Goal: Information Seeking & Learning: Find specific fact

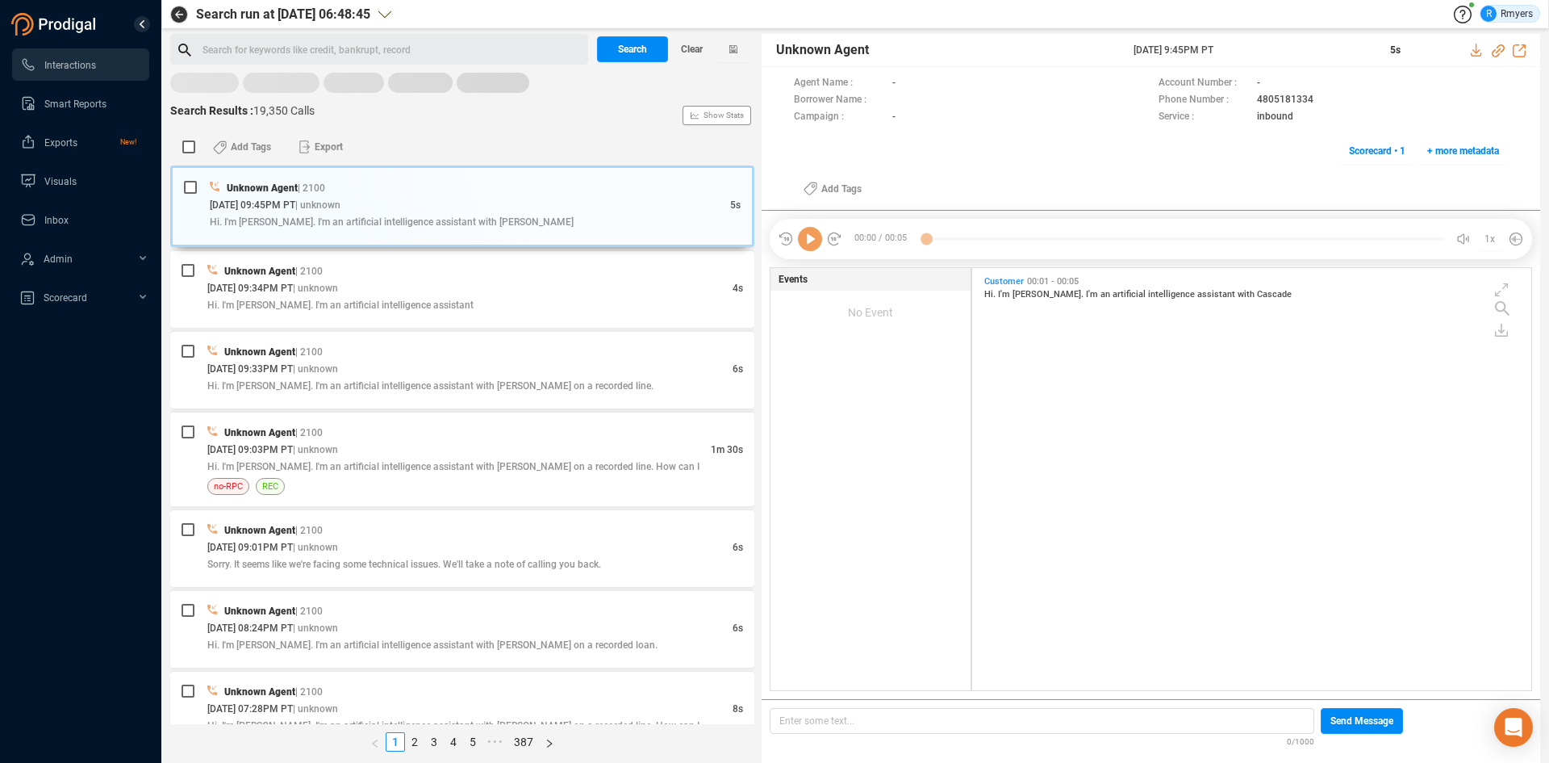
scroll to position [418, 551]
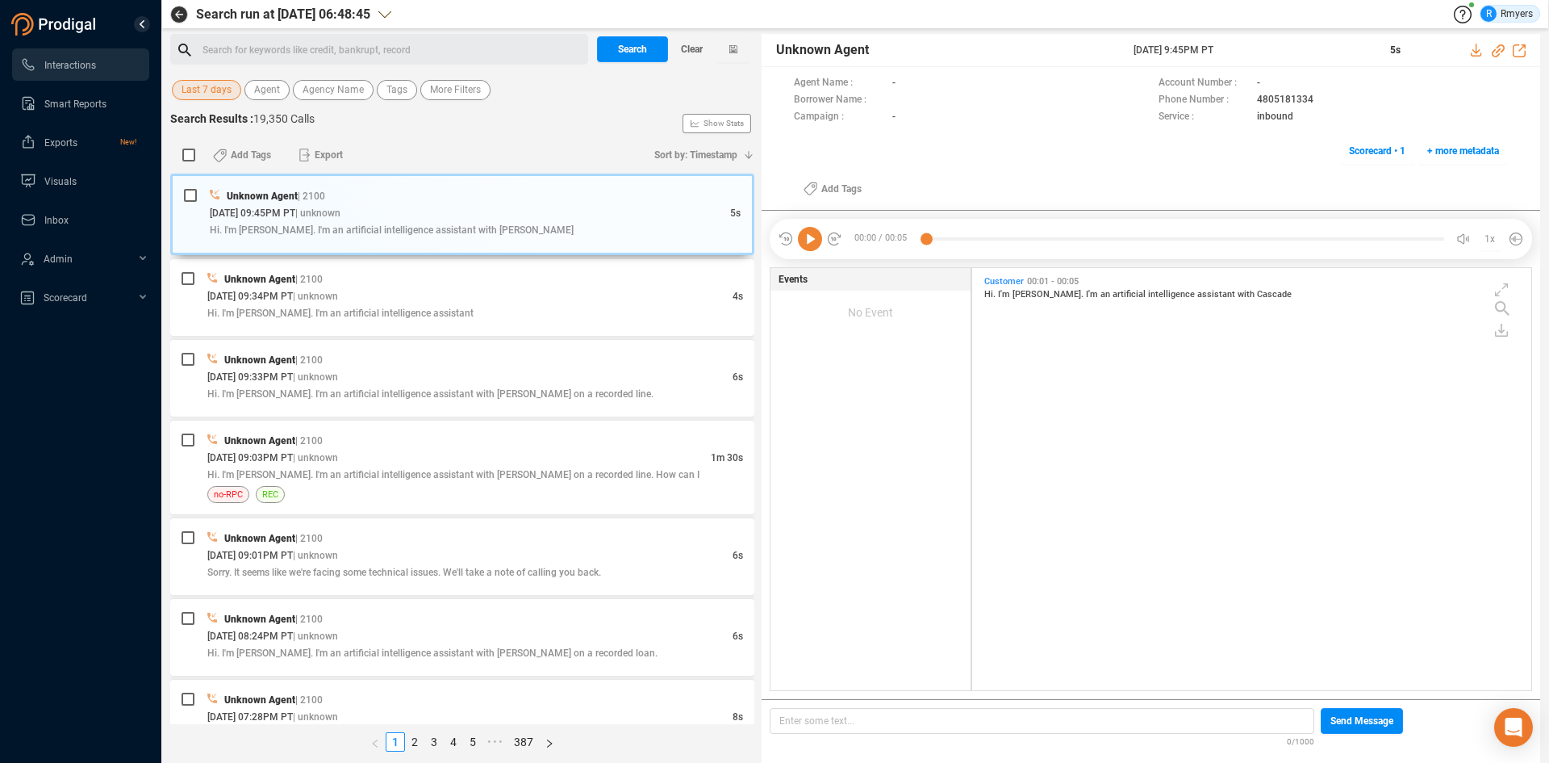
click at [212, 96] on span "Last 7 days" at bounding box center [207, 90] width 50 height 20
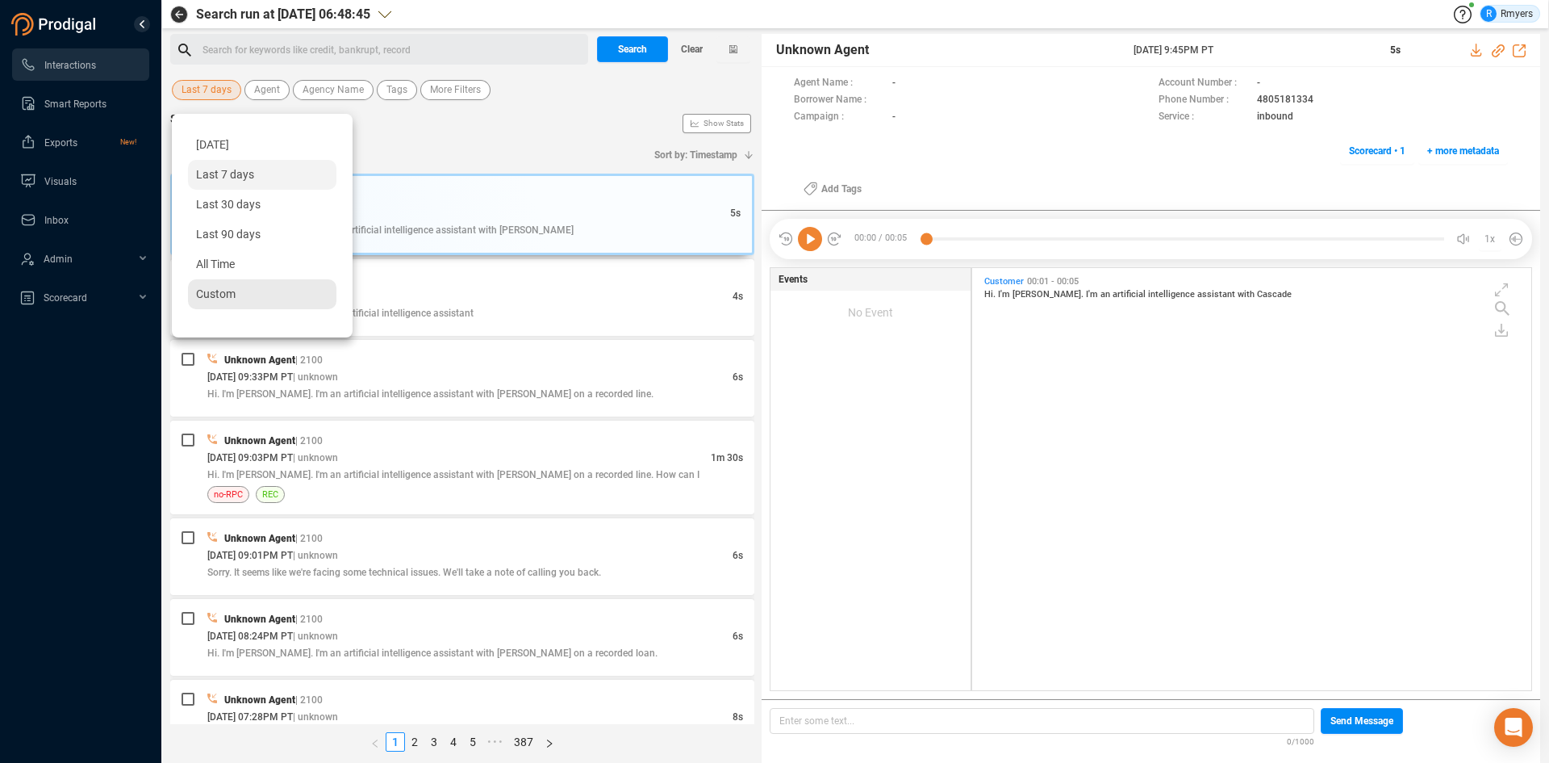
click at [210, 292] on span "Custom" at bounding box center [216, 293] width 40 height 13
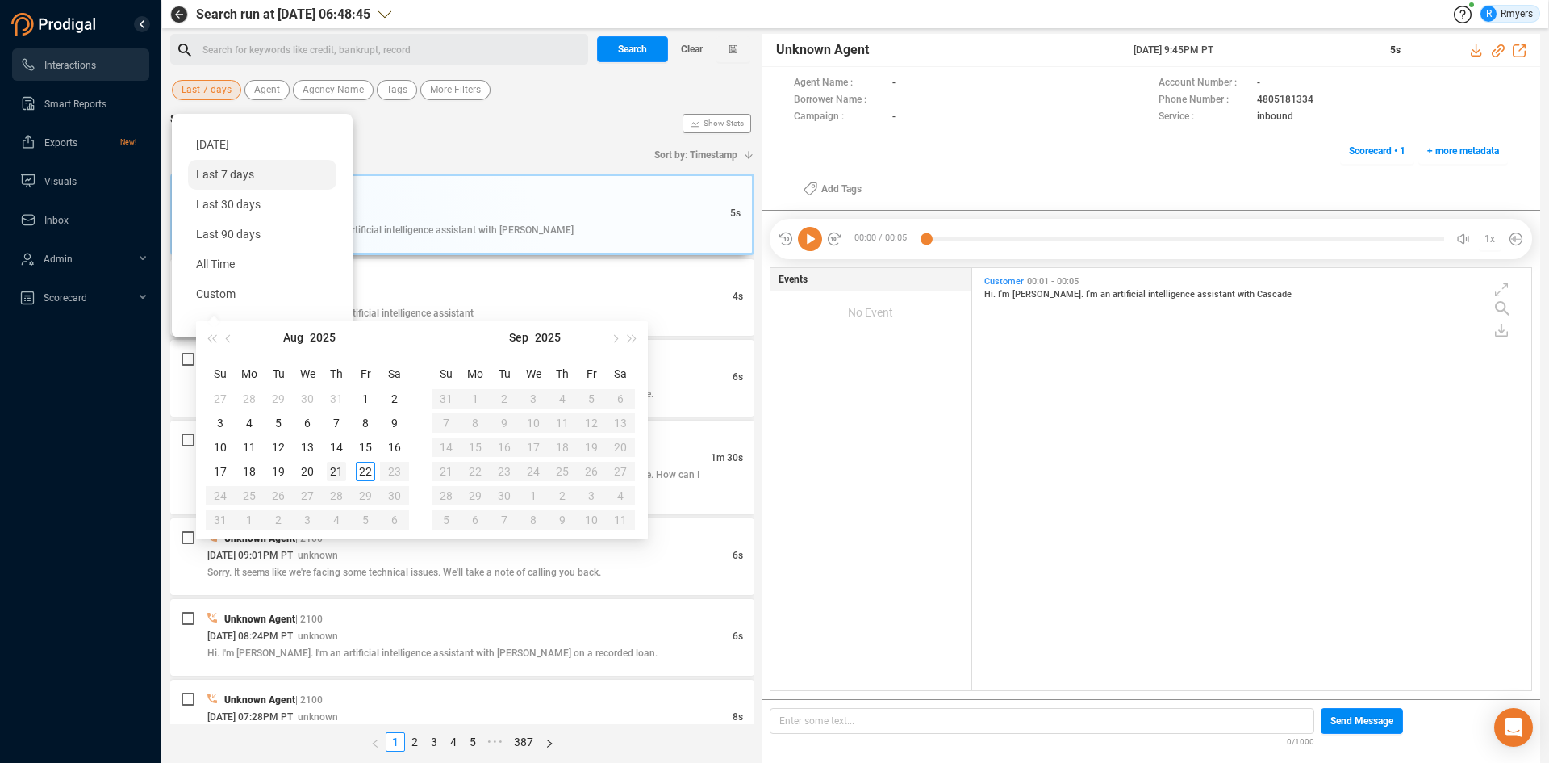
type input "[DATE]"
click at [333, 469] on div "21" at bounding box center [336, 471] width 19 height 19
click at [334, 469] on div "21" at bounding box center [336, 471] width 19 height 19
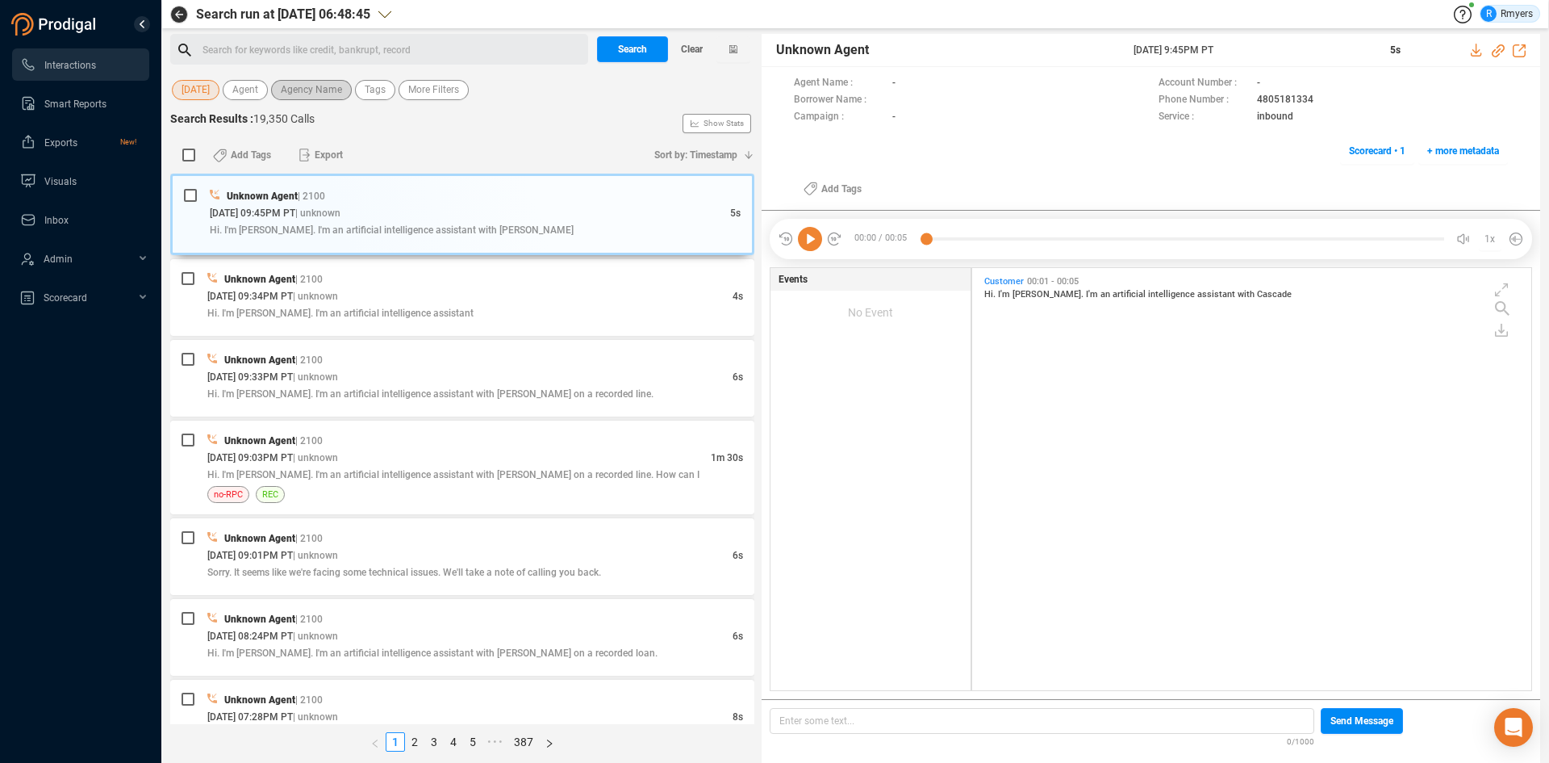
click at [349, 91] on button "Agency Name" at bounding box center [311, 90] width 81 height 20
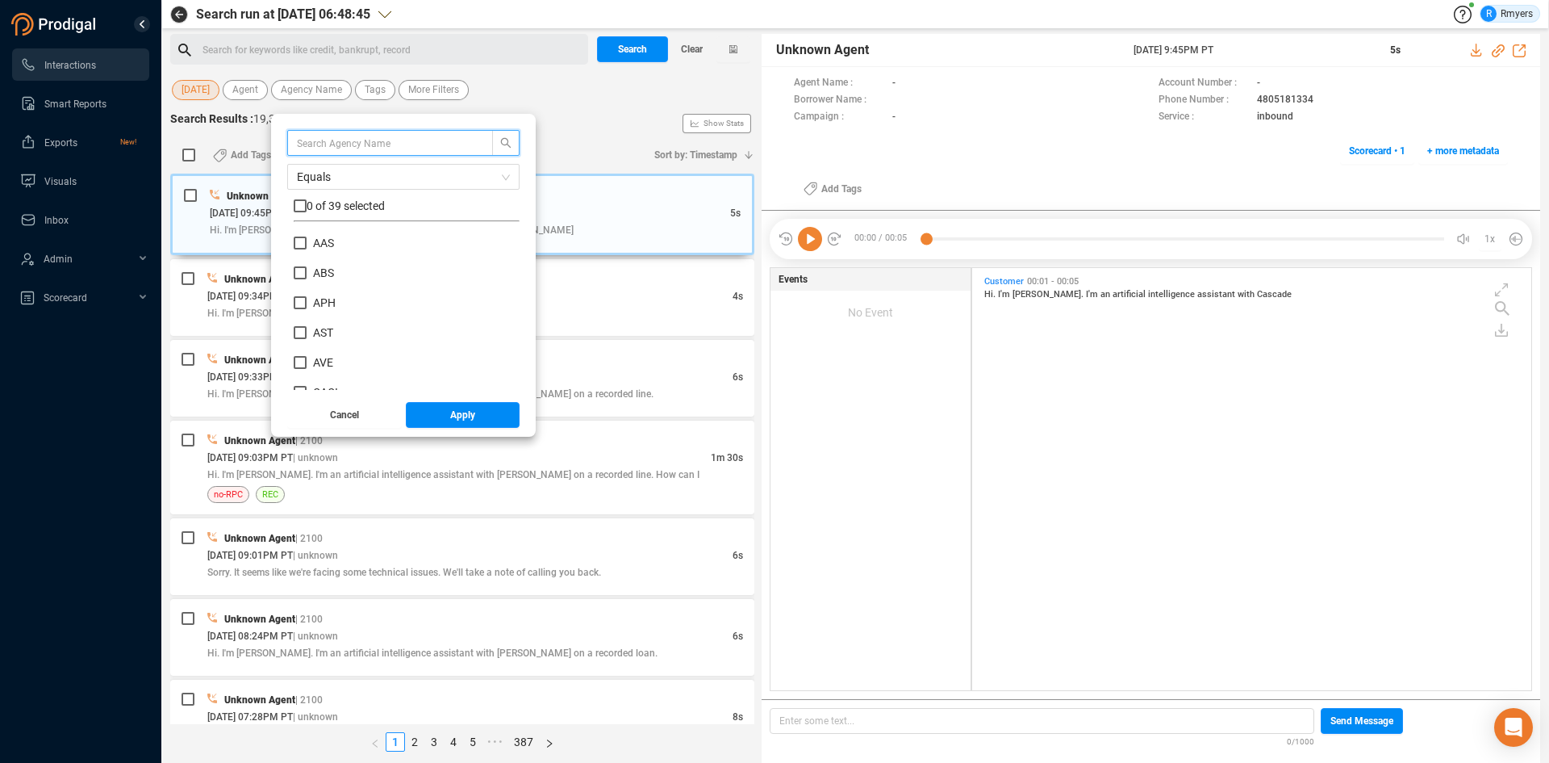
scroll to position [242, 0]
click at [314, 330] on span "CRM" at bounding box center [325, 329] width 37 height 13
click at [307, 330] on input "CRM" at bounding box center [300, 329] width 13 height 13
checkbox input "true"
click at [415, 412] on button "Apply" at bounding box center [463, 415] width 115 height 26
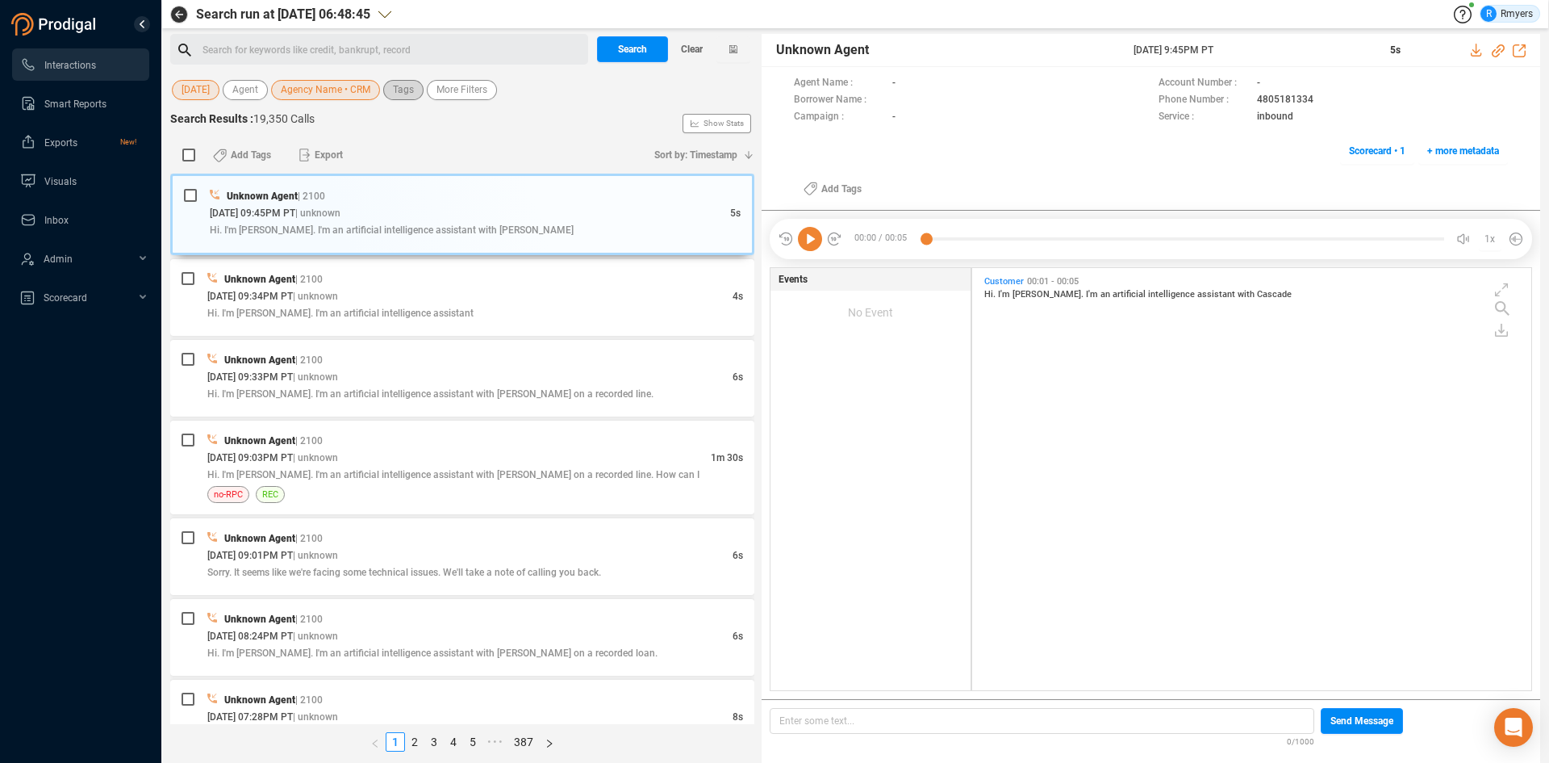
click at [405, 97] on span "Tags" at bounding box center [403, 90] width 21 height 20
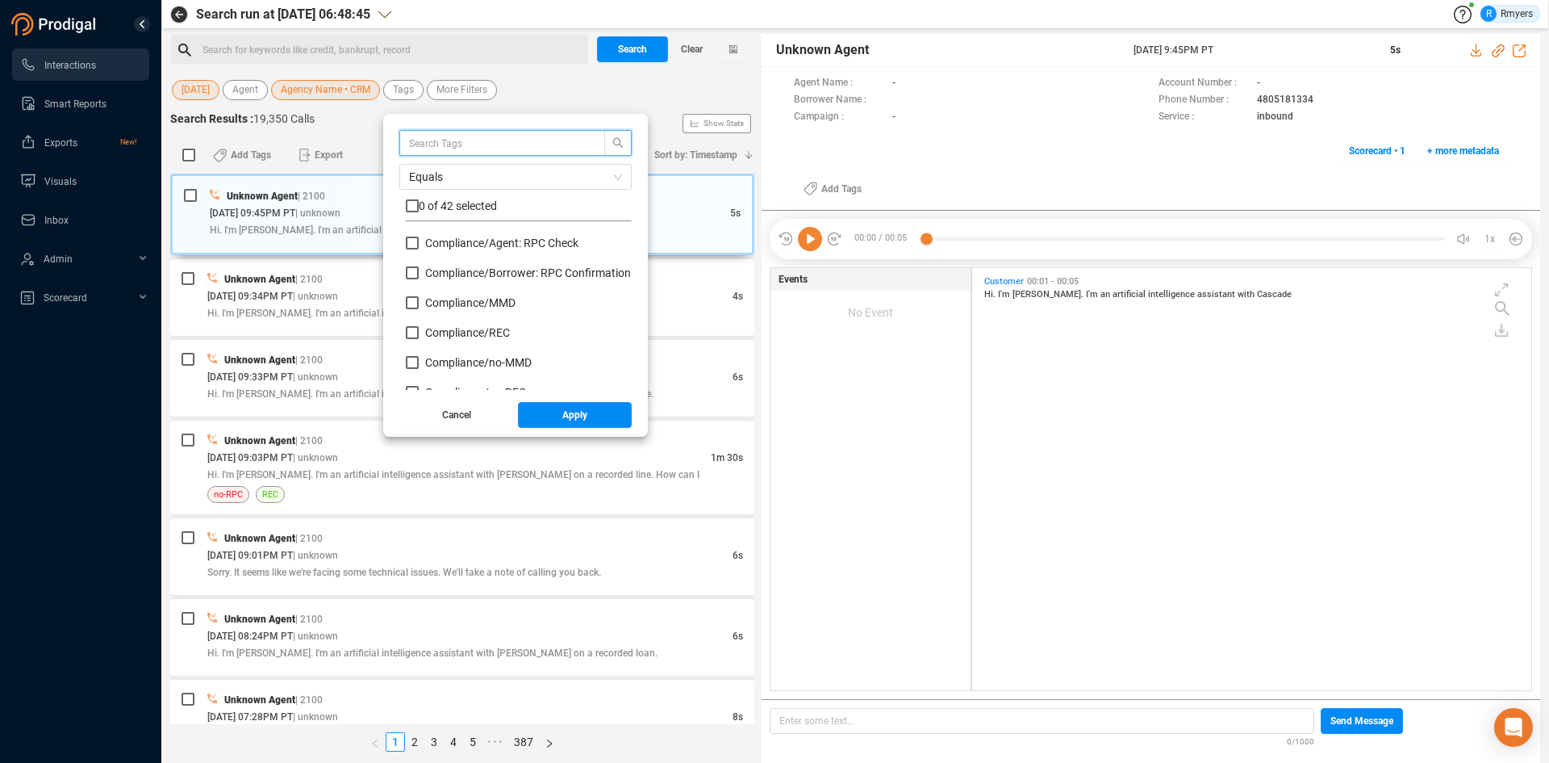
scroll to position [161, 0]
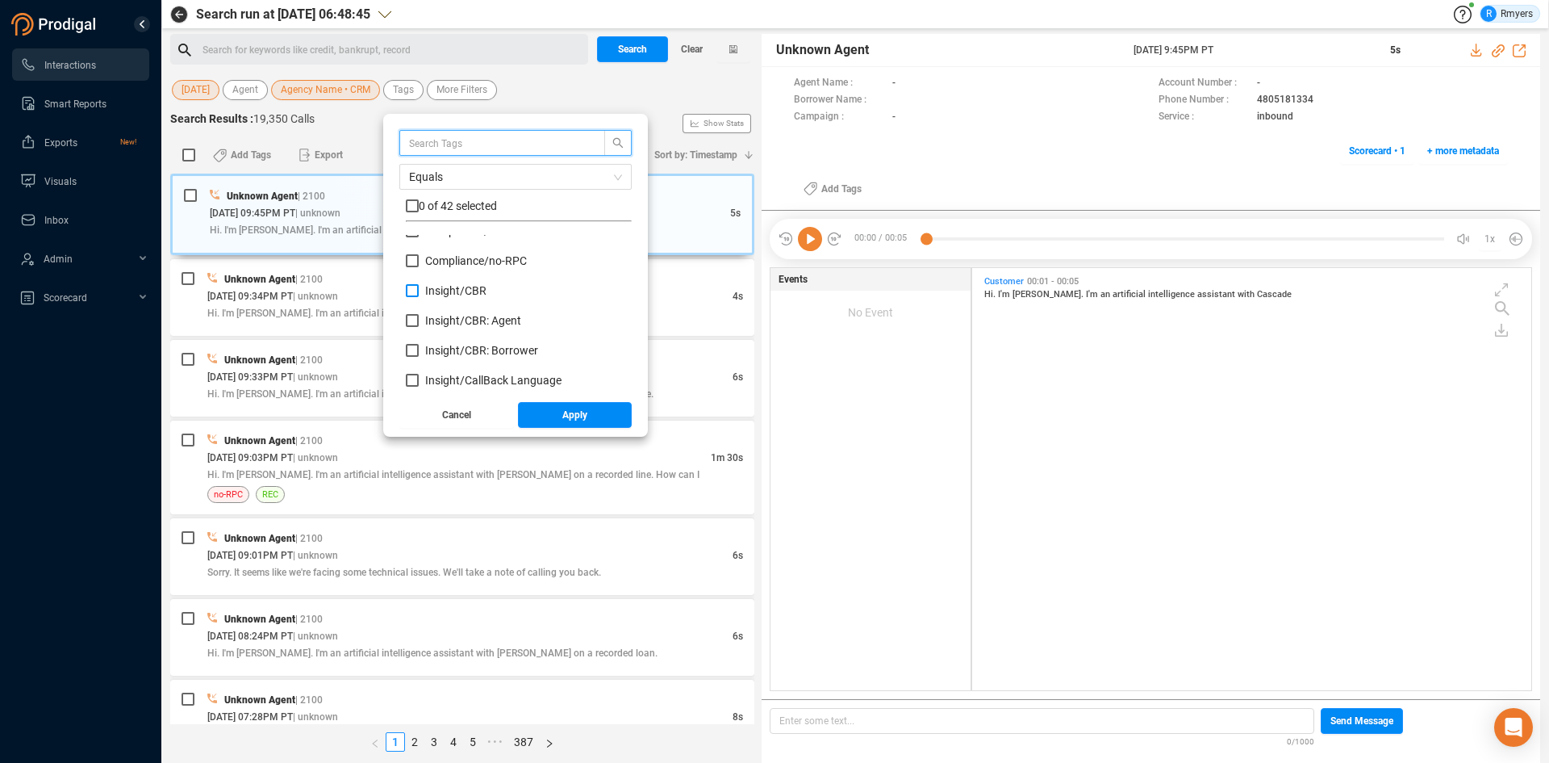
click at [466, 295] on span "Insight/ CBR" at bounding box center [455, 290] width 61 height 13
click at [419, 295] on input "Insight/ CBR" at bounding box center [412, 290] width 13 height 13
checkbox input "true"
click at [462, 322] on span "Insight/ CBR: Agent" at bounding box center [473, 320] width 96 height 13
click at [419, 322] on input "Insight/ CBR: Agent" at bounding box center [412, 320] width 13 height 13
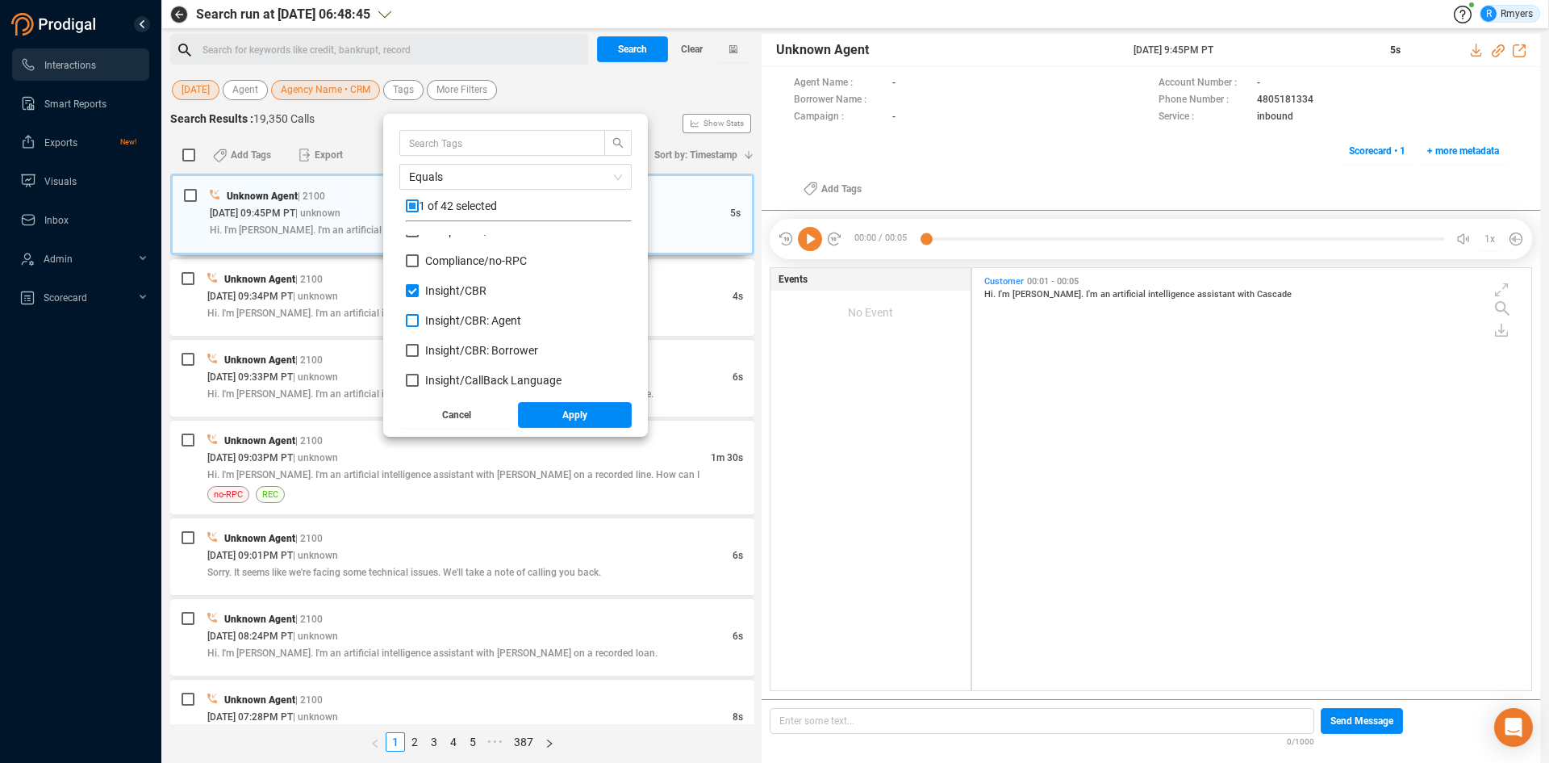
checkbox input "true"
click at [467, 343] on label "Insight/ CBR: Borrower" at bounding box center [475, 350] width 139 height 17
click at [419, 344] on input "Insight/ CBR: Borrower" at bounding box center [412, 350] width 13 height 13
checkbox input "true"
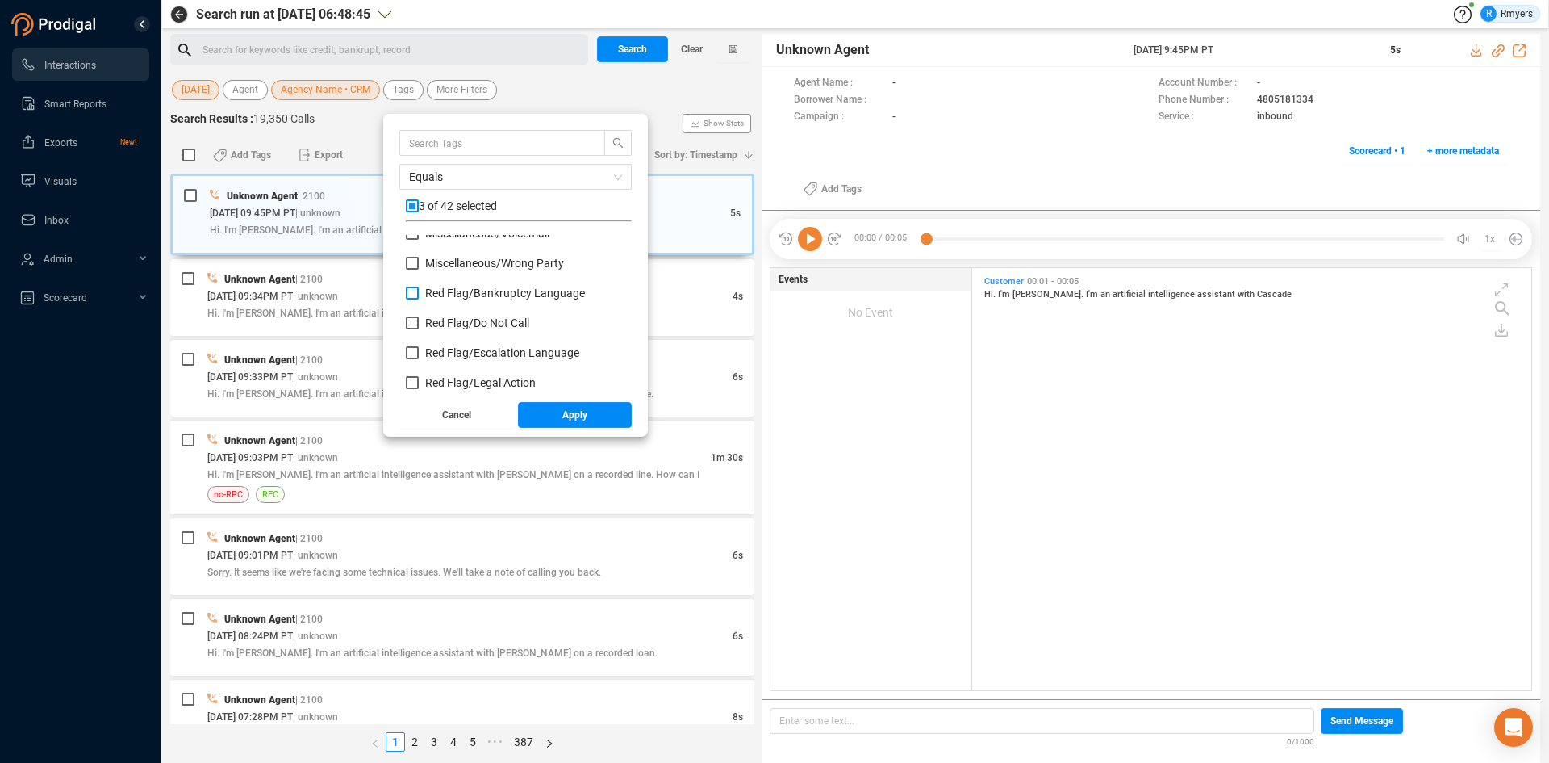
click at [480, 293] on span "Red Flag/ Bankruptcy Language" at bounding box center [505, 292] width 160 height 13
click at [419, 293] on input "Red Flag/ Bankruptcy Language" at bounding box center [412, 292] width 13 height 13
checkbox input "true"
click at [475, 357] on span "Red Flag/ Escalation Language" at bounding box center [502, 352] width 154 height 13
click at [419, 357] on input "Red Flag/ Escalation Language" at bounding box center [412, 352] width 13 height 13
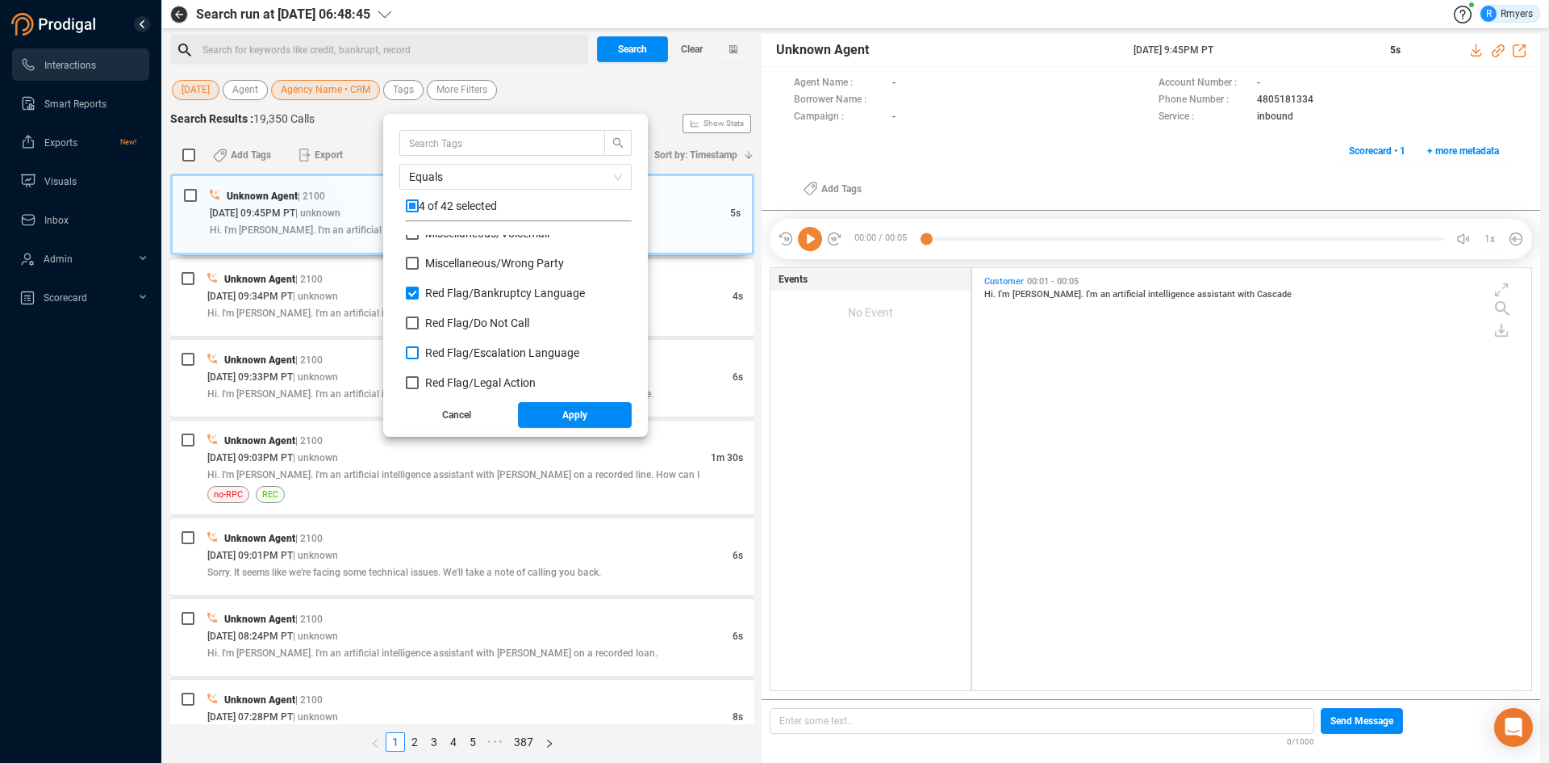
checkbox input "true"
click at [466, 379] on span "Red Flag/ Legal Action" at bounding box center [480, 382] width 111 height 13
click at [419, 379] on input "Red Flag/ Legal Action" at bounding box center [412, 382] width 13 height 13
checkbox input "true"
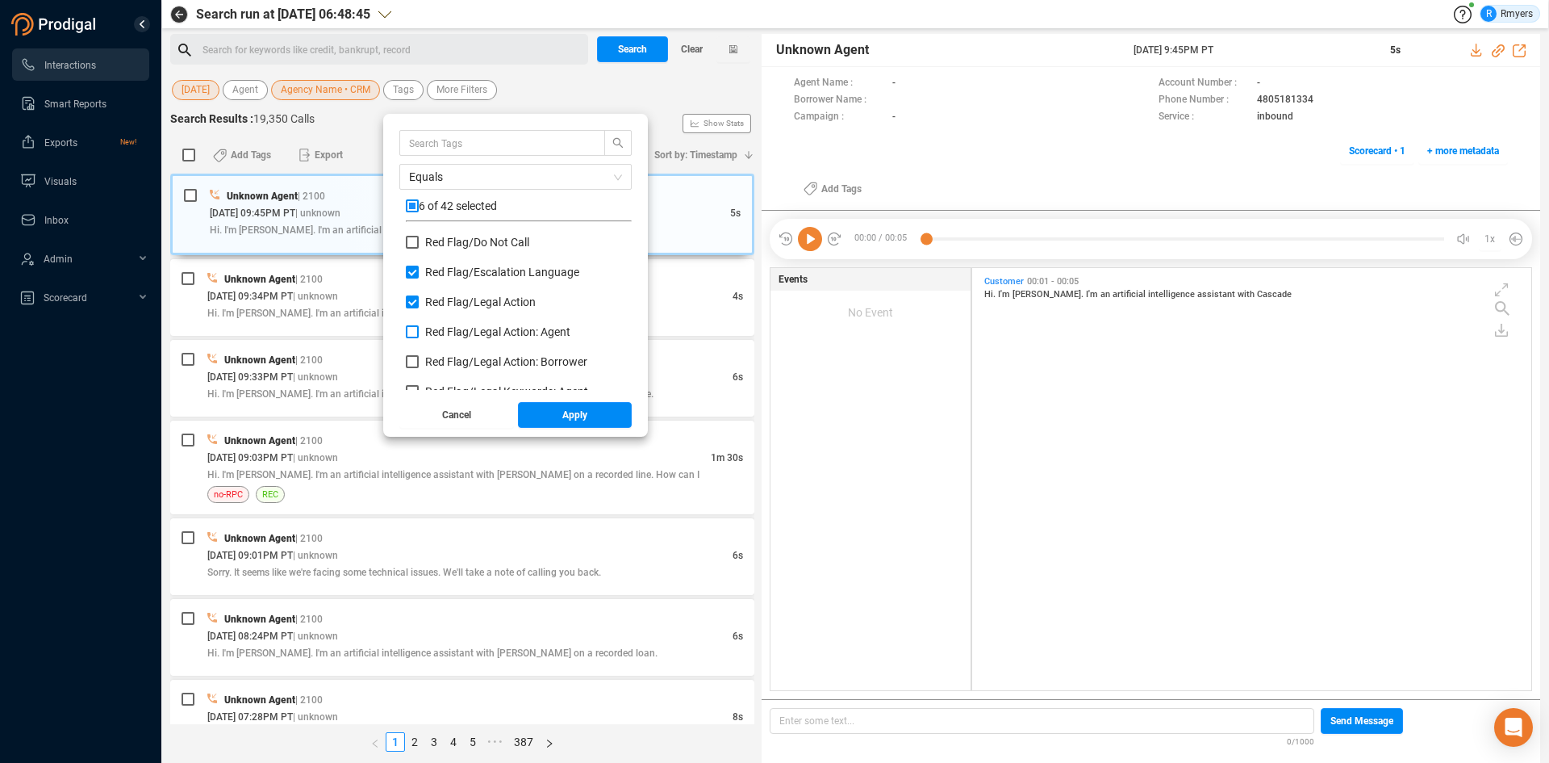
click at [479, 327] on span "Red Flag/ Legal Action: Agent" at bounding box center [497, 331] width 145 height 13
click at [419, 327] on input "Red Flag/ Legal Action: Agent" at bounding box center [412, 331] width 13 height 13
checkbox input "true"
click at [476, 359] on span "Red Flag/ Legal Action: Borrower" at bounding box center [506, 361] width 162 height 13
click at [419, 359] on input "Red Flag/ Legal Action: Borrower" at bounding box center [412, 361] width 13 height 13
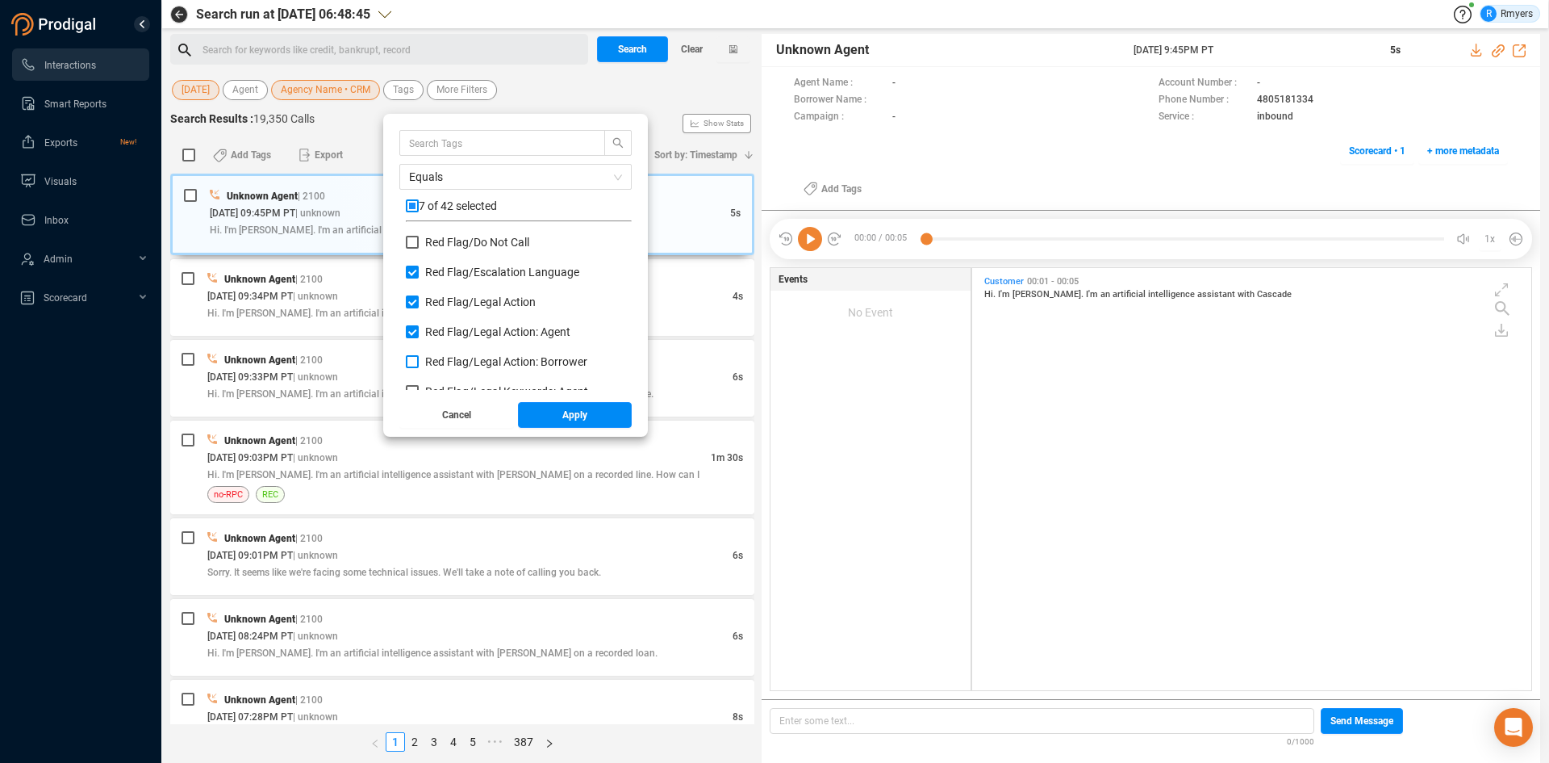
checkbox input "true"
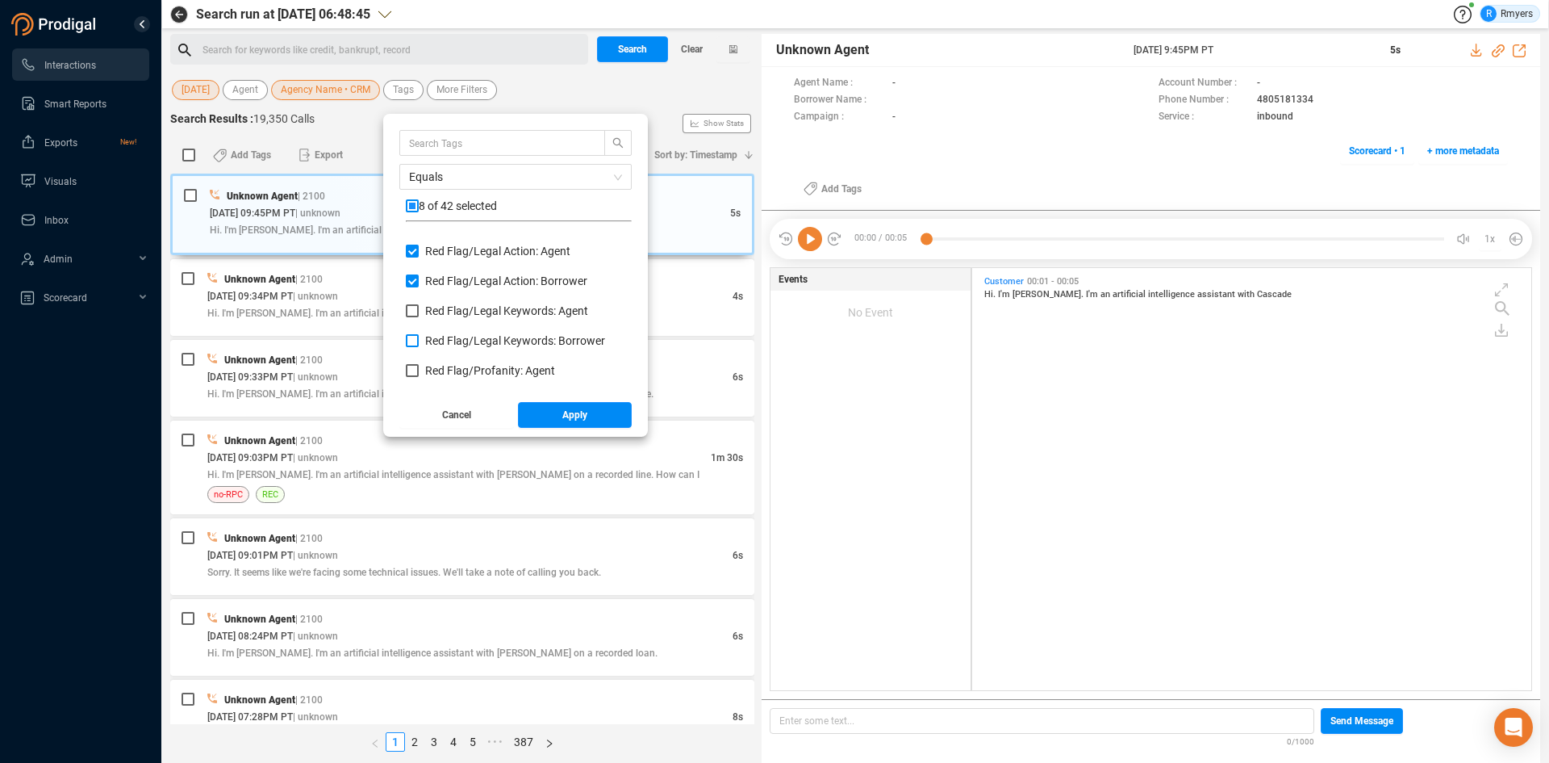
click at [481, 332] on label "Red Flag/ Legal Keywords: Borrower" at bounding box center [509, 340] width 206 height 17
click at [419, 334] on input "Red Flag/ Legal Keywords: Borrower" at bounding box center [412, 340] width 13 height 13
checkbox input "true"
click at [487, 308] on span "Red Flag/ Legal Keywords: Agent" at bounding box center [506, 310] width 163 height 13
click at [419, 308] on input "Red Flag/ Legal Keywords: Agent" at bounding box center [412, 310] width 13 height 13
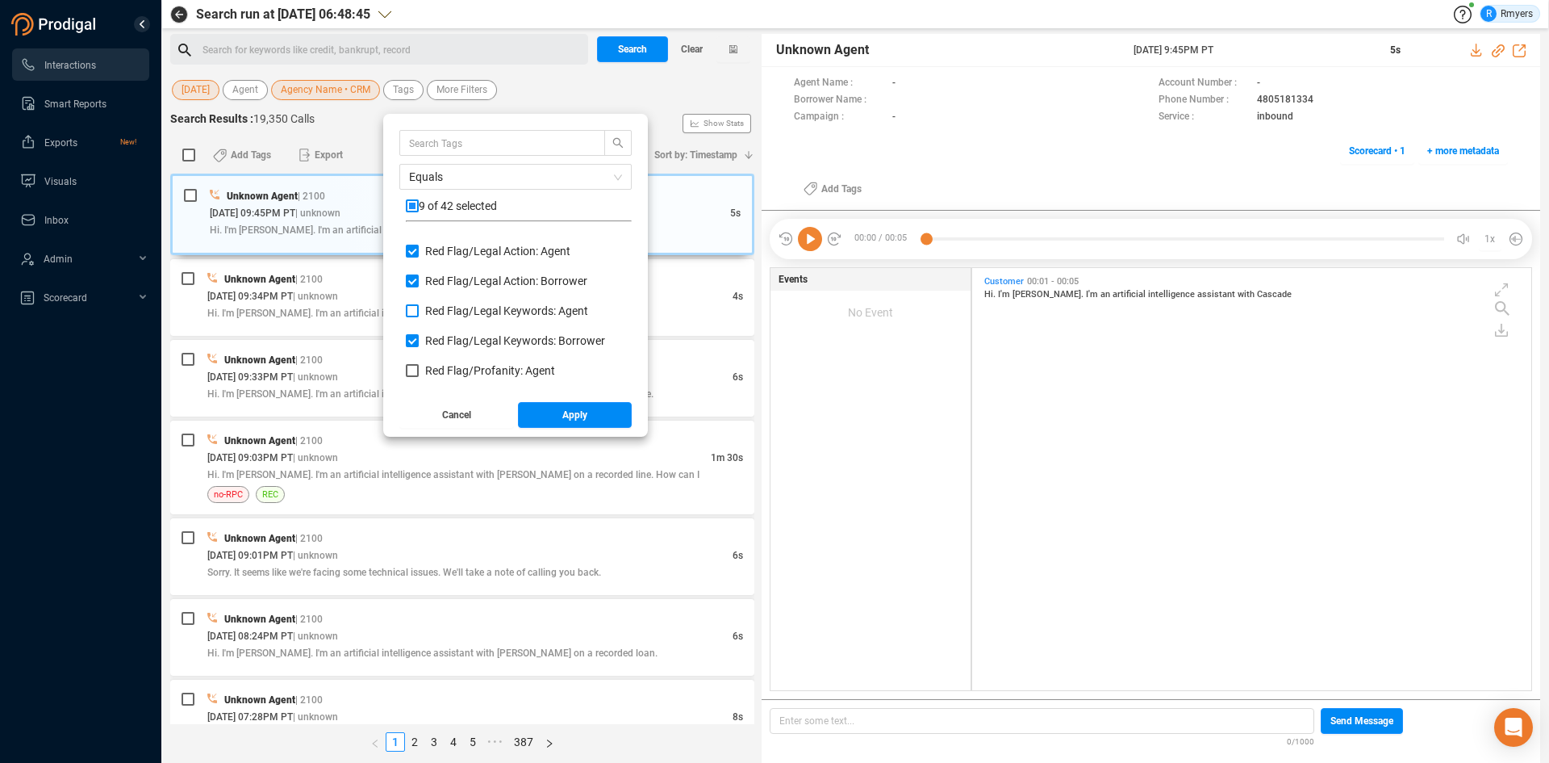
checkbox input "true"
click at [463, 368] on span "Red Flag/ Profanity: Agent" at bounding box center [490, 370] width 130 height 13
click at [419, 368] on input "Red Flag/ Profanity: Agent" at bounding box center [412, 370] width 13 height 13
checkbox input "true"
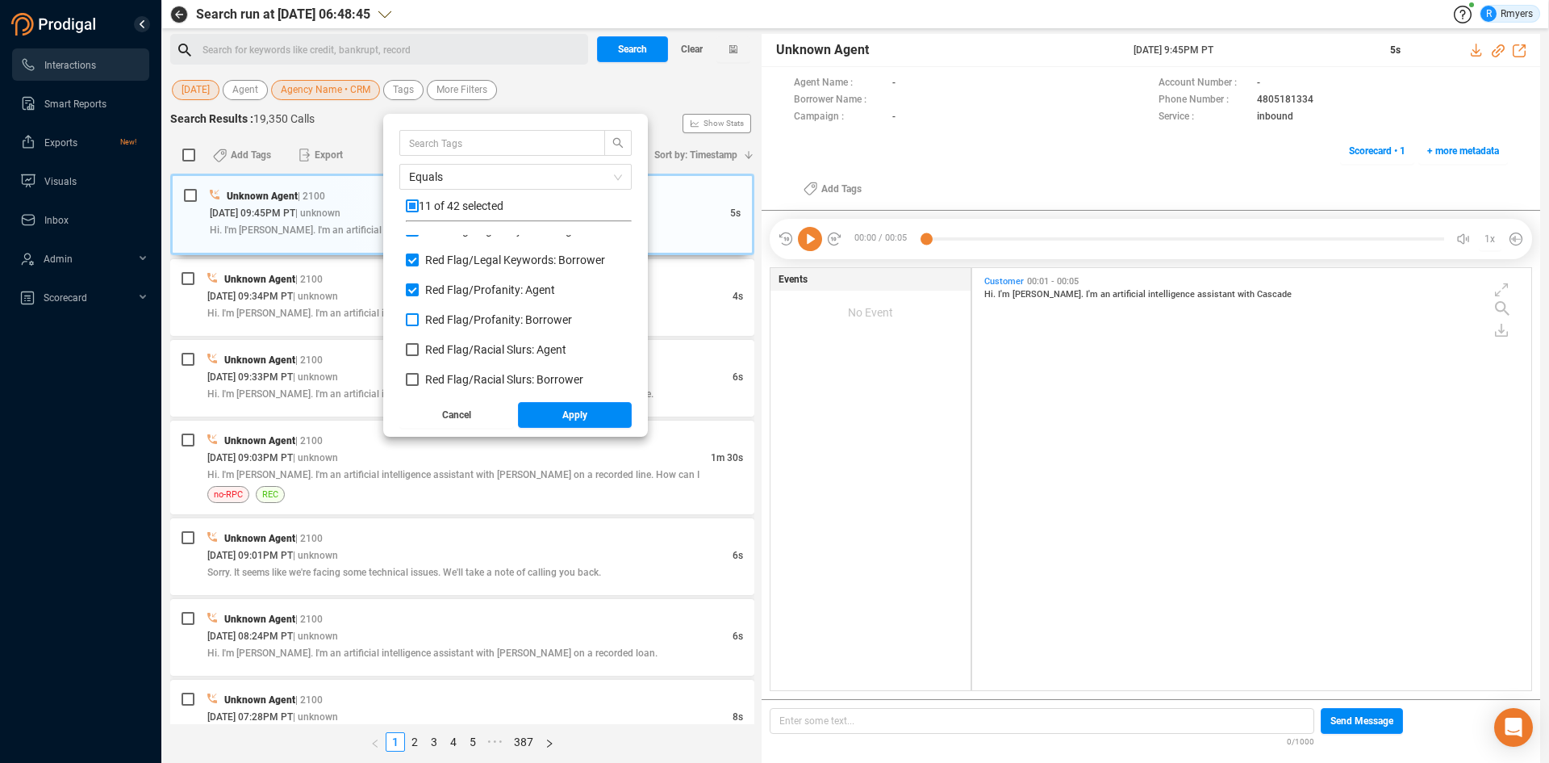
click at [474, 324] on span "Red Flag/ Profanity: Borrower" at bounding box center [498, 319] width 147 height 13
click at [419, 324] on input "Red Flag/ Profanity: Borrower" at bounding box center [412, 319] width 13 height 13
checkbox input "true"
click at [473, 346] on span "Red Flag/ Racial Slurs: Agent" at bounding box center [495, 349] width 141 height 13
click at [419, 346] on input "Red Flag/ Racial Slurs: Agent" at bounding box center [412, 349] width 13 height 13
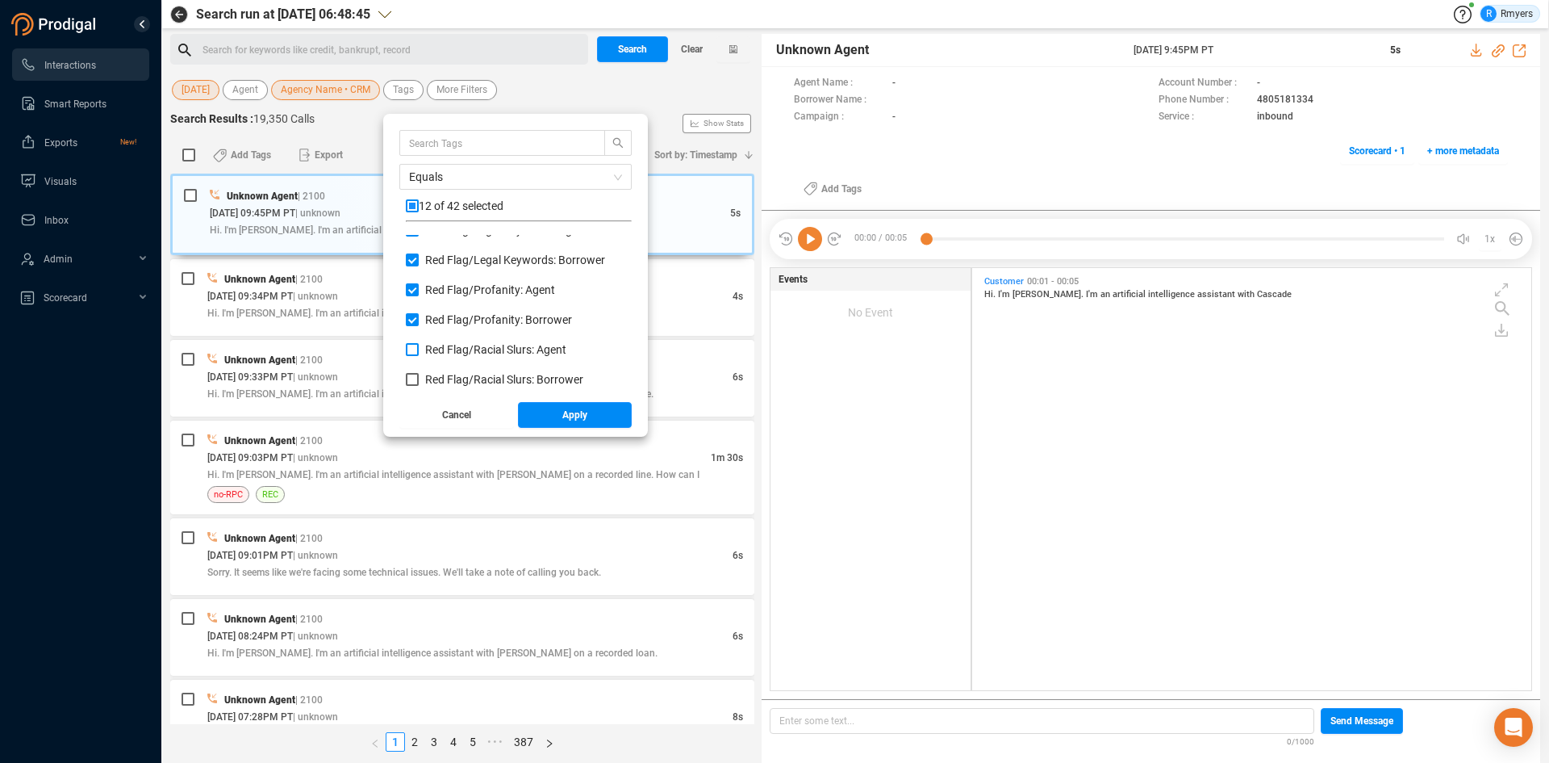
checkbox input "true"
click at [467, 377] on span "Red Flag/ Racial Slurs: Borrower" at bounding box center [504, 379] width 158 height 13
click at [419, 377] on input "Red Flag/ Racial Slurs: Borrower" at bounding box center [412, 379] width 13 height 13
checkbox input "true"
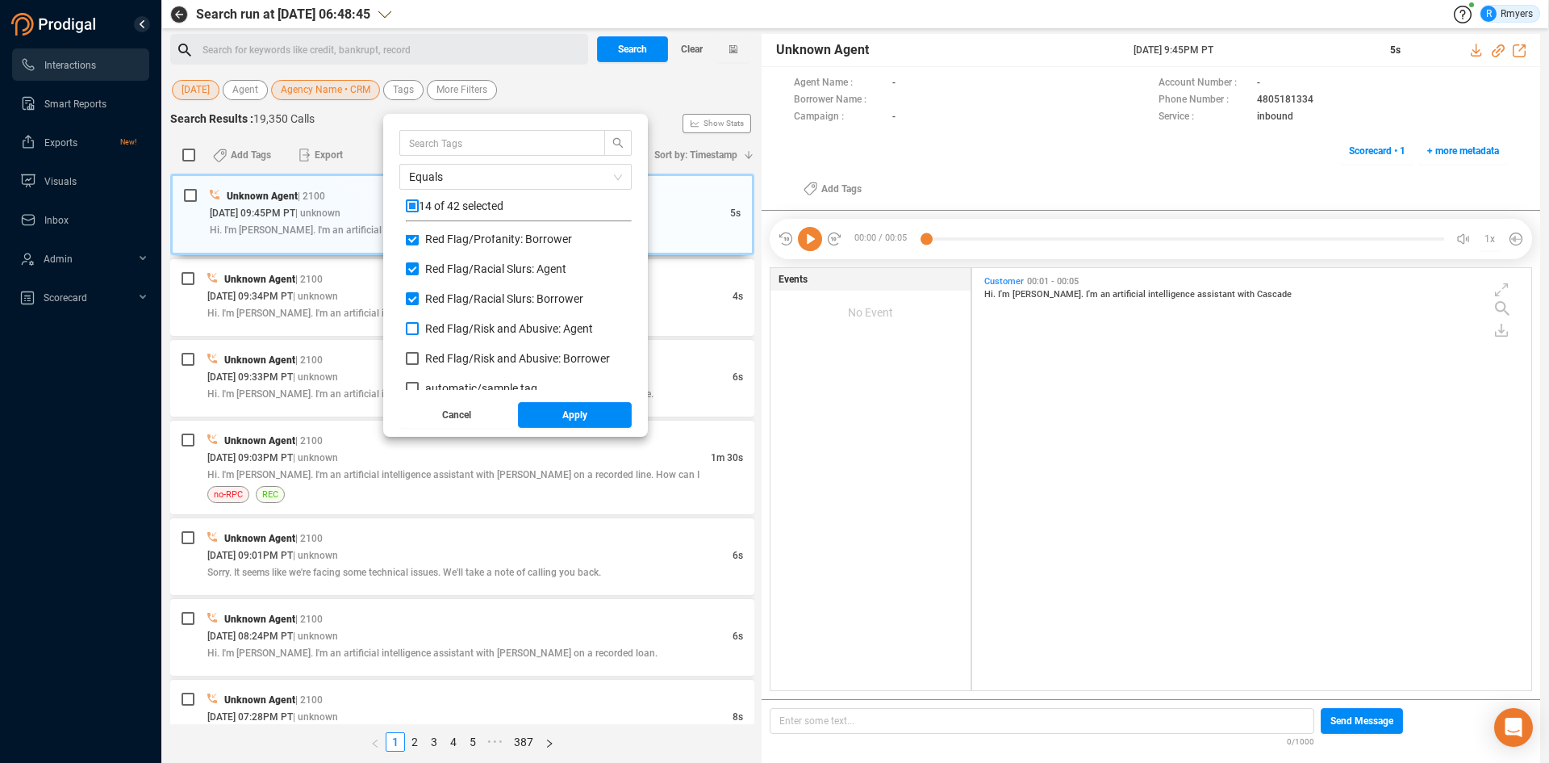
click at [473, 334] on span "Red Flag/ Risk and Abusive: Agent" at bounding box center [509, 328] width 168 height 13
click at [419, 334] on input "Red Flag/ Risk and Abusive: Agent" at bounding box center [412, 328] width 13 height 13
checkbox input "true"
click at [473, 360] on span "Red Flag/ Risk and Abusive: Borrower" at bounding box center [517, 358] width 185 height 13
click at [419, 360] on input "Red Flag/ Risk and Abusive: Borrower" at bounding box center [412, 358] width 13 height 13
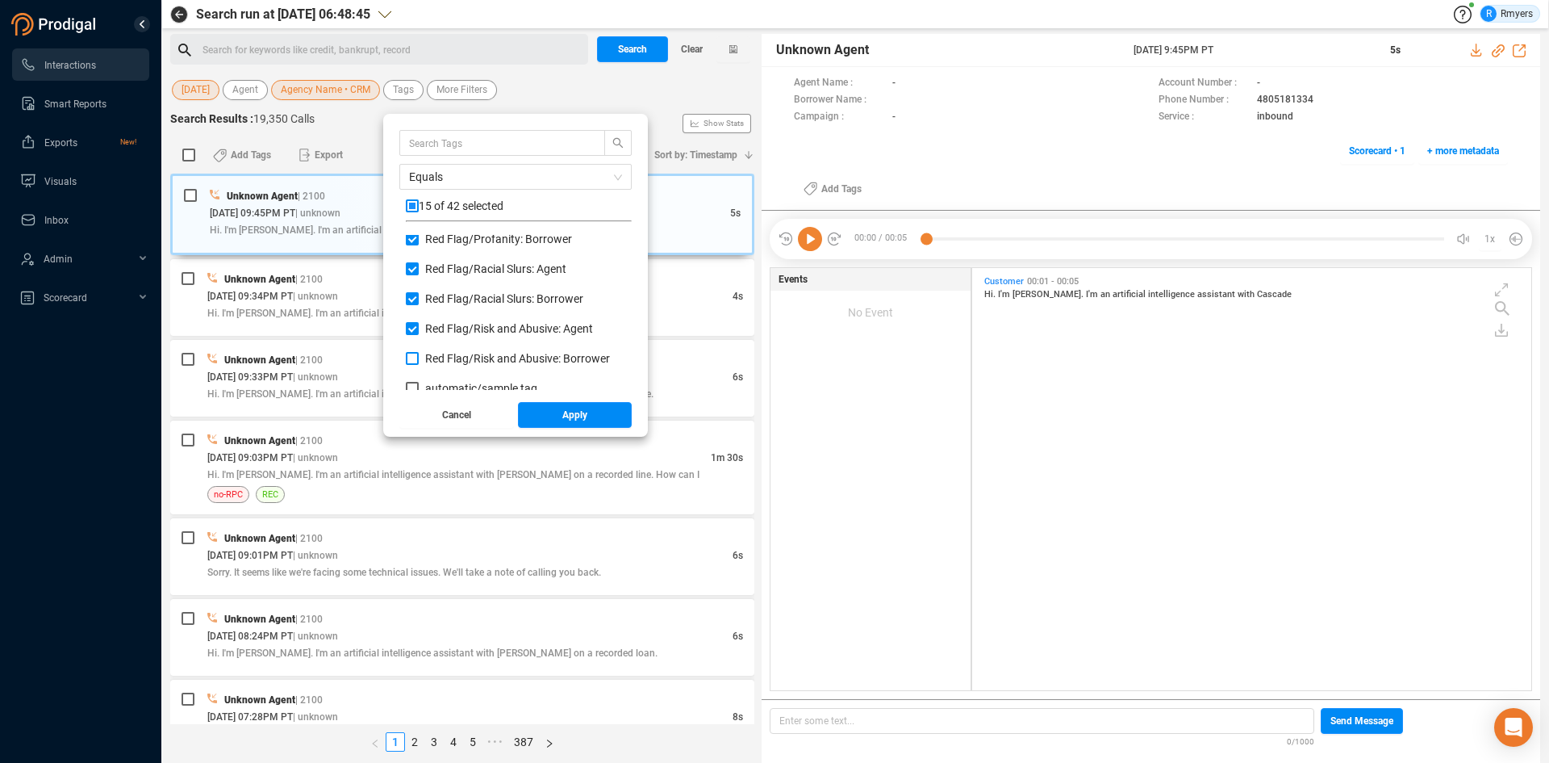
checkbox input "true"
click at [559, 416] on button "Apply" at bounding box center [575, 415] width 115 height 26
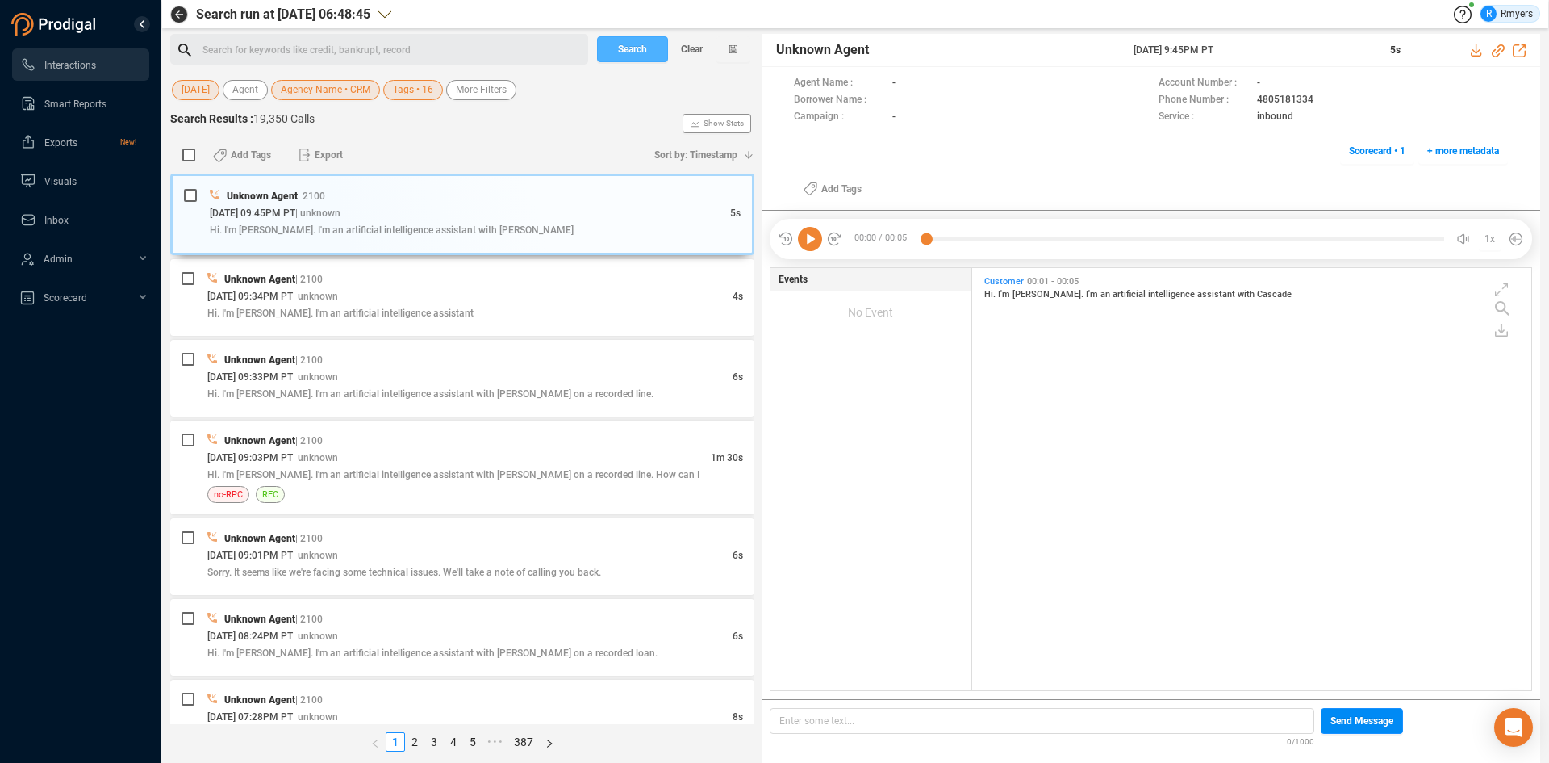
click at [629, 52] on span "Search" at bounding box center [632, 49] width 29 height 26
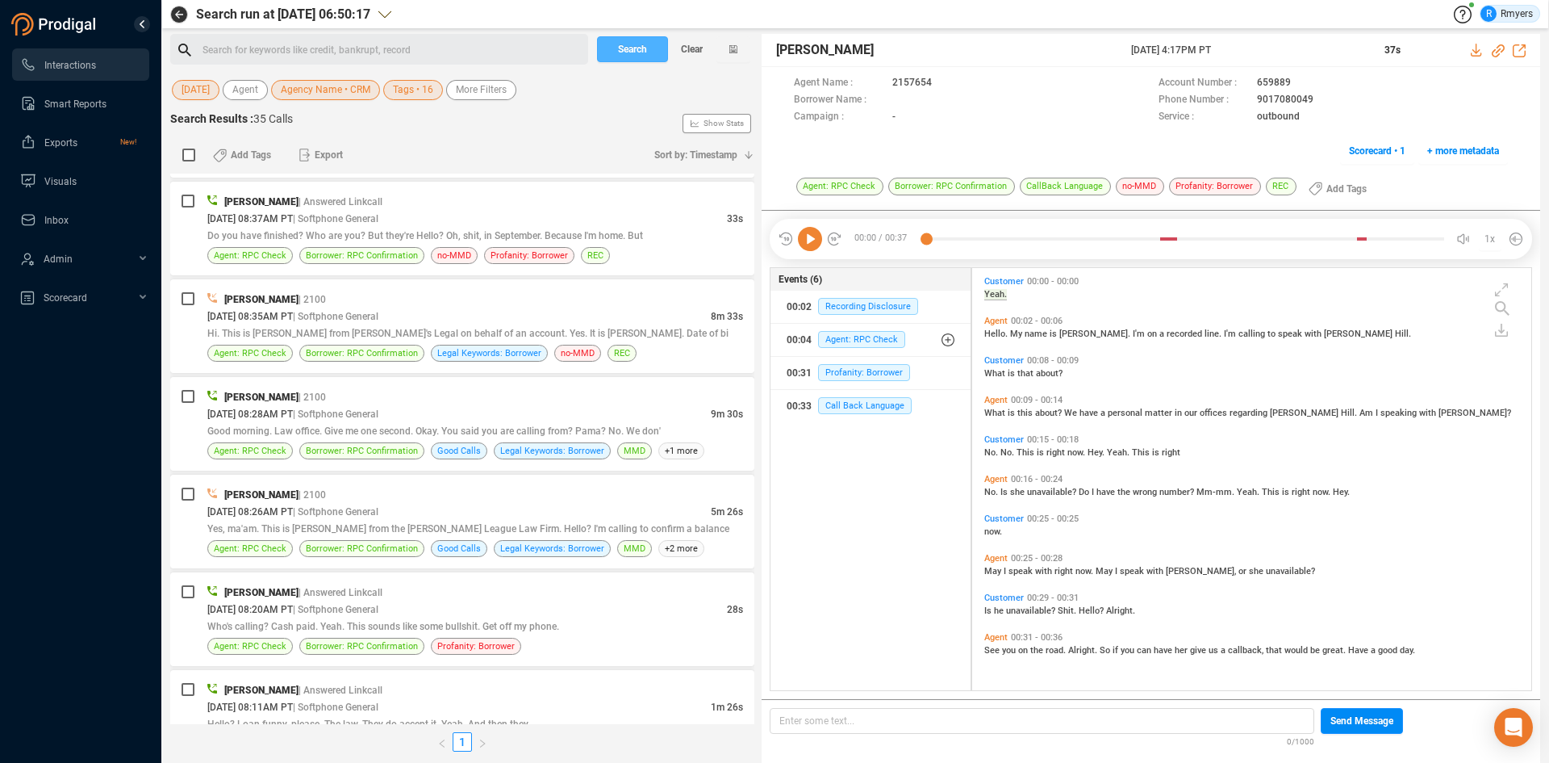
scroll to position [2872, 0]
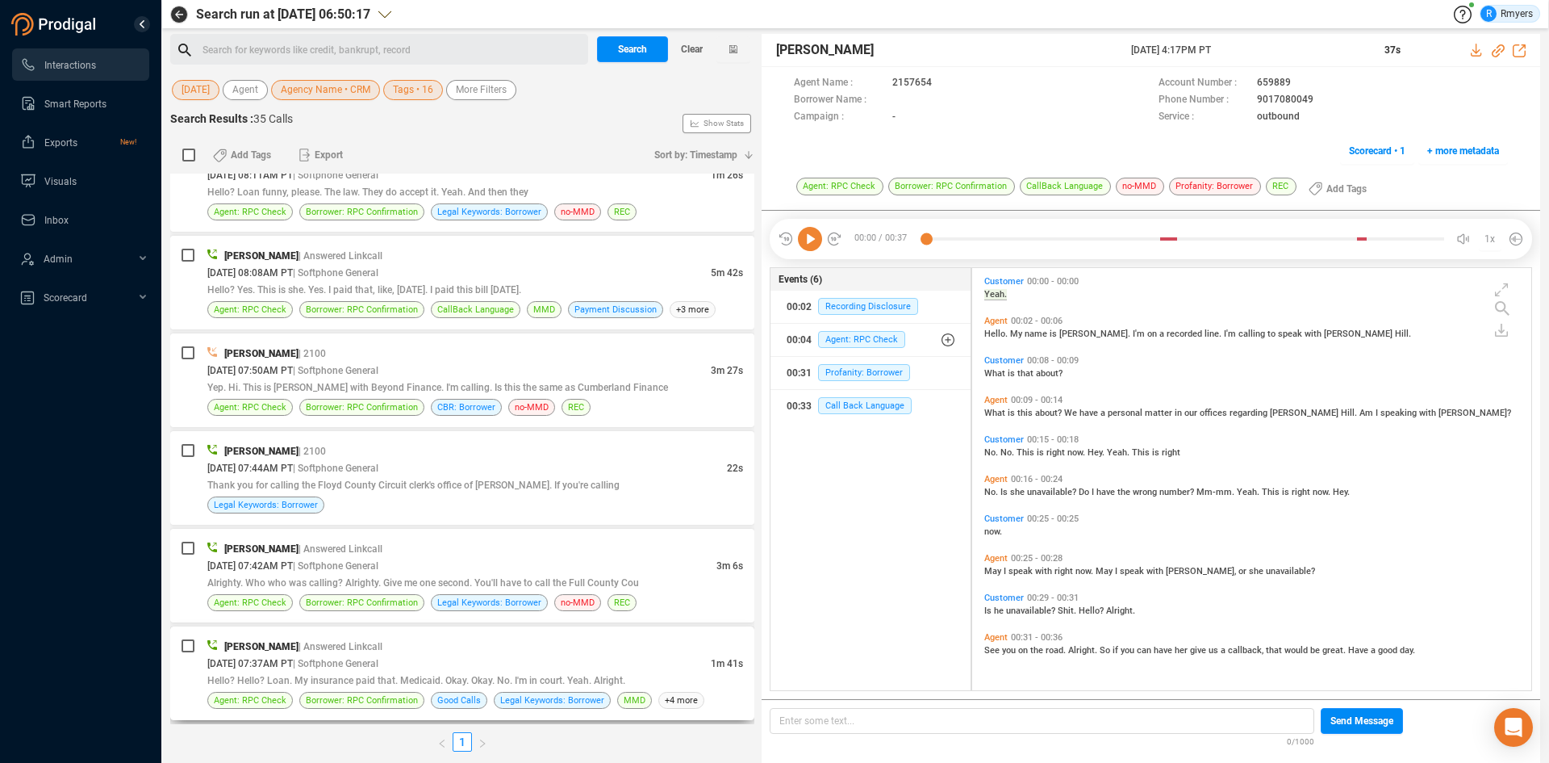
click at [438, 644] on div "[PERSON_NAME] | Answered Linkcall" at bounding box center [475, 645] width 536 height 17
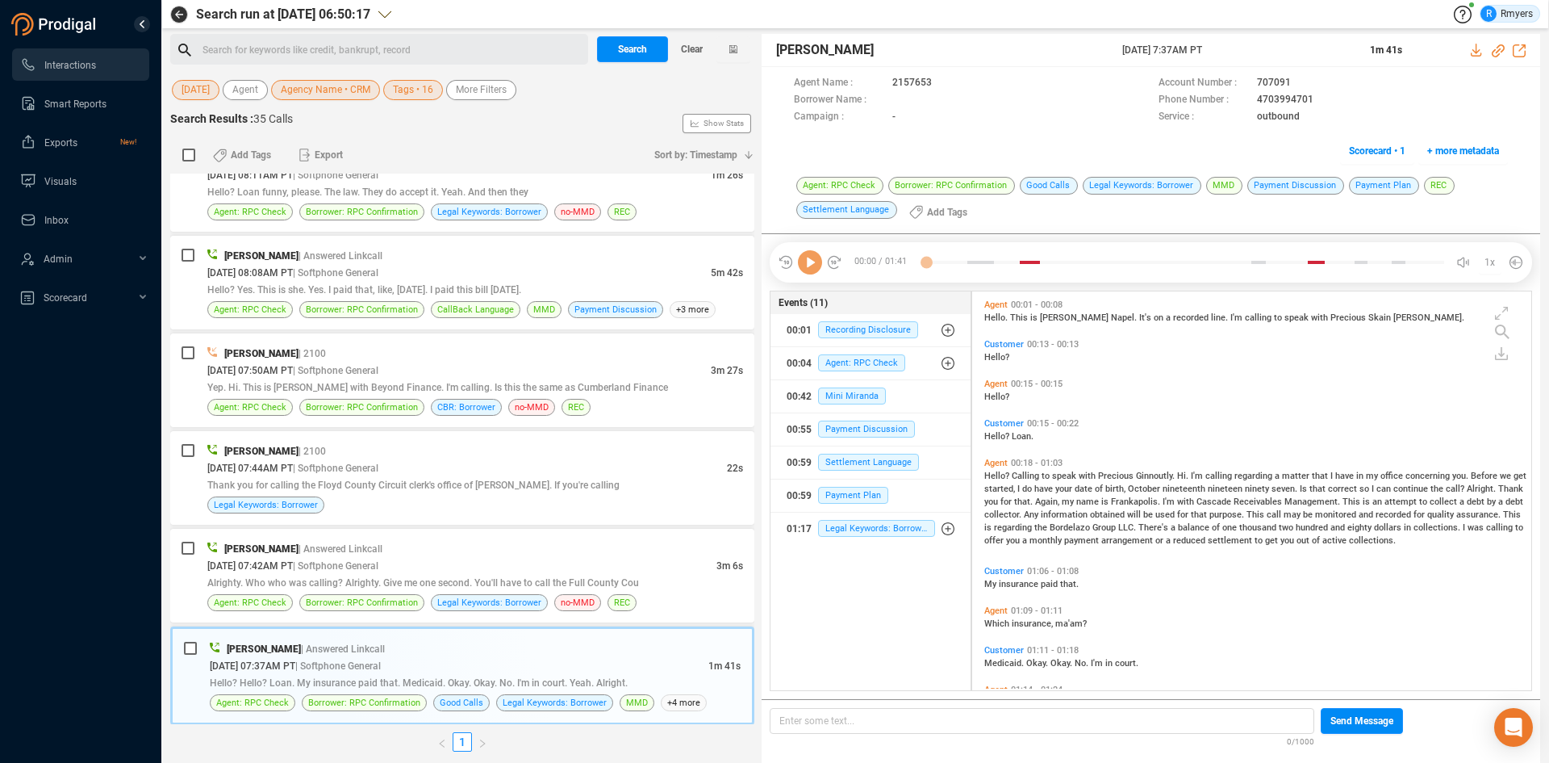
scroll to position [395, 551]
click at [808, 266] on icon at bounding box center [810, 262] width 24 height 24
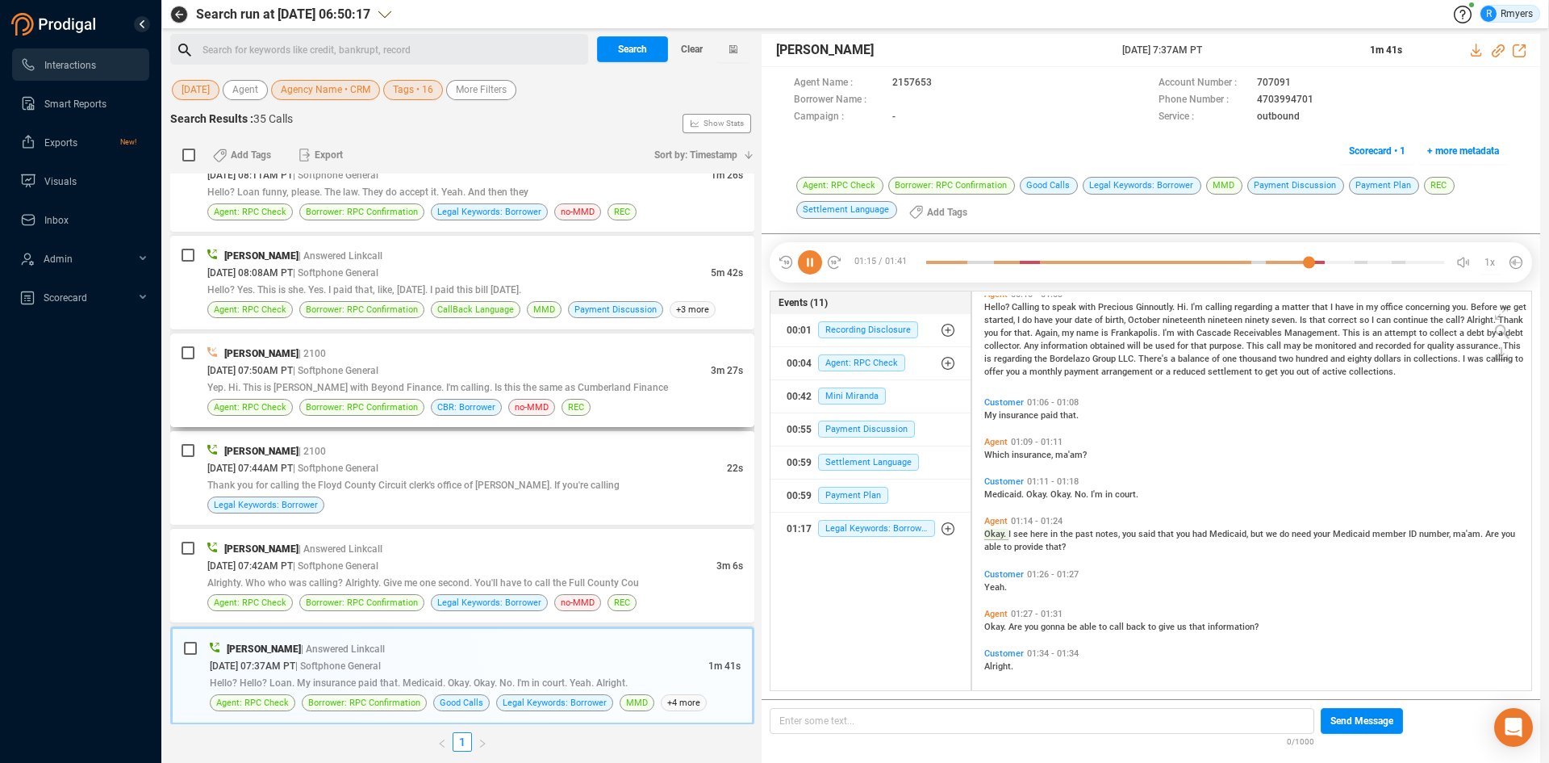
scroll to position [215, 0]
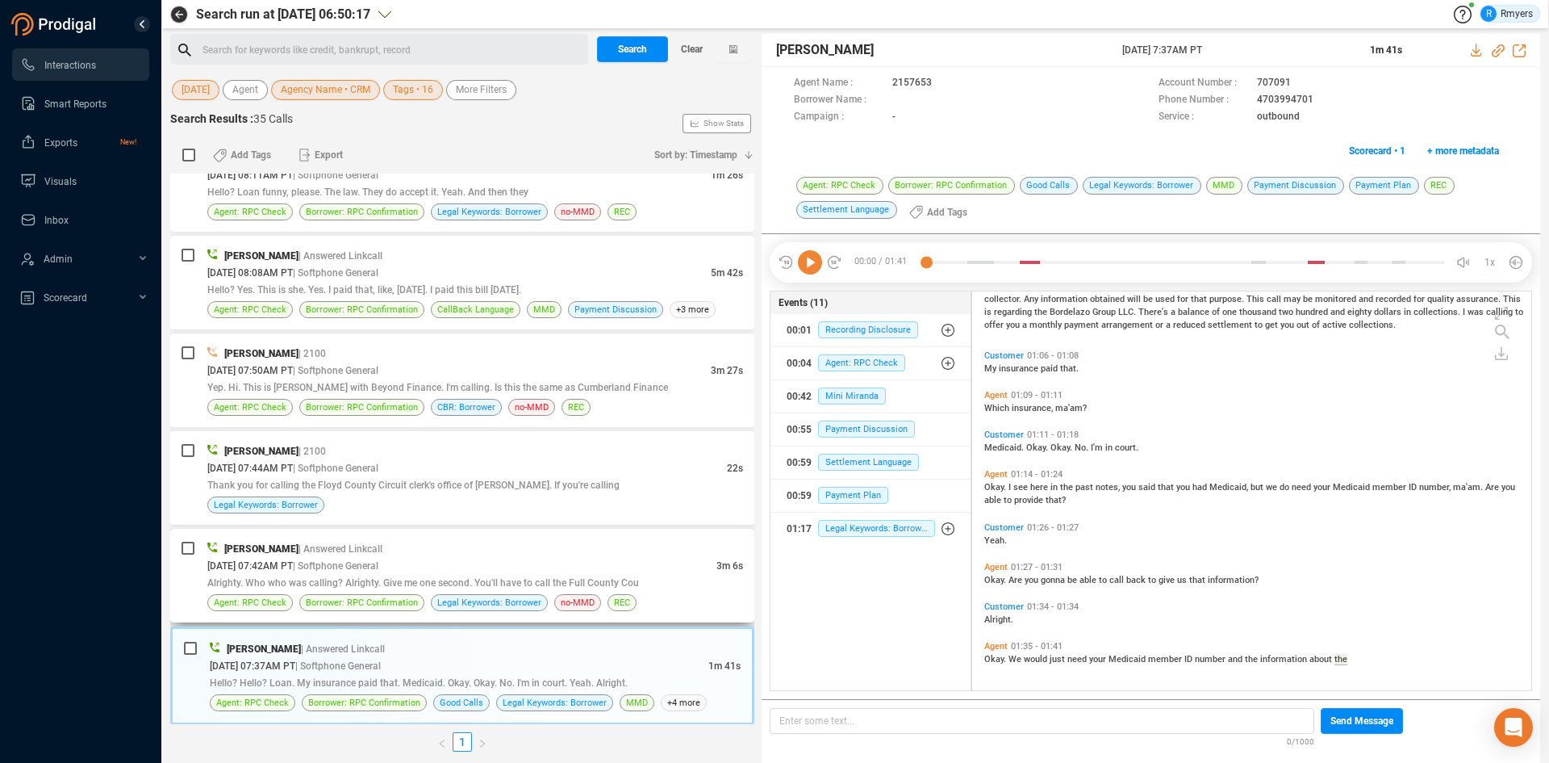
click at [431, 542] on div "[PERSON_NAME] | Answered Linkcall" at bounding box center [475, 548] width 536 height 17
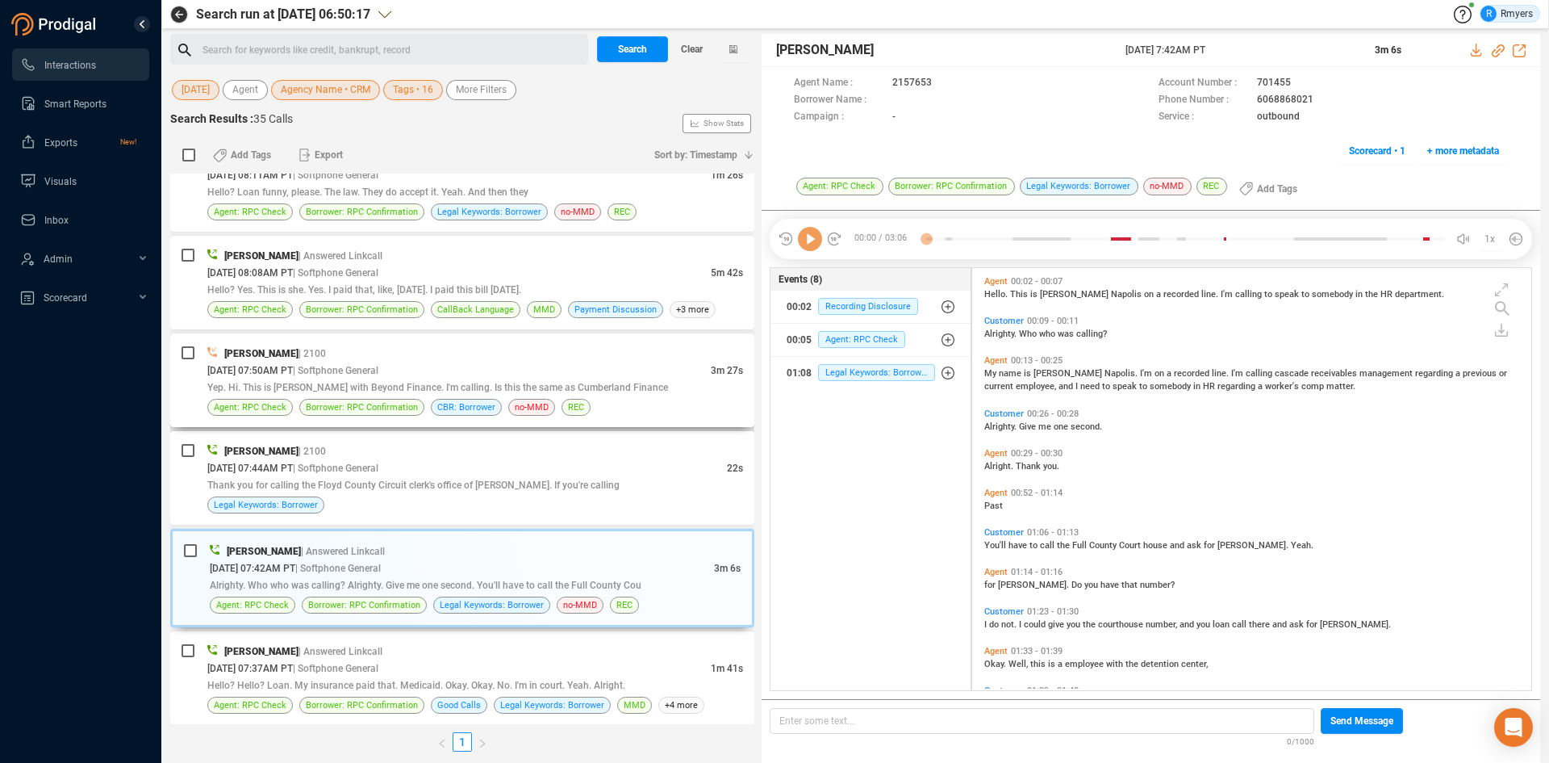
scroll to position [418, 551]
click at [802, 236] on icon at bounding box center [810, 239] width 24 height 24
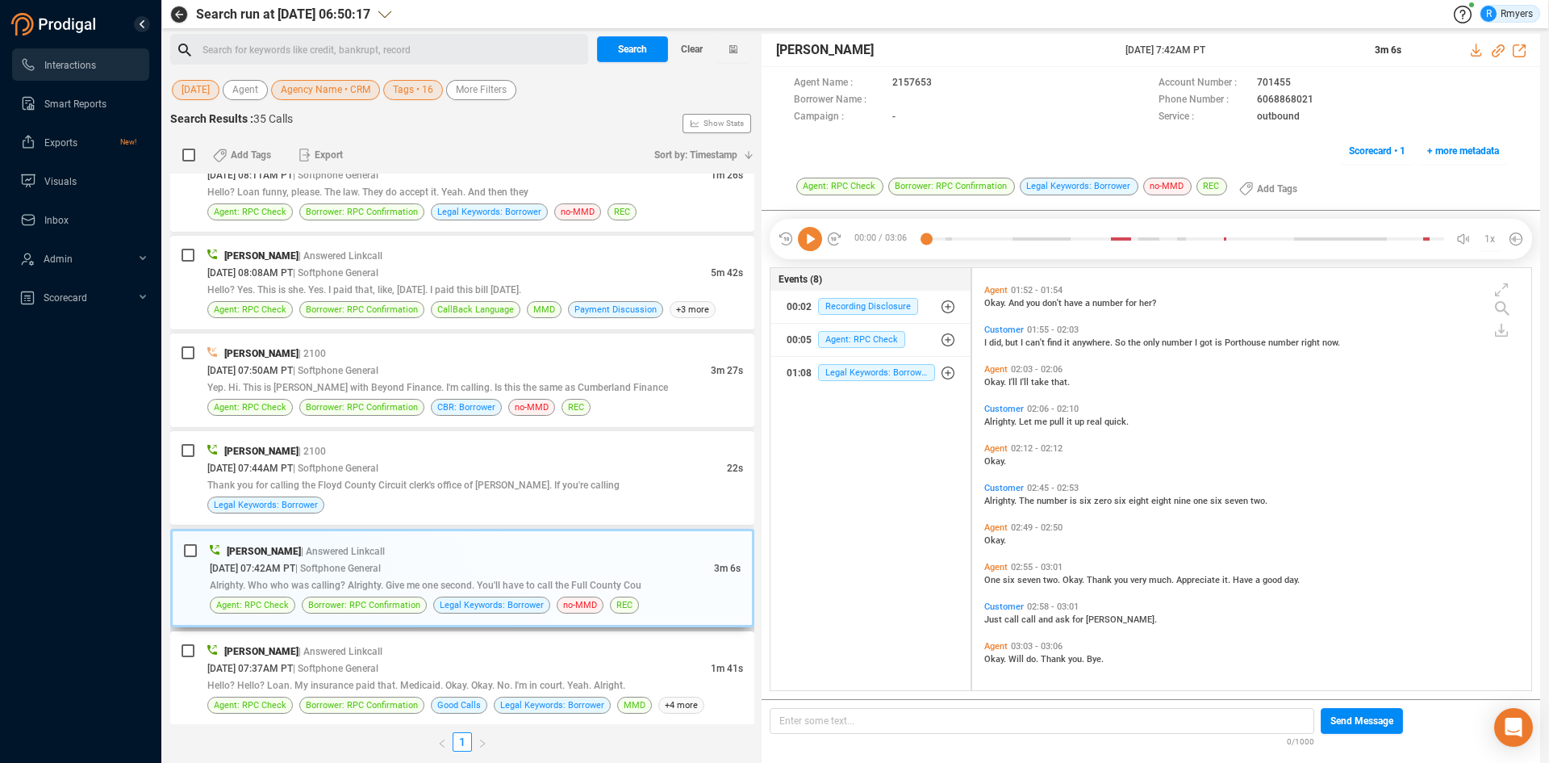
scroll to position [2872, 0]
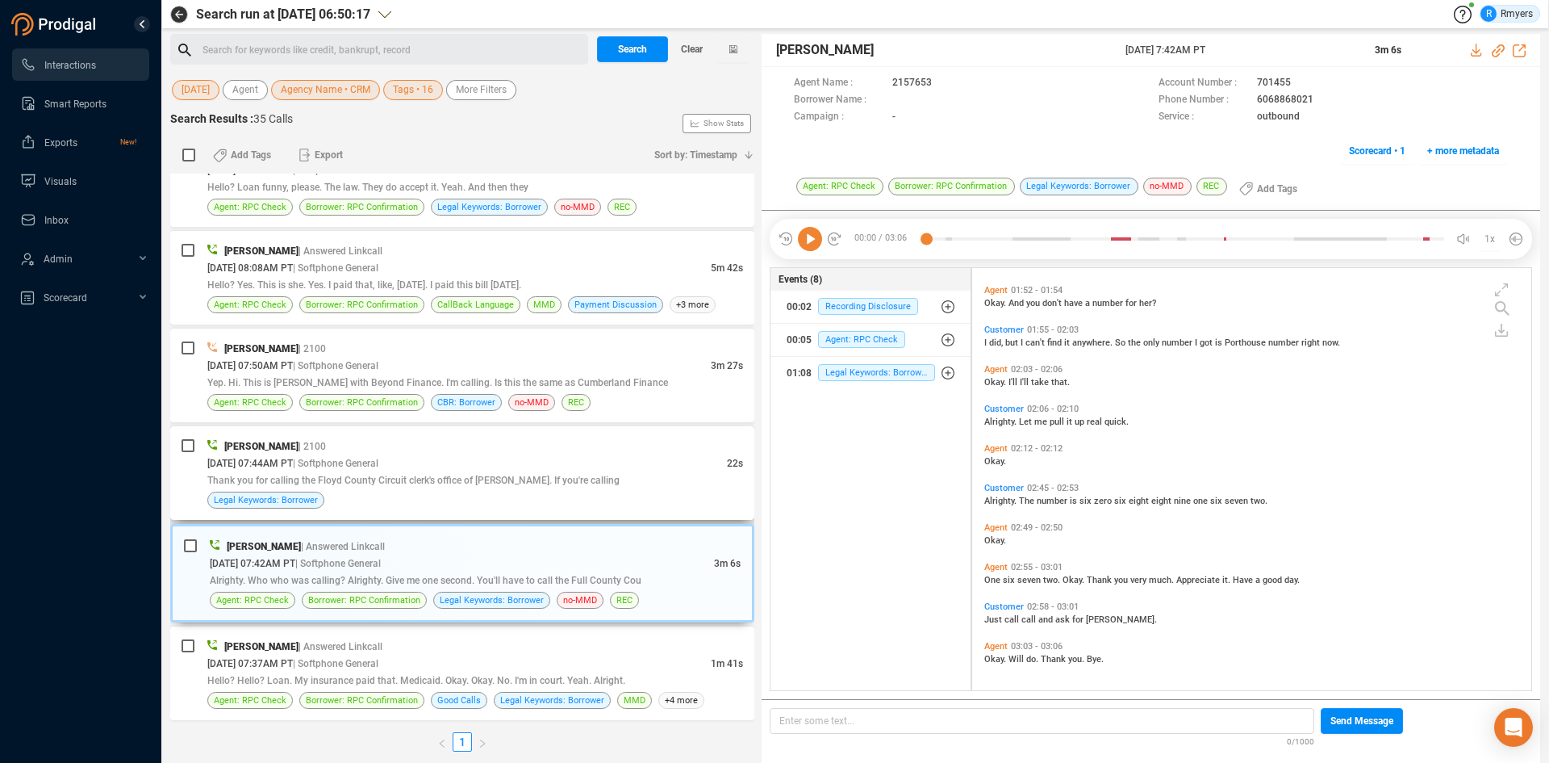
click at [584, 474] on span "Thank you for calling the Floyd County Circuit clerk's office of [PERSON_NAME].…" at bounding box center [413, 479] width 412 height 11
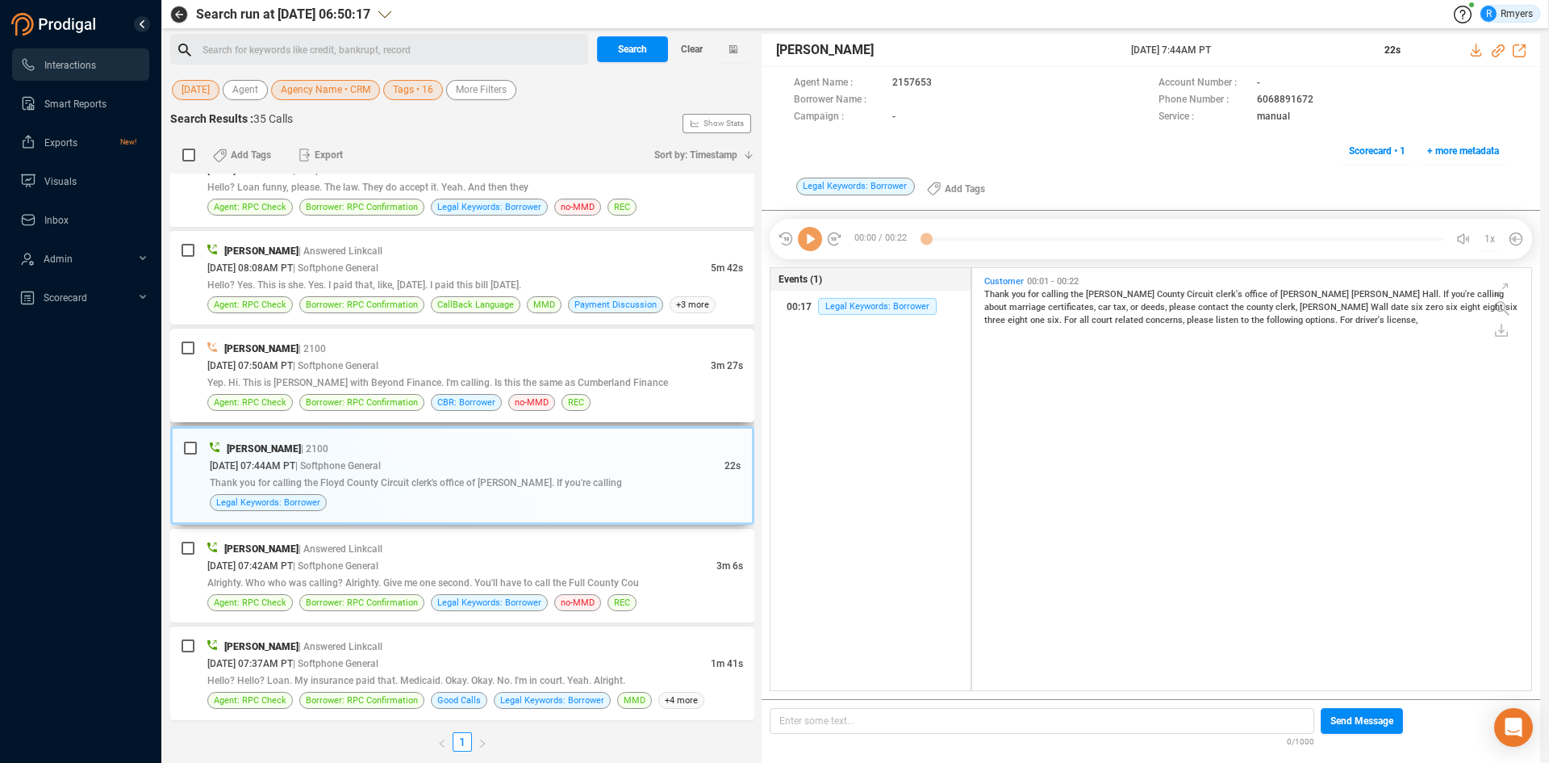
scroll to position [418, 551]
click at [575, 372] on div "[DATE] 07:50AM PT | Softphone General" at bounding box center [459, 365] width 504 height 17
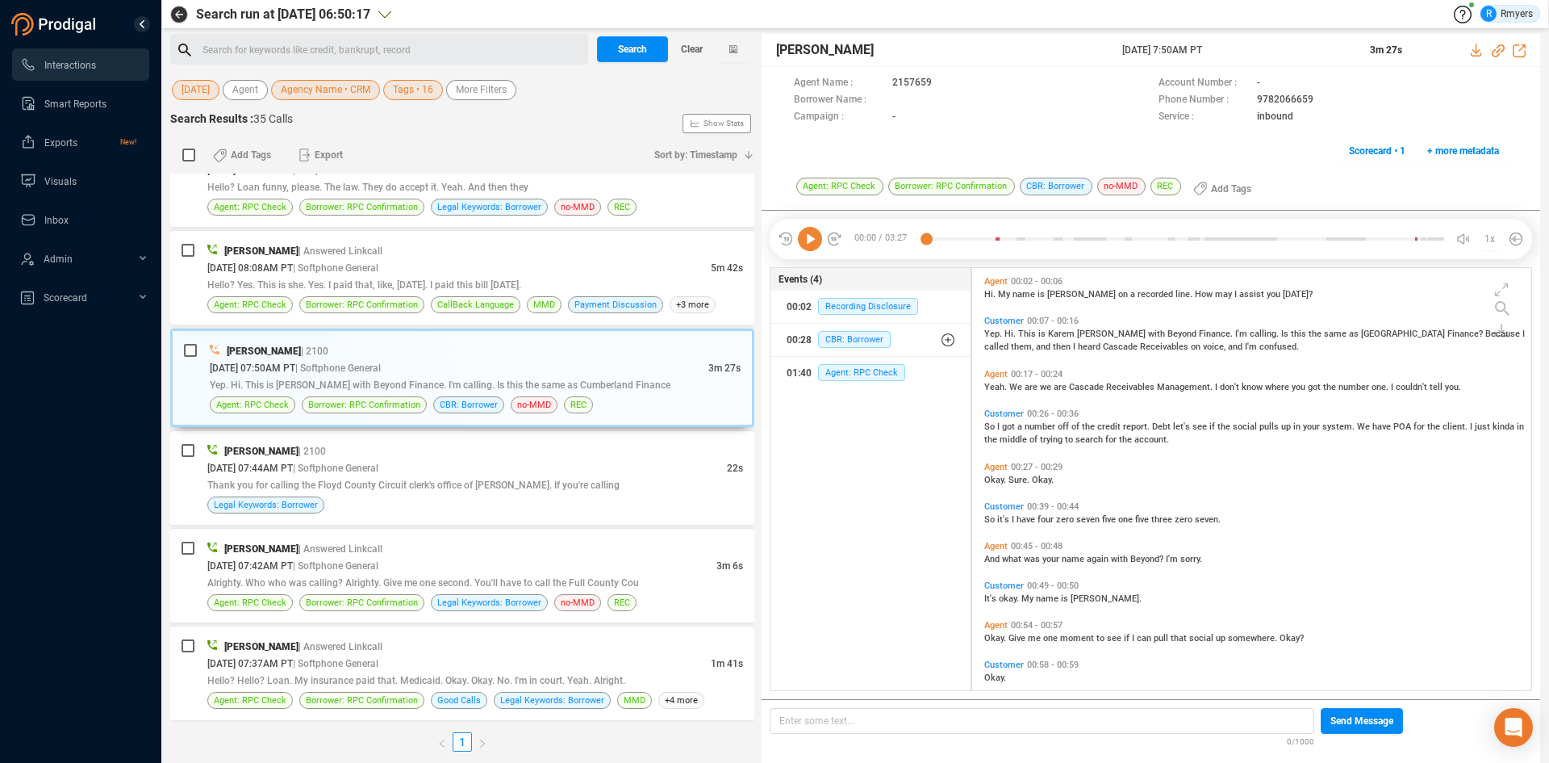
click at [809, 235] on icon at bounding box center [810, 239] width 24 height 24
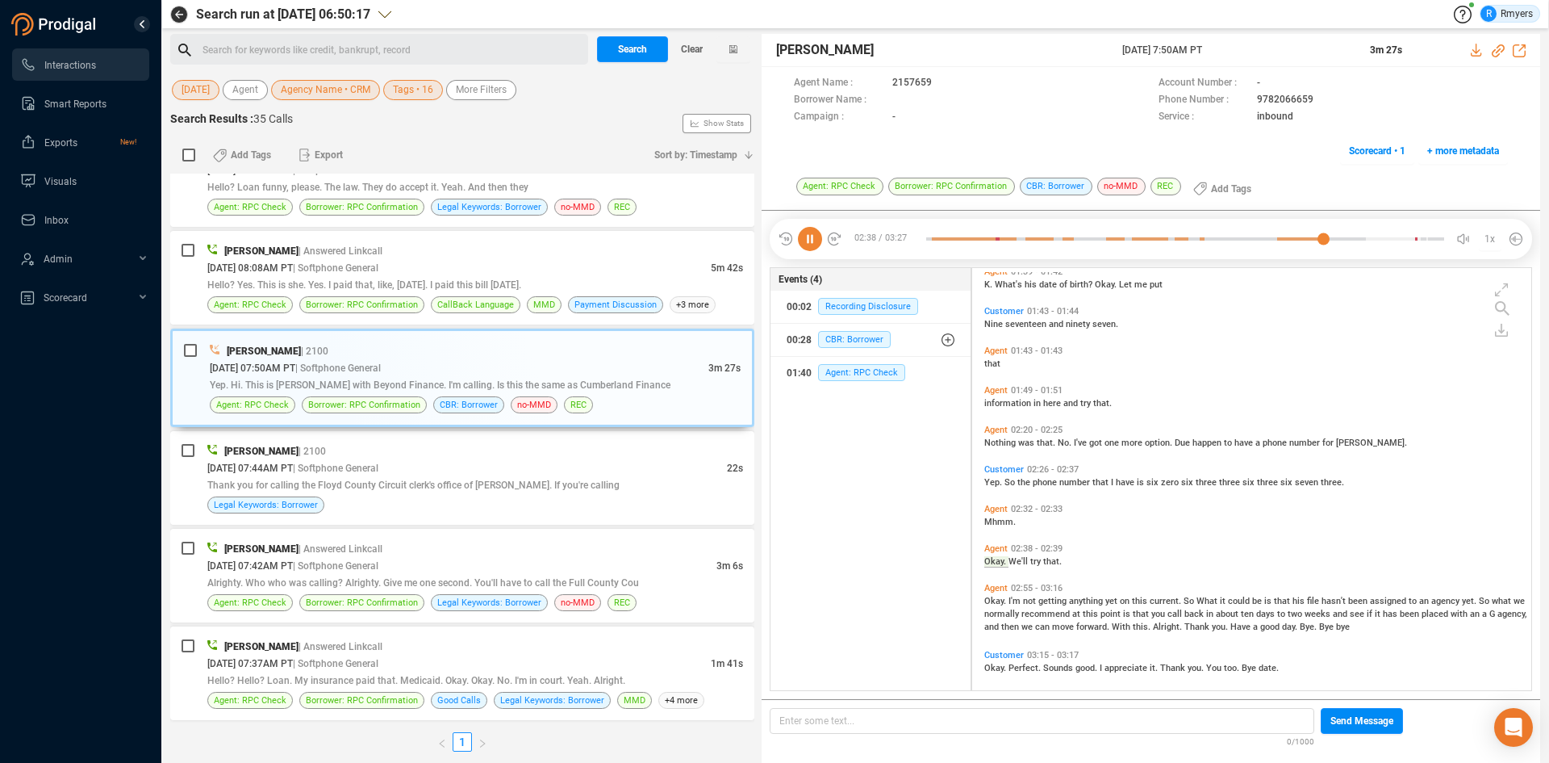
scroll to position [639, 0]
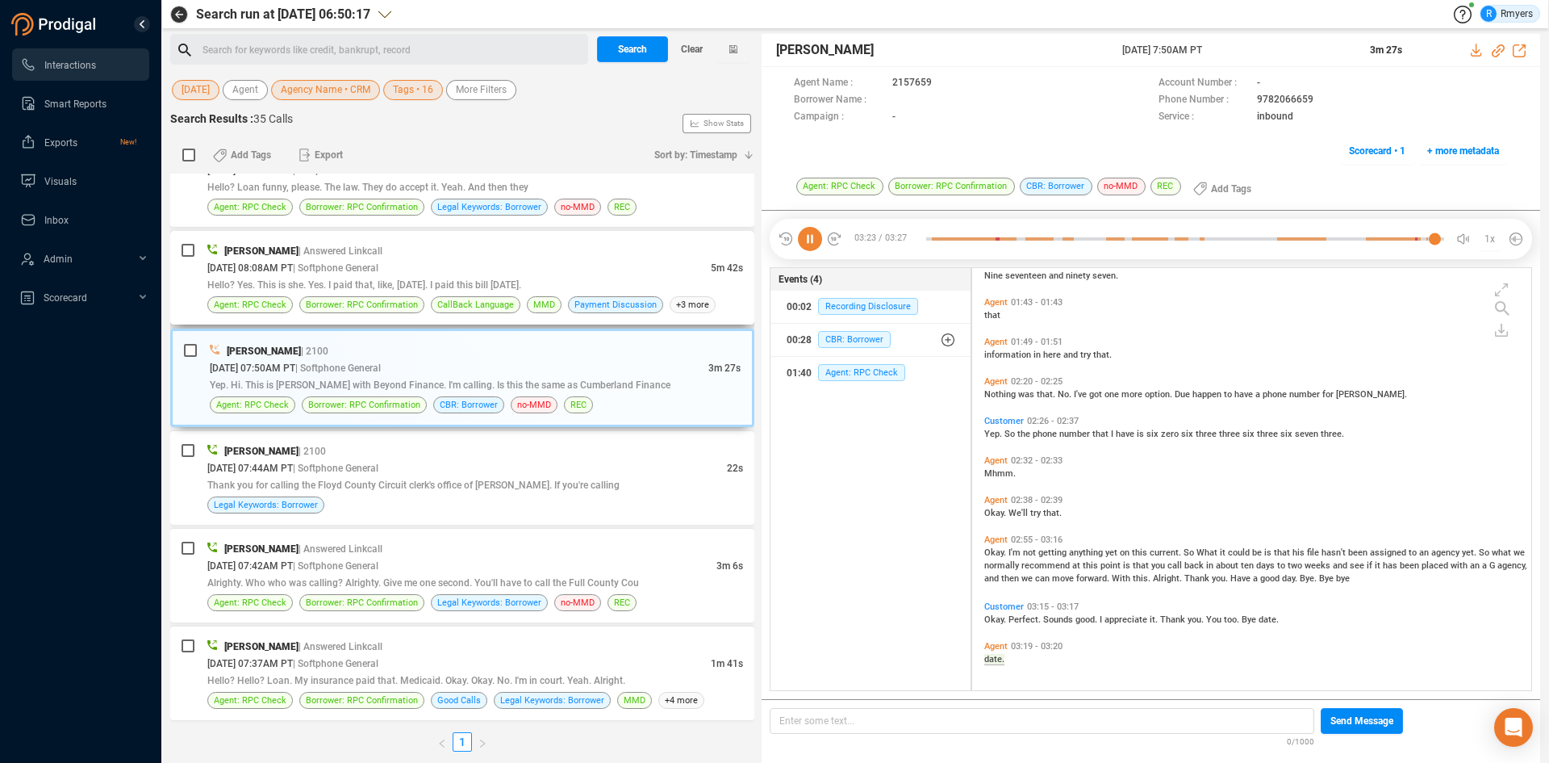
click at [288, 318] on div "[PERSON_NAME] | Answered Linkcall [DATE] 08:08AM PT | Softphone General 5m 42s …" at bounding box center [462, 278] width 584 height 94
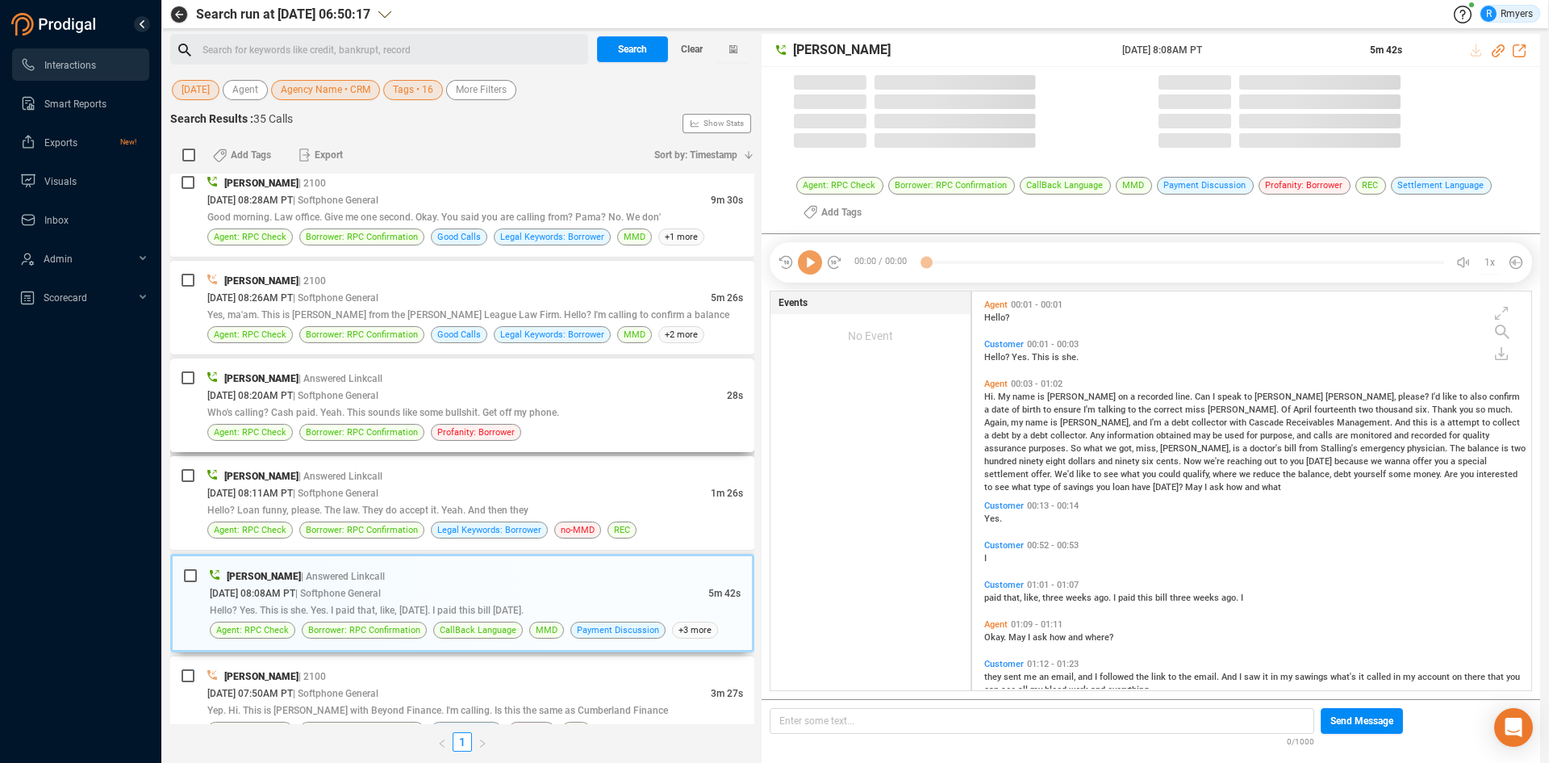
scroll to position [395, 551]
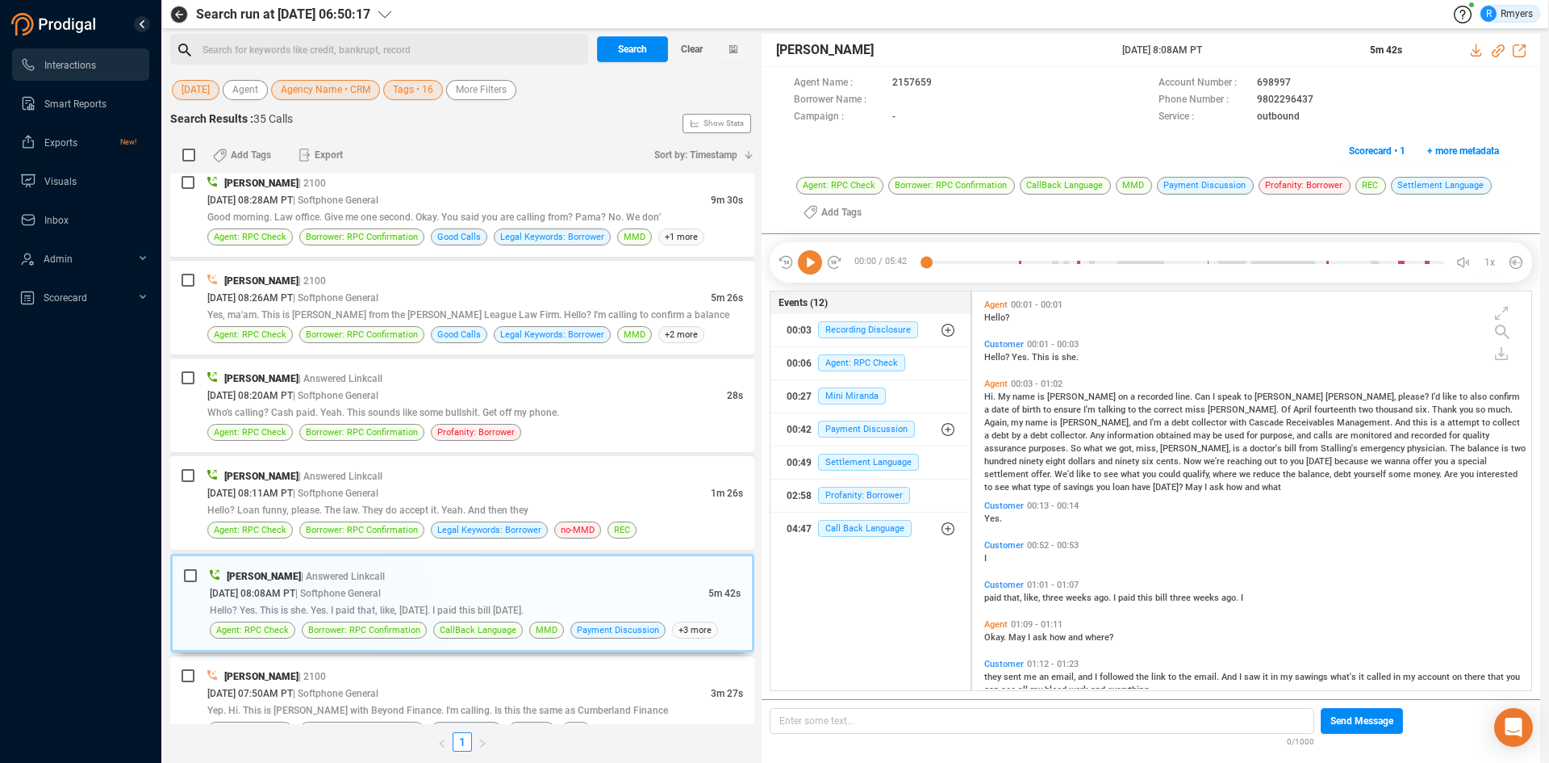
click at [808, 278] on div "00:00 / 05:42 1x" at bounding box center [1151, 262] width 763 height 40
click at [812, 271] on icon at bounding box center [810, 262] width 24 height 24
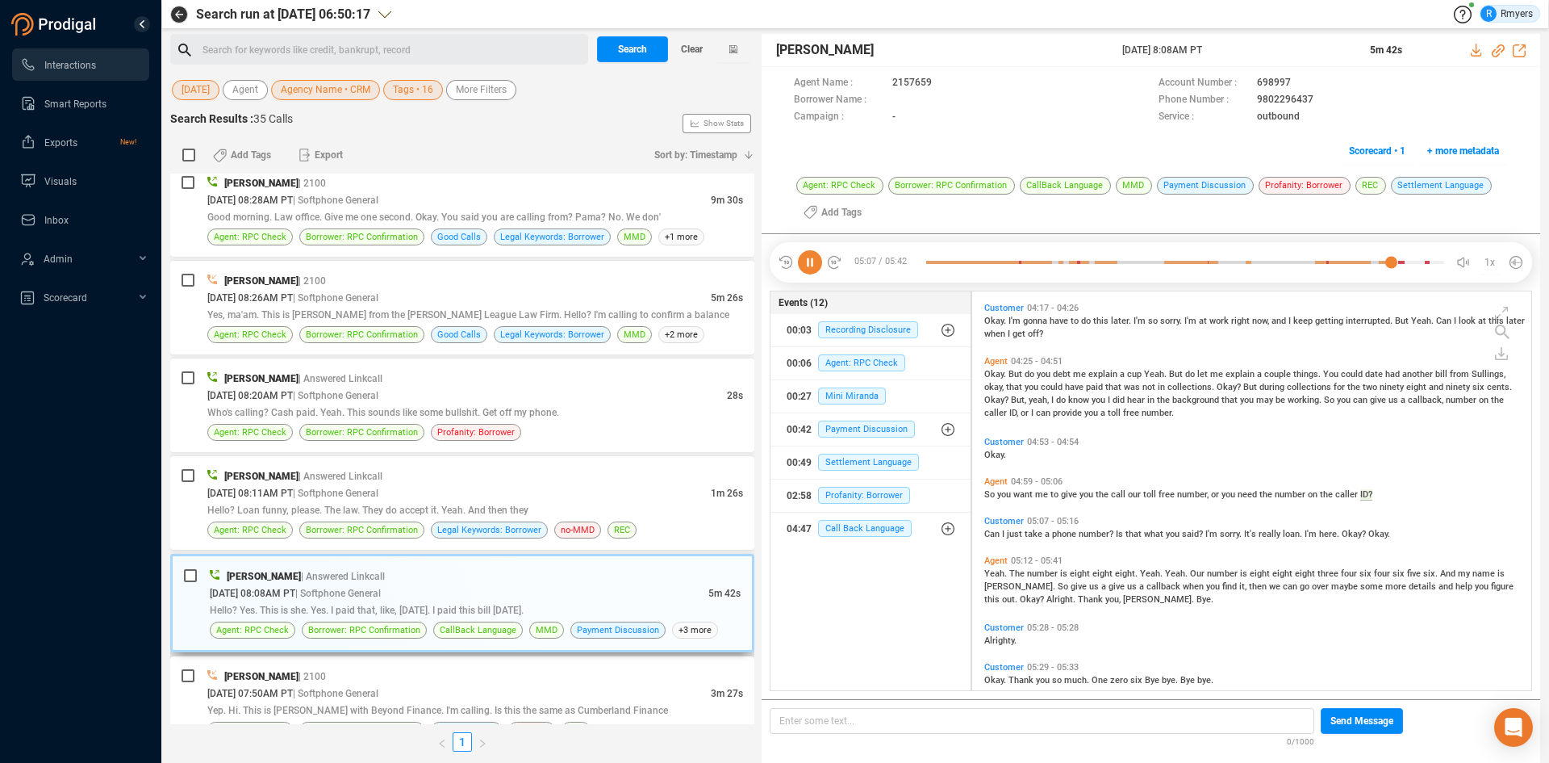
scroll to position [827, 0]
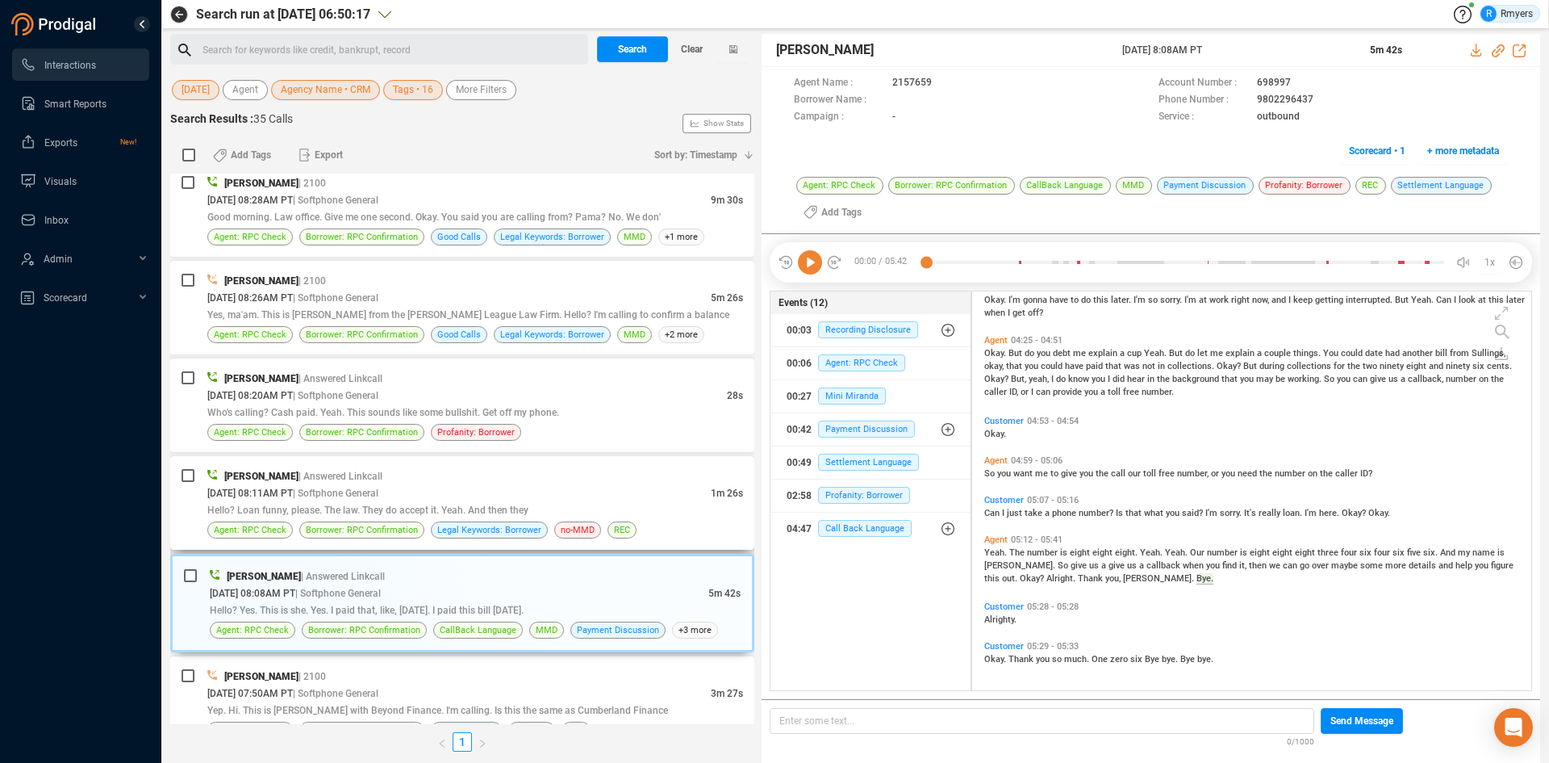
click at [437, 500] on div "[DATE] 08:11AM PT | Softphone General" at bounding box center [459, 492] width 504 height 17
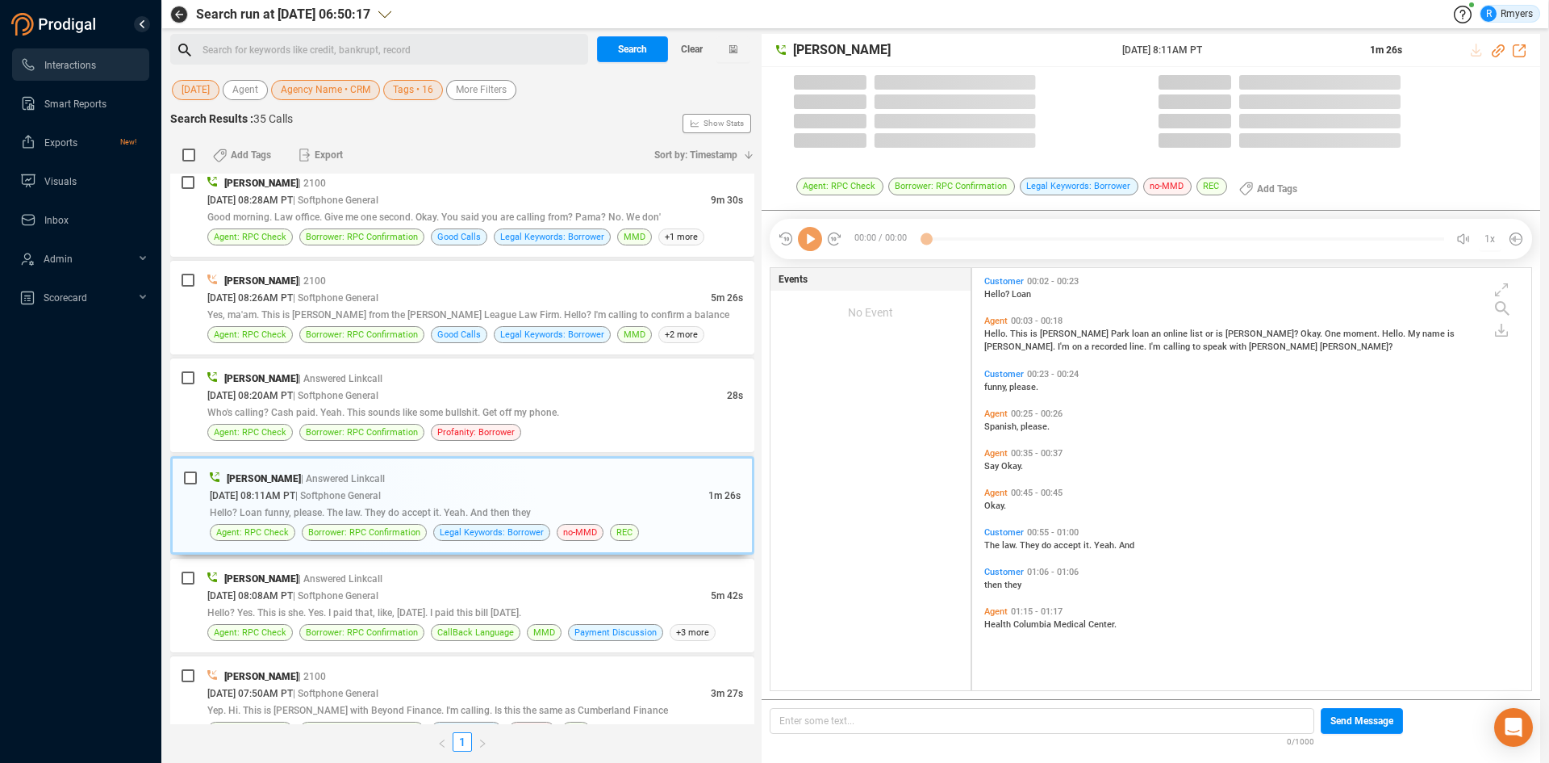
scroll to position [418, 551]
click at [813, 241] on icon at bounding box center [810, 239] width 24 height 24
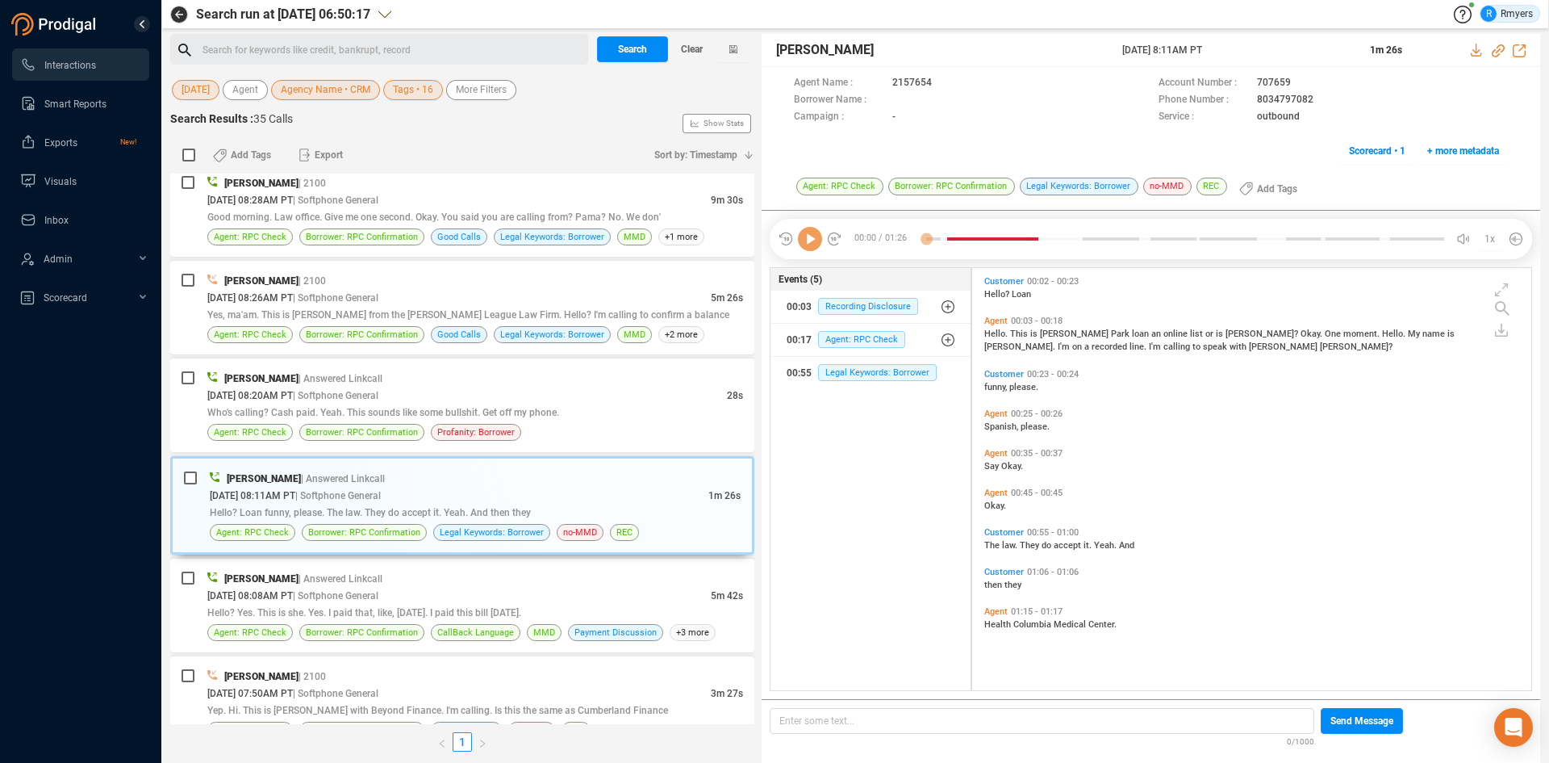
click at [813, 241] on icon at bounding box center [810, 239] width 24 height 24
click at [406, 447] on div "[PERSON_NAME] | Answered Linkcall [DATE] 08:20AM PT | Softphone General 28s Who…" at bounding box center [462, 405] width 584 height 94
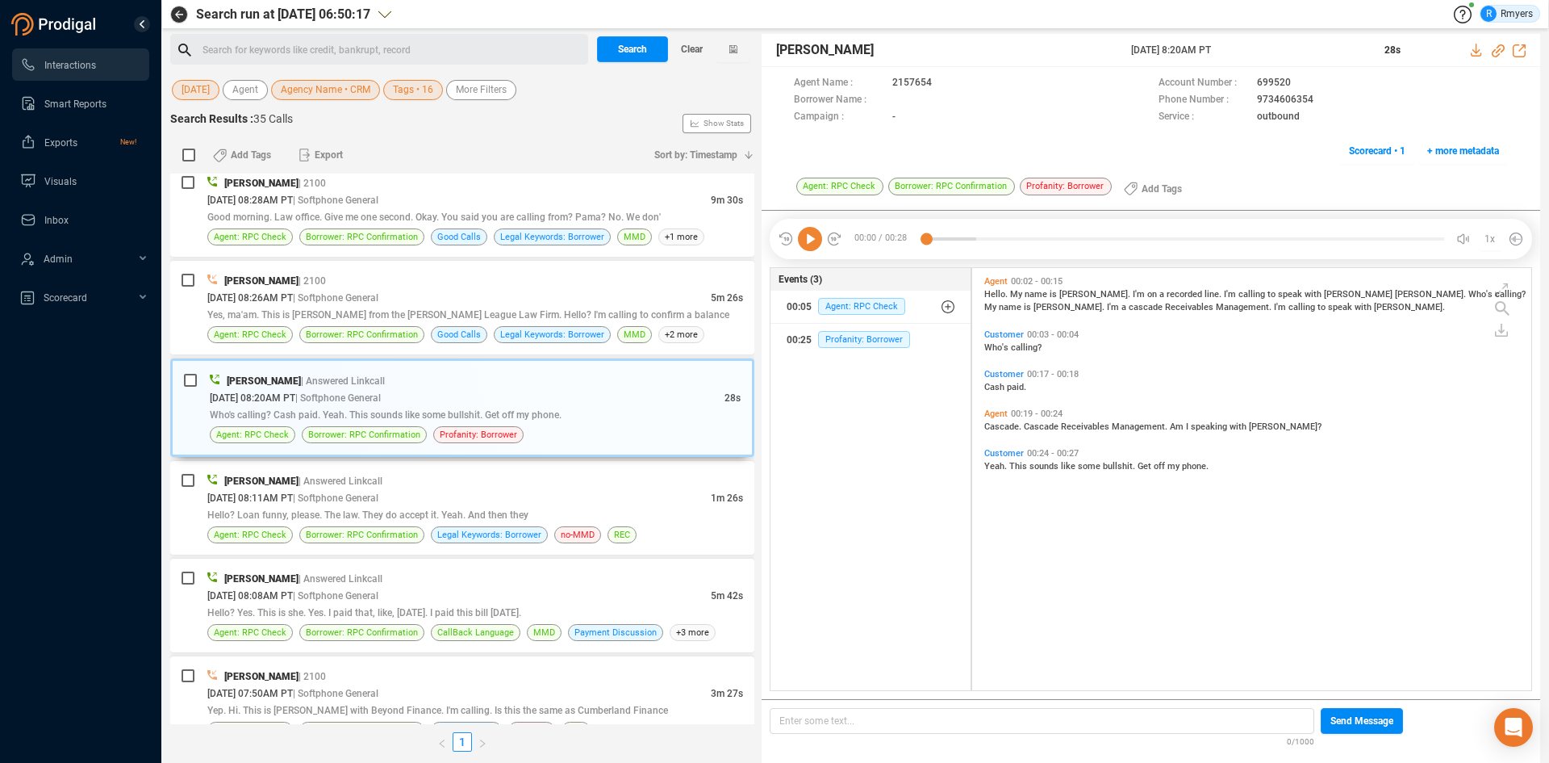
click at [807, 245] on icon at bounding box center [810, 239] width 24 height 24
drag, startPoint x: 322, startPoint y: 308, endPoint x: 341, endPoint y: 307, distance: 18.6
click at [322, 308] on div "Yes, ma'am. This is [PERSON_NAME] from the [PERSON_NAME] League Law Firm. Hello…" at bounding box center [475, 314] width 536 height 17
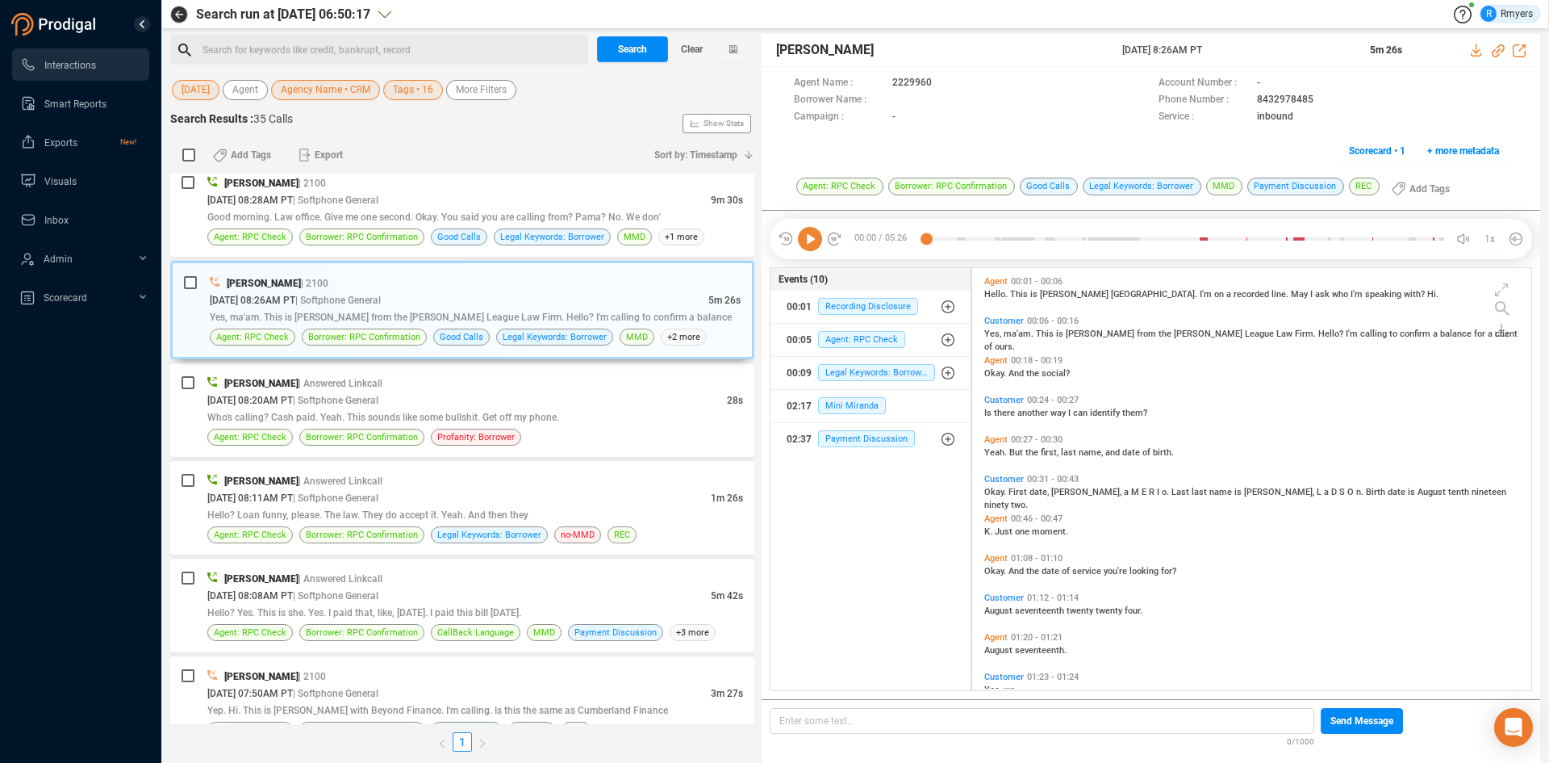
click at [810, 238] on icon at bounding box center [810, 239] width 24 height 24
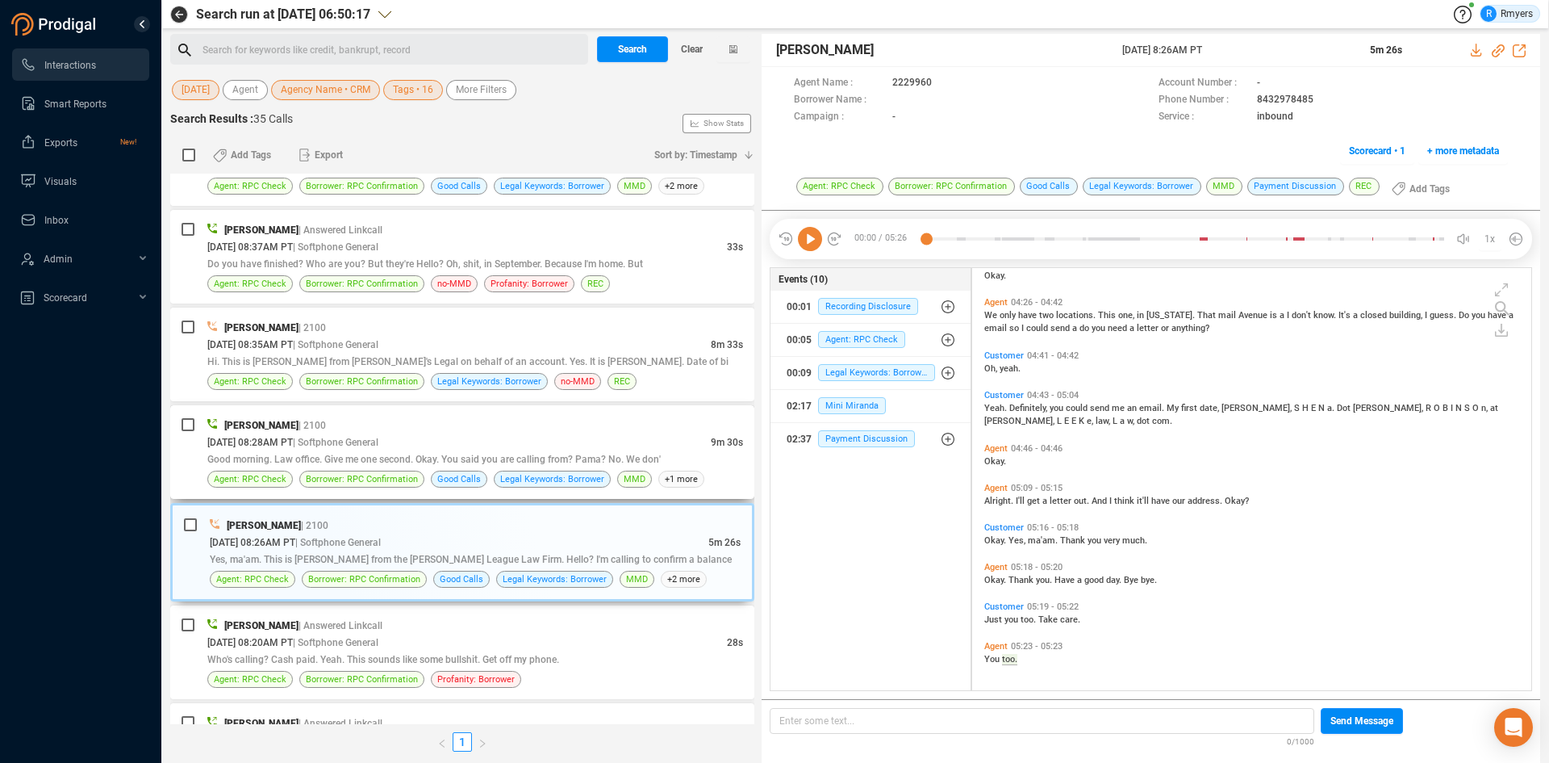
scroll to position [2226, 0]
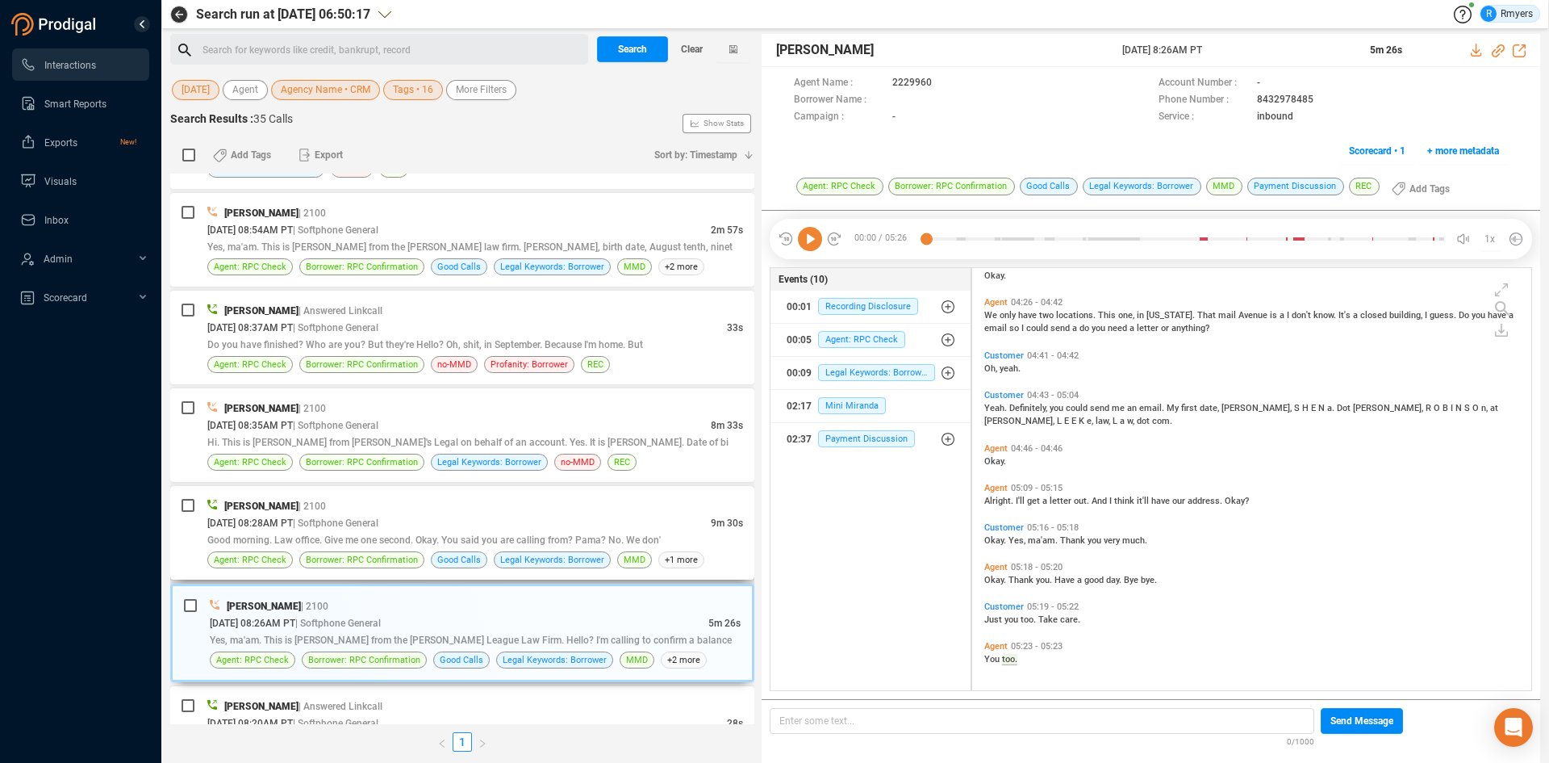
click at [437, 540] on span "Good morning. Law office. Give me one second. Okay. You said you are calling fr…" at bounding box center [434, 539] width 454 height 11
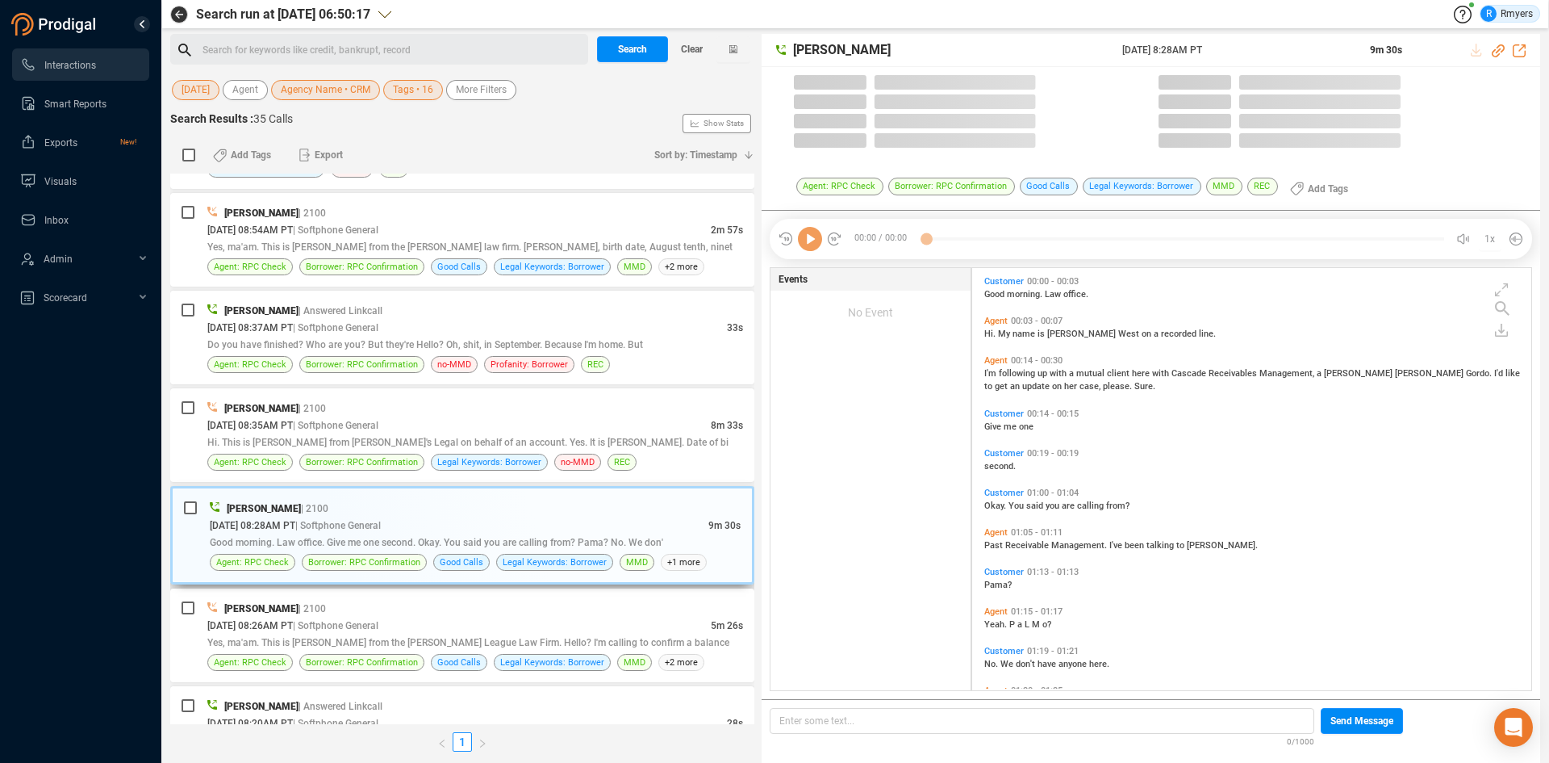
scroll to position [418, 551]
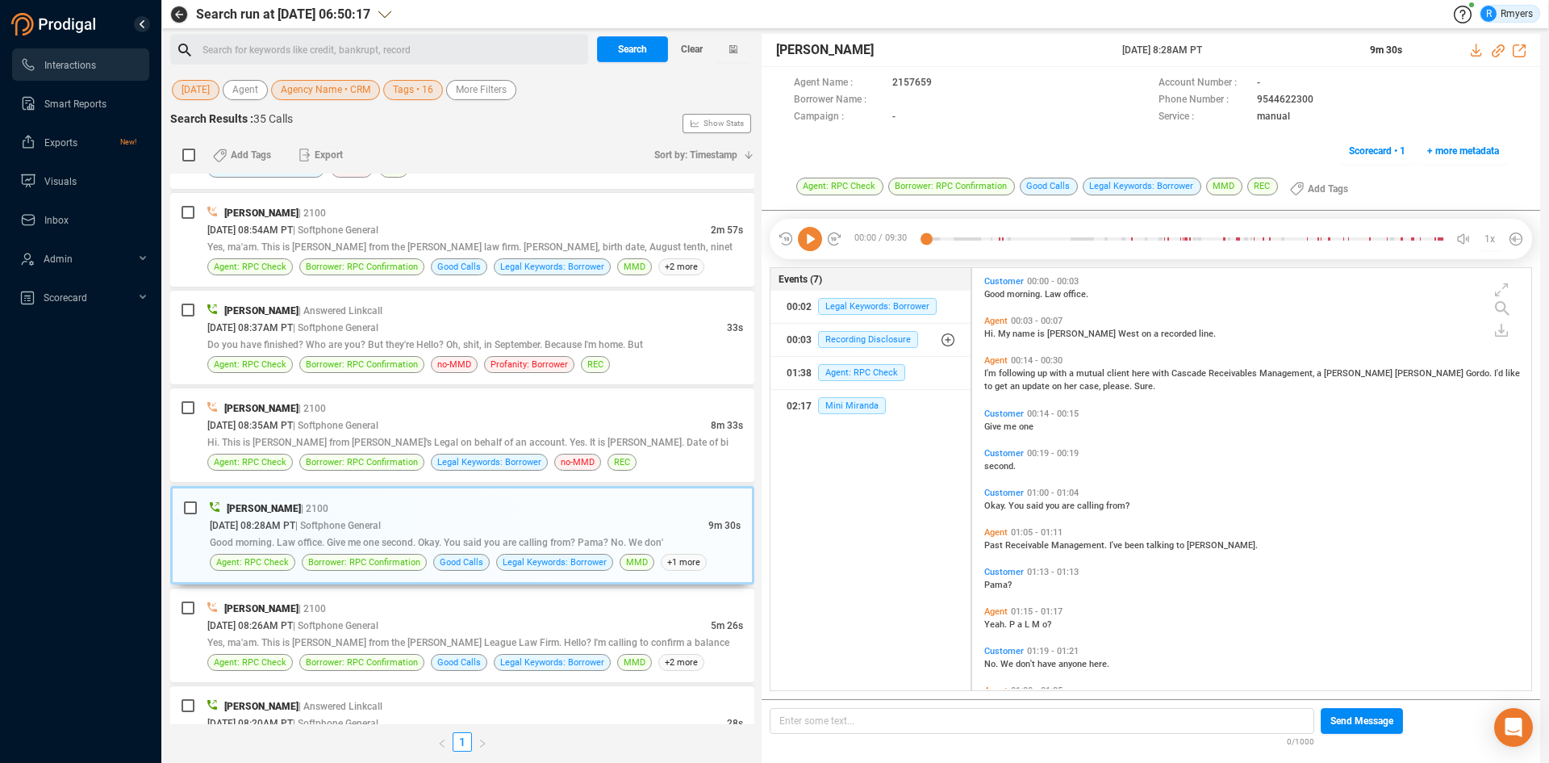
click at [817, 245] on icon at bounding box center [810, 239] width 24 height 24
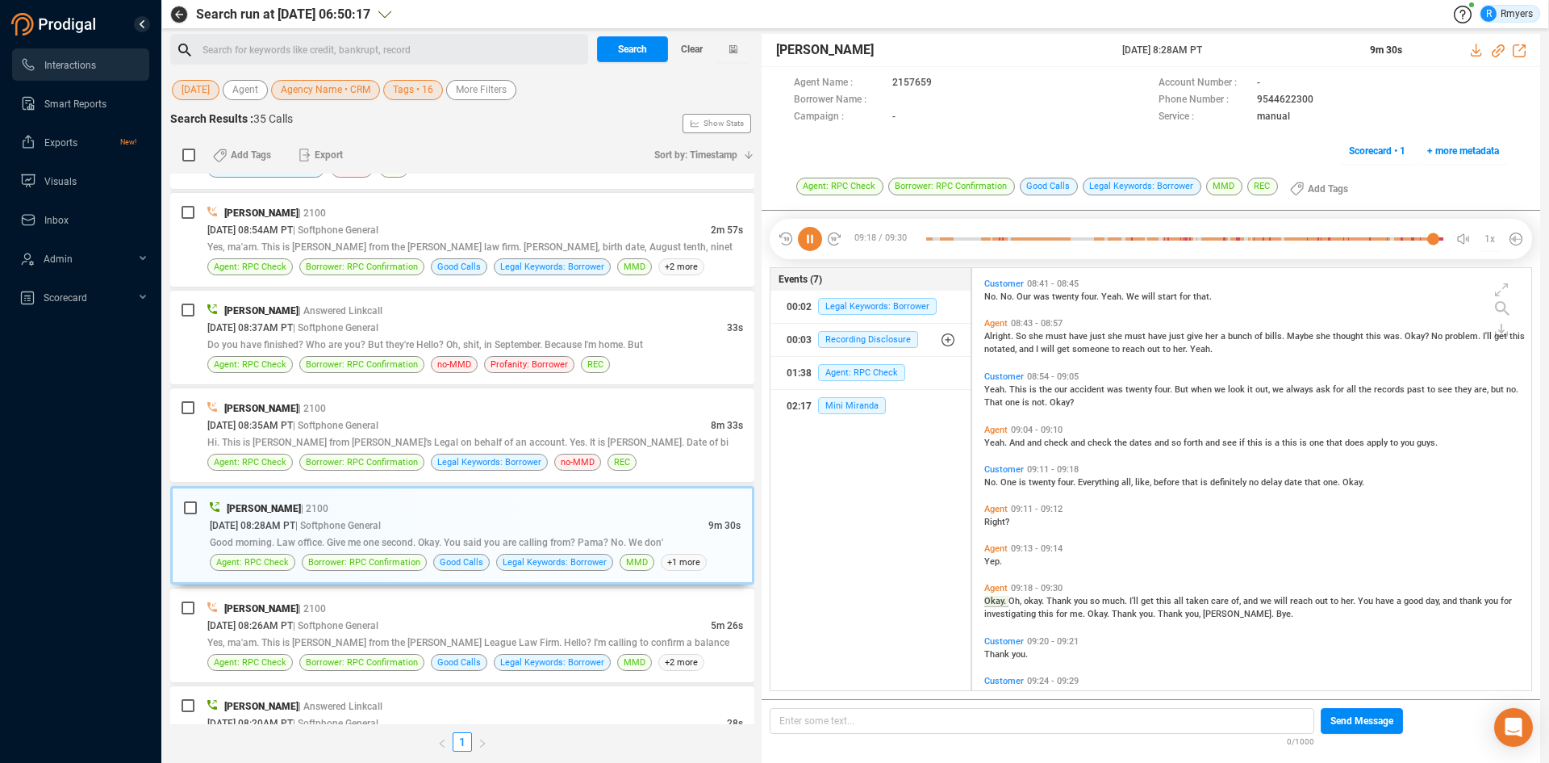
scroll to position [3927, 0]
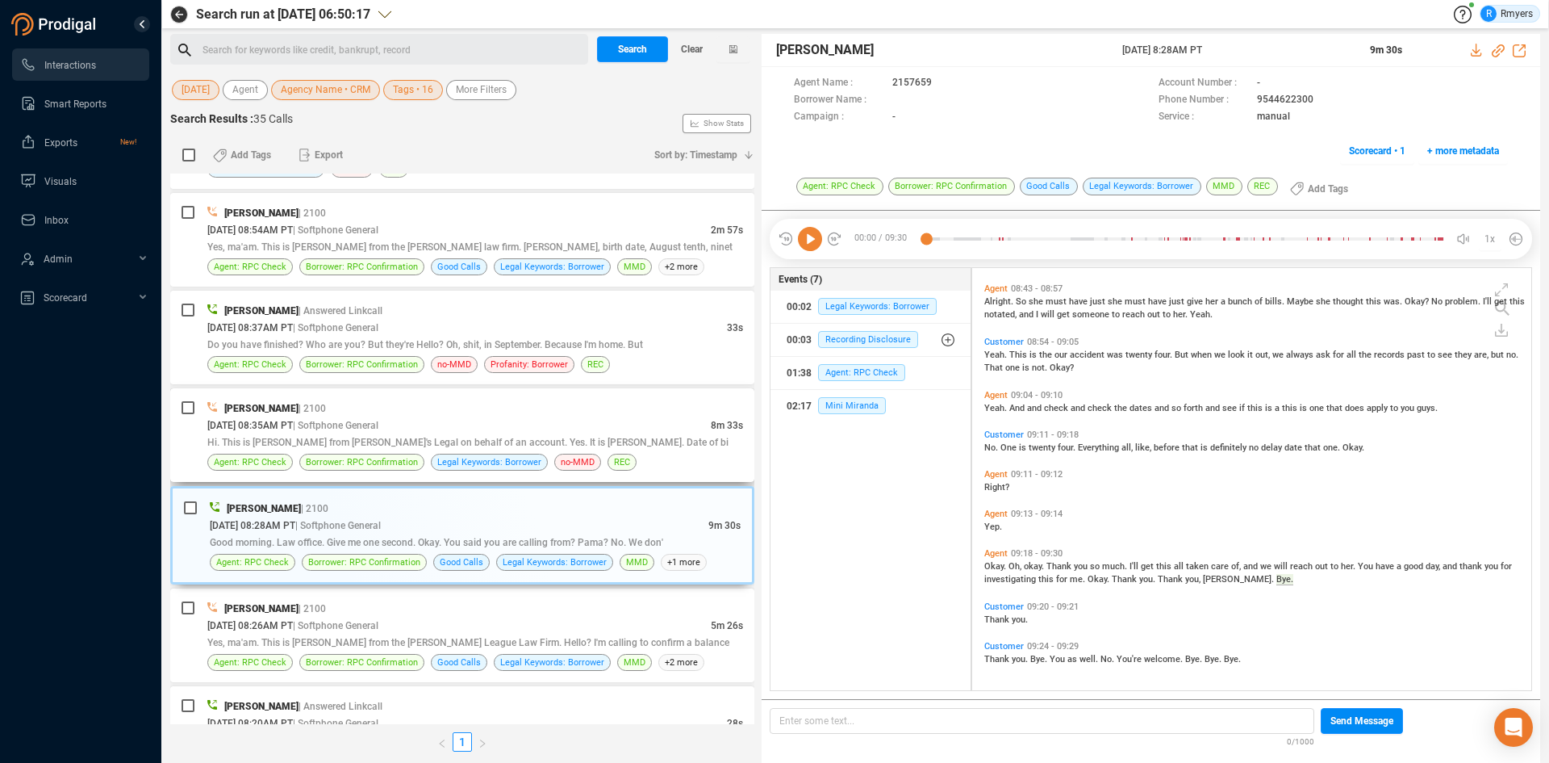
click at [378, 424] on span "| Softphone General" at bounding box center [336, 425] width 86 height 11
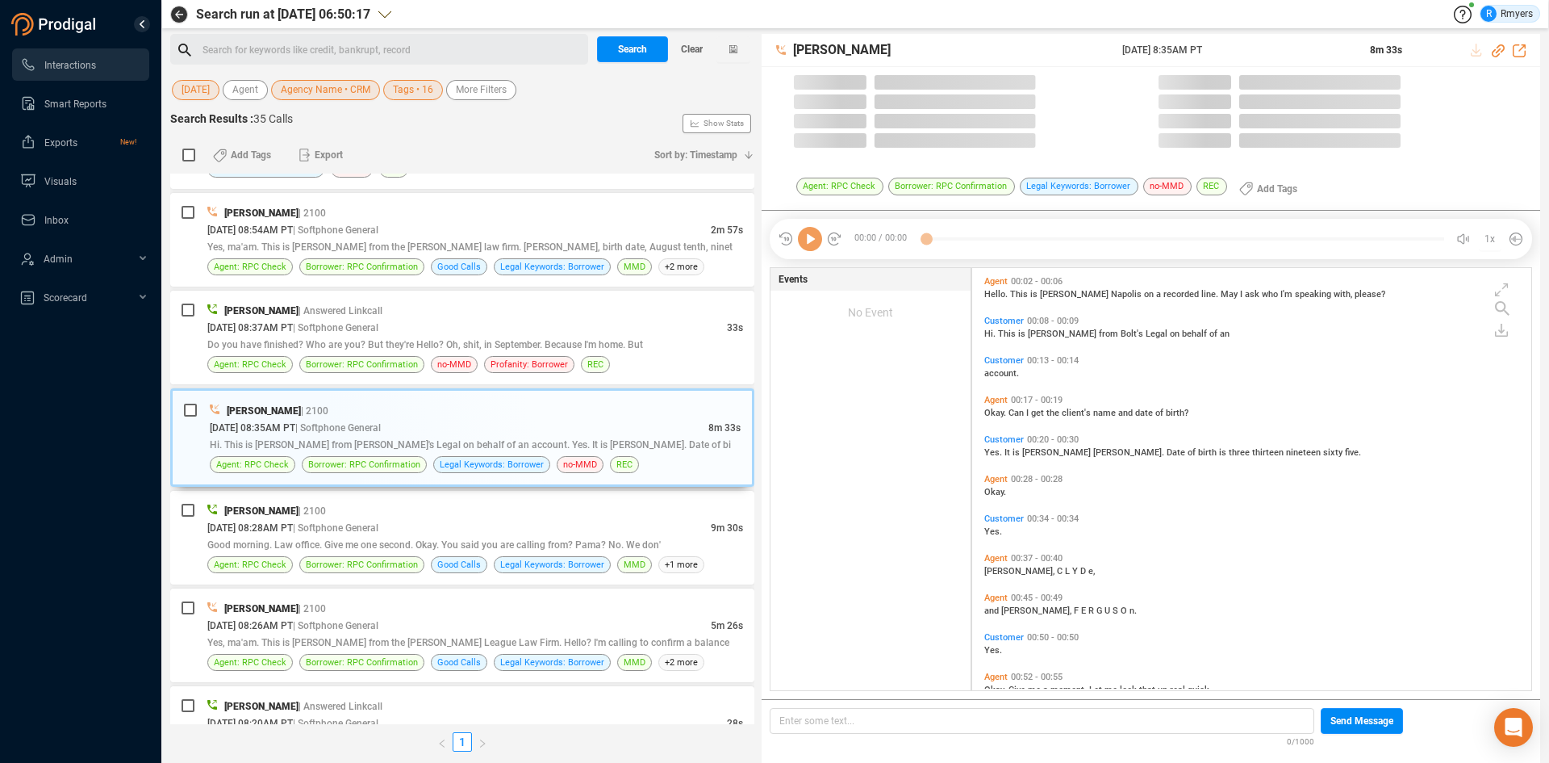
scroll to position [418, 551]
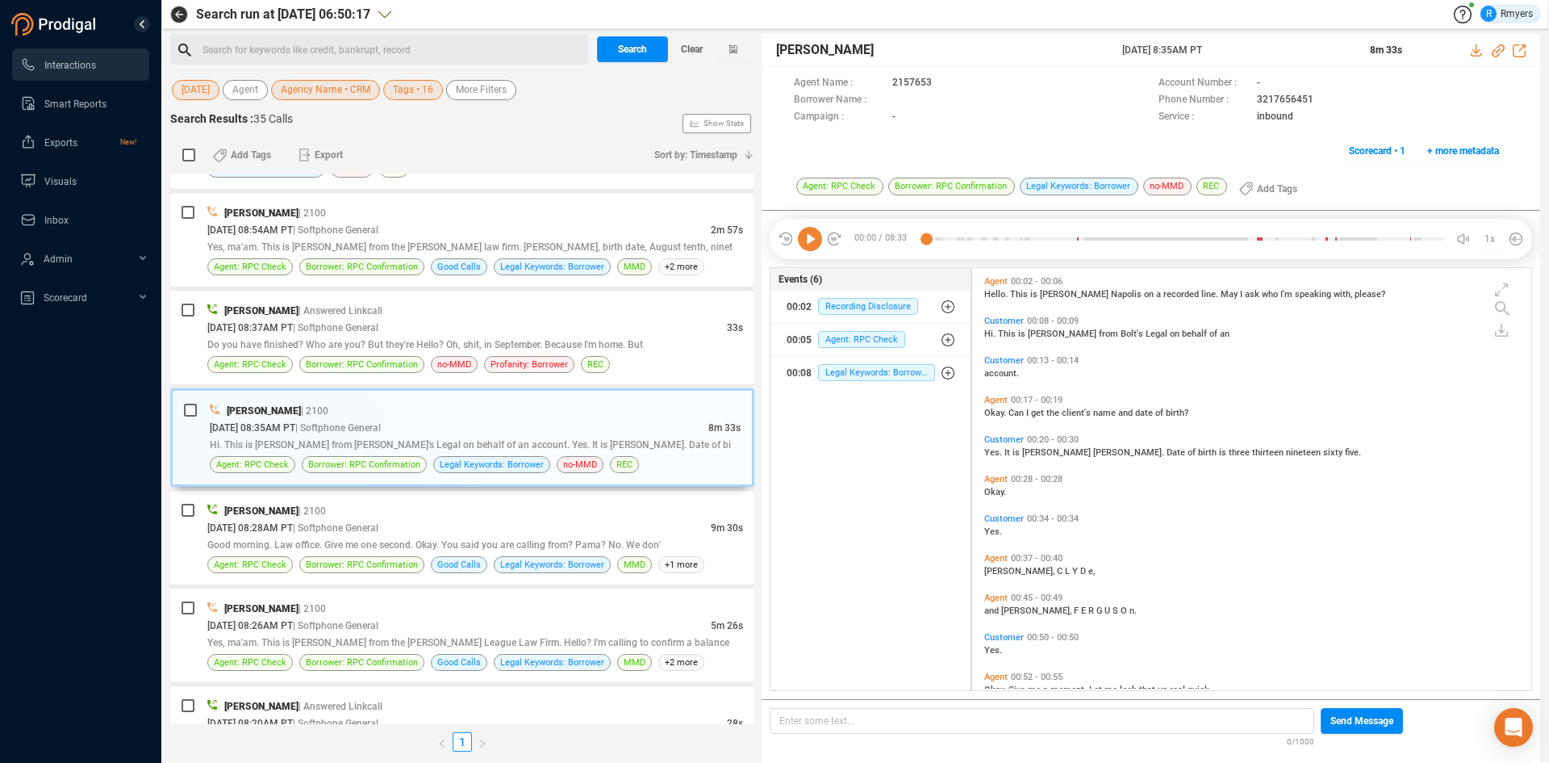
click at [817, 240] on icon at bounding box center [810, 239] width 24 height 24
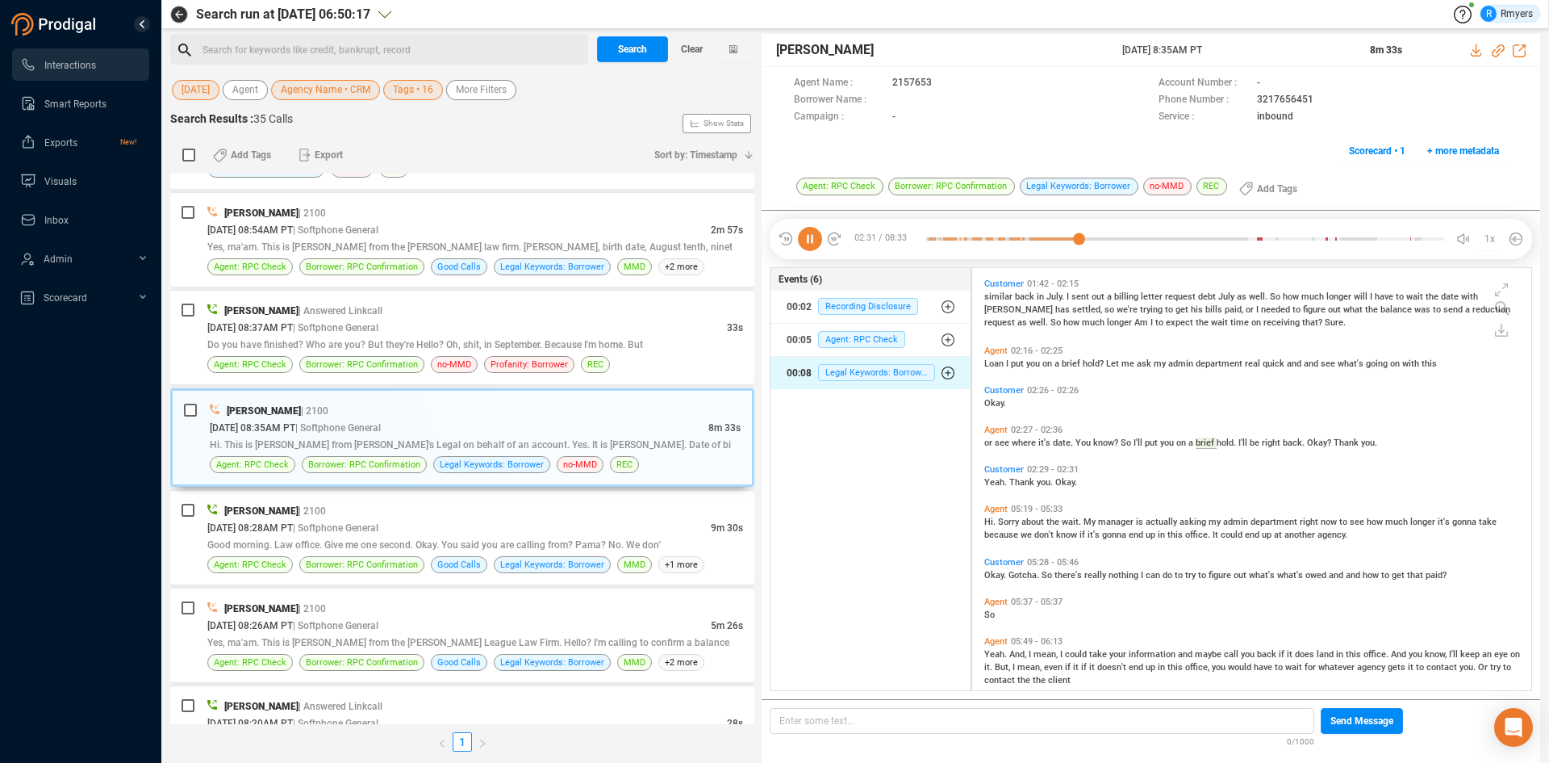
scroll to position [604, 0]
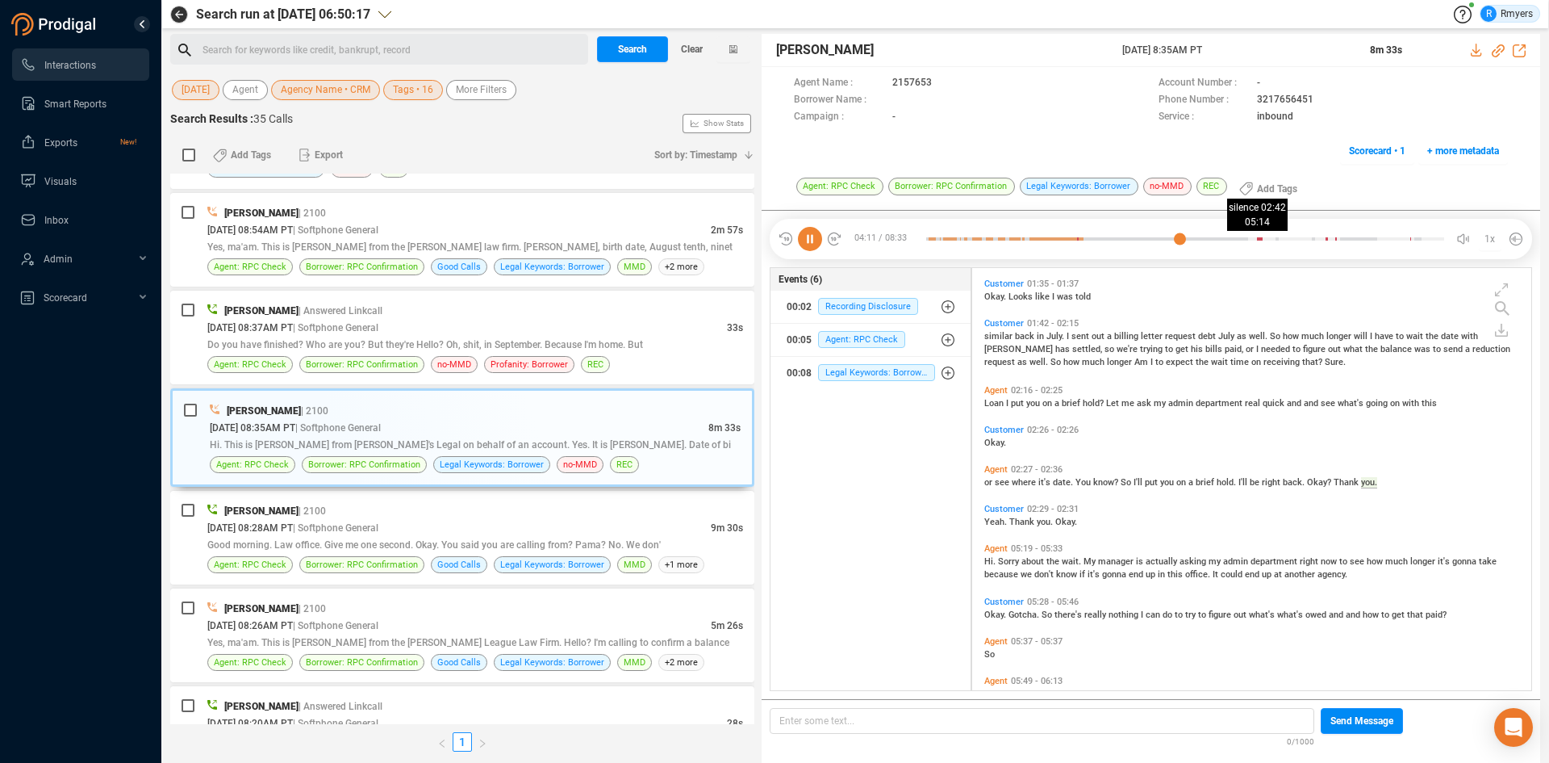
click at [1242, 240] on div at bounding box center [1185, 239] width 518 height 24
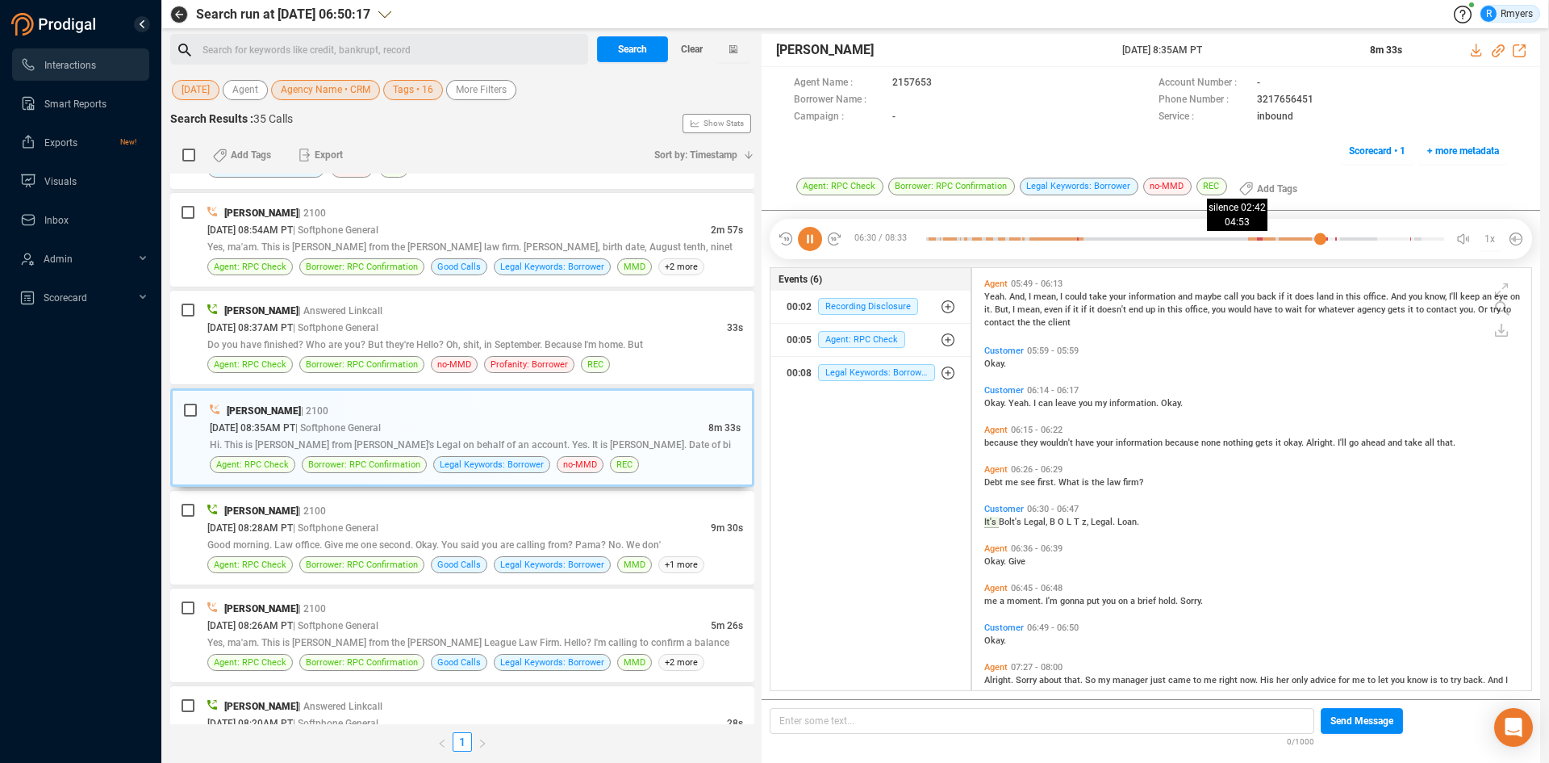
scroll to position [1041, 0]
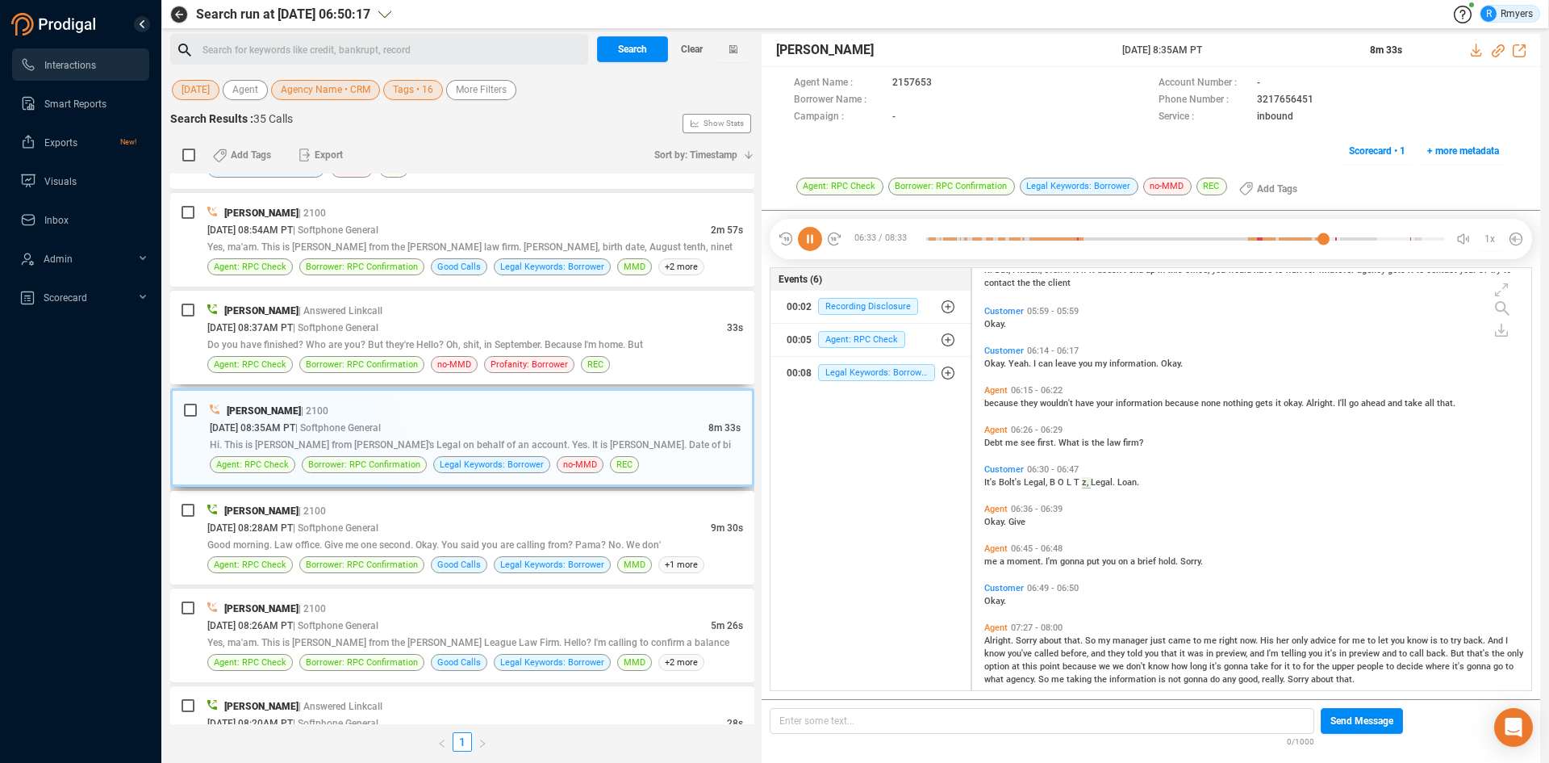
click at [466, 343] on span "Do you have finished? Who are you? But they're Hello? Oh, shit, in September. B…" at bounding box center [425, 344] width 436 height 11
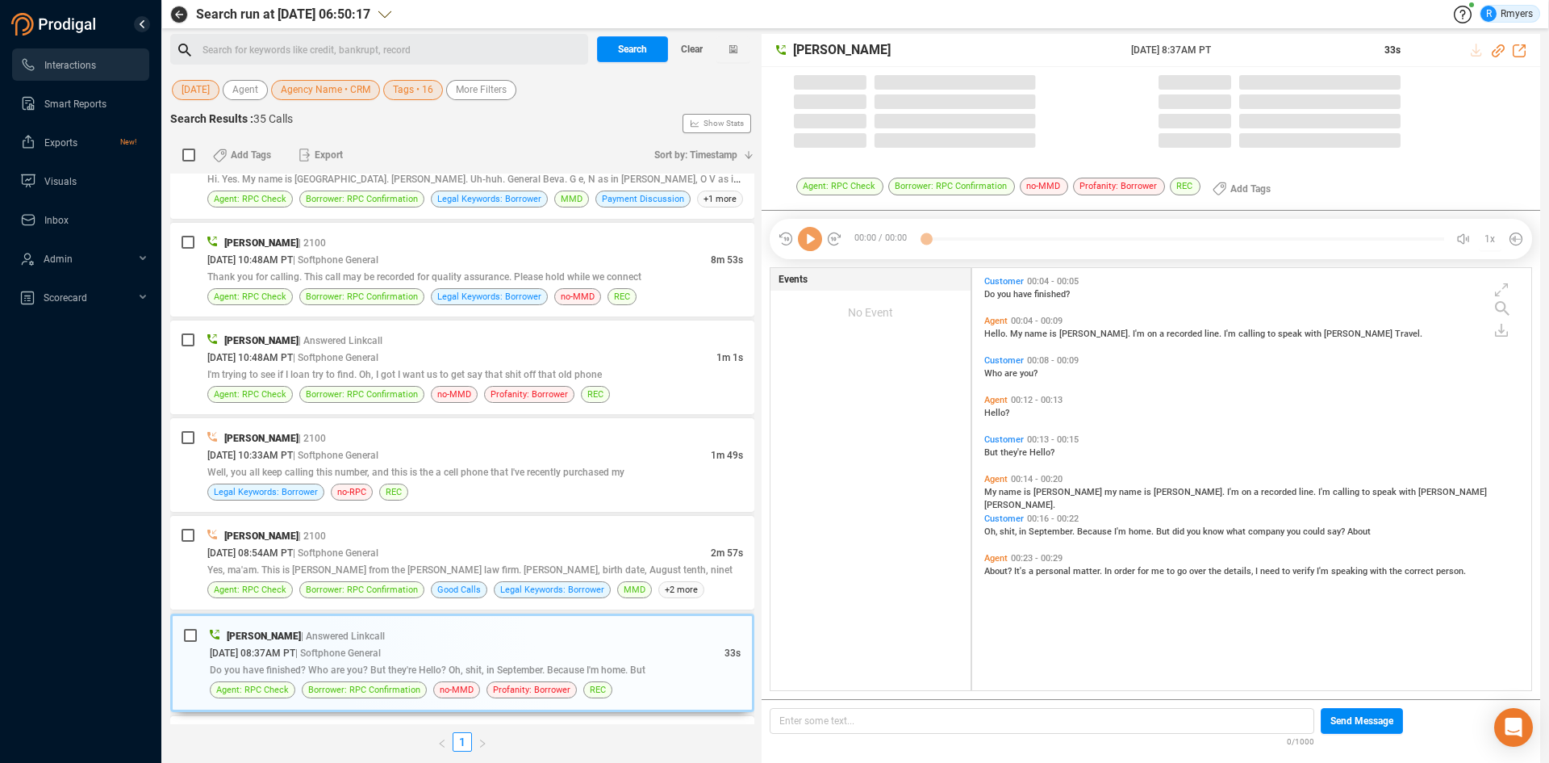
scroll to position [418, 551]
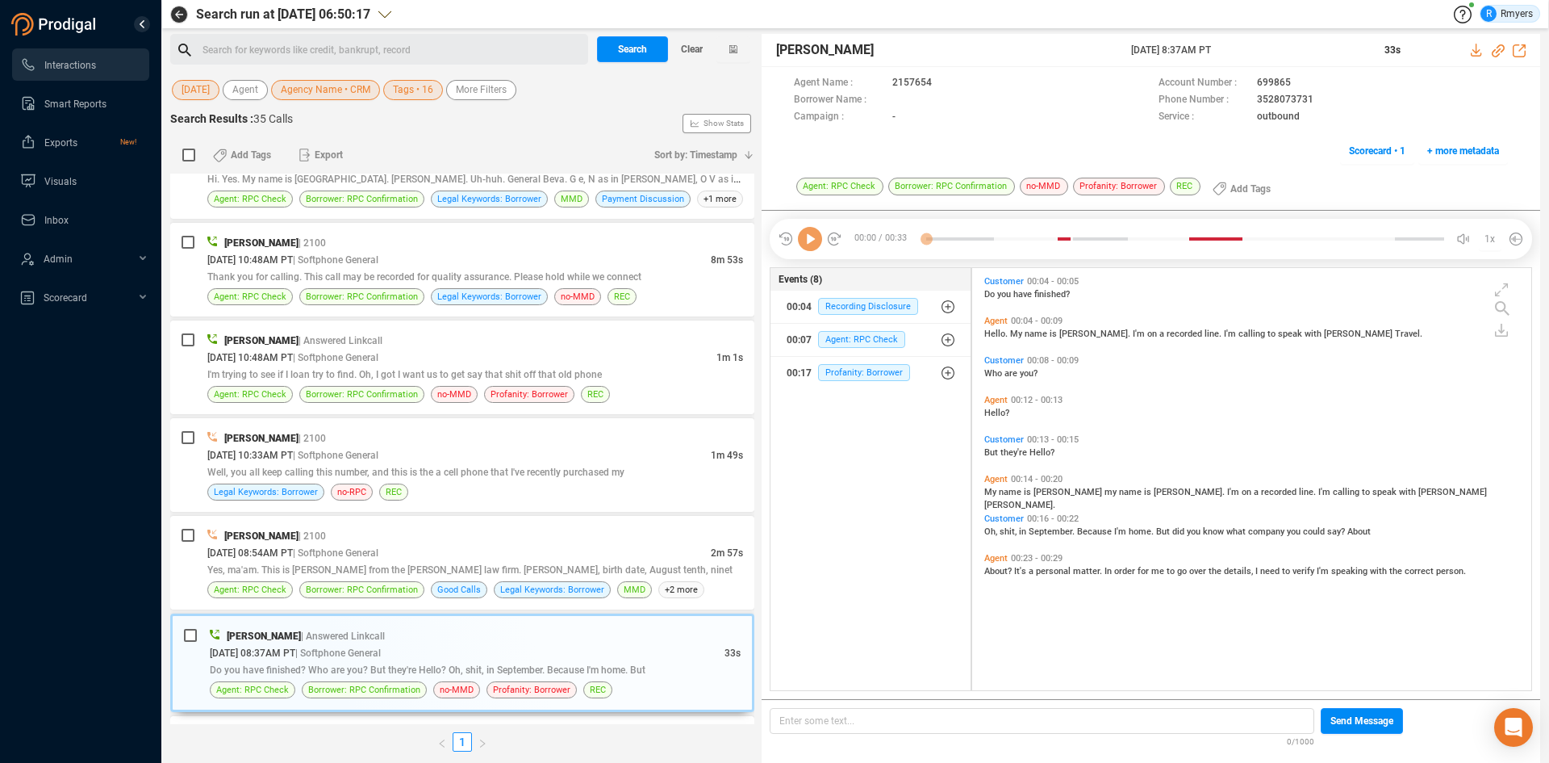
click at [816, 249] on icon at bounding box center [810, 239] width 24 height 24
click at [391, 561] on div "Yes, ma'am. This is [PERSON_NAME] from the [PERSON_NAME] law firm. [PERSON_NAME…" at bounding box center [475, 569] width 536 height 17
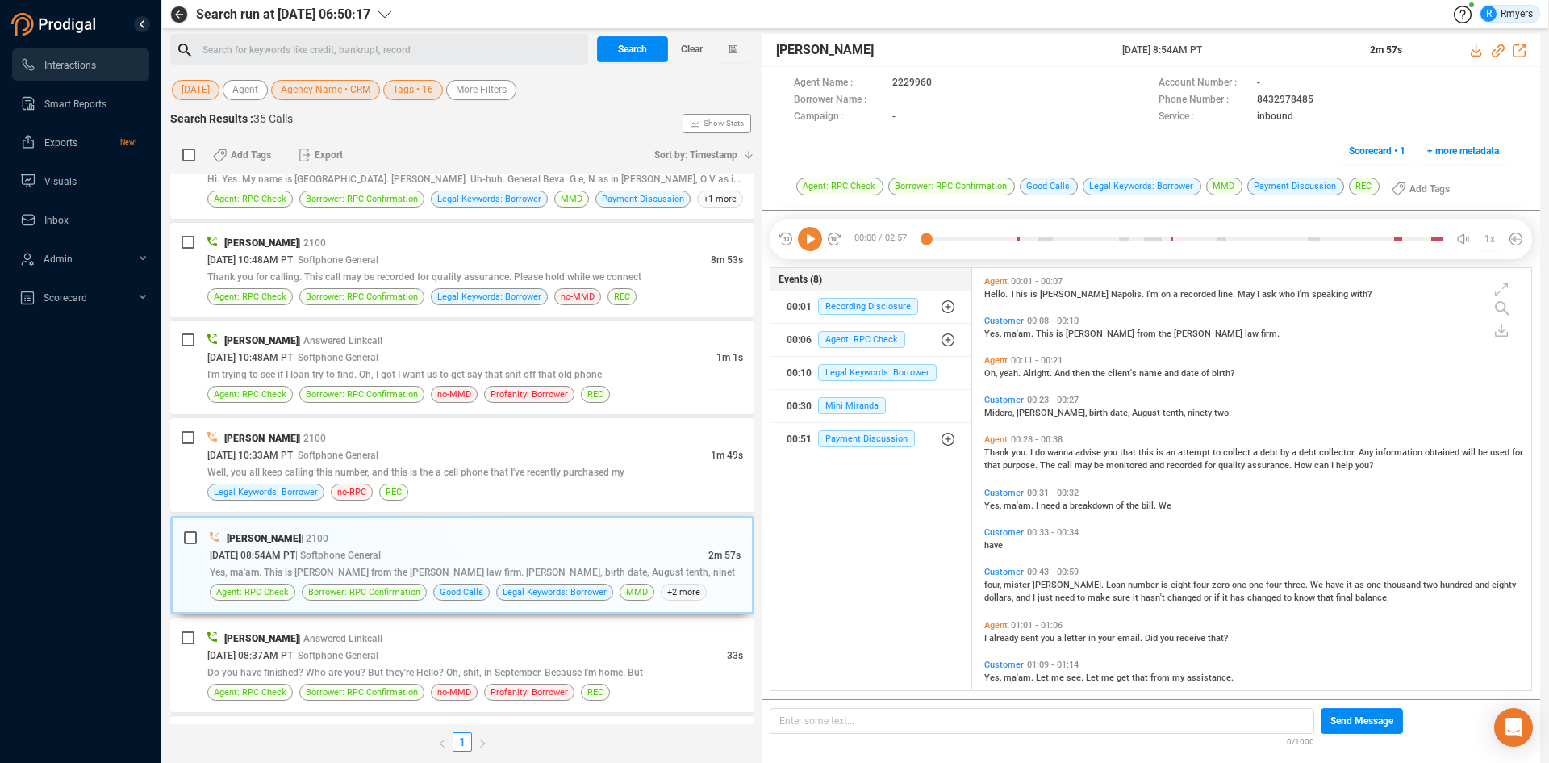
click at [805, 249] on icon at bounding box center [810, 239] width 24 height 24
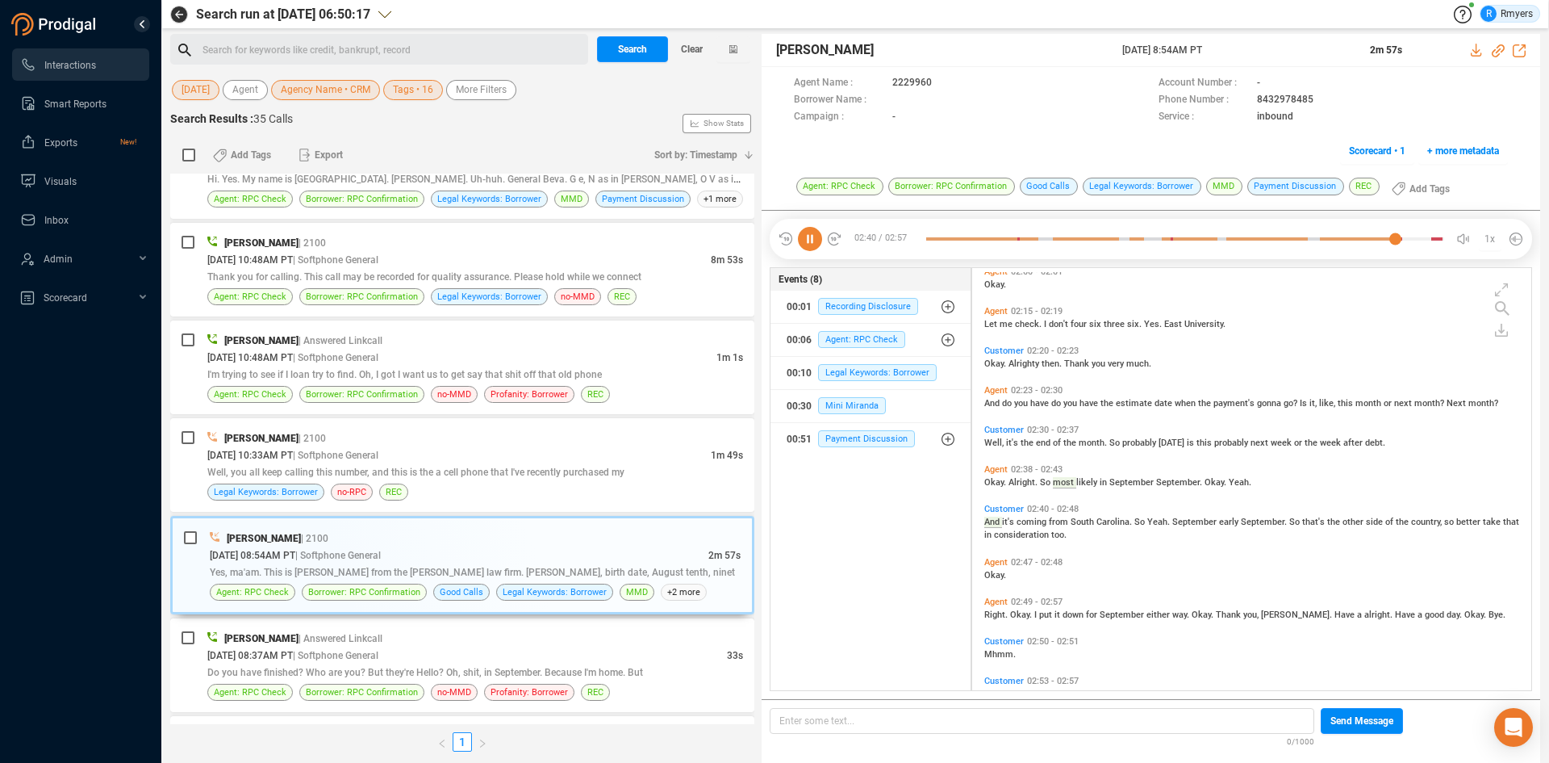
scroll to position [746, 0]
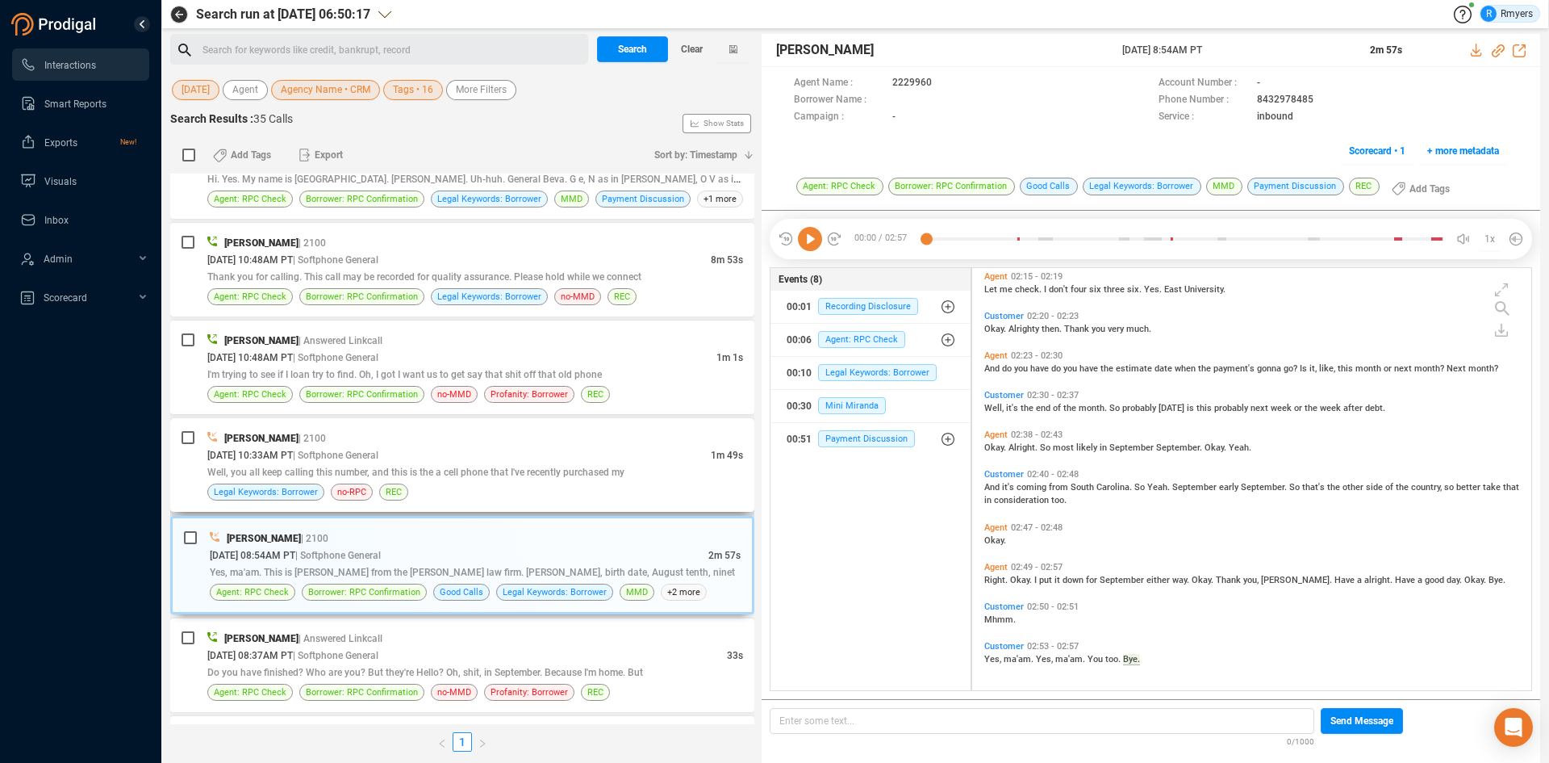
drag, startPoint x: 361, startPoint y: 456, endPoint x: 371, endPoint y: 456, distance: 10.5
click at [362, 455] on span "| Softphone General" at bounding box center [336, 454] width 86 height 11
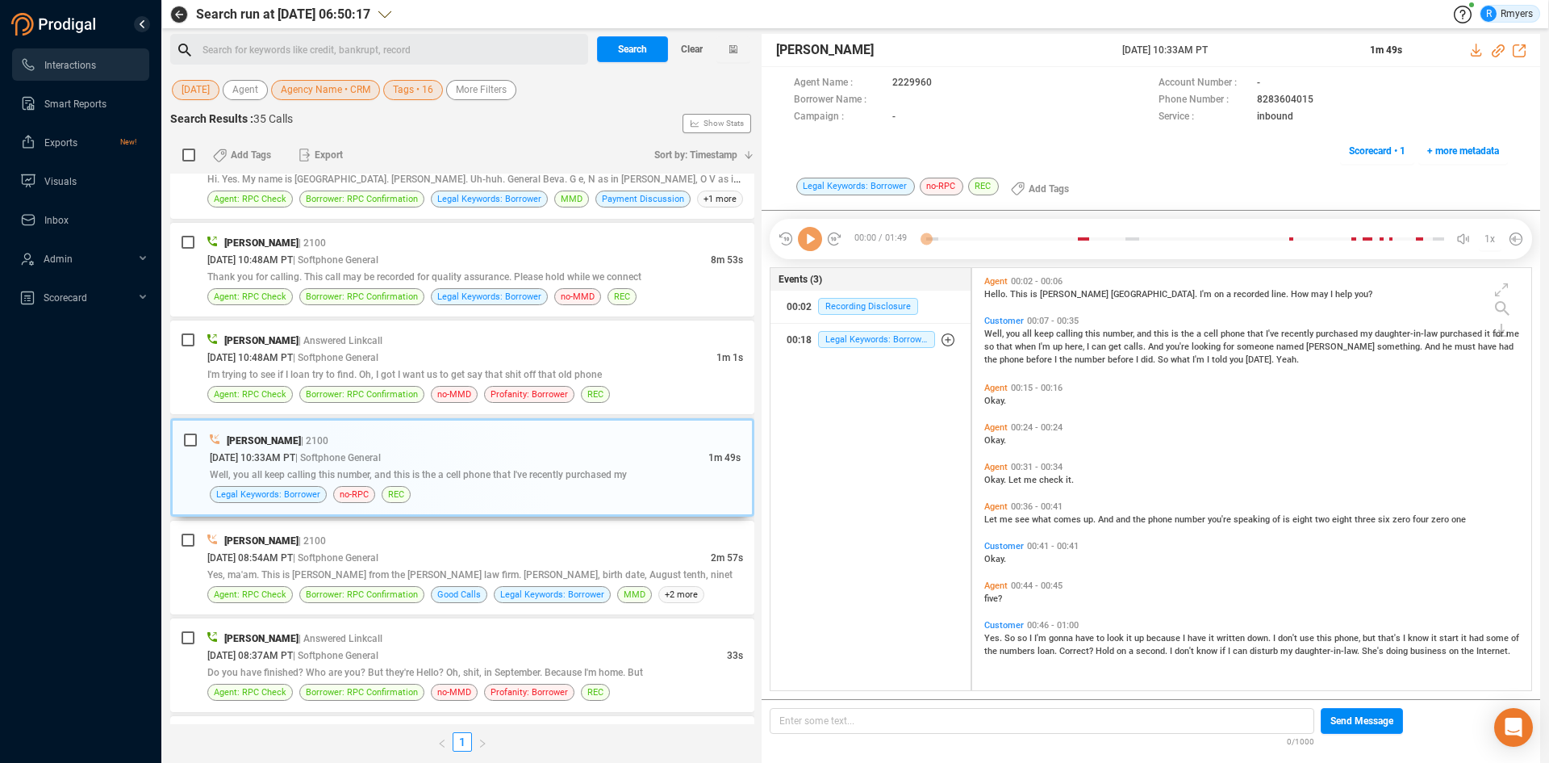
scroll to position [418, 551]
click at [805, 244] on icon at bounding box center [810, 239] width 24 height 24
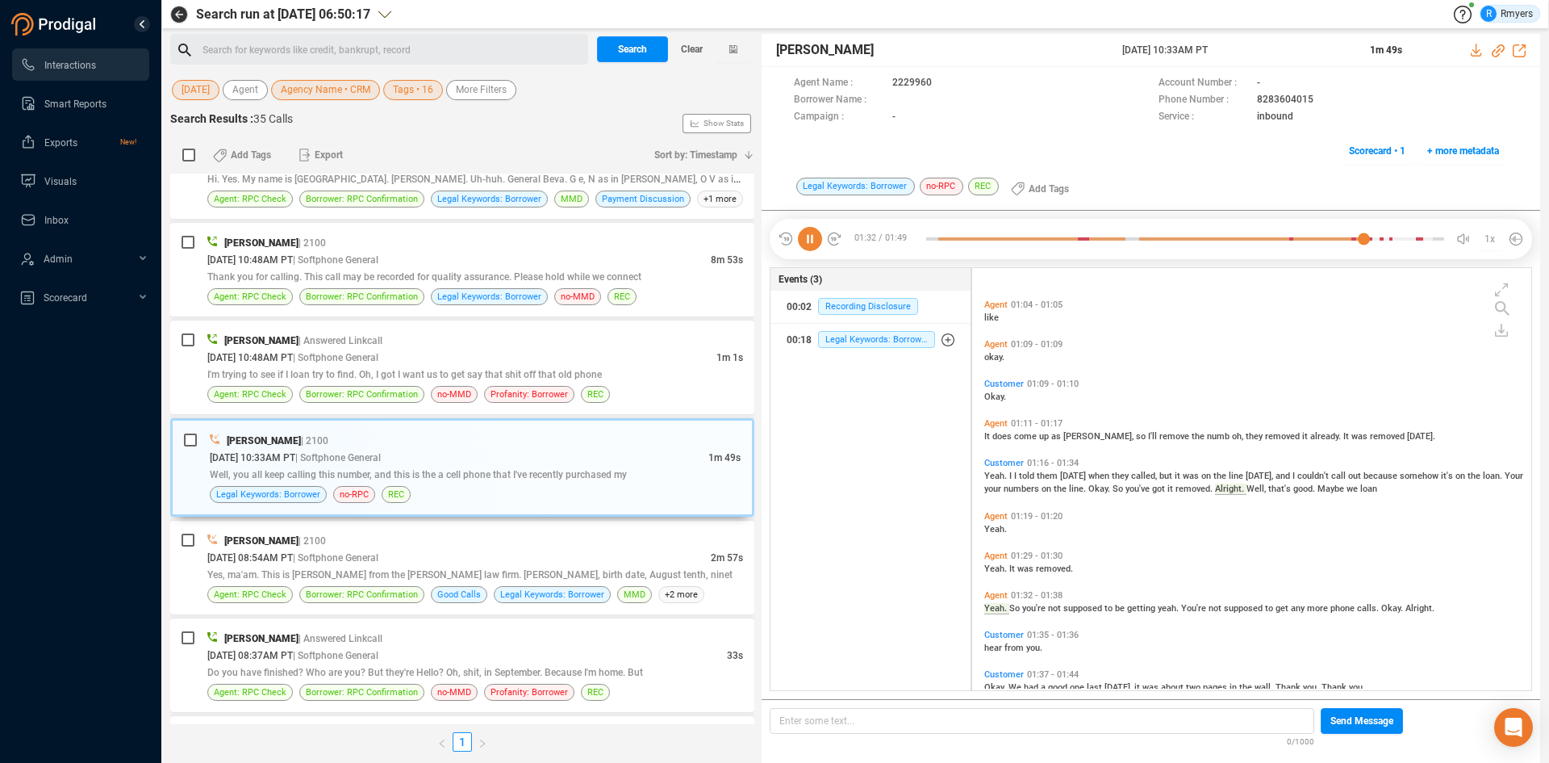
scroll to position [692, 0]
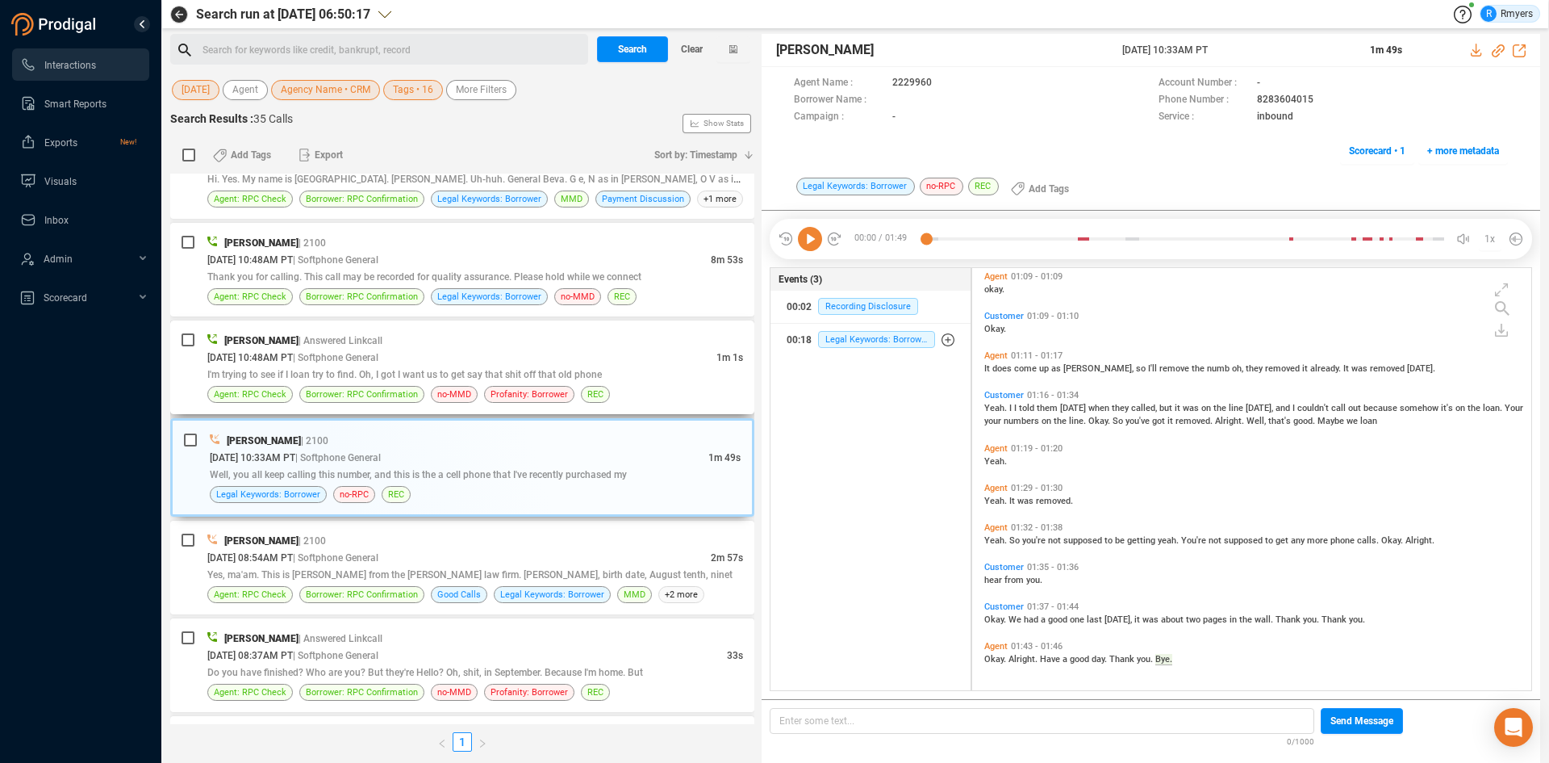
drag, startPoint x: 428, startPoint y: 342, endPoint x: 420, endPoint y: 349, distance: 10.3
click at [427, 343] on div "[PERSON_NAME] | Answered Linkcall" at bounding box center [475, 340] width 536 height 17
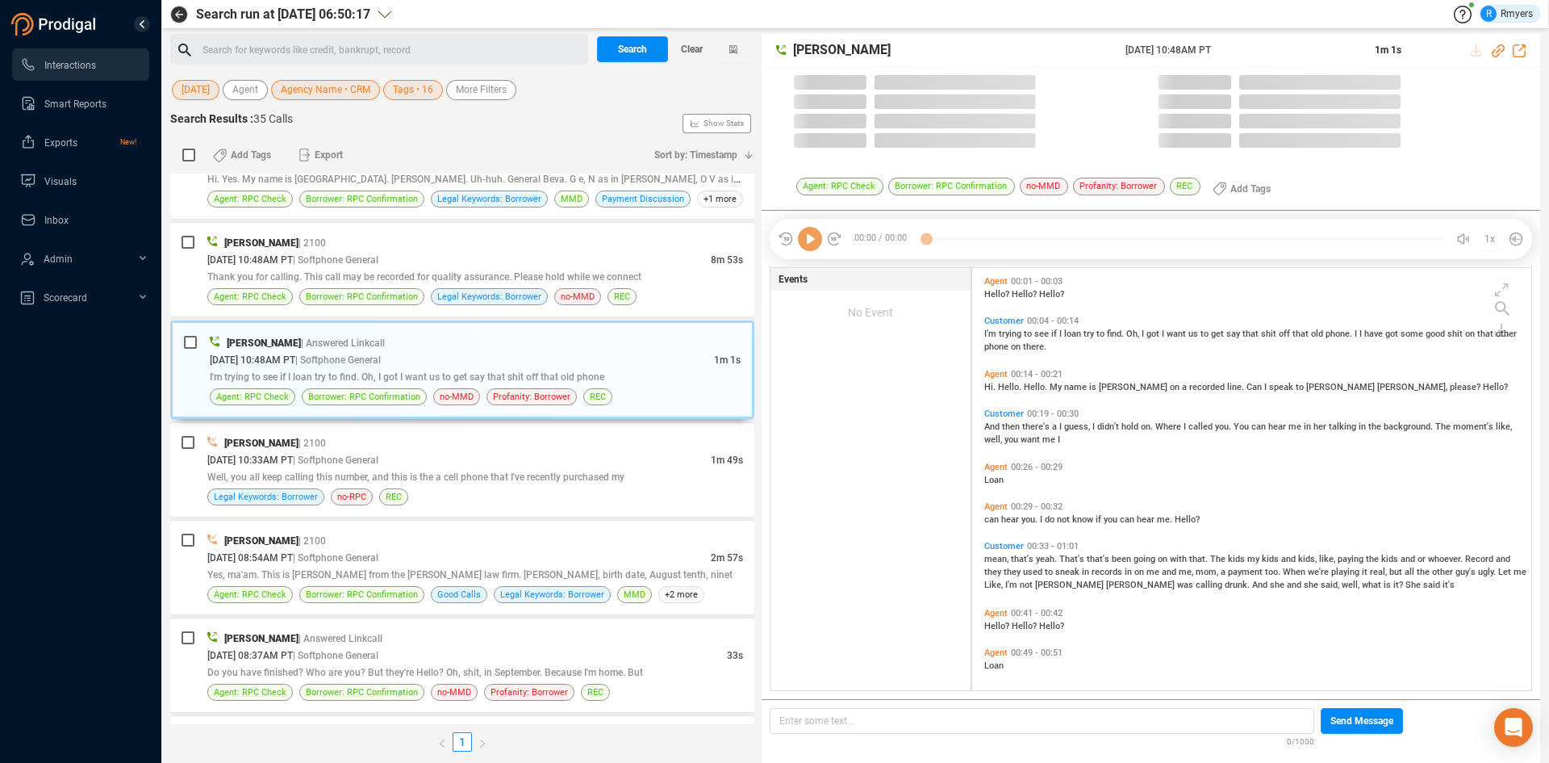
scroll to position [418, 551]
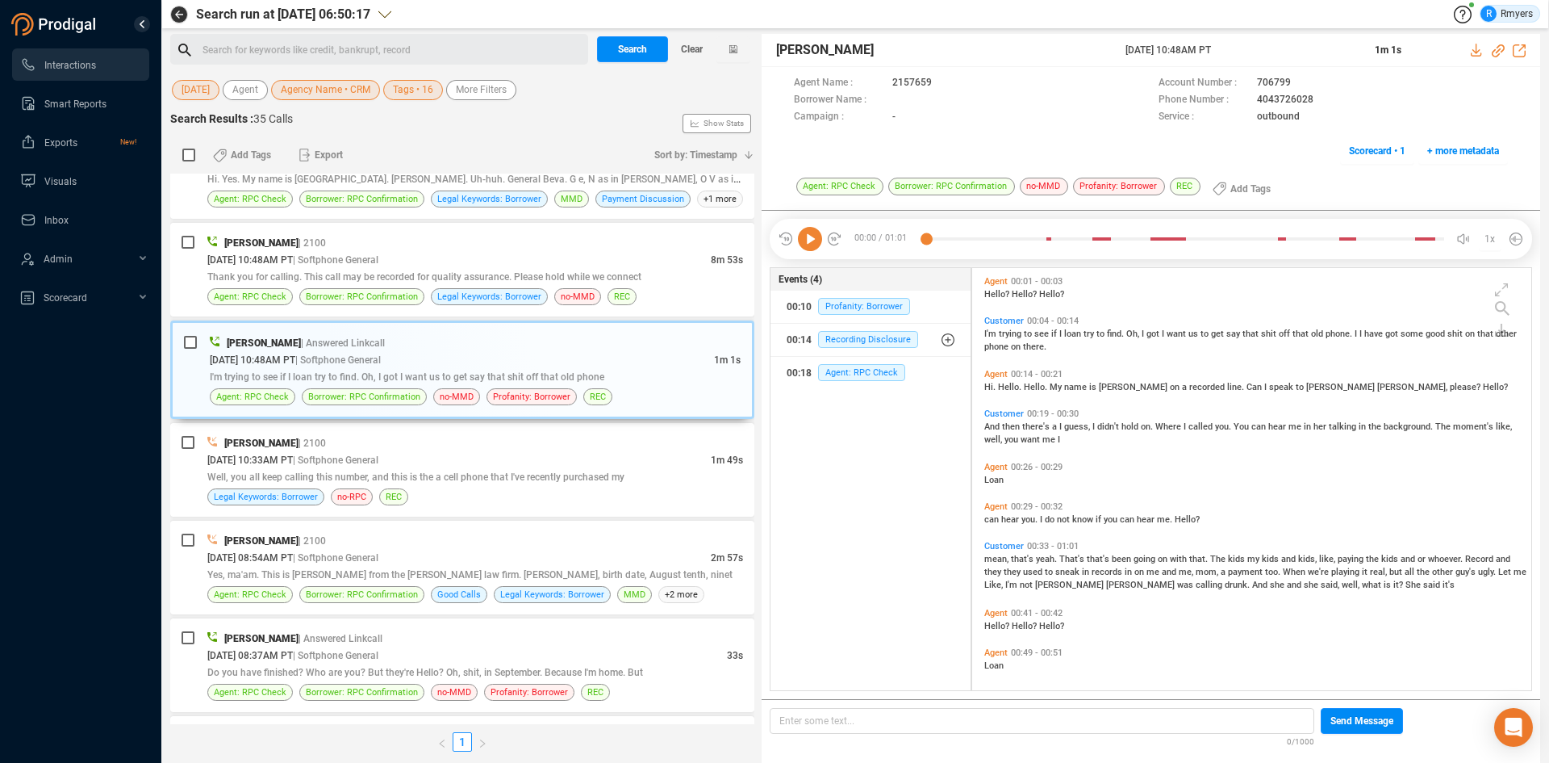
click at [798, 236] on icon at bounding box center [810, 239] width 24 height 24
click at [812, 236] on icon at bounding box center [810, 239] width 24 height 24
click at [812, 237] on icon at bounding box center [810, 239] width 24 height 24
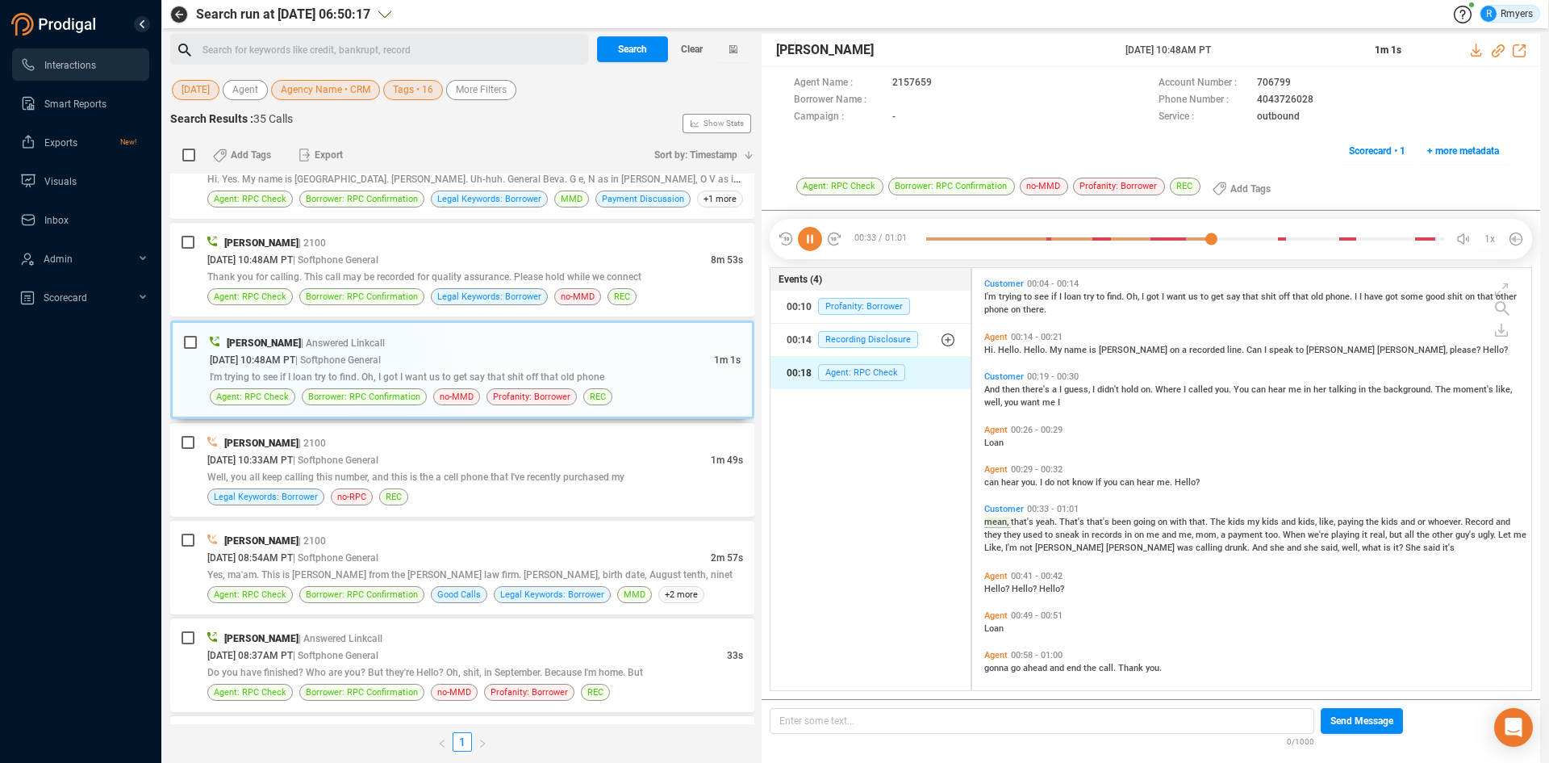
scroll to position [46, 0]
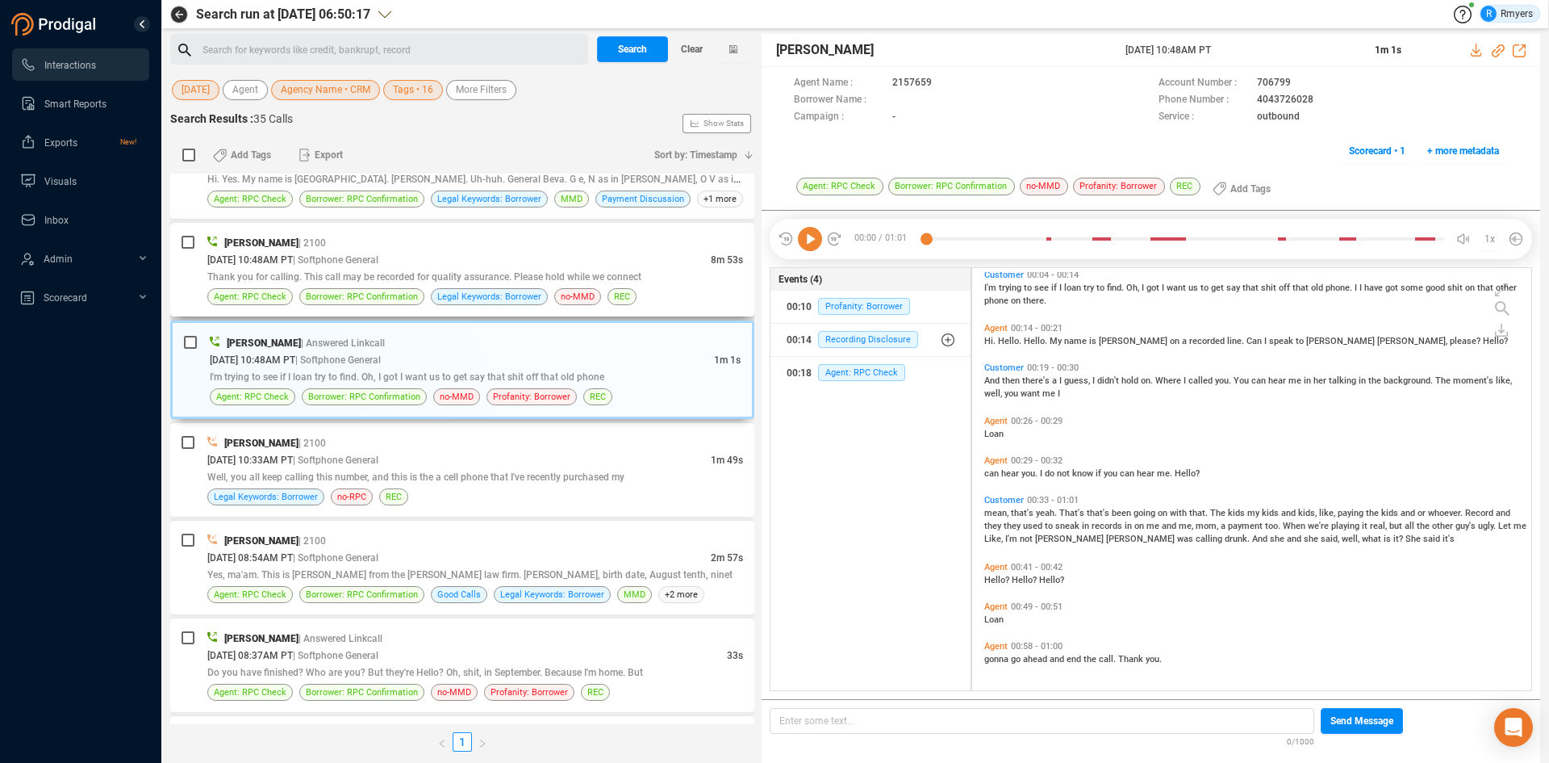
click at [553, 230] on div "[PERSON_NAME] | 2100 [DATE] 10:48AM PT | Softphone General 8m 53s Thank you for…" at bounding box center [462, 270] width 584 height 94
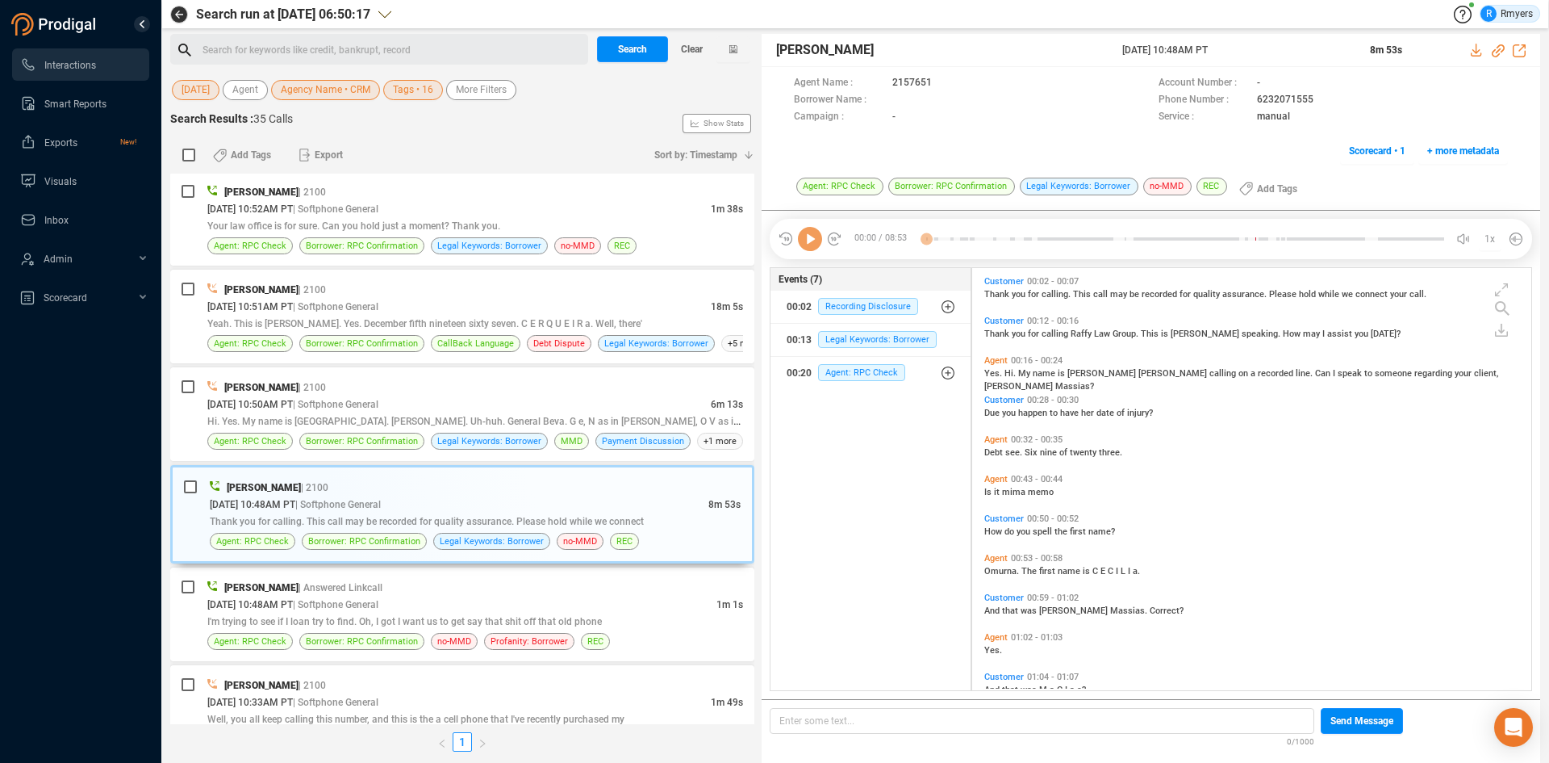
scroll to position [418, 551]
click at [800, 242] on icon at bounding box center [810, 239] width 24 height 24
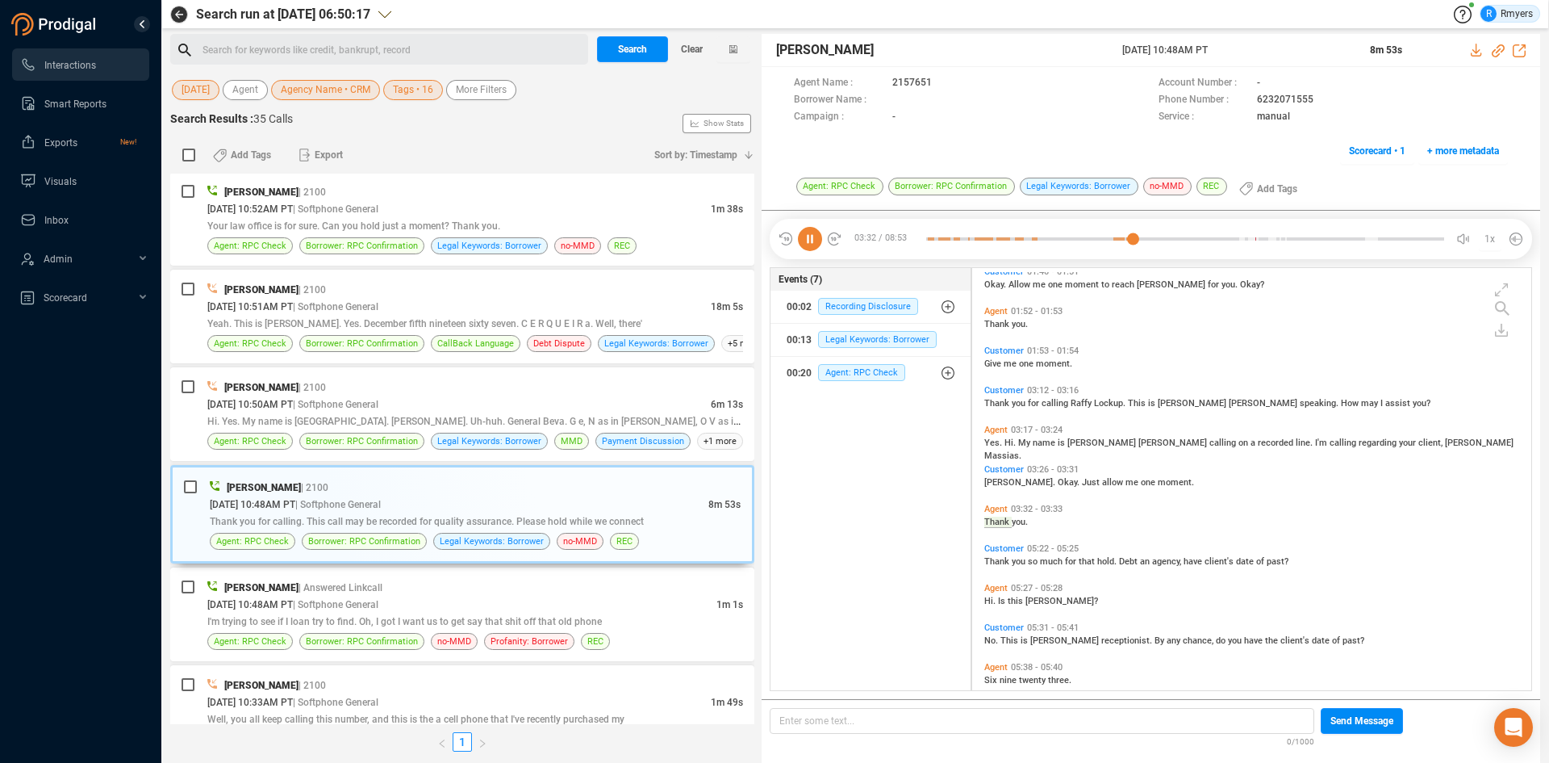
scroll to position [761, 0]
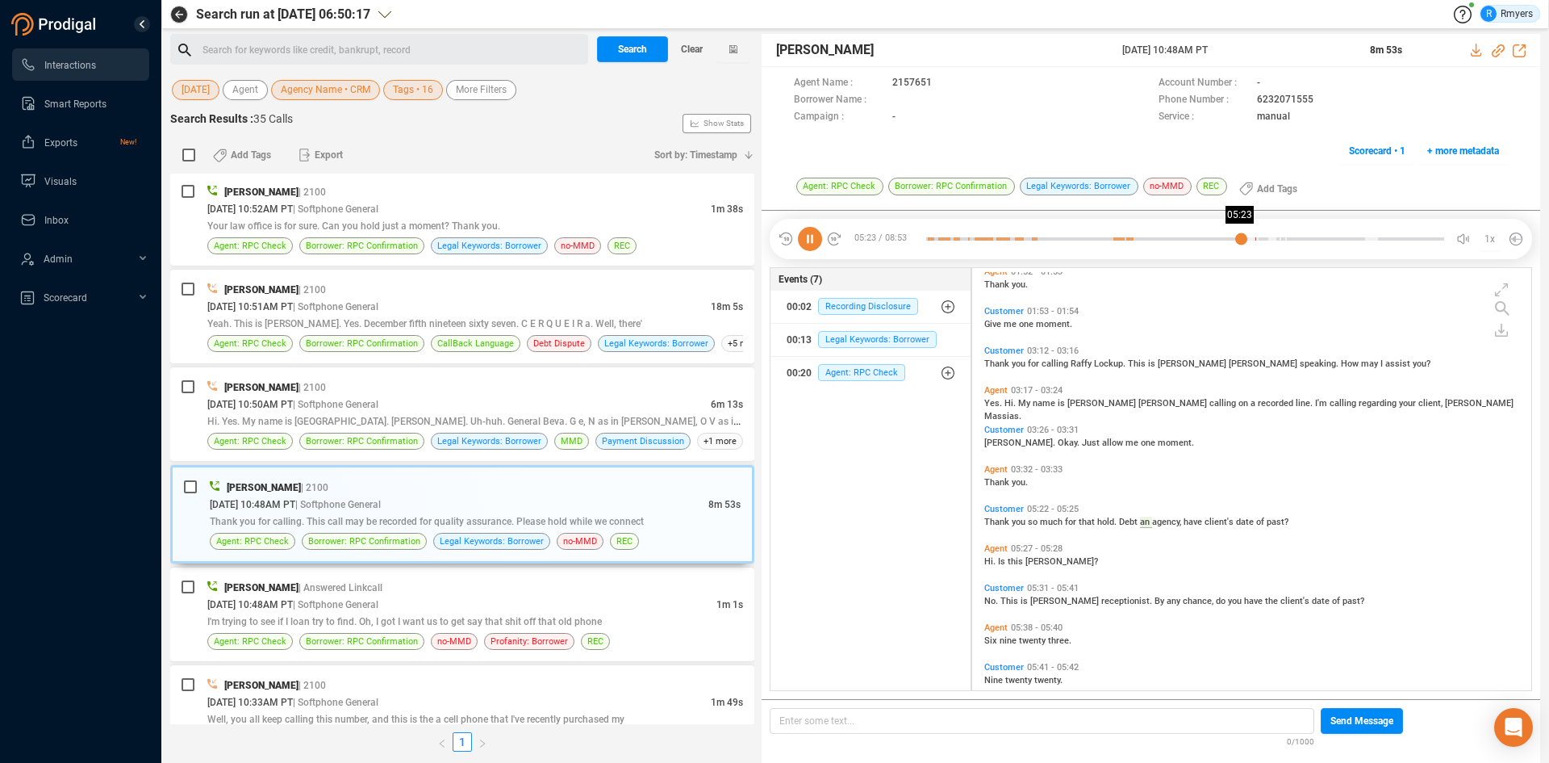
click at [1241, 241] on div at bounding box center [1185, 239] width 518 height 24
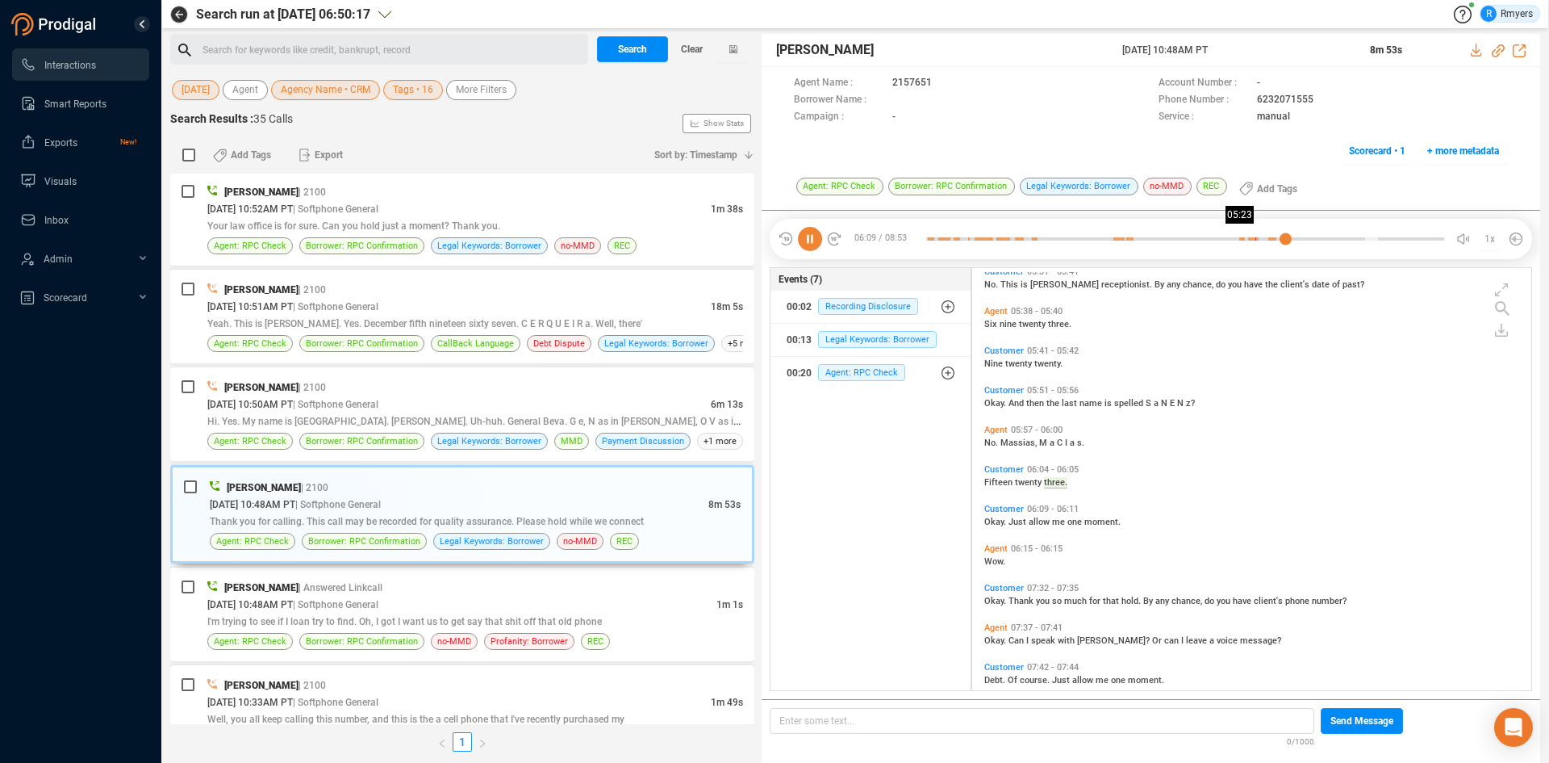
scroll to position [1098, 0]
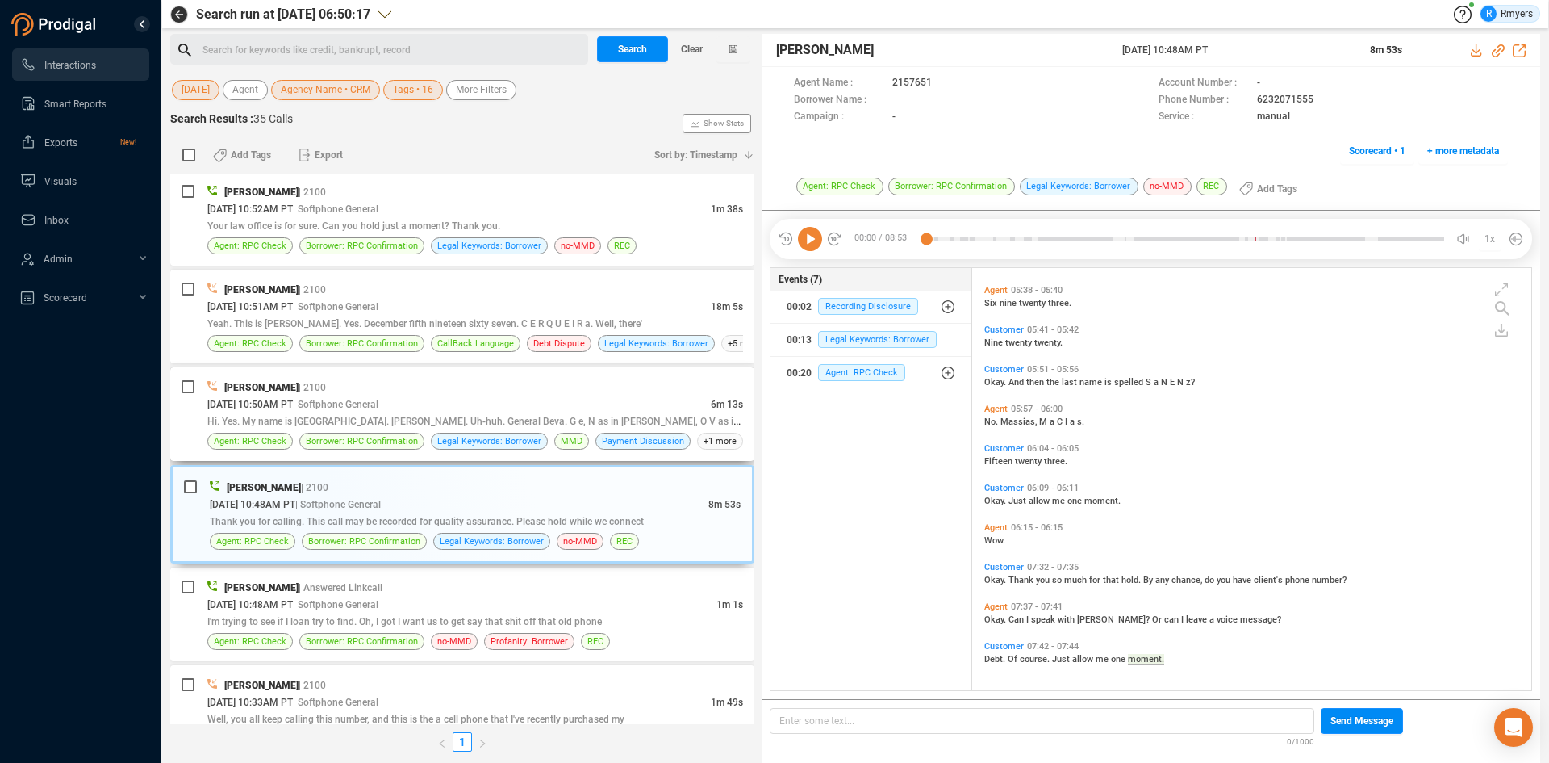
click at [563, 419] on span "Hi. Yes. My name is [GEOGRAPHIC_DATA]. [PERSON_NAME]. Uh-huh. General Beva. G e…" at bounding box center [511, 420] width 608 height 13
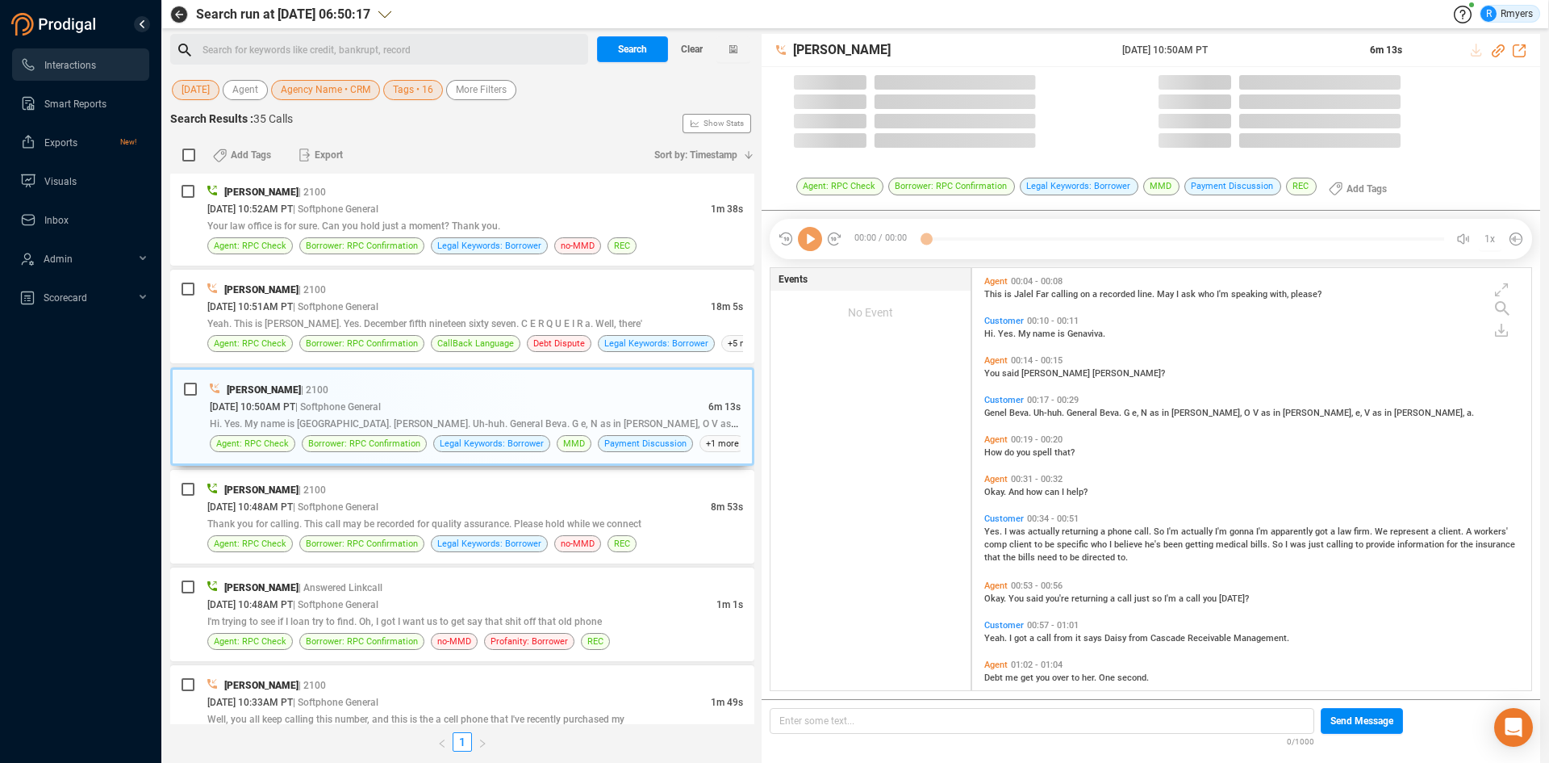
scroll to position [418, 551]
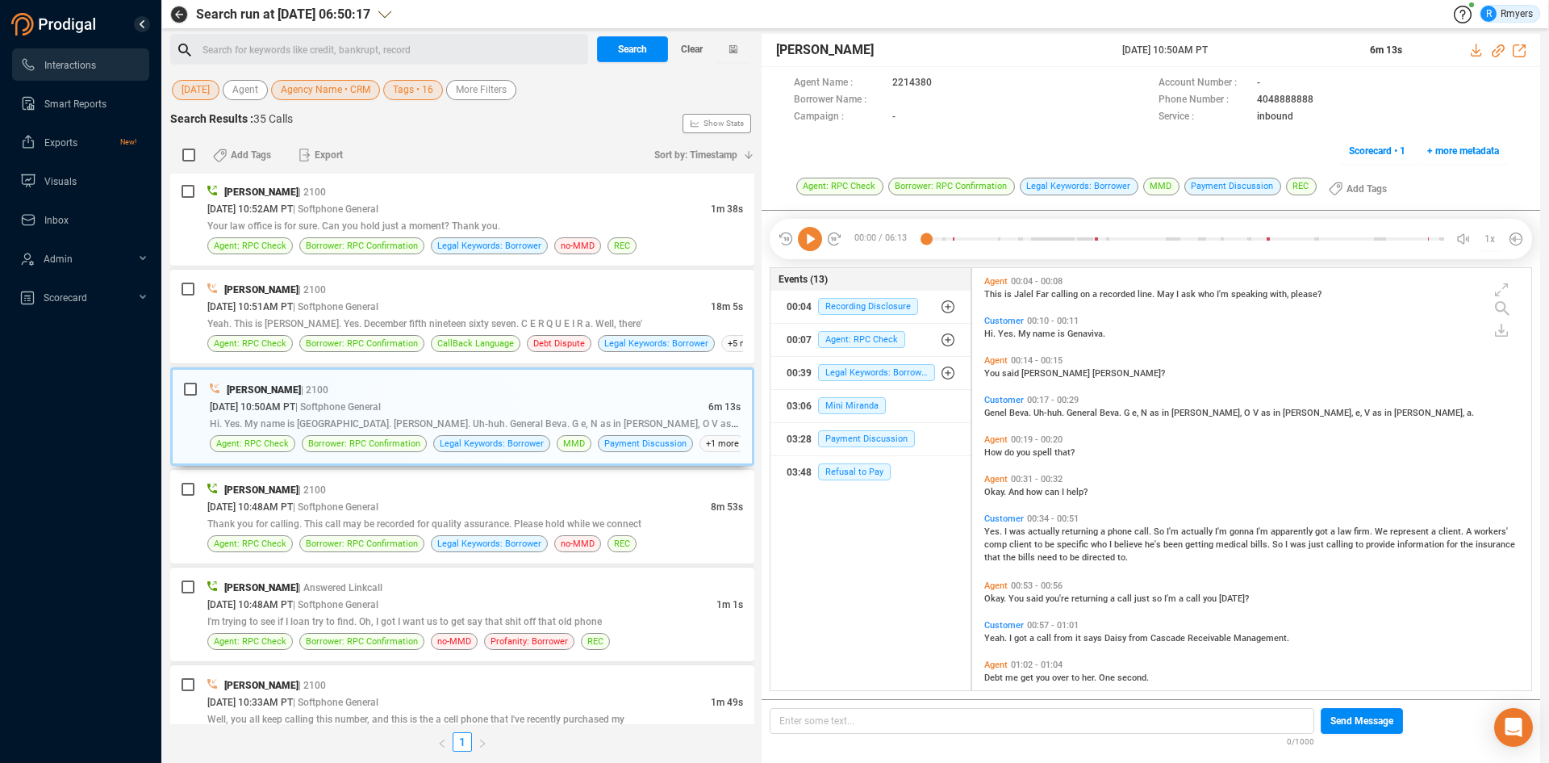
click at [807, 235] on icon at bounding box center [810, 239] width 24 height 24
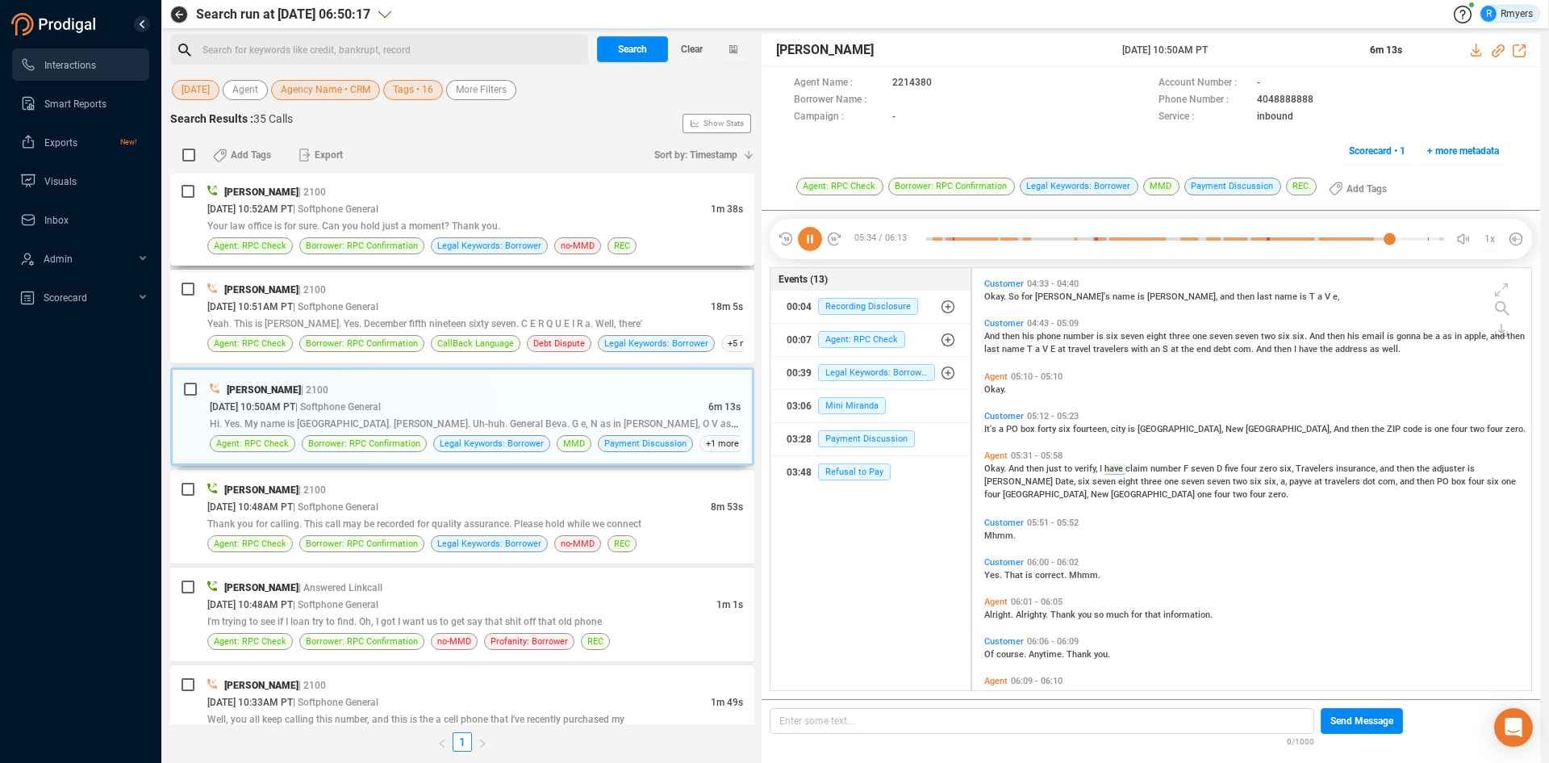
scroll to position [1419, 0]
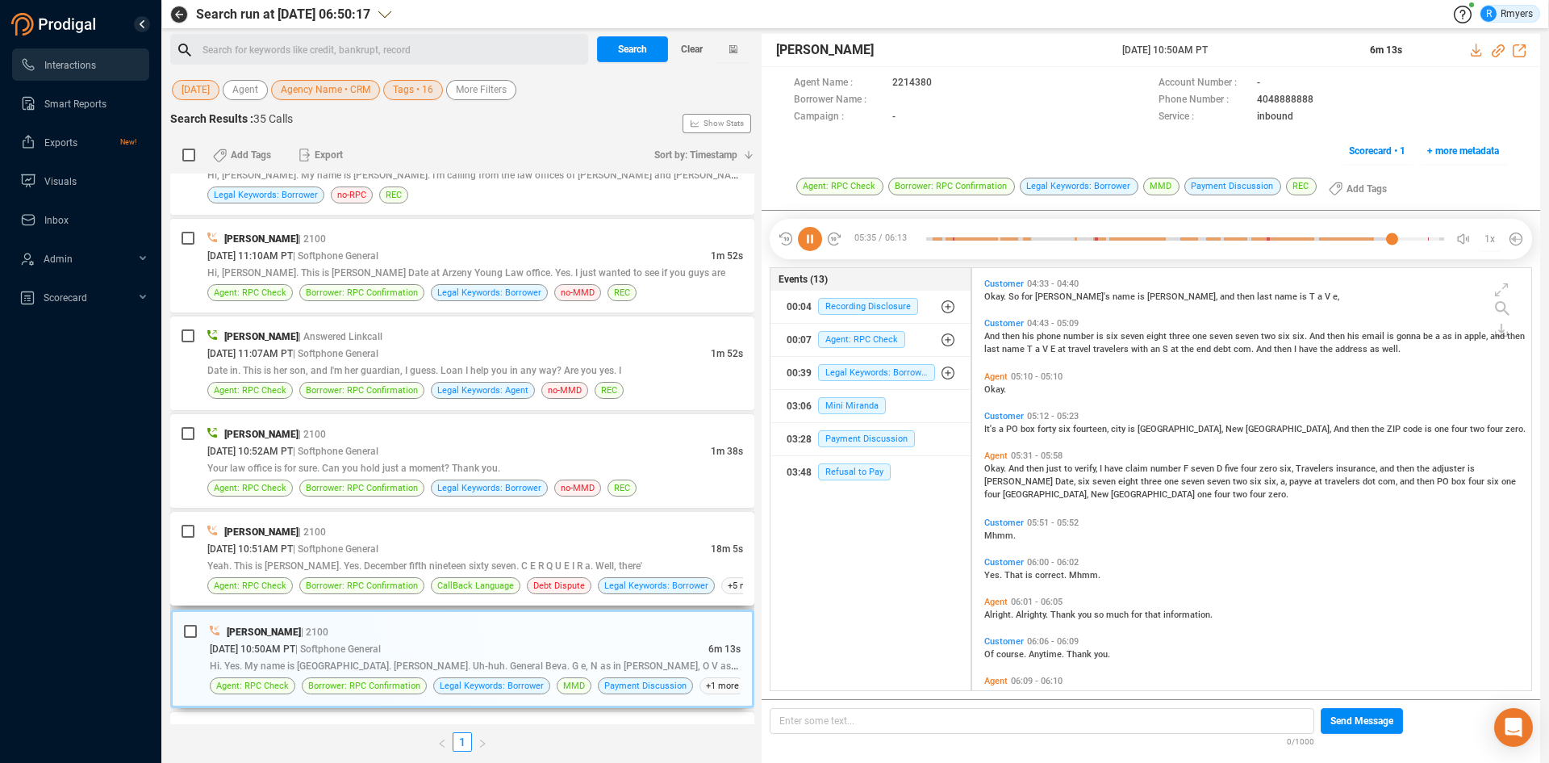
click at [325, 541] on div "[DATE] 10:51AM PT | Softphone General" at bounding box center [459, 548] width 504 height 17
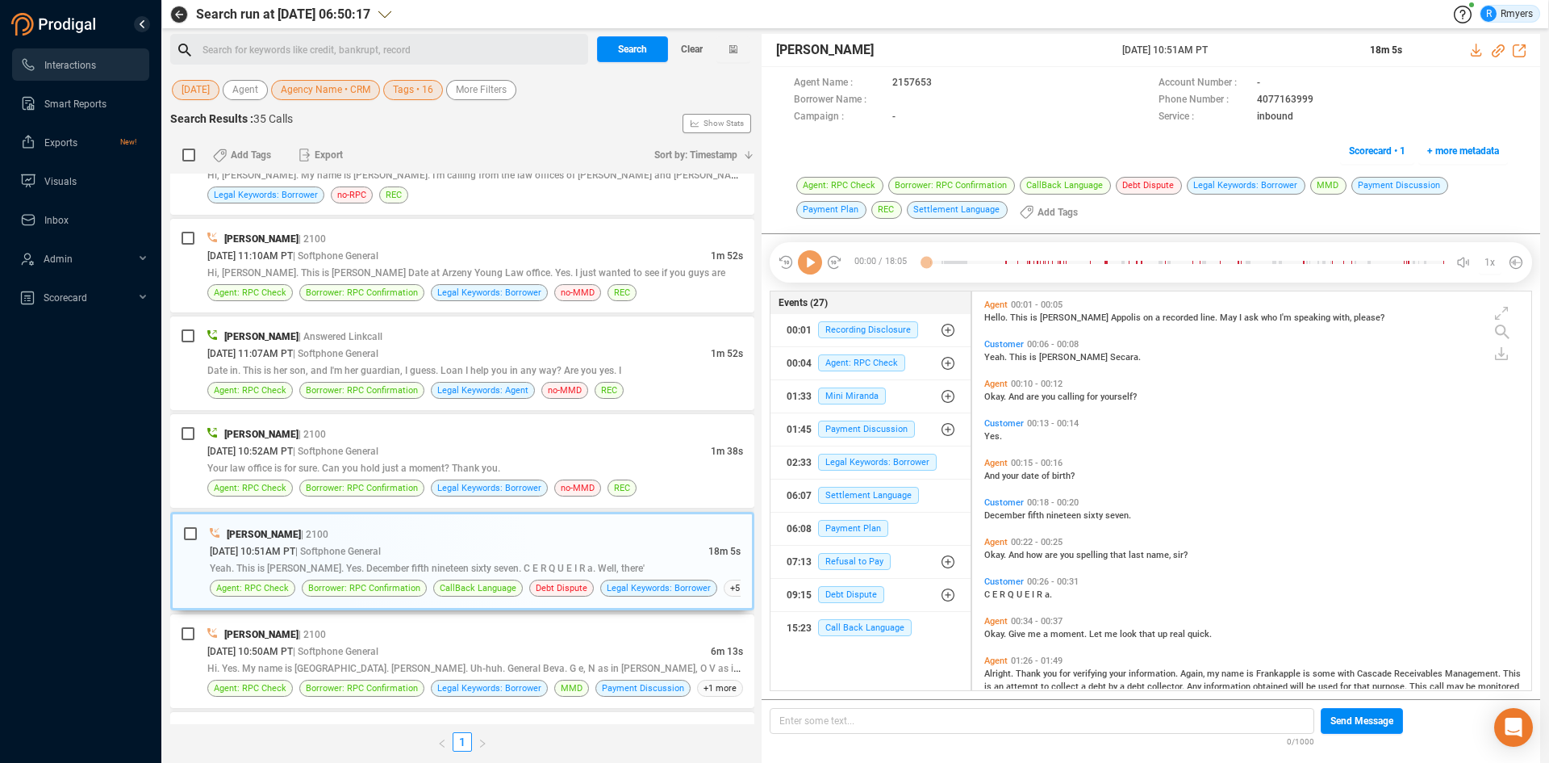
scroll to position [395, 551]
click at [808, 263] on icon at bounding box center [810, 262] width 24 height 24
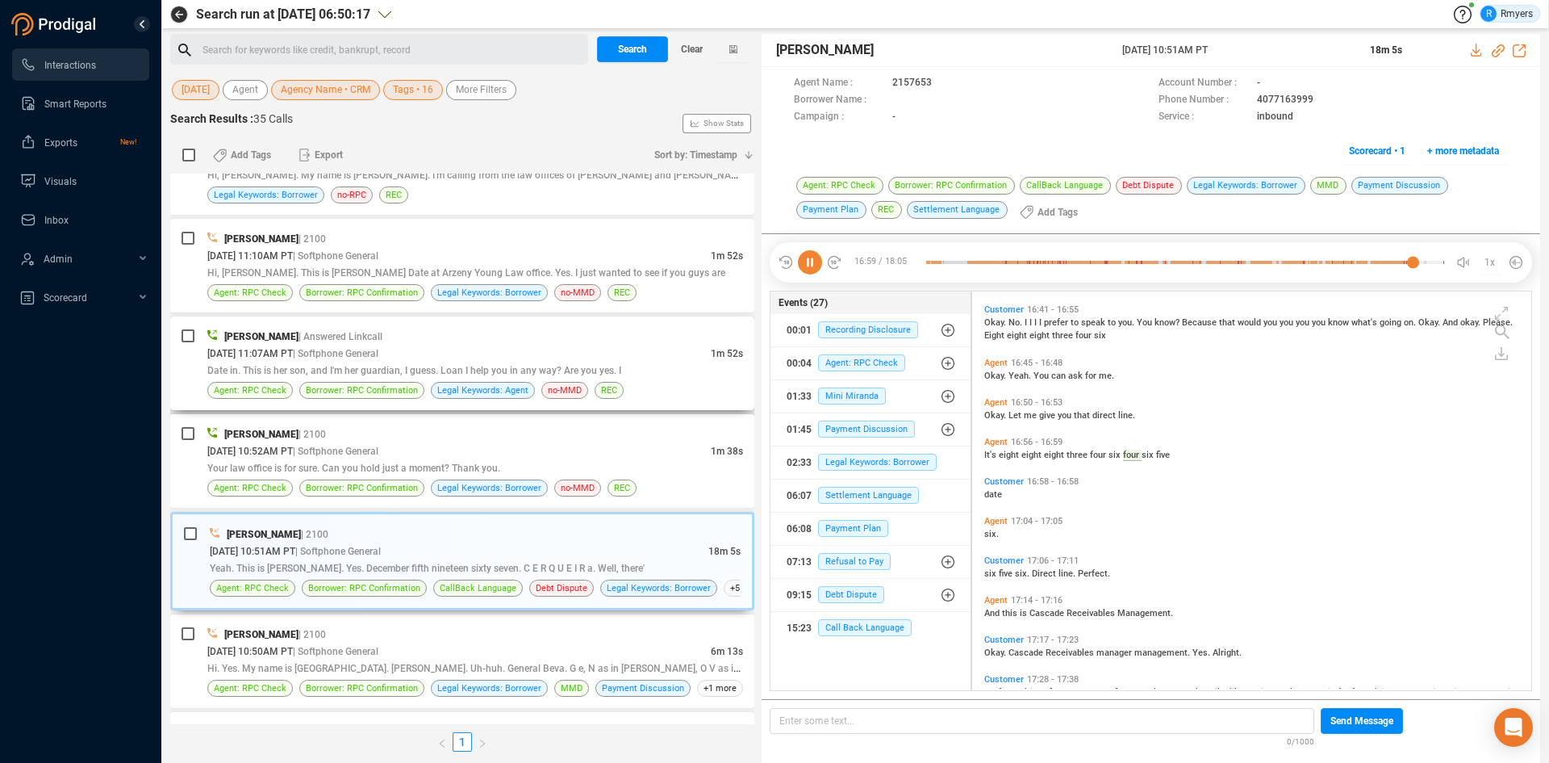
scroll to position [5136, 0]
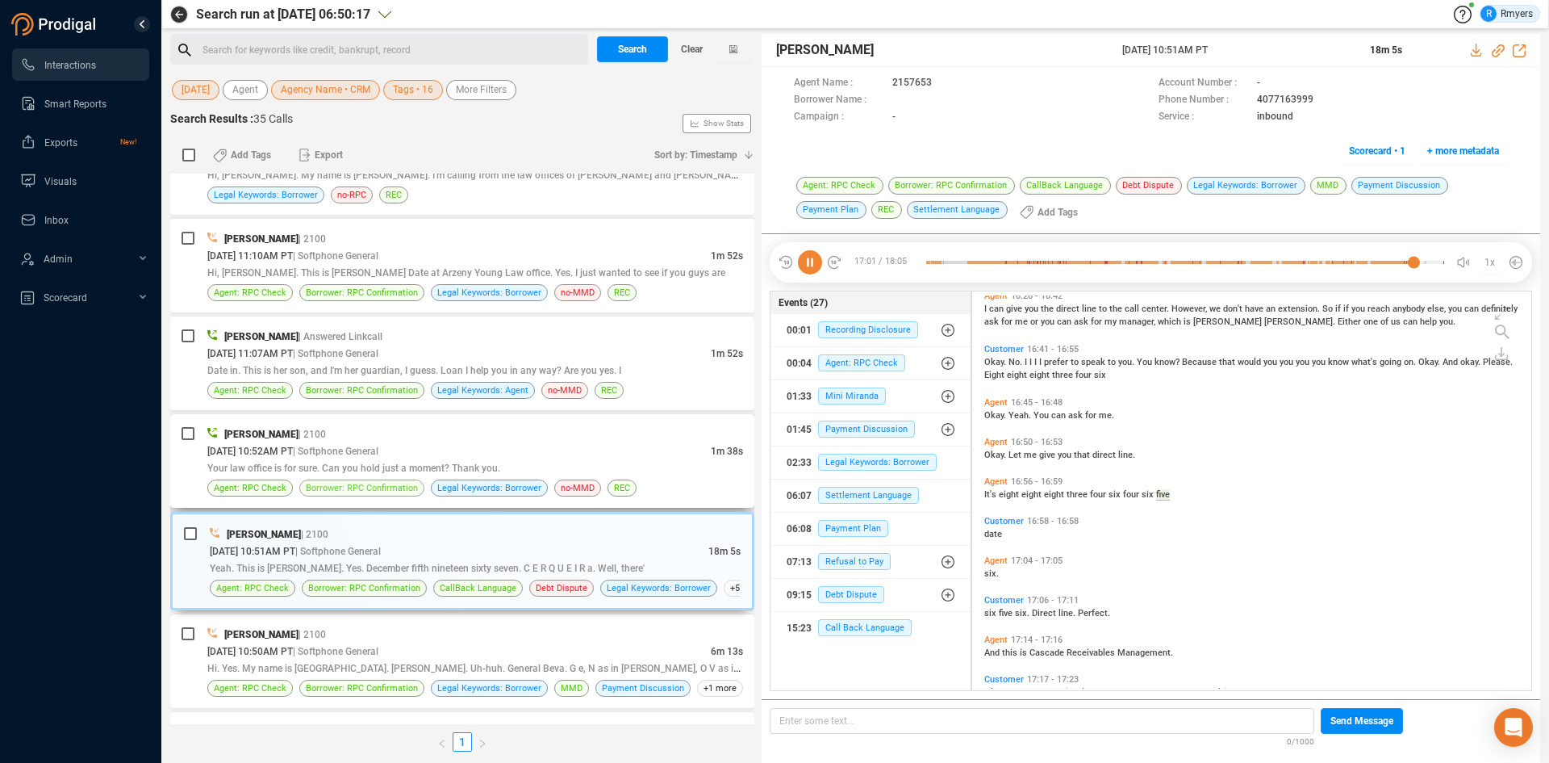
click at [412, 487] on span "Borrower: RPC Confirmation" at bounding box center [362, 487] width 112 height 15
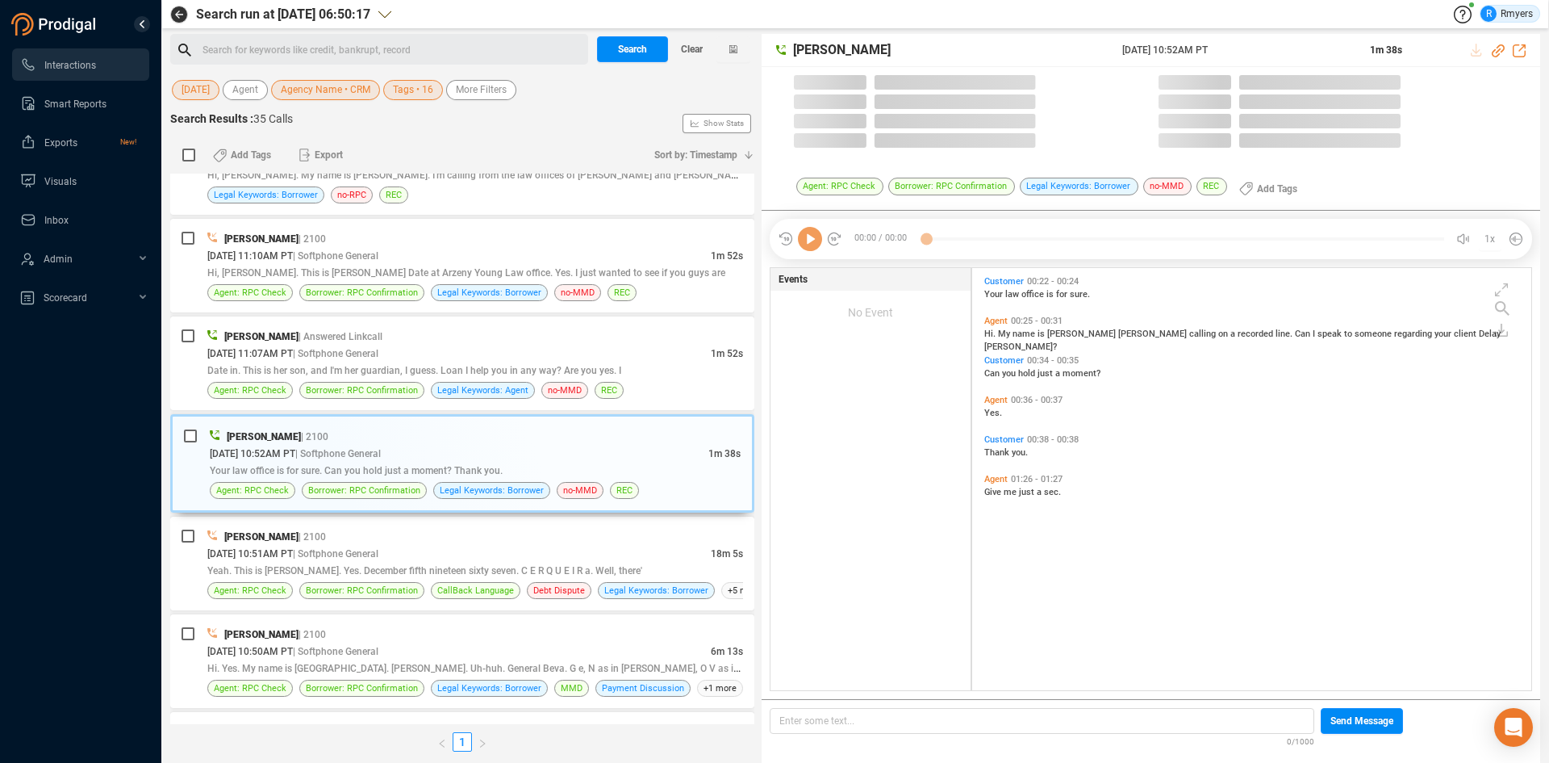
scroll to position [418, 551]
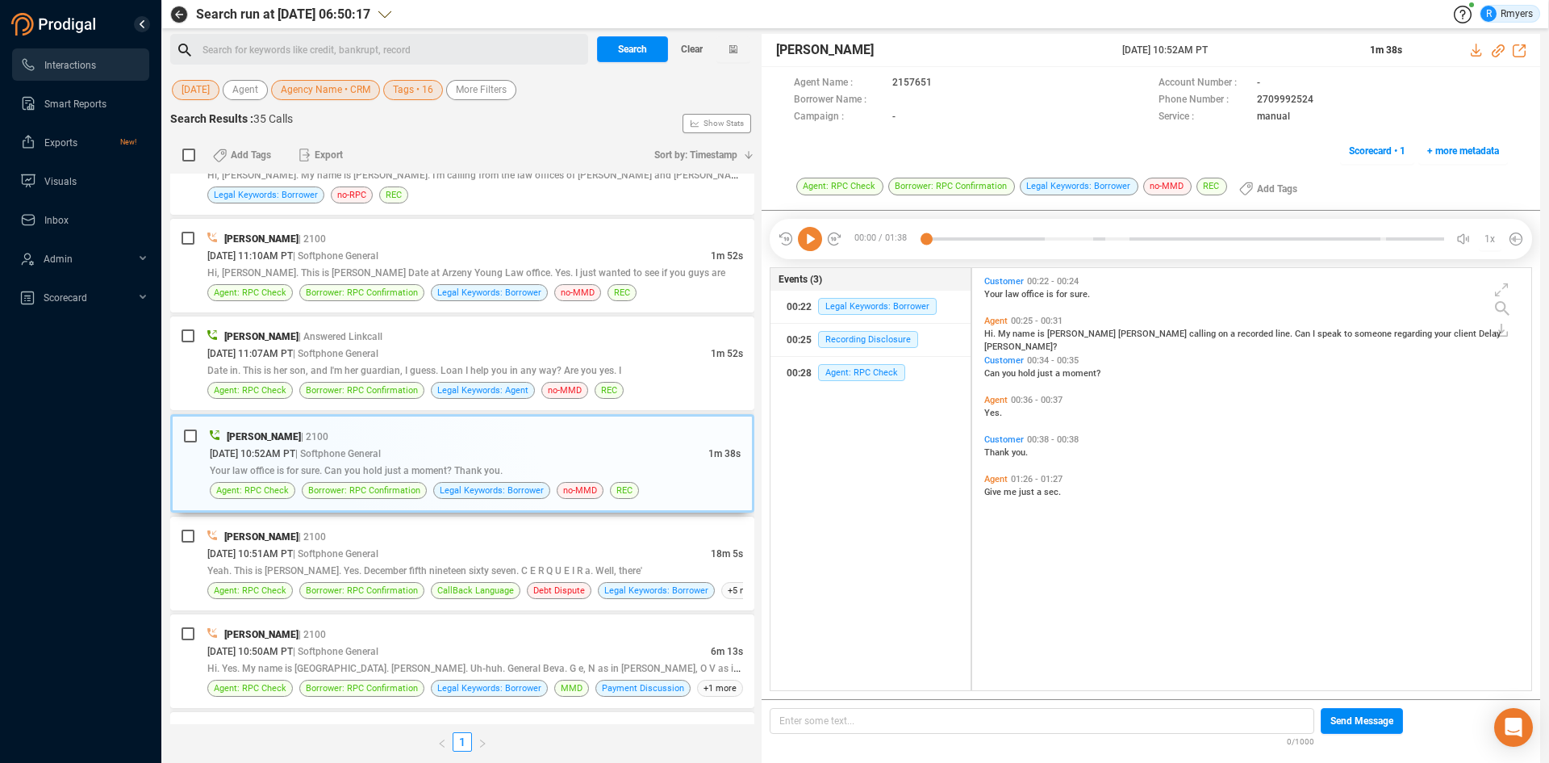
click at [813, 245] on icon at bounding box center [810, 239] width 24 height 24
click at [445, 362] on div "Date in. This is her son, and I'm her guardian, I guess. Loan I help you in any…" at bounding box center [475, 370] width 536 height 17
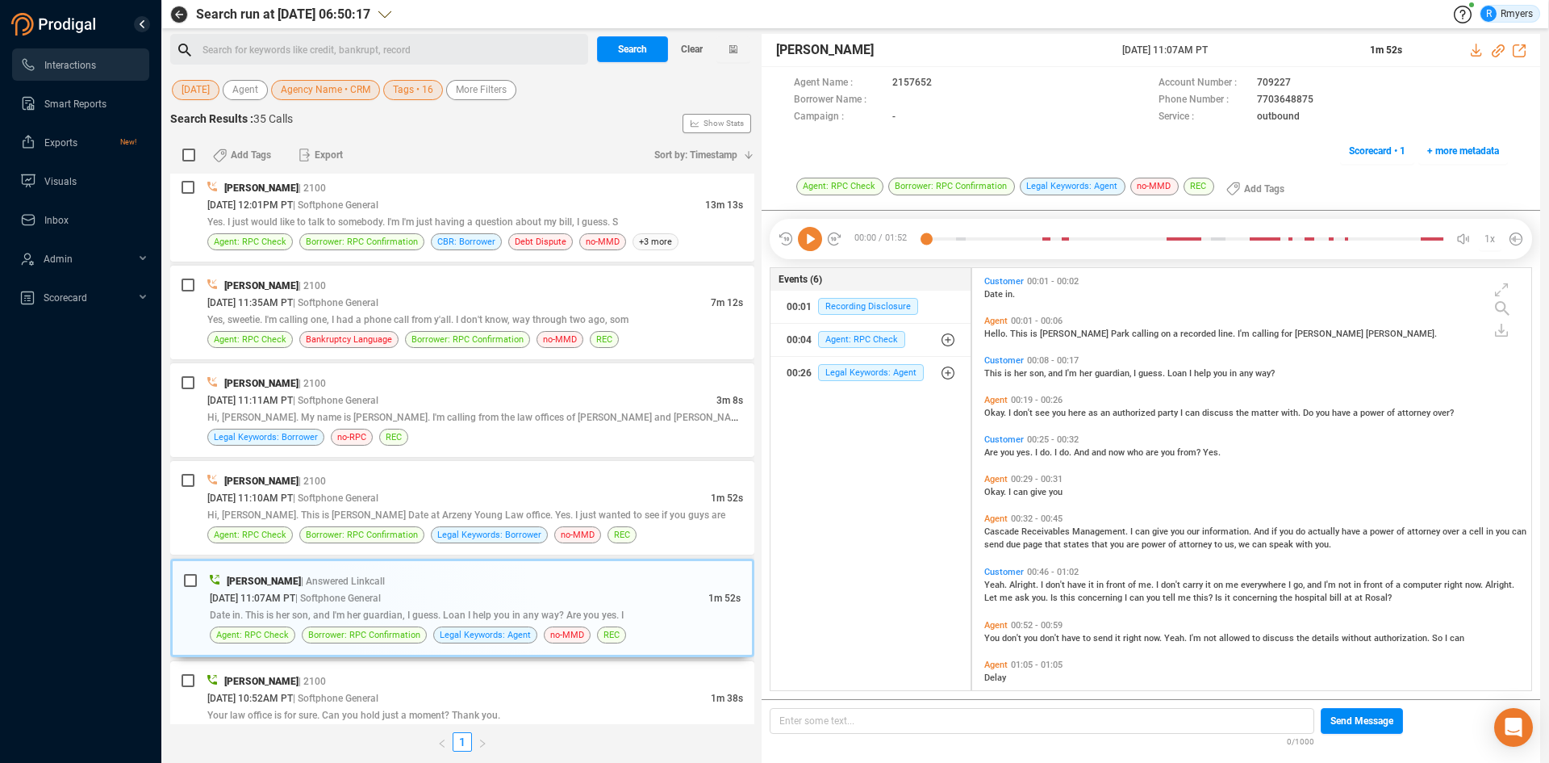
click at [812, 243] on icon at bounding box center [810, 239] width 24 height 24
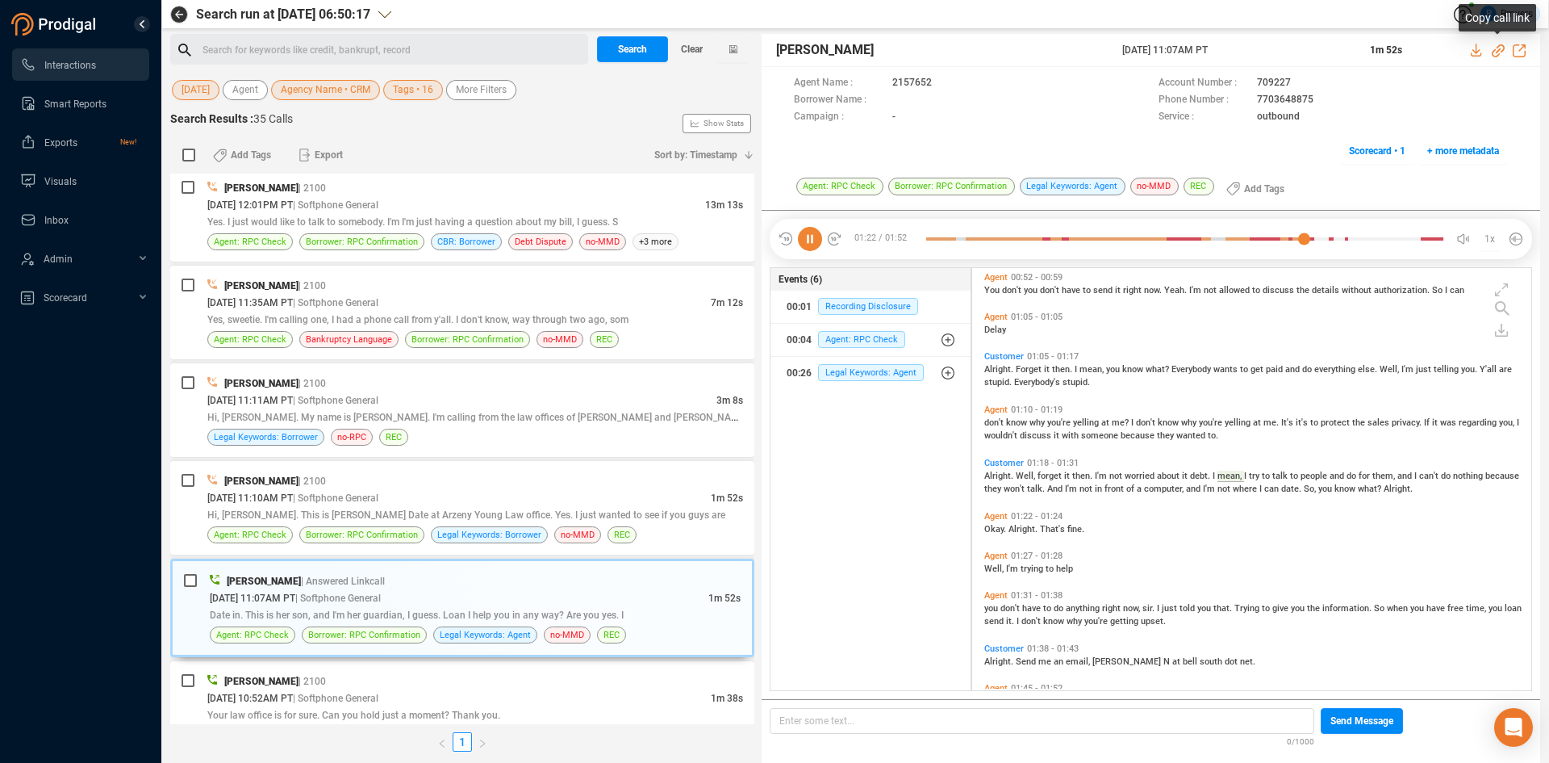
scroll to position [395, 0]
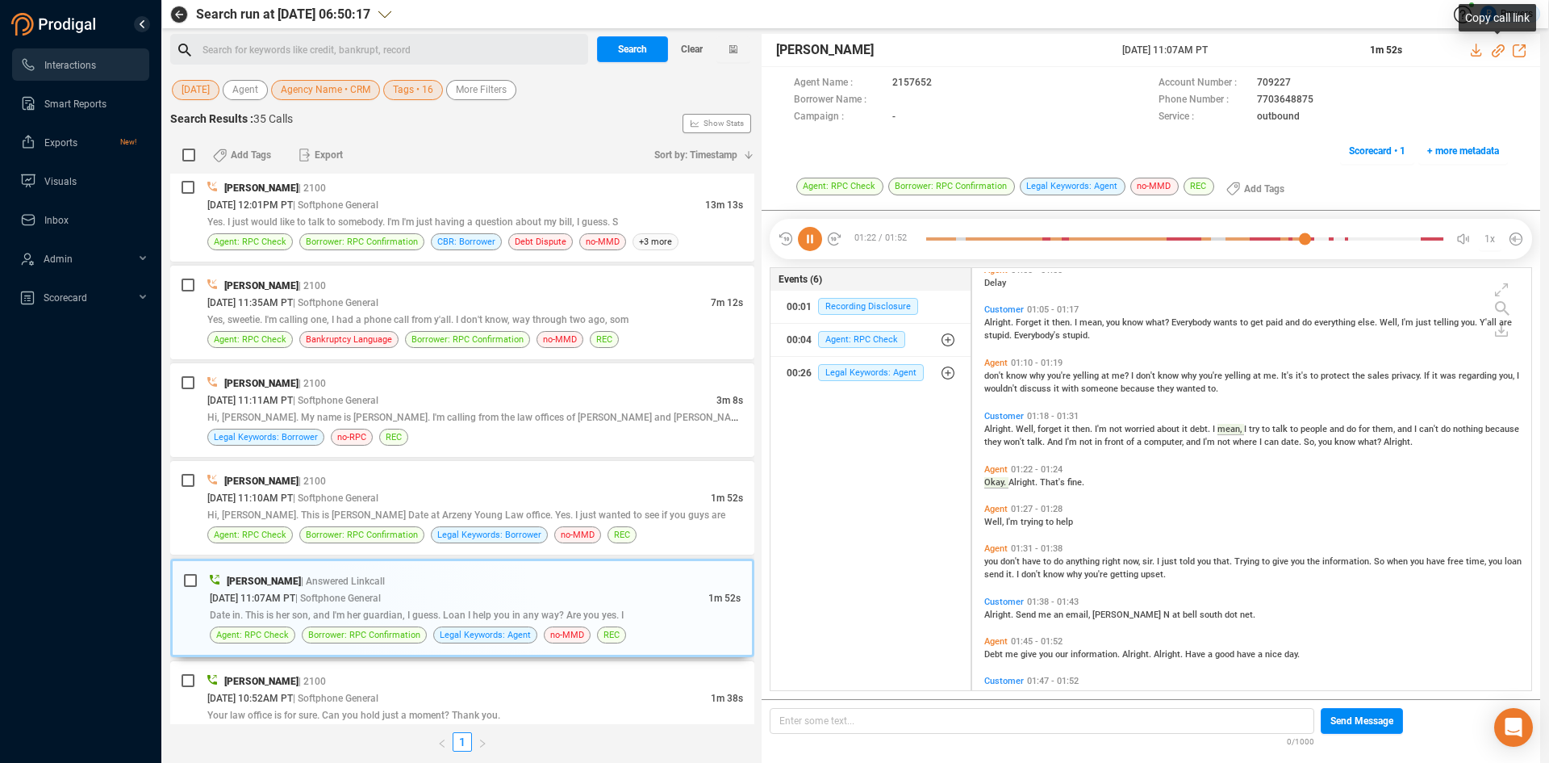
click at [1499, 49] on icon at bounding box center [1498, 50] width 13 height 13
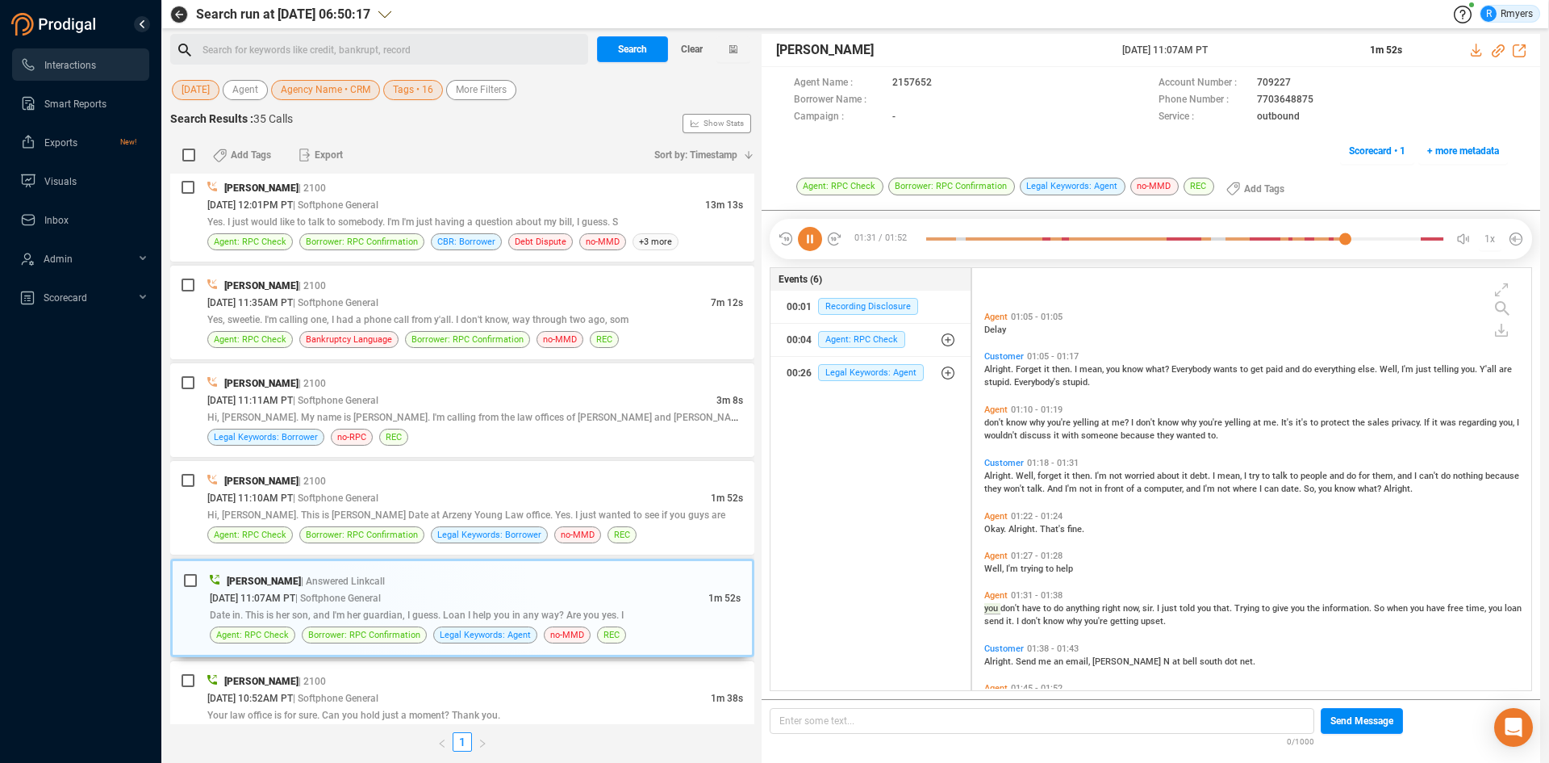
scroll to position [429, 0]
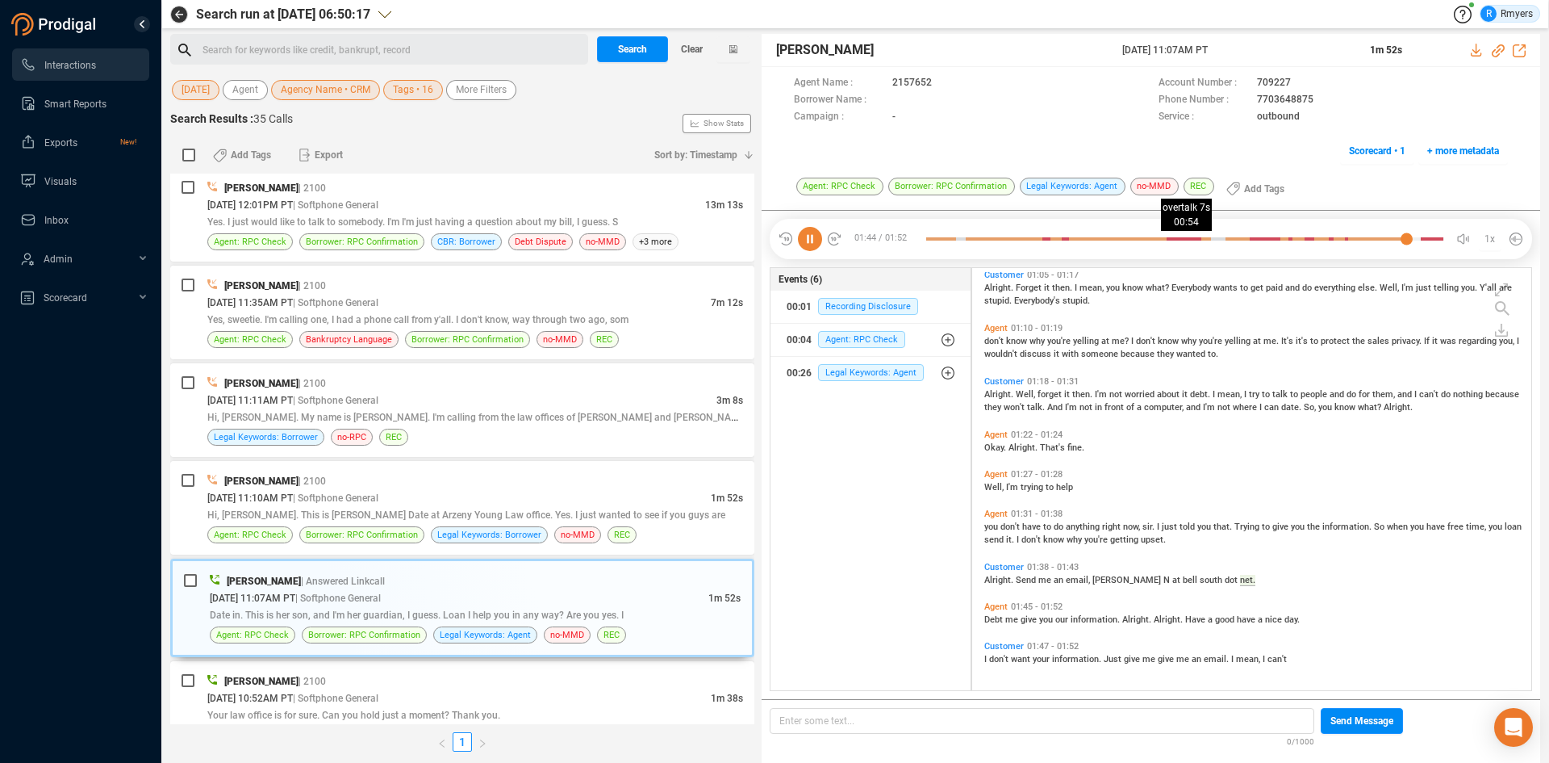
click at [1177, 239] on div at bounding box center [1185, 239] width 518 height 24
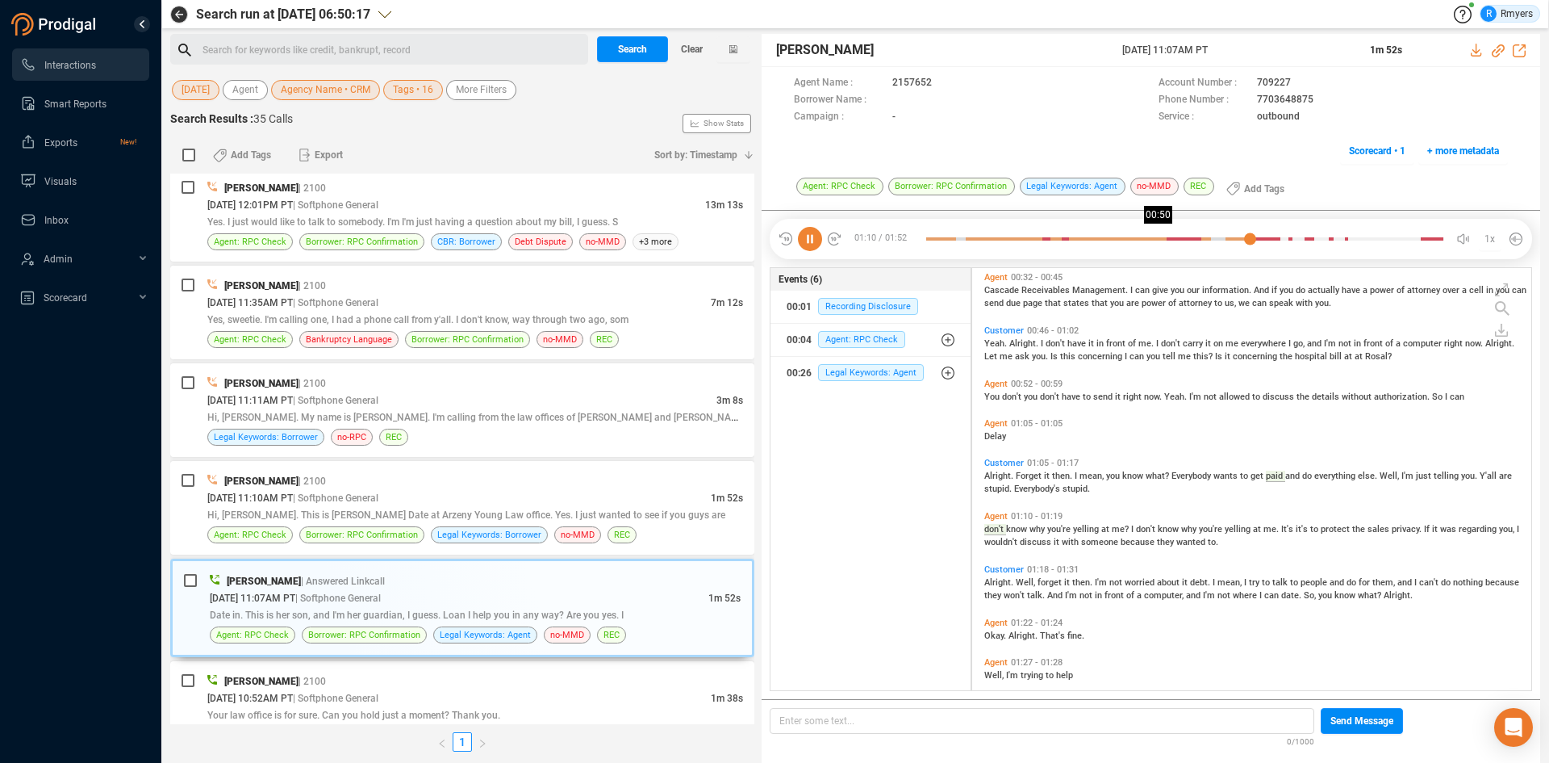
scroll to position [295, 0]
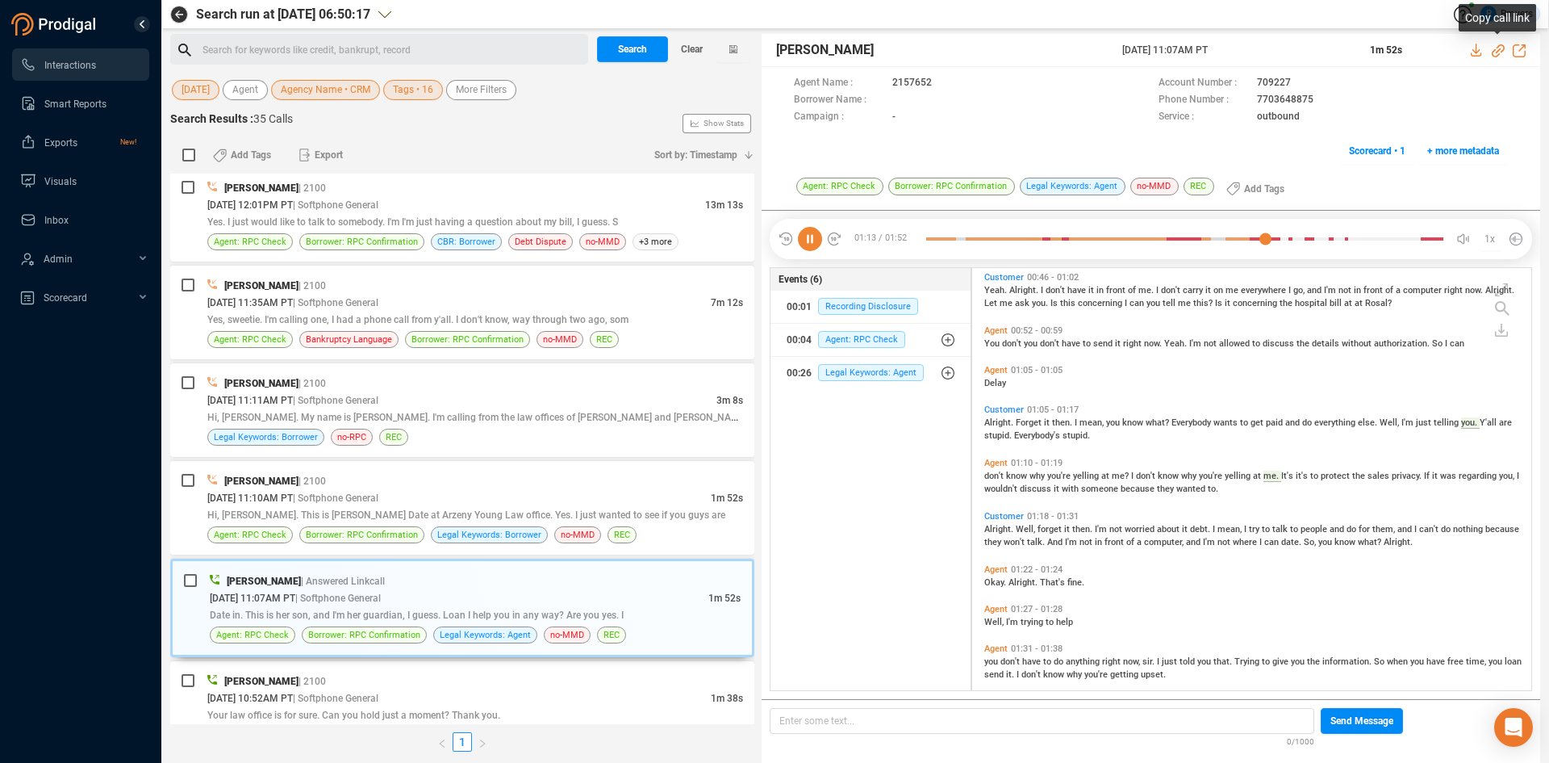
click at [1499, 50] on icon at bounding box center [1498, 50] width 13 height 13
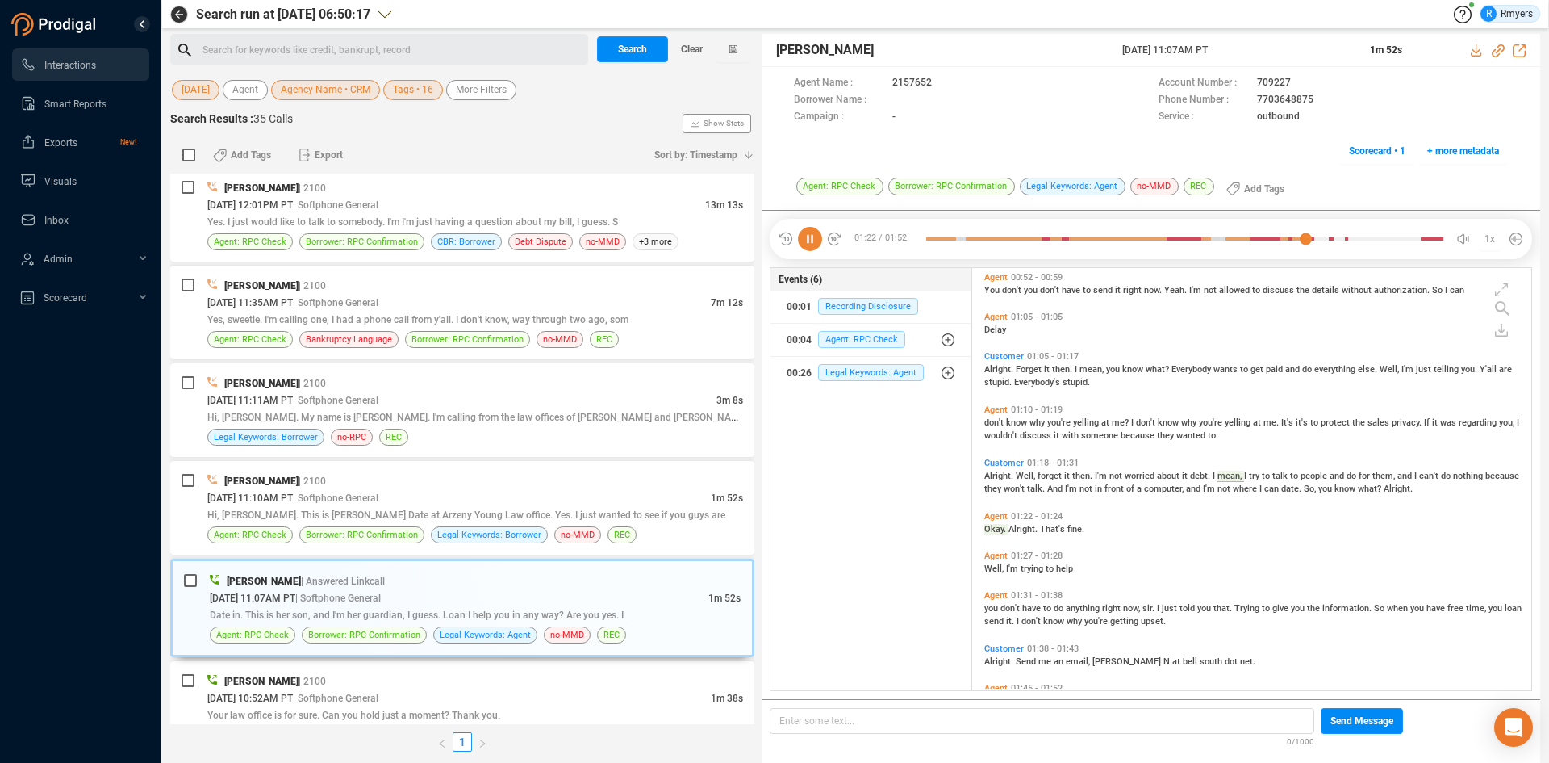
scroll to position [395, 0]
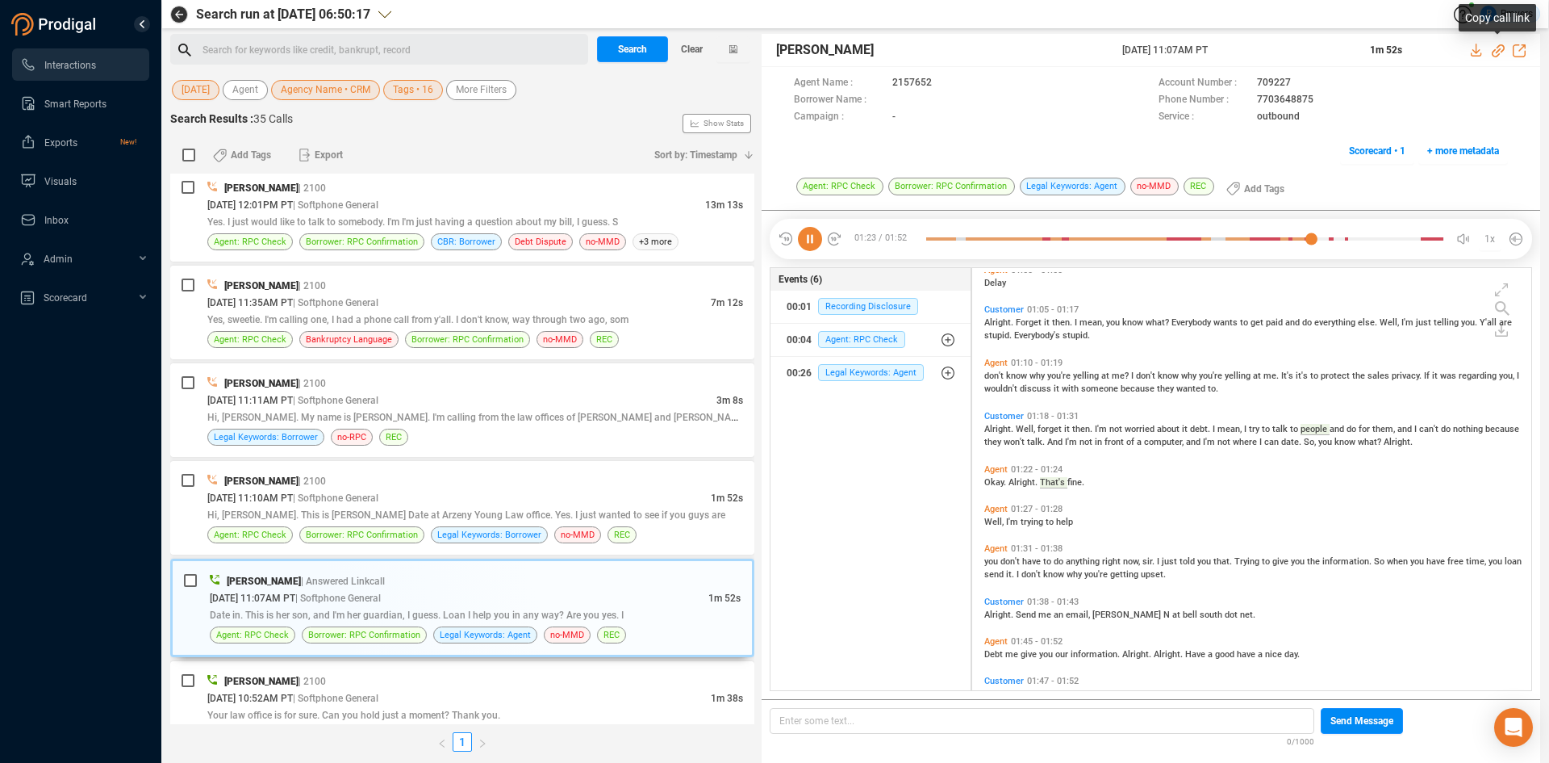
click at [1499, 51] on icon at bounding box center [1498, 50] width 13 height 13
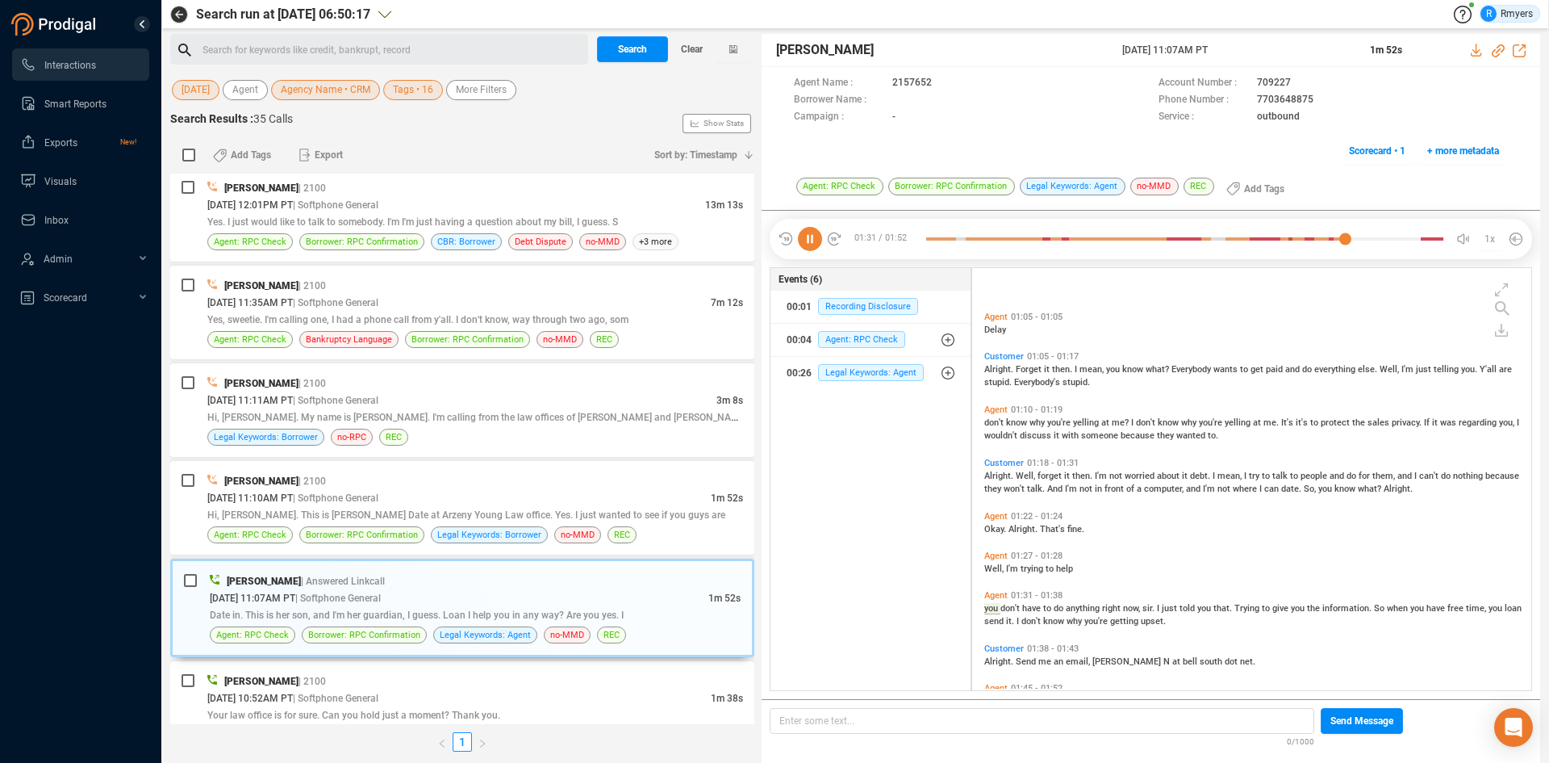
scroll to position [429, 0]
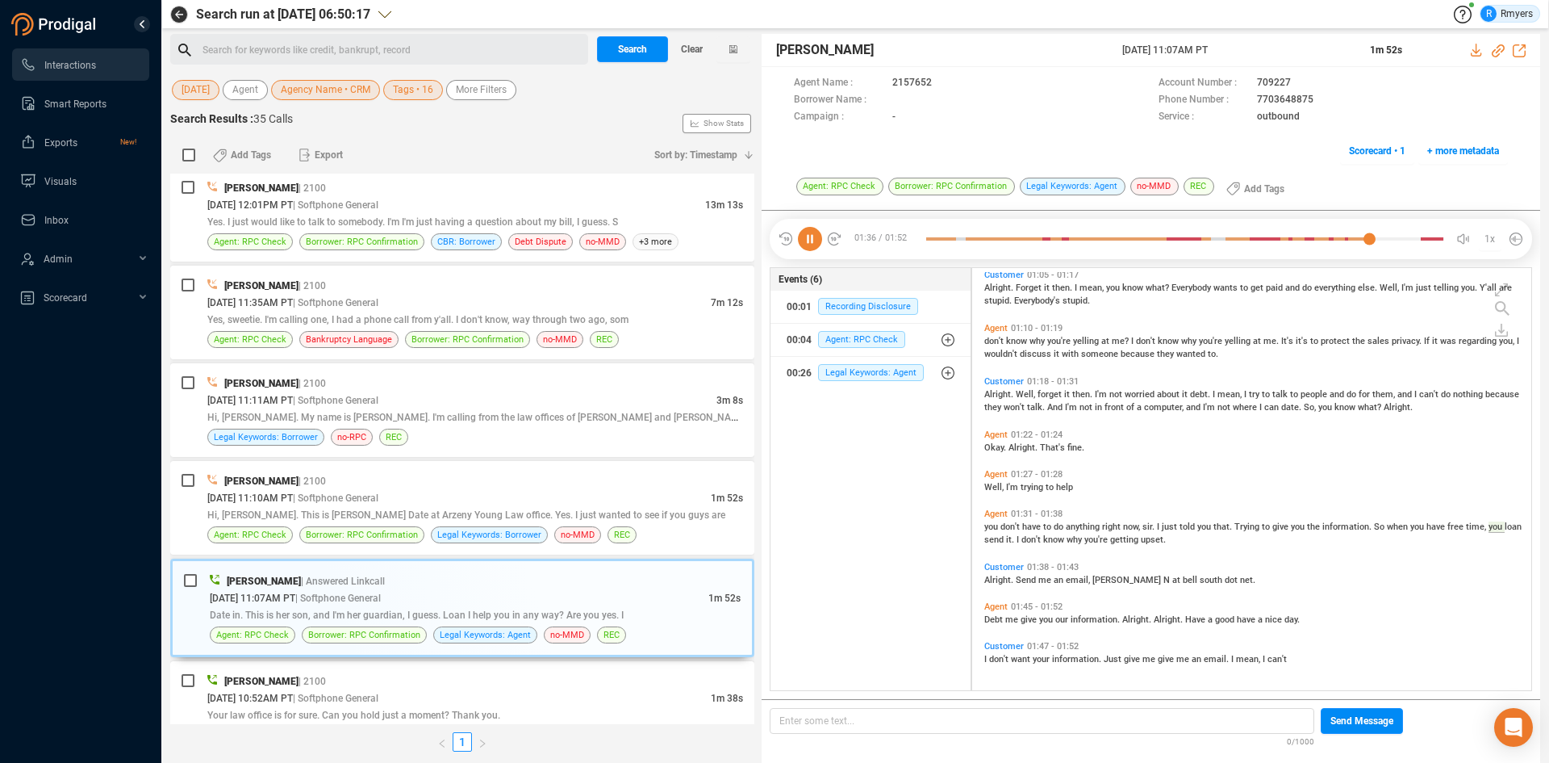
drag, startPoint x: 1124, startPoint y: 52, endPoint x: 1248, endPoint y: 49, distance: 123.5
click at [1252, 47] on span "[DATE] 11:07AM PT" at bounding box center [1236, 50] width 228 height 15
copy span "[DATE] 11:07AM PT"
click at [991, 526] on span "you" at bounding box center [992, 526] width 16 height 10
click at [808, 232] on icon at bounding box center [810, 239] width 24 height 24
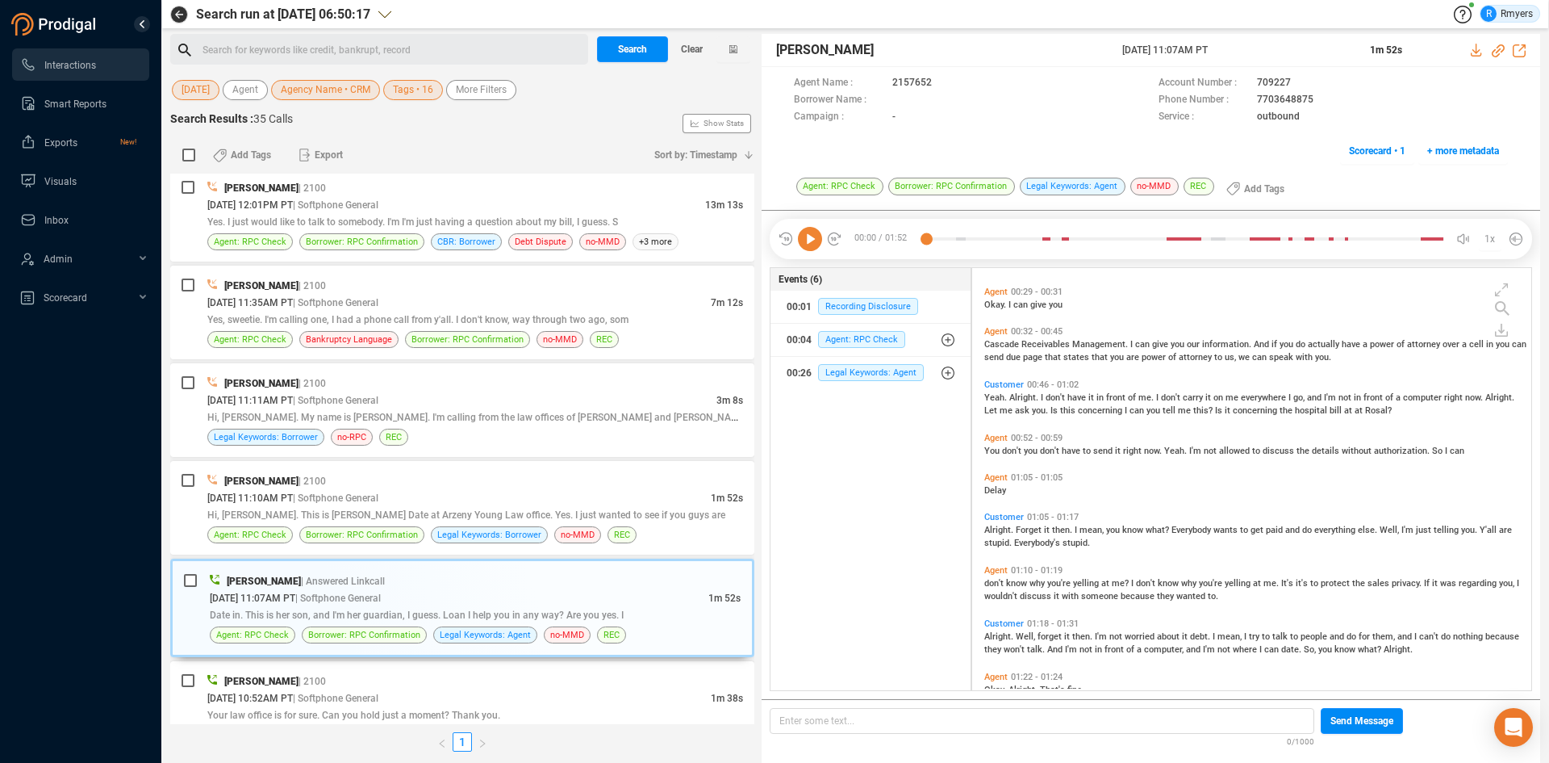
scroll to position [268, 0]
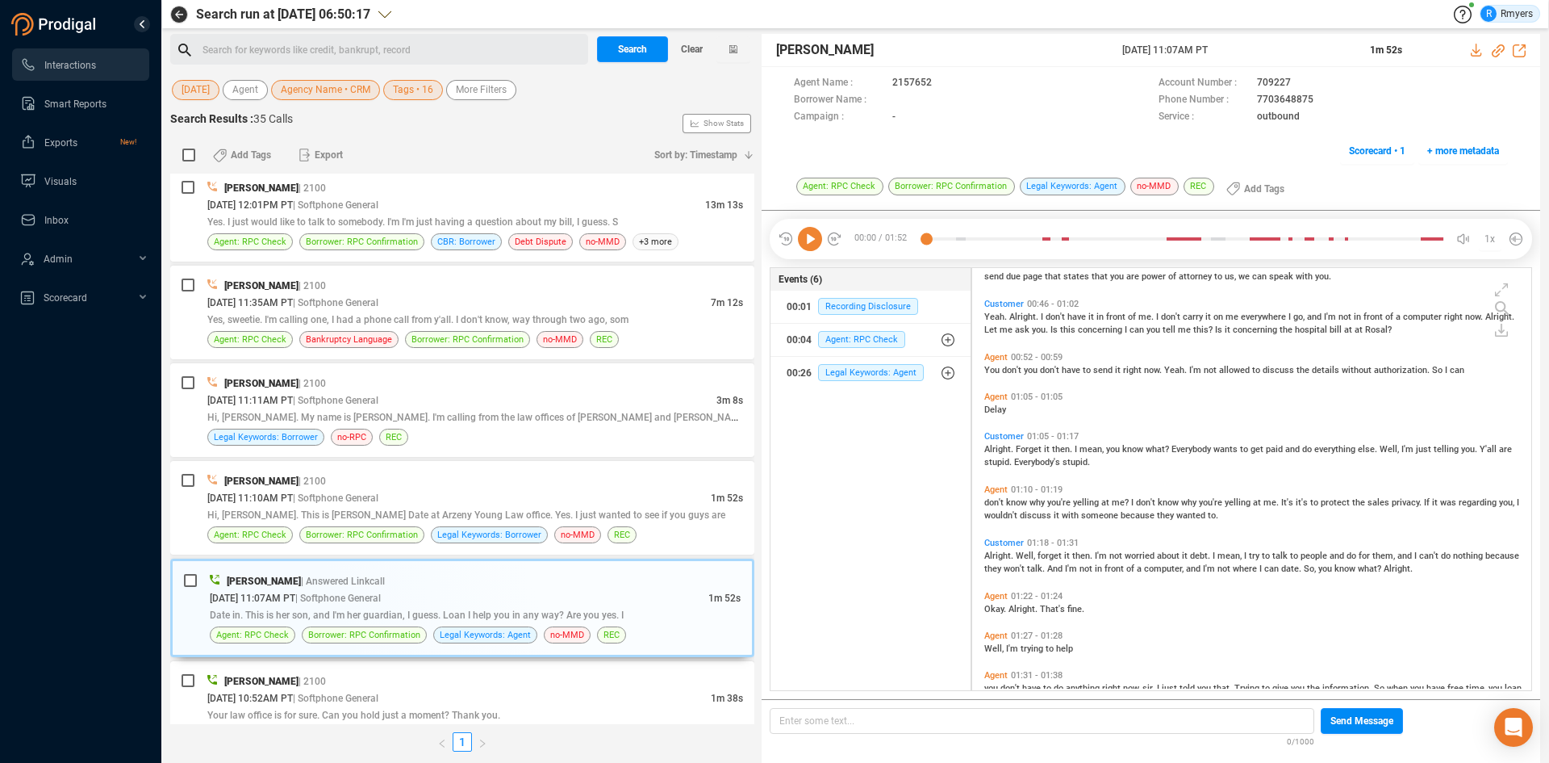
click at [995, 449] on span "Alright." at bounding box center [999, 449] width 31 height 10
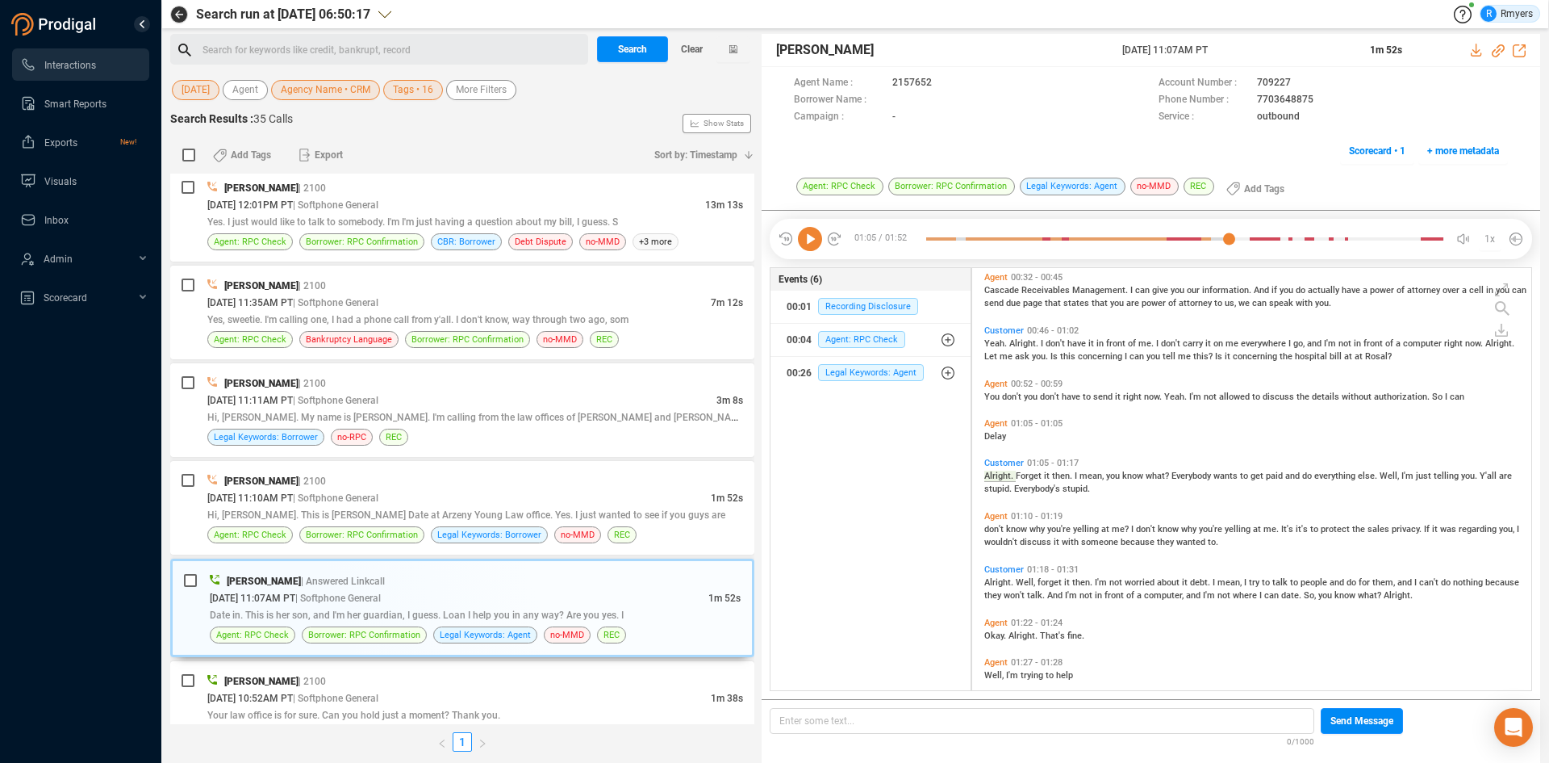
click at [817, 242] on icon at bounding box center [810, 239] width 24 height 24
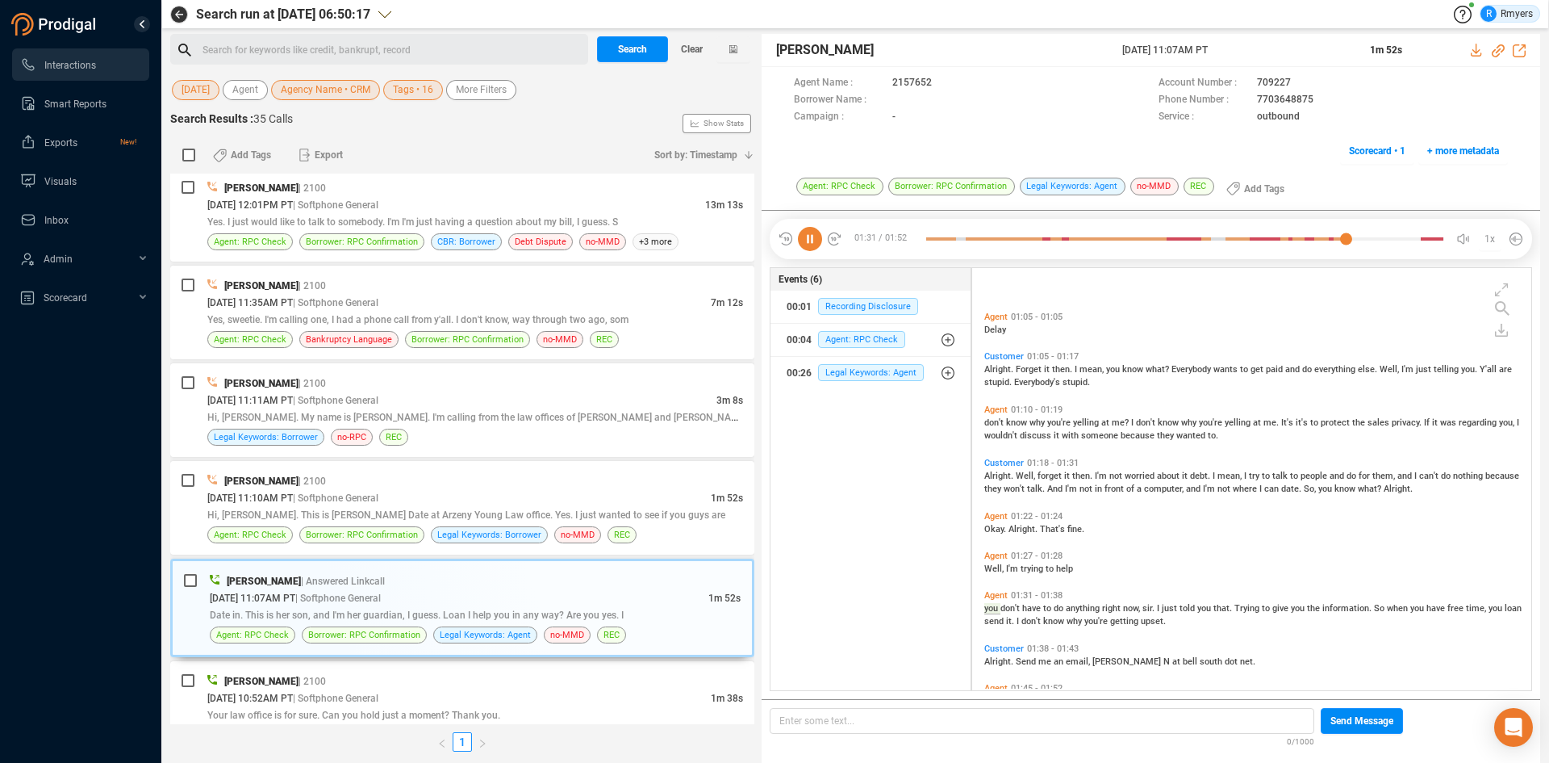
scroll to position [429, 0]
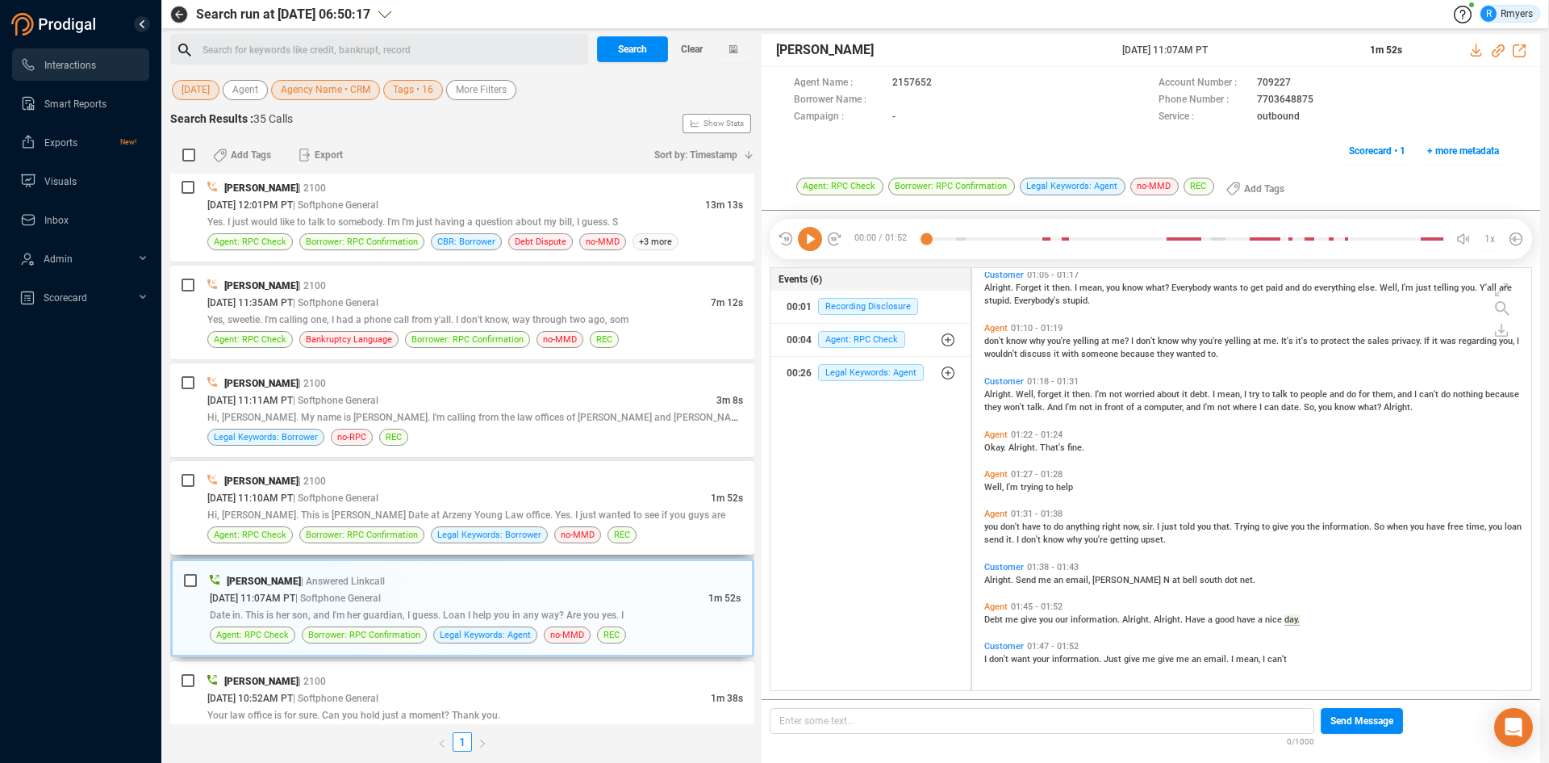
click at [555, 516] on span "Hi, [PERSON_NAME]. This is [PERSON_NAME] Date at Arzeny Young Law office. Yes. …" at bounding box center [466, 514] width 518 height 11
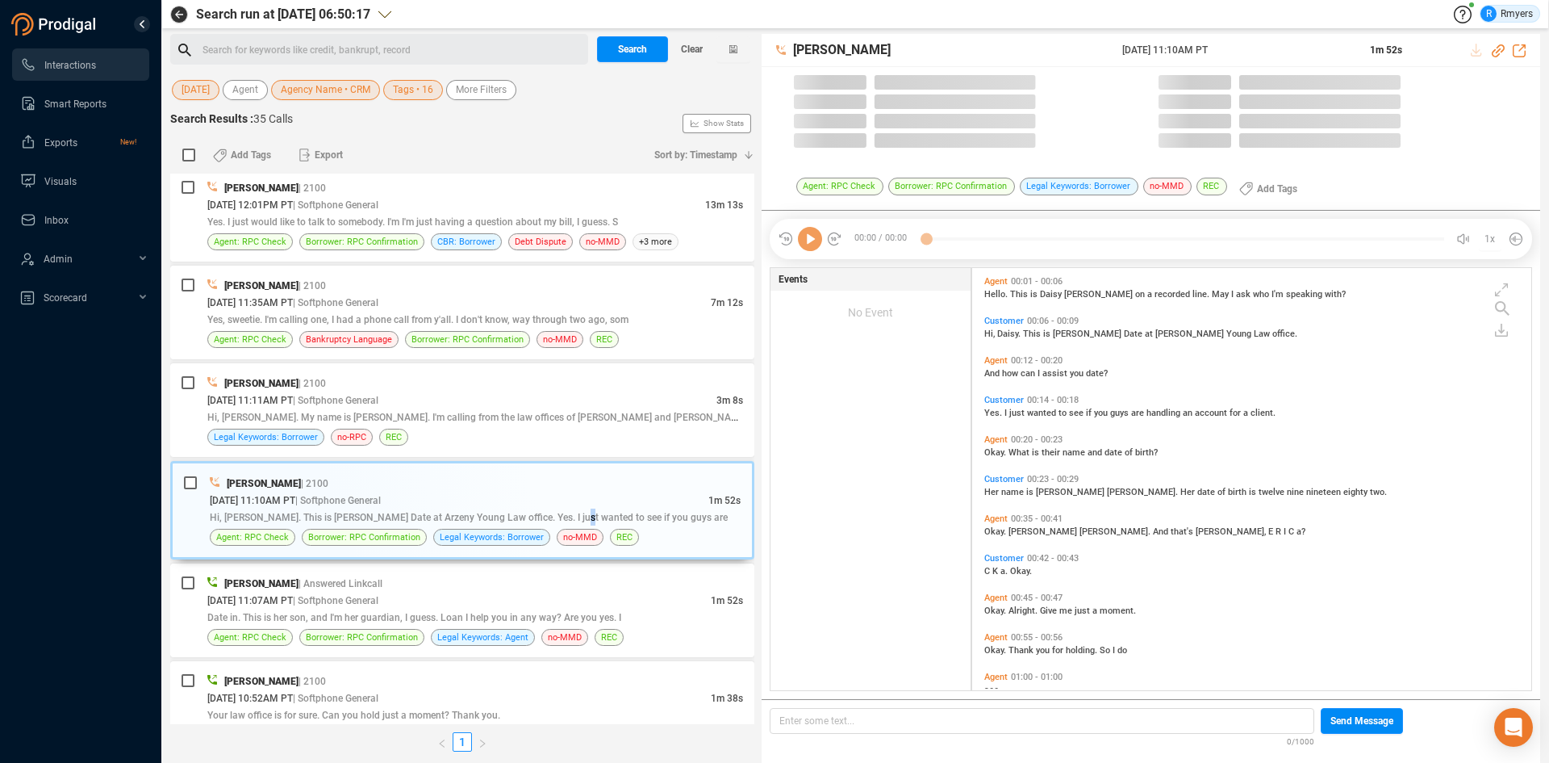
scroll to position [418, 551]
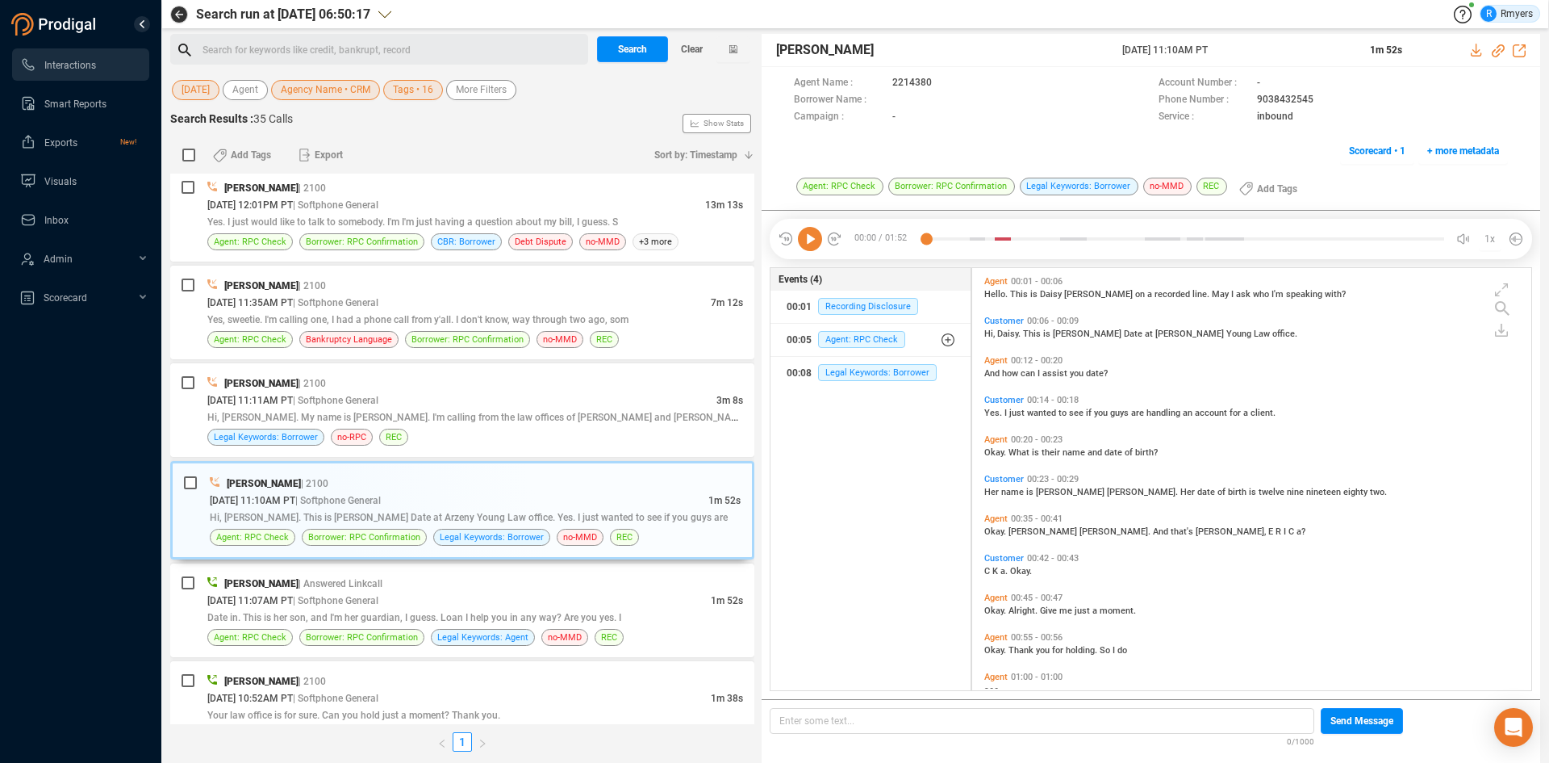
click at [813, 243] on icon at bounding box center [810, 239] width 24 height 24
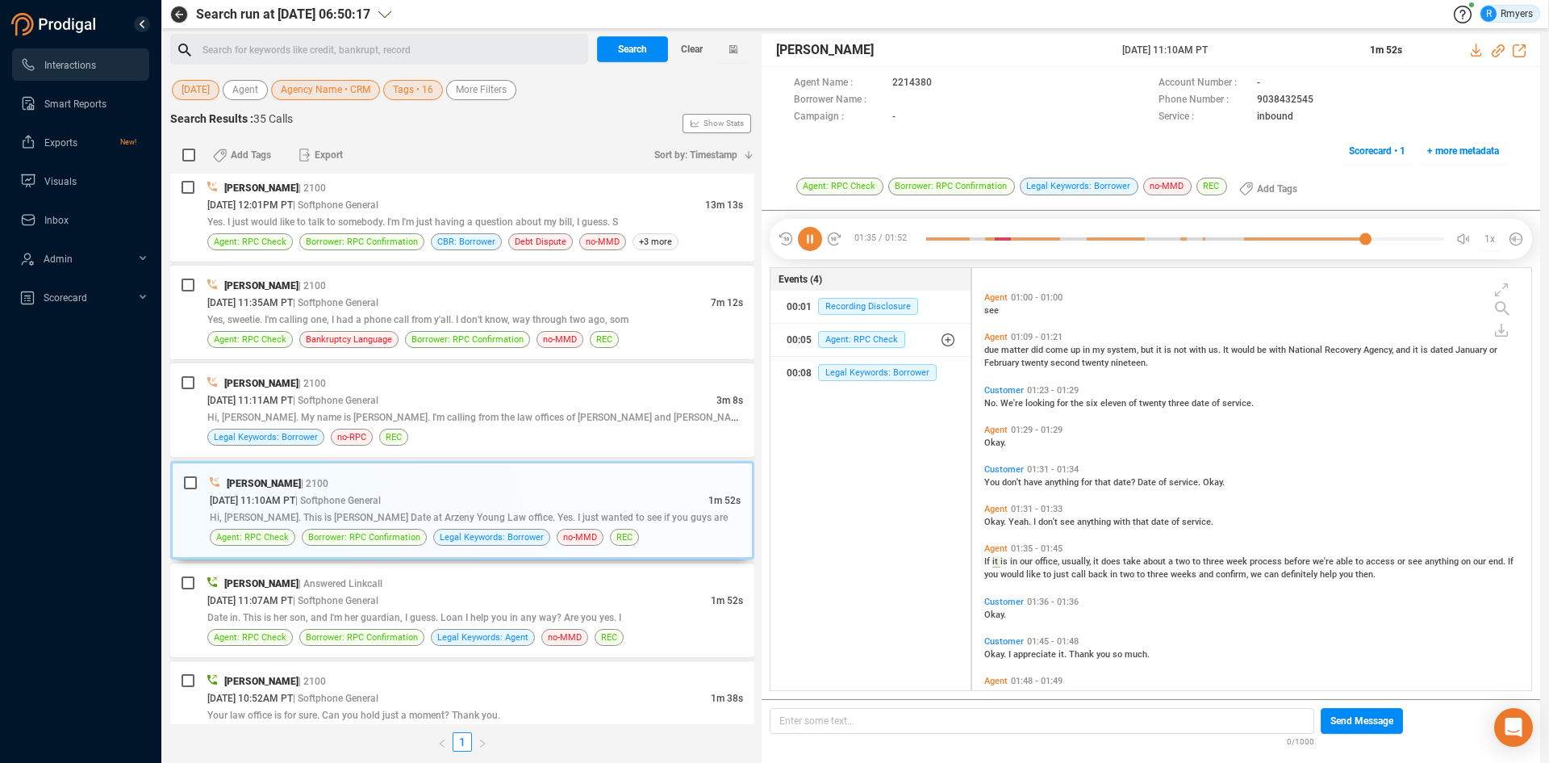
scroll to position [454, 0]
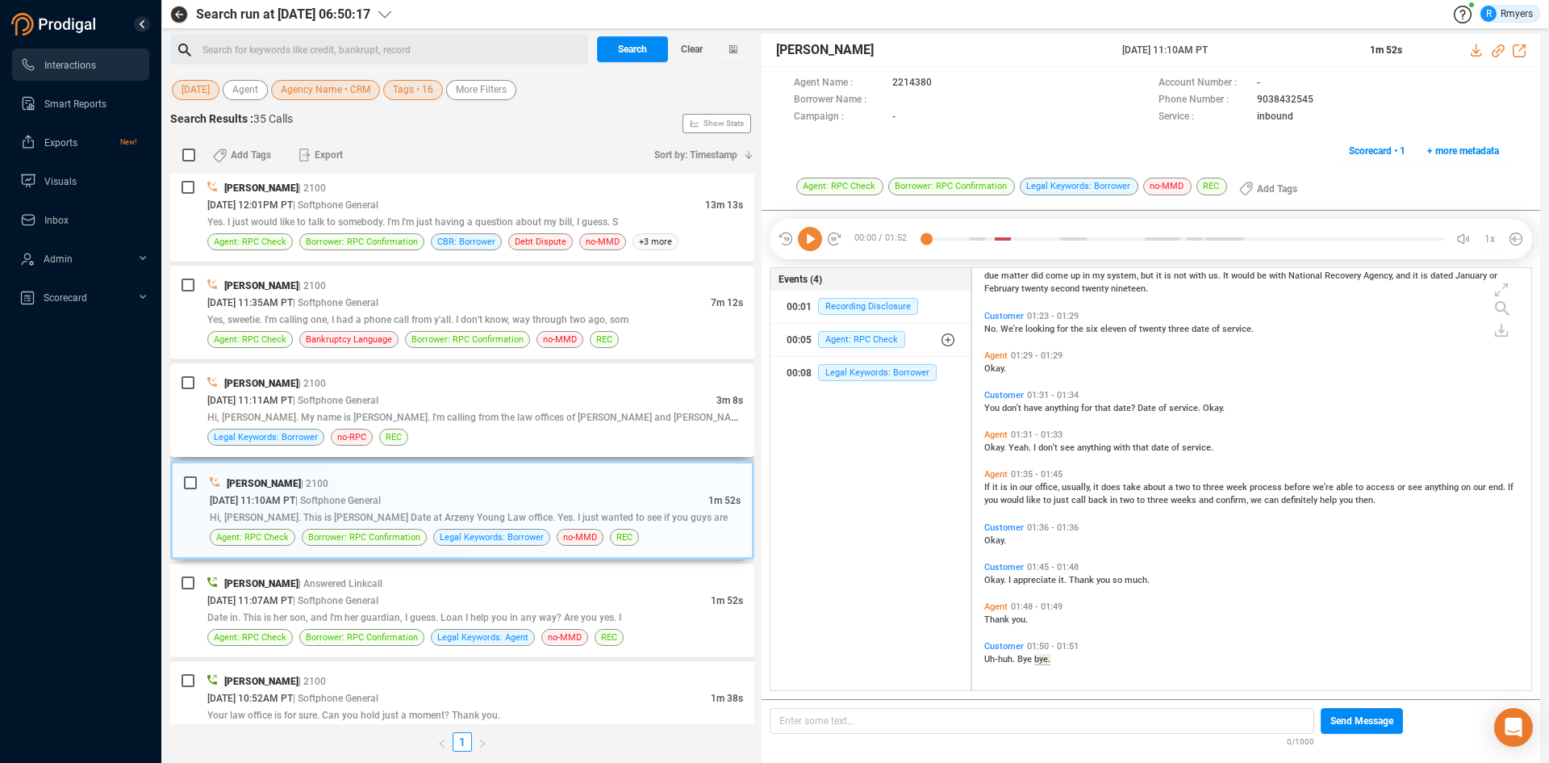
click at [430, 390] on div "[PERSON_NAME] | 2100" at bounding box center [475, 382] width 536 height 17
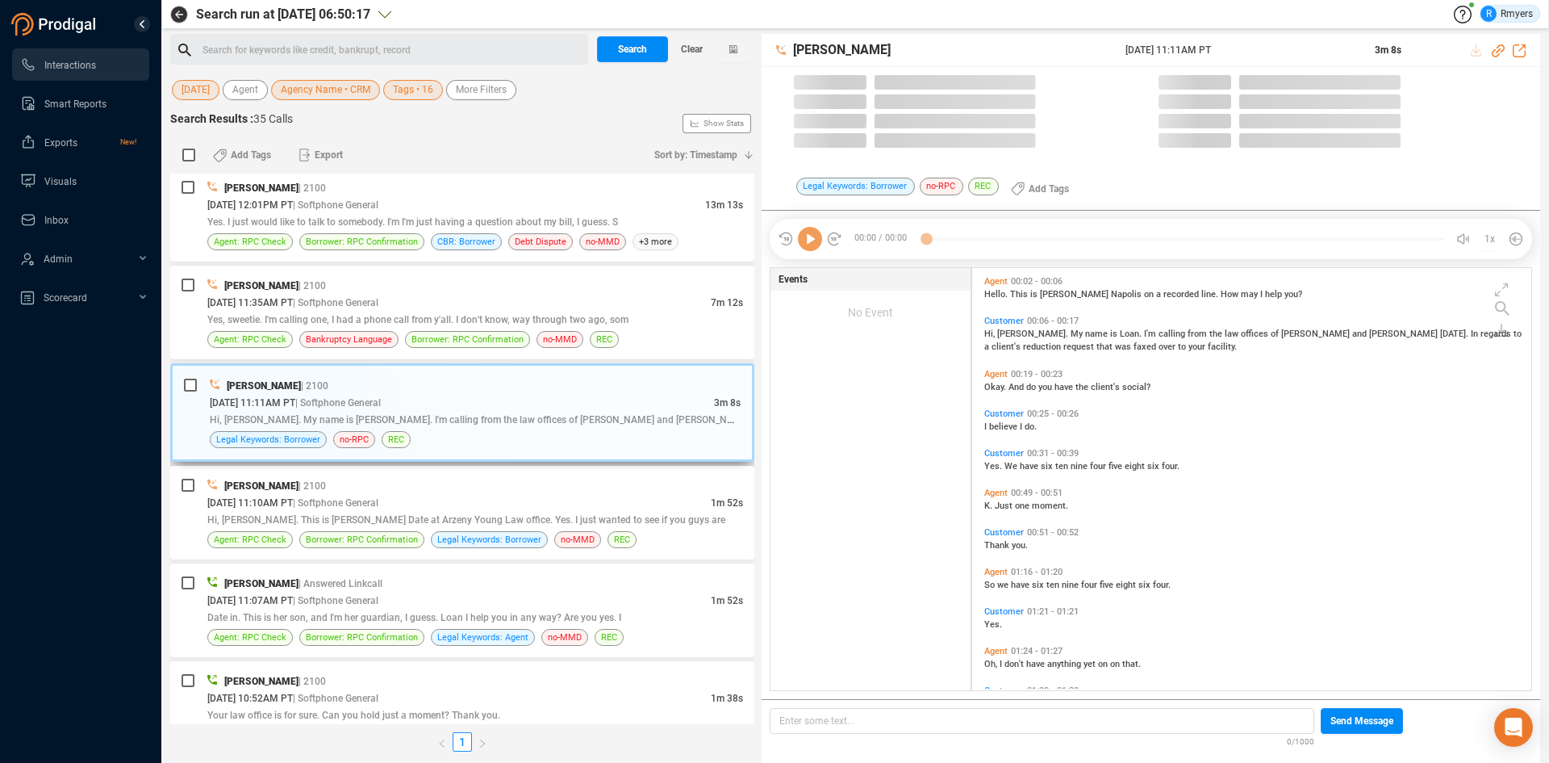
scroll to position [418, 551]
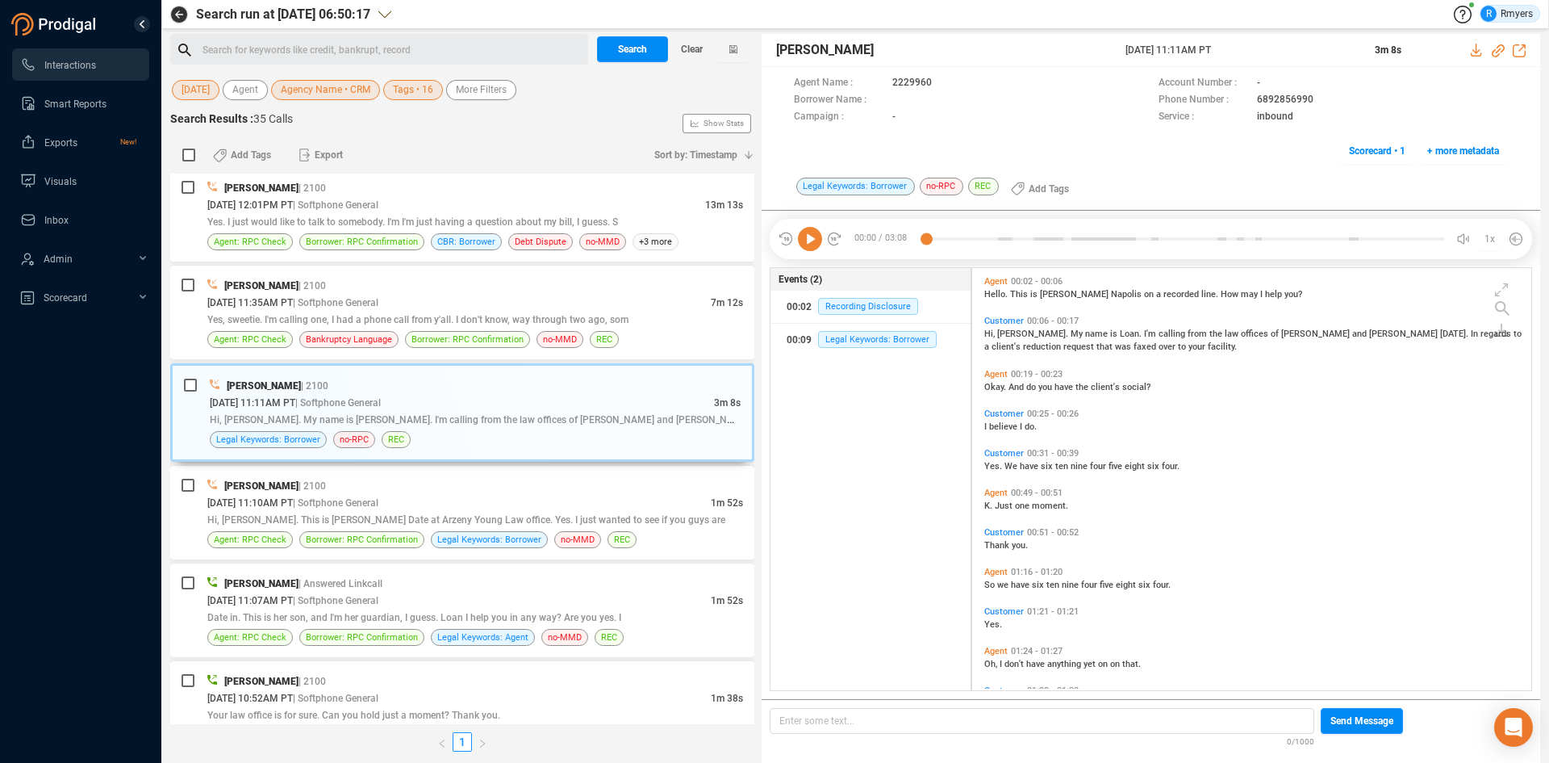
click at [806, 240] on icon at bounding box center [810, 239] width 24 height 24
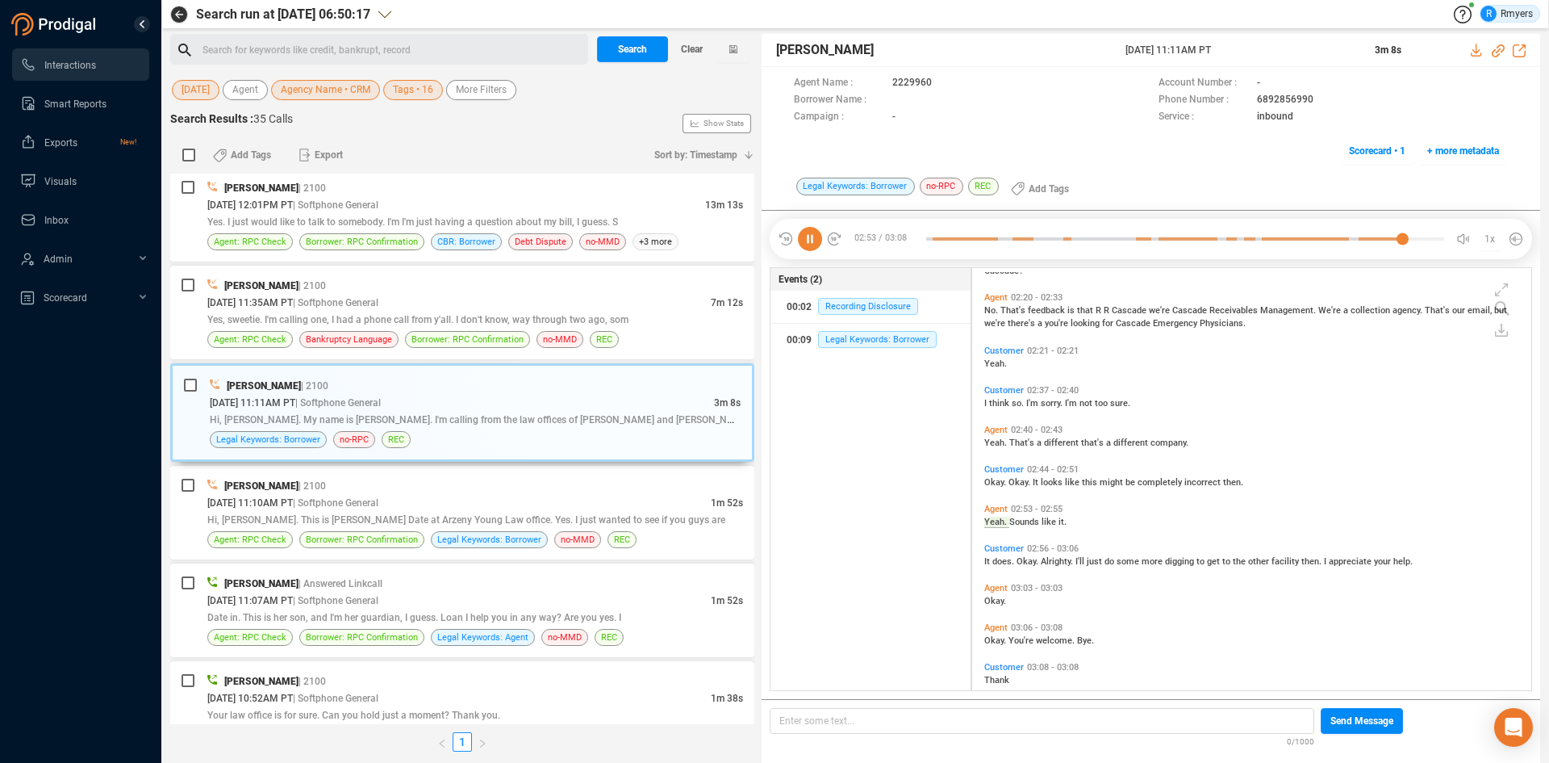
scroll to position [823, 0]
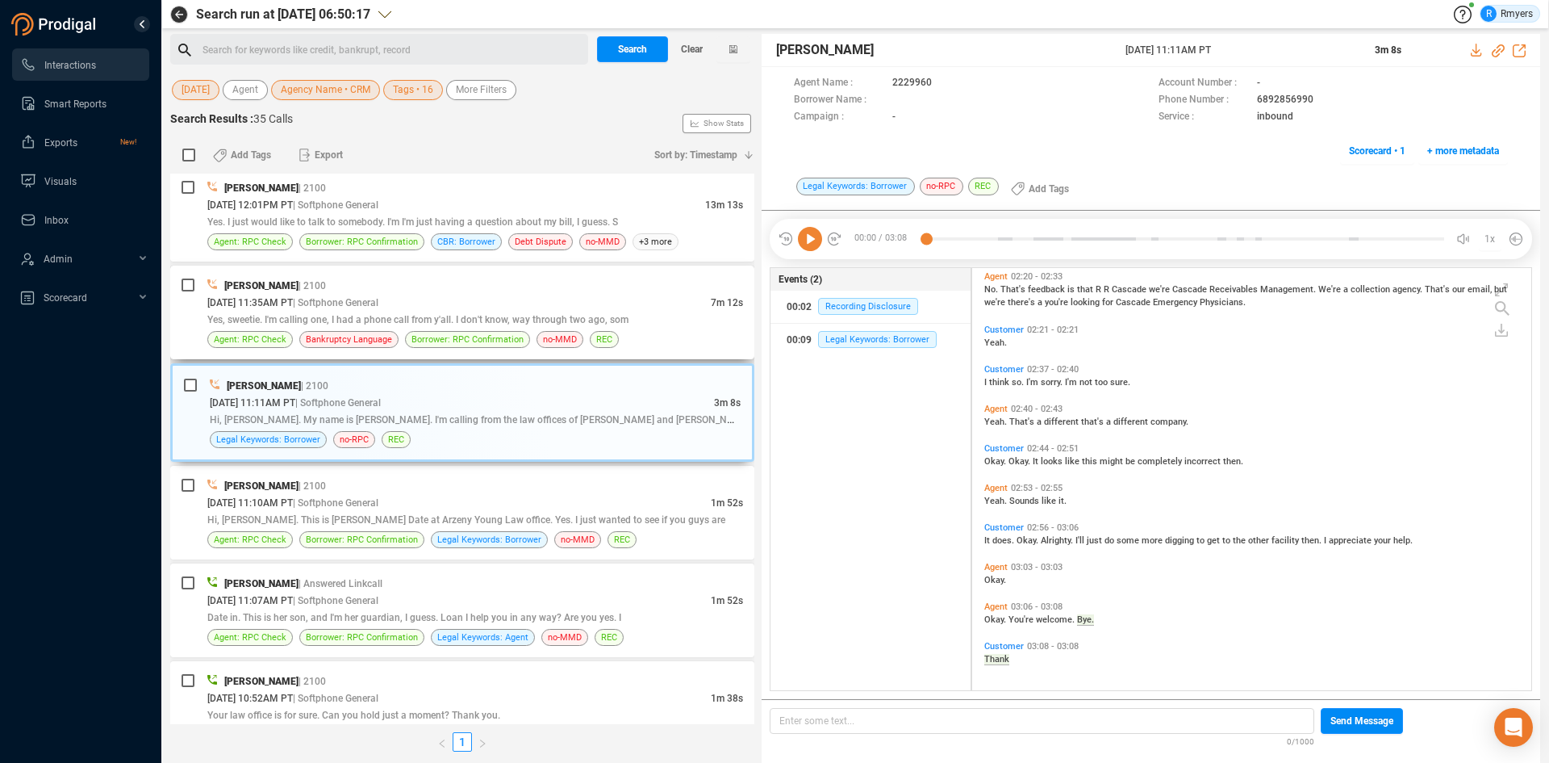
click at [565, 354] on div "[PERSON_NAME] | 2100 [DATE] 11:35AM PT | Softphone General 7m 12s Yes, sweetie.…" at bounding box center [462, 312] width 584 height 94
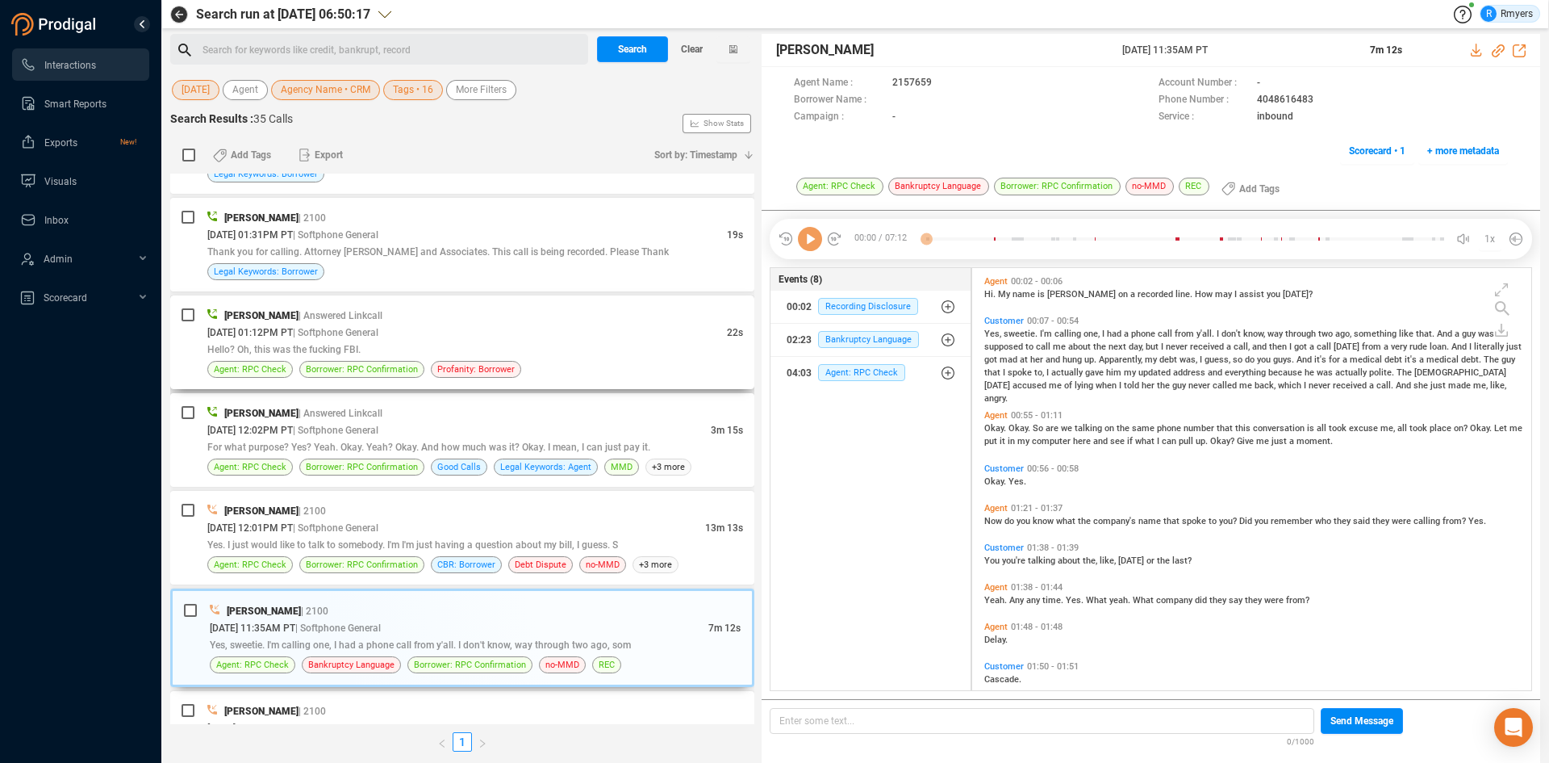
scroll to position [418, 551]
click at [805, 236] on icon at bounding box center [810, 239] width 24 height 24
drag, startPoint x: 1251, startPoint y: 101, endPoint x: 1320, endPoint y: 98, distance: 69.4
click at [1320, 98] on div "Phone Number : [PHONE_NUMBER]" at bounding box center [1333, 100] width 349 height 17
copy div "4048616483"
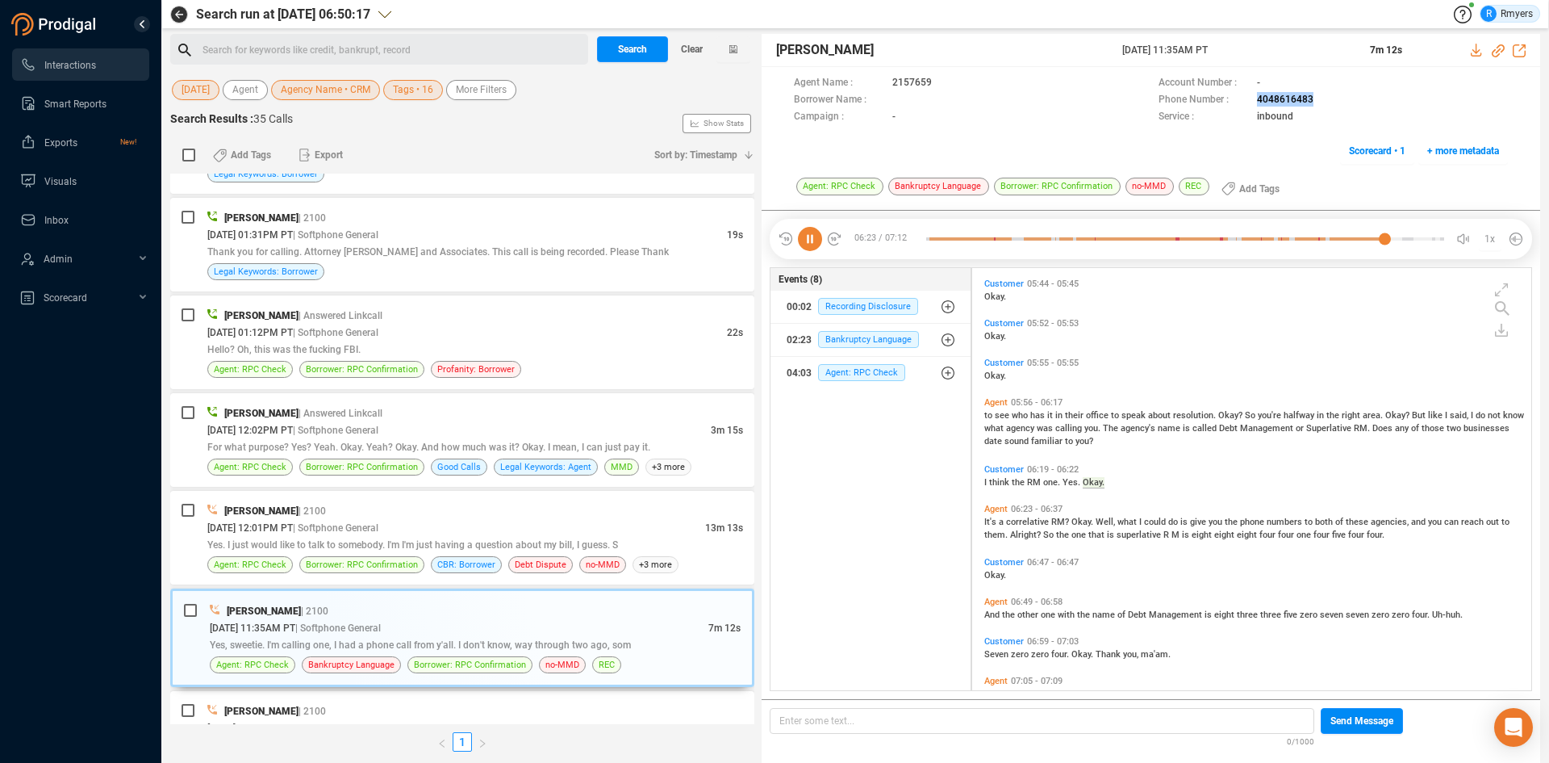
scroll to position [2641, 0]
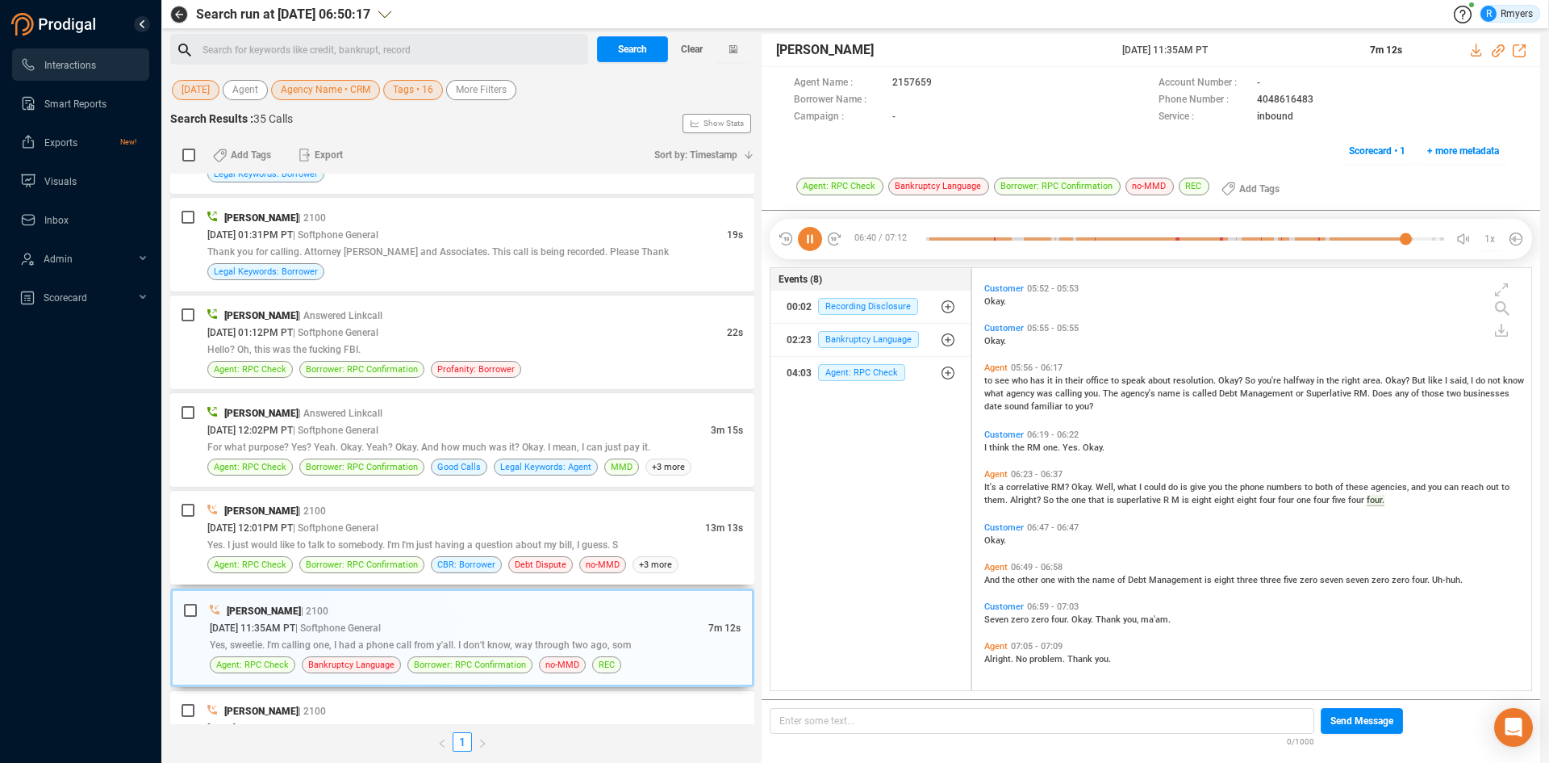
drag, startPoint x: 375, startPoint y: 526, endPoint x: 70, endPoint y: 571, distance: 308.4
click at [375, 526] on span "| Softphone General" at bounding box center [336, 527] width 86 height 11
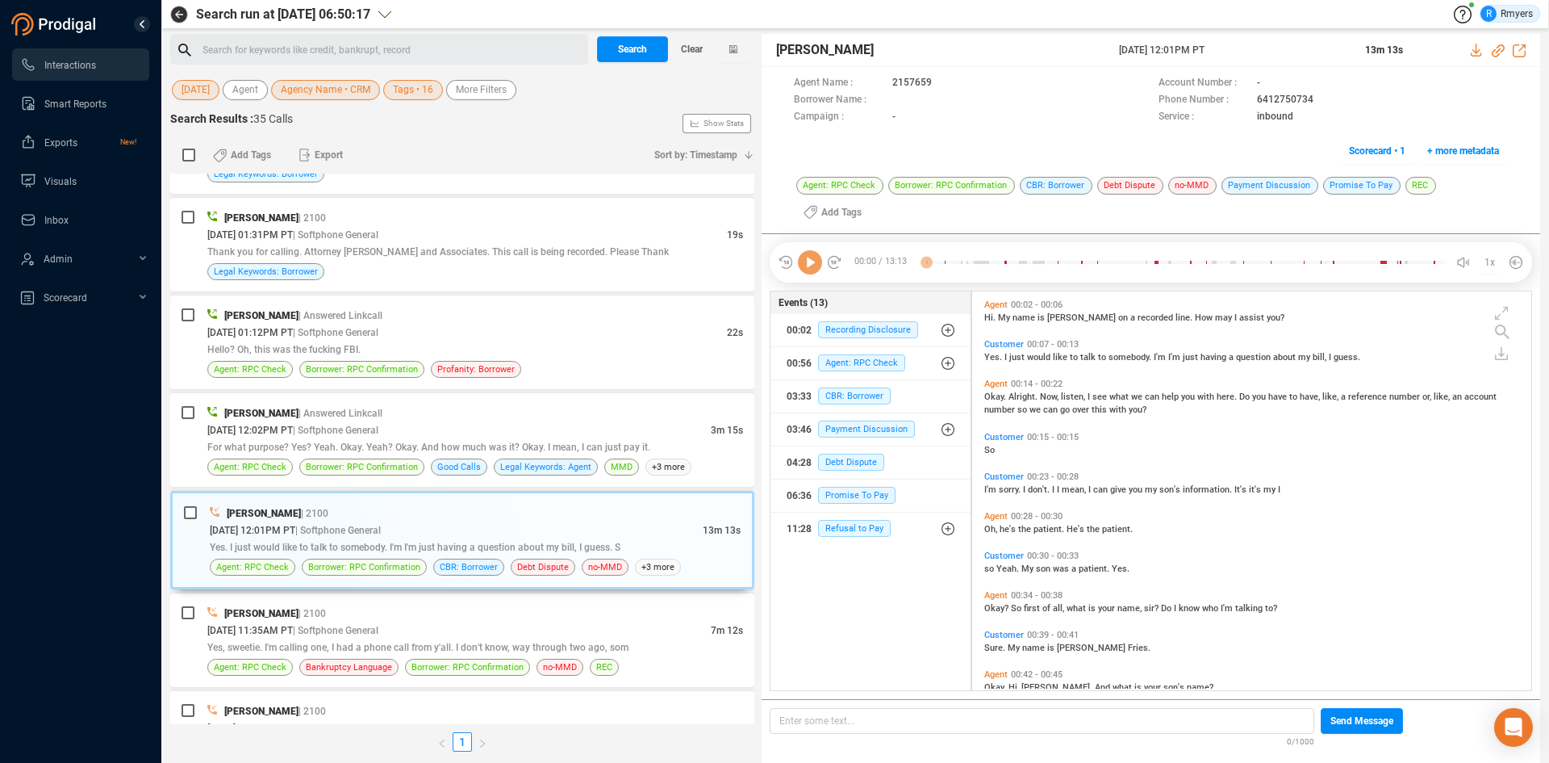
scroll to position [395, 551]
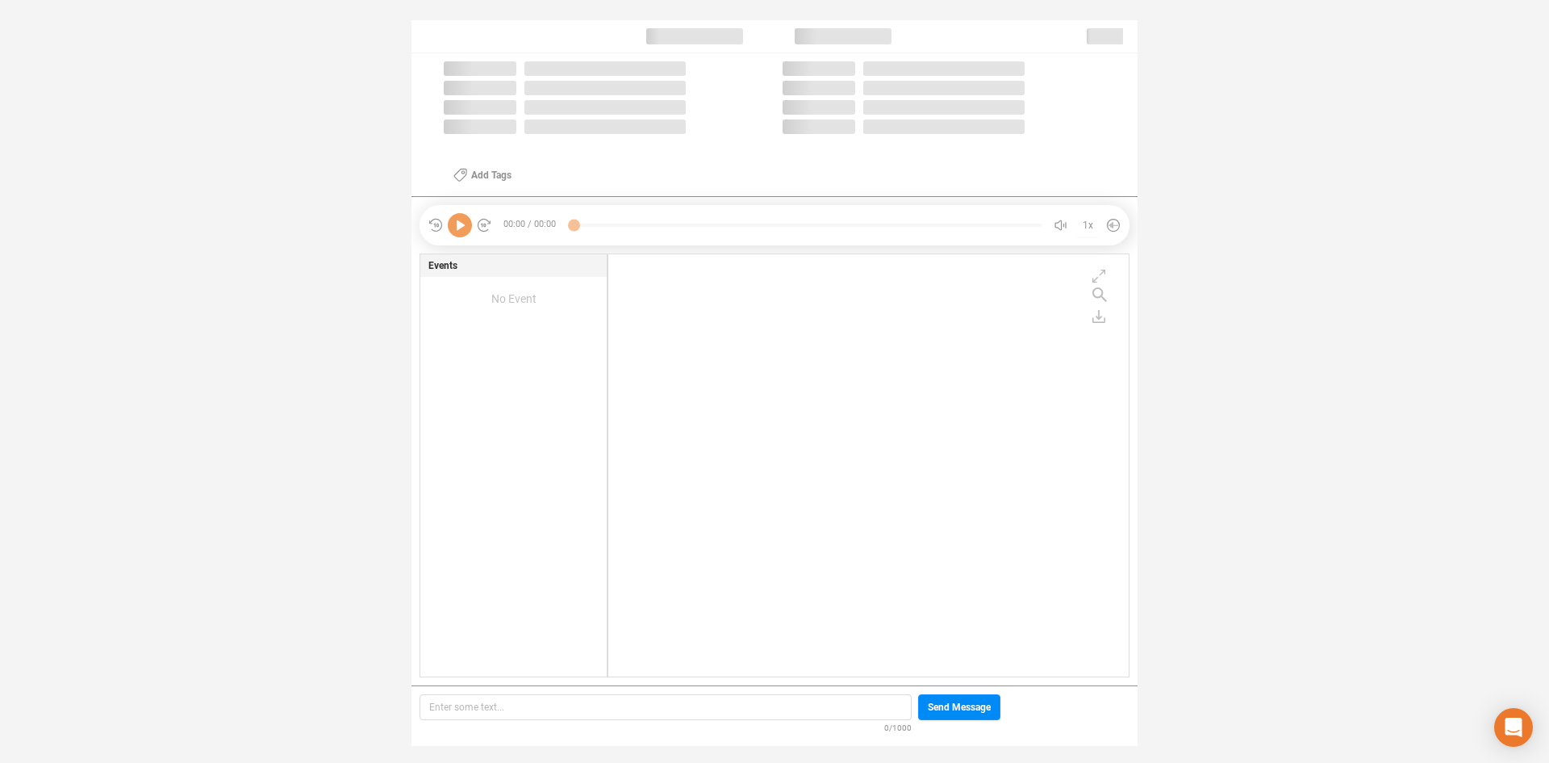
scroll to position [418, 512]
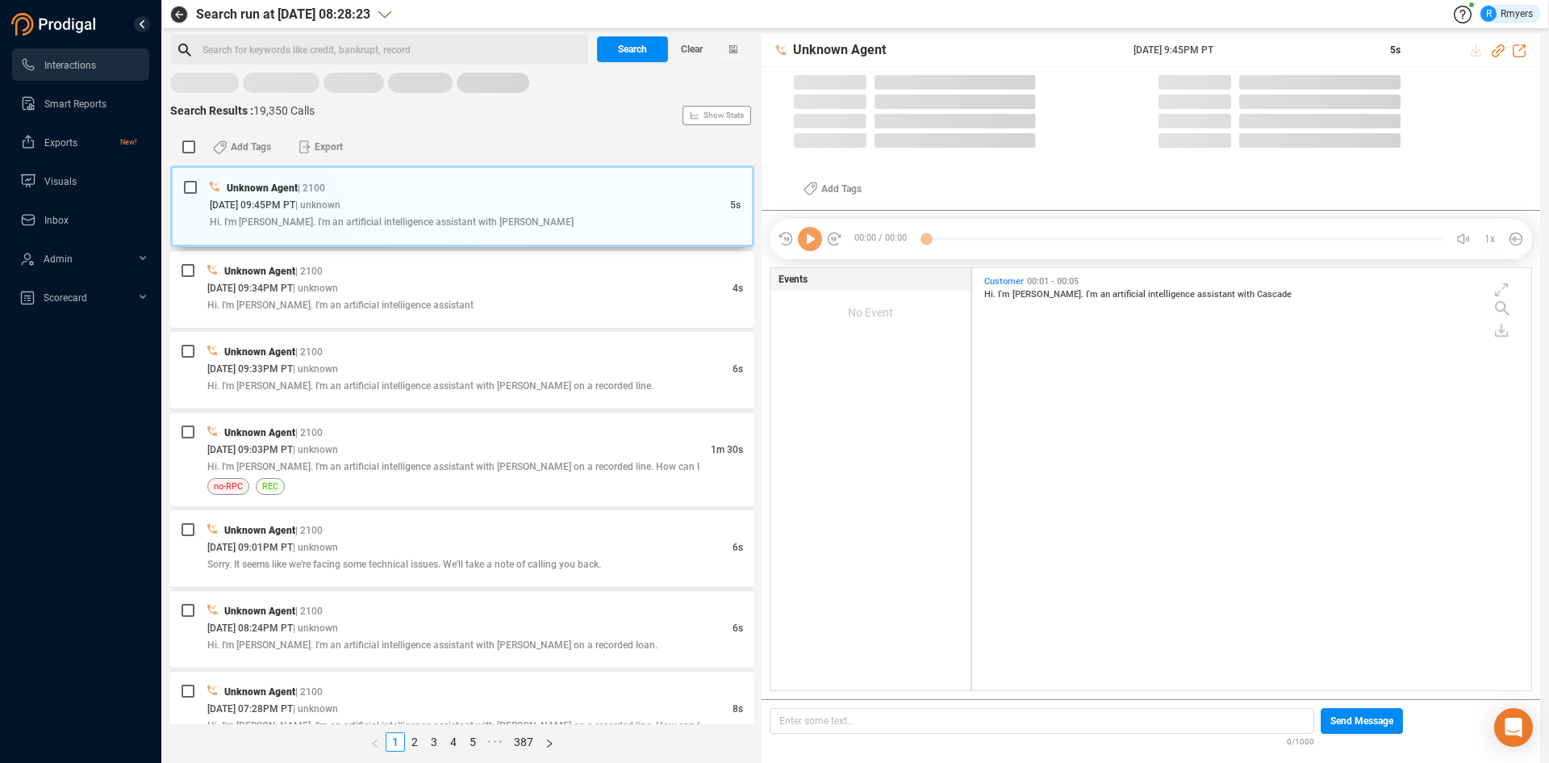
scroll to position [418, 551]
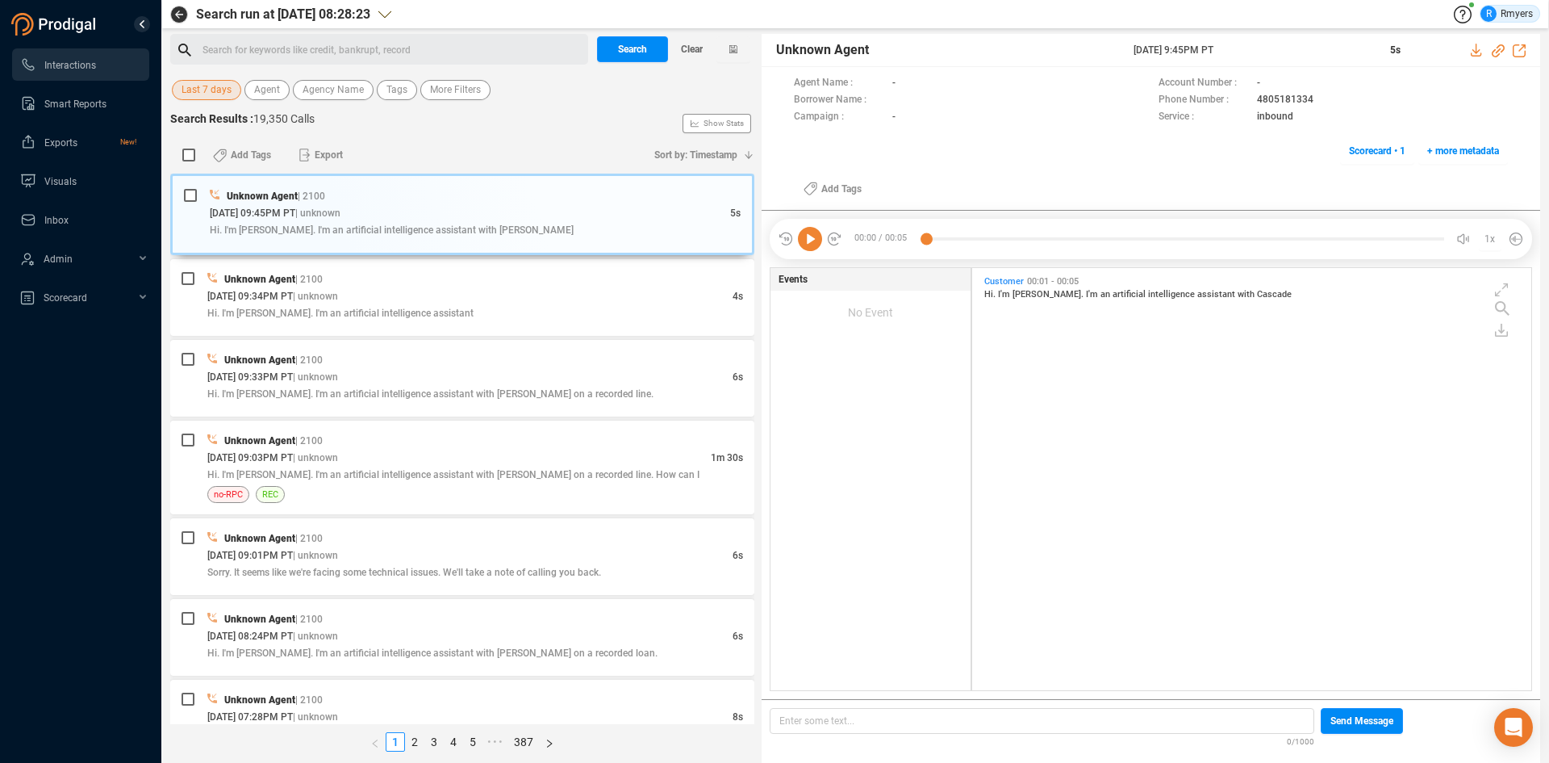
click at [213, 85] on span "Last 7 days" at bounding box center [207, 90] width 50 height 20
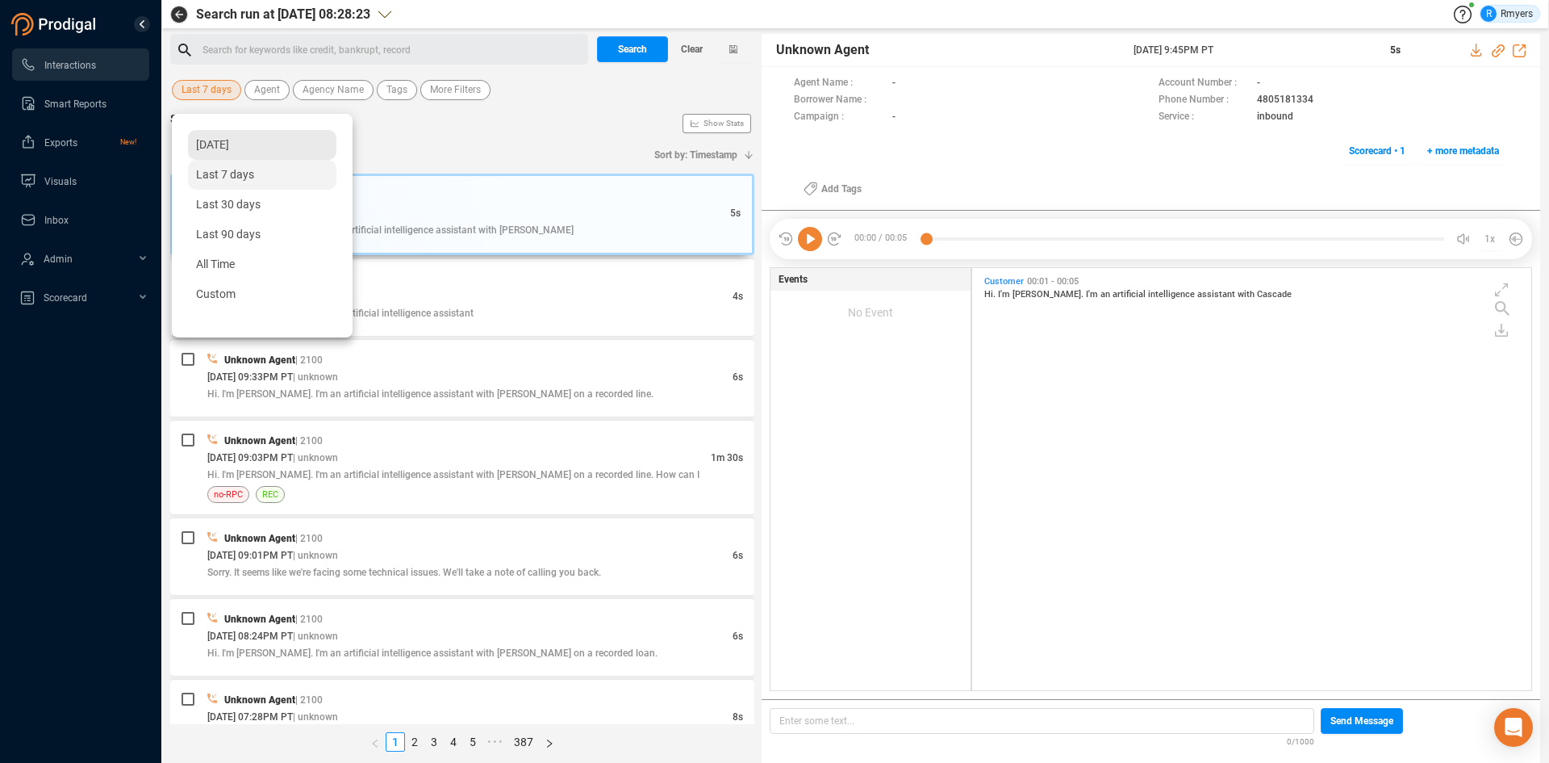
click at [229, 147] on span "[DATE]" at bounding box center [212, 144] width 33 height 13
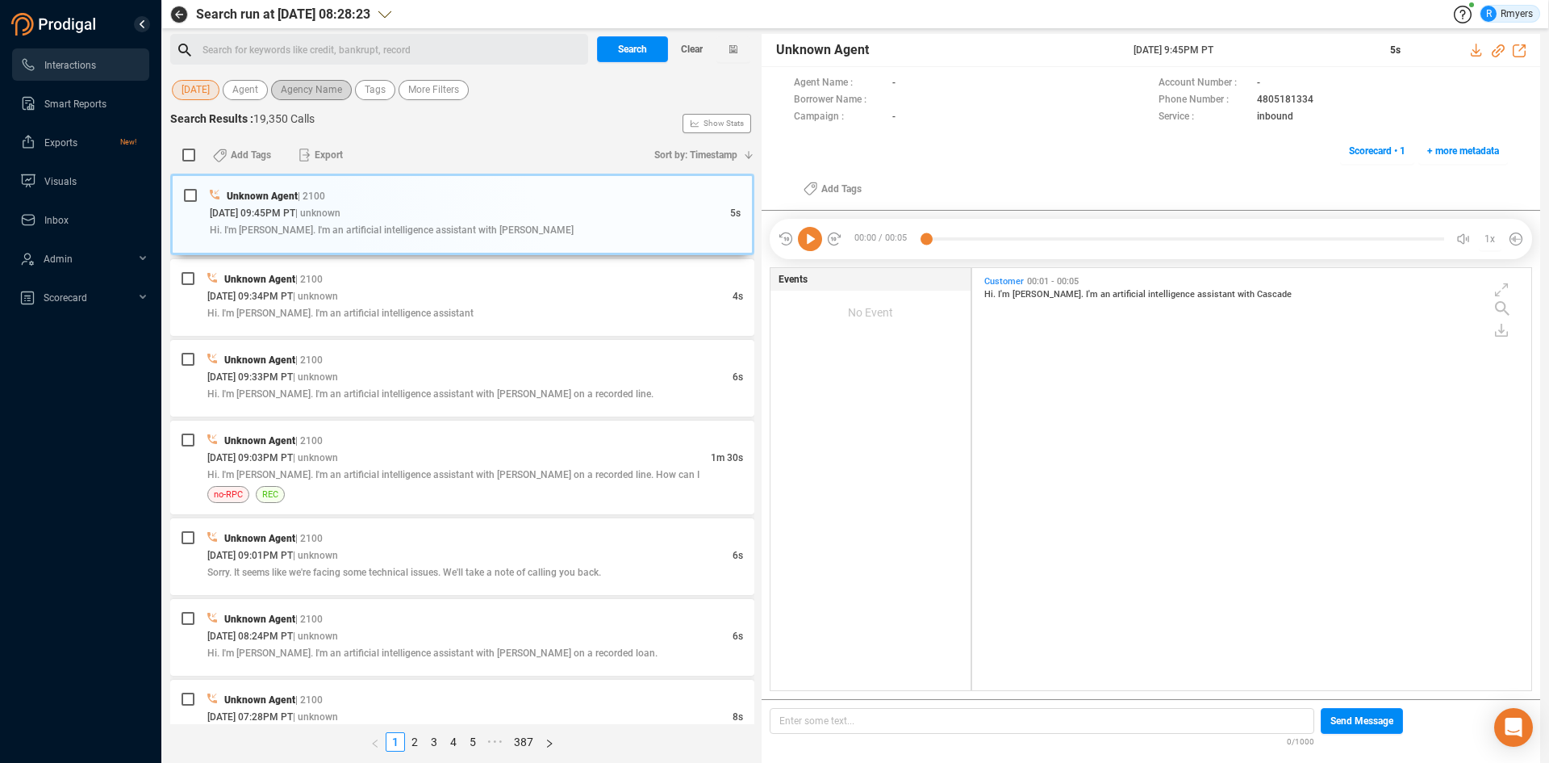
click at [314, 88] on span "Agency Name" at bounding box center [311, 90] width 61 height 20
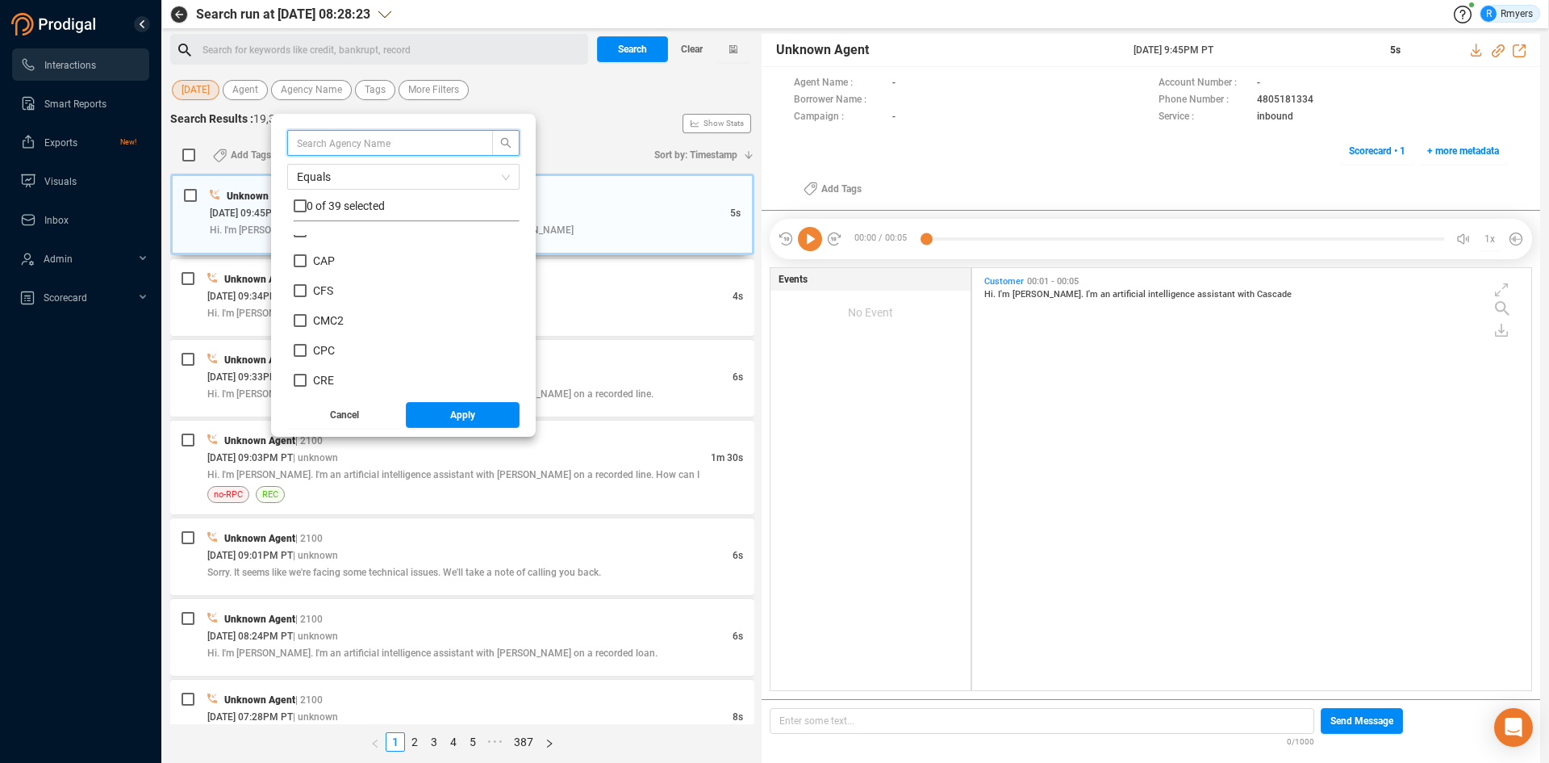
scroll to position [242, 0]
click at [337, 327] on span "CRM" at bounding box center [325, 329] width 24 height 13
click at [307, 327] on input "CRM" at bounding box center [300, 329] width 13 height 13
checkbox input "true"
click at [460, 414] on button "Apply" at bounding box center [463, 415] width 115 height 26
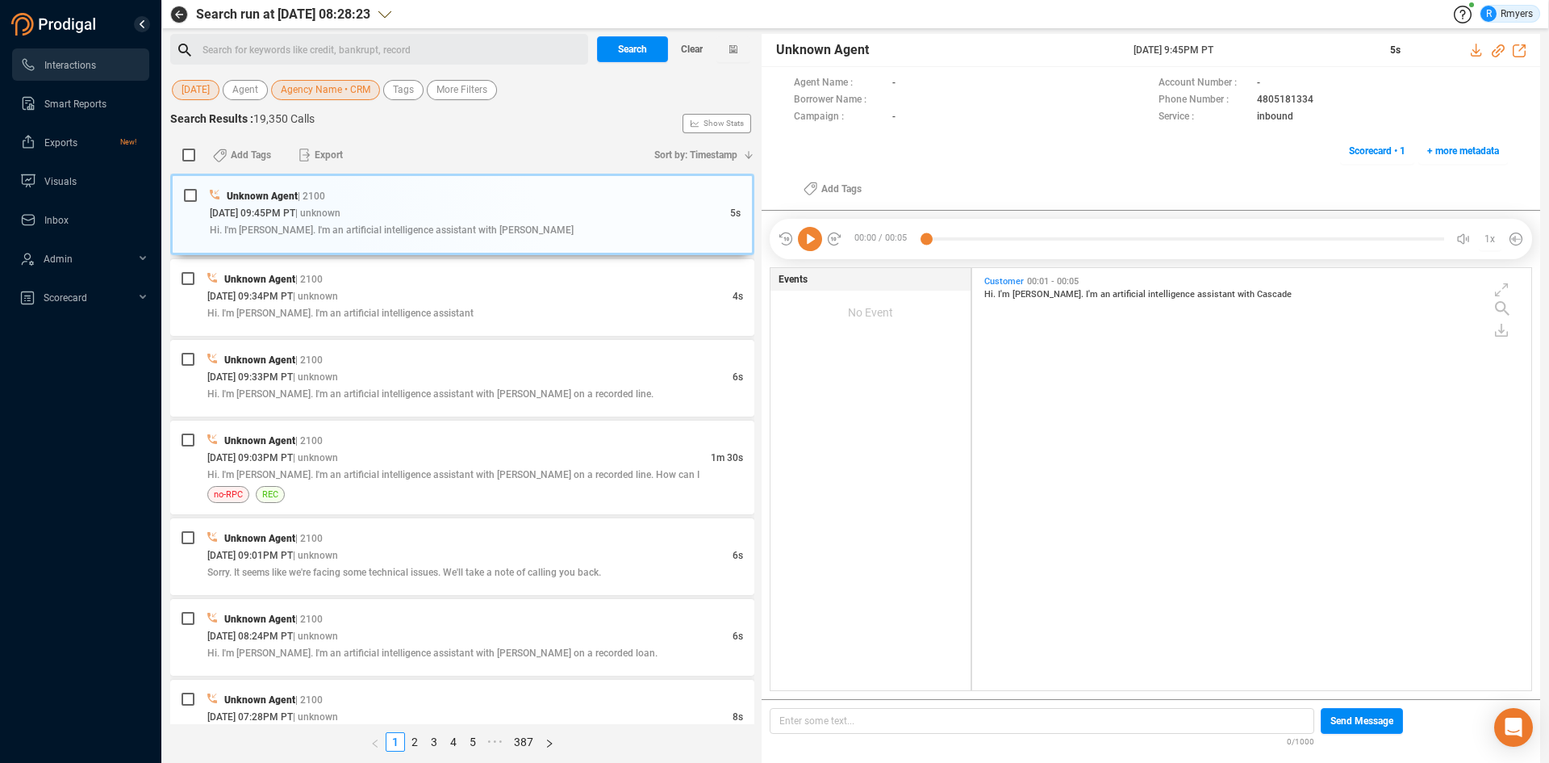
click at [256, 47] on div "Search for keywords like credit, bankrupt, record ﻿" at bounding box center [393, 50] width 381 height 24
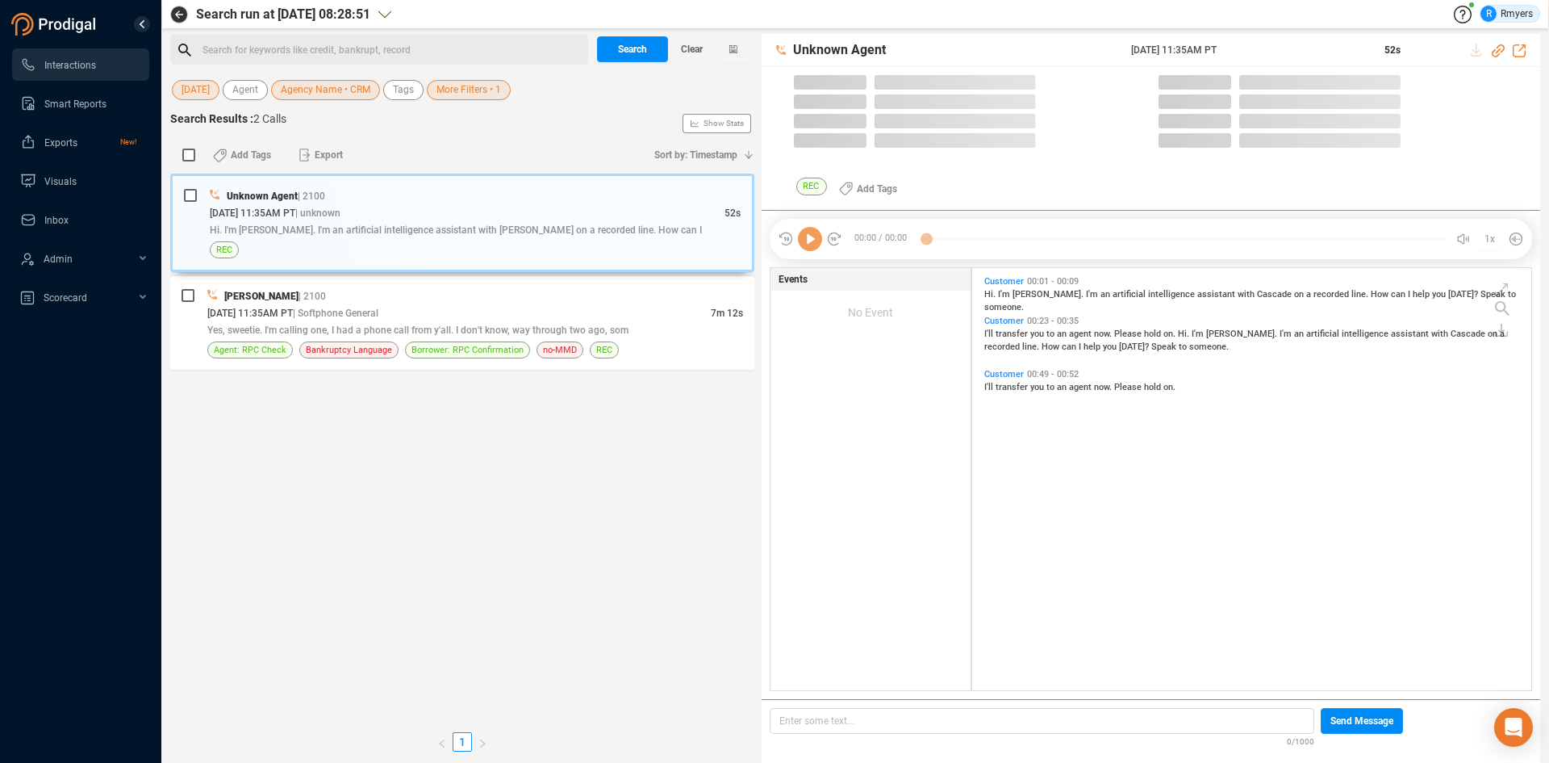
scroll to position [418, 551]
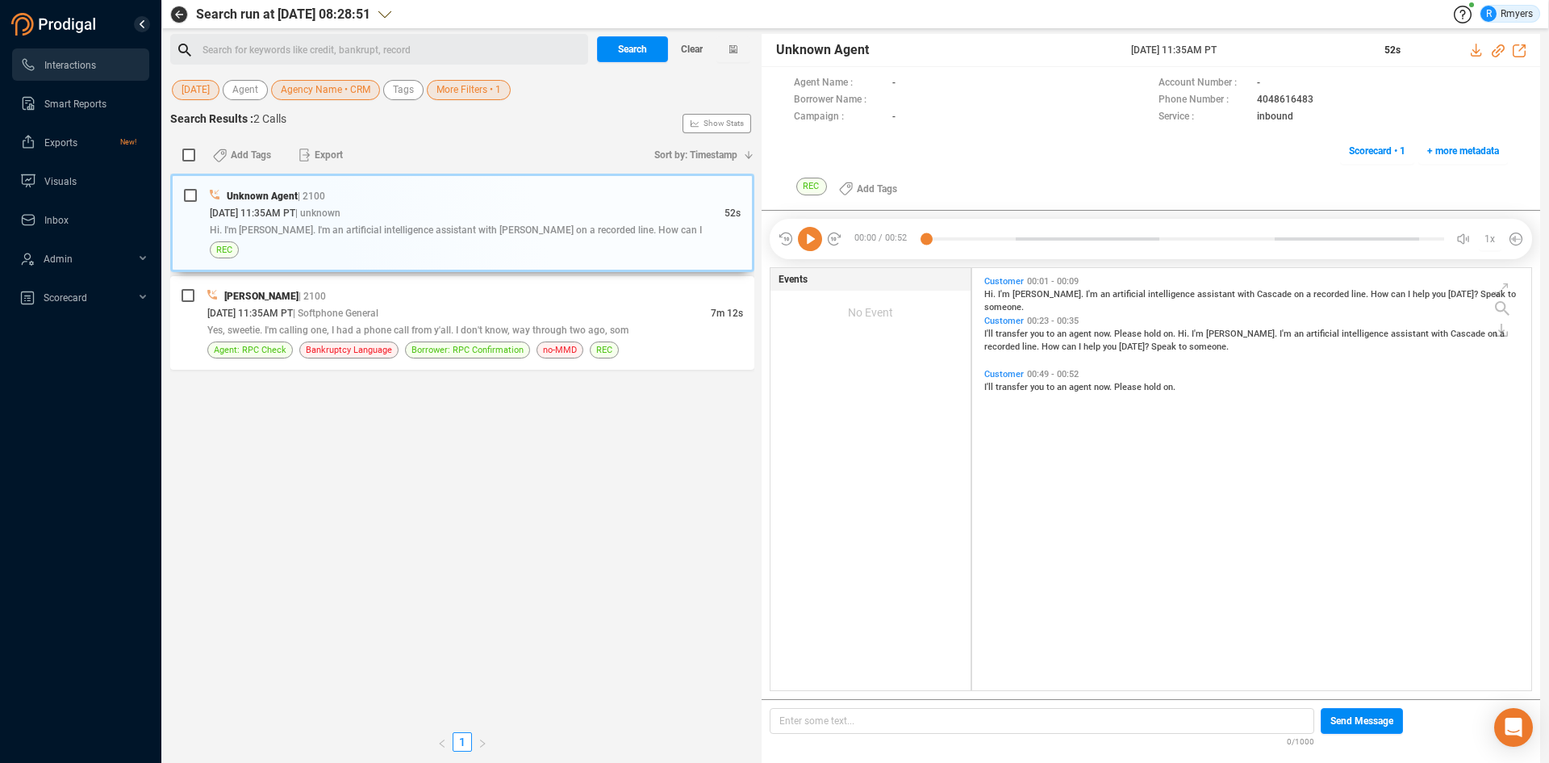
click at [210, 91] on span "[DATE]" at bounding box center [196, 90] width 28 height 20
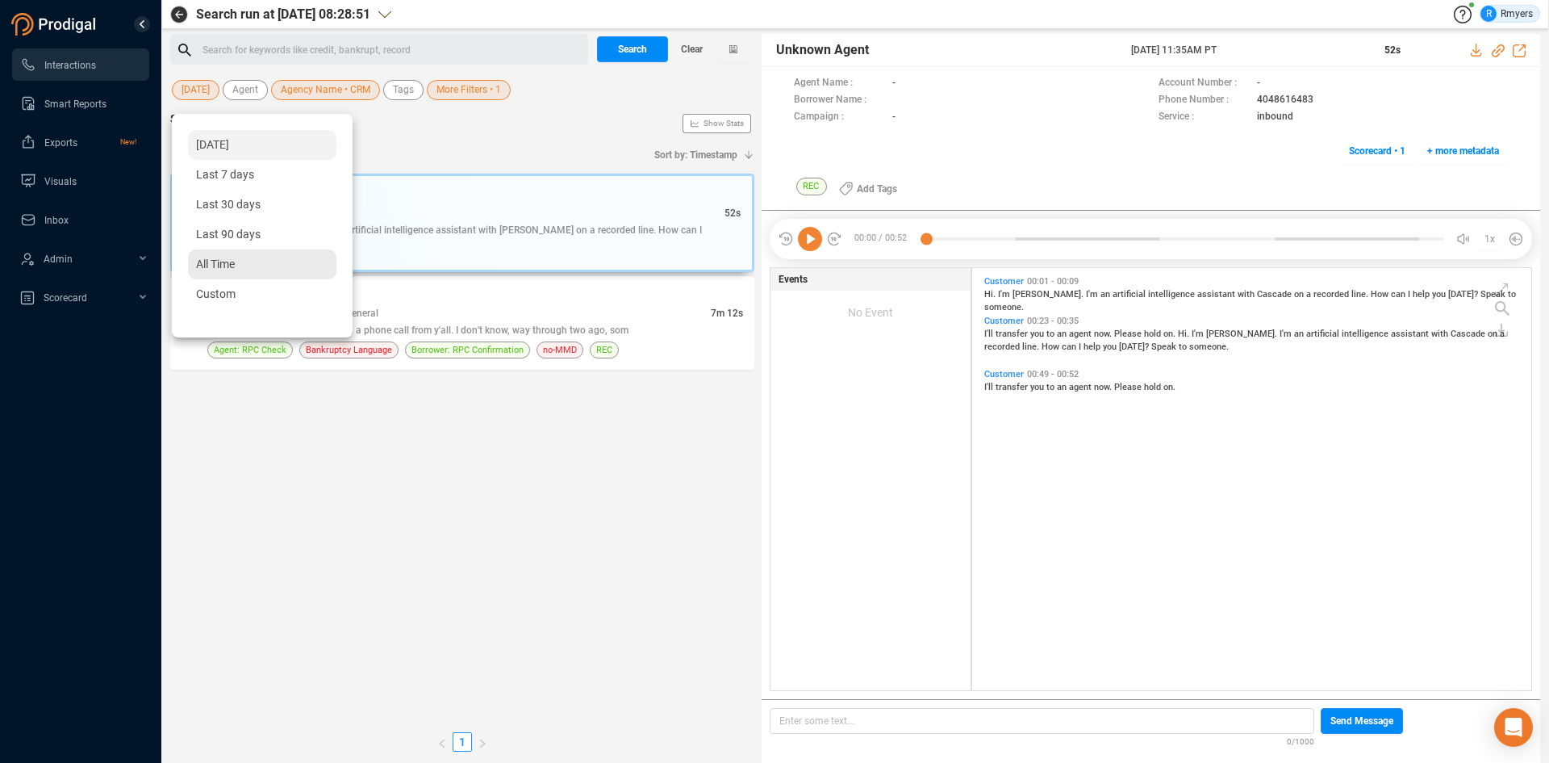
click at [201, 265] on span "All Time" at bounding box center [215, 263] width 39 height 13
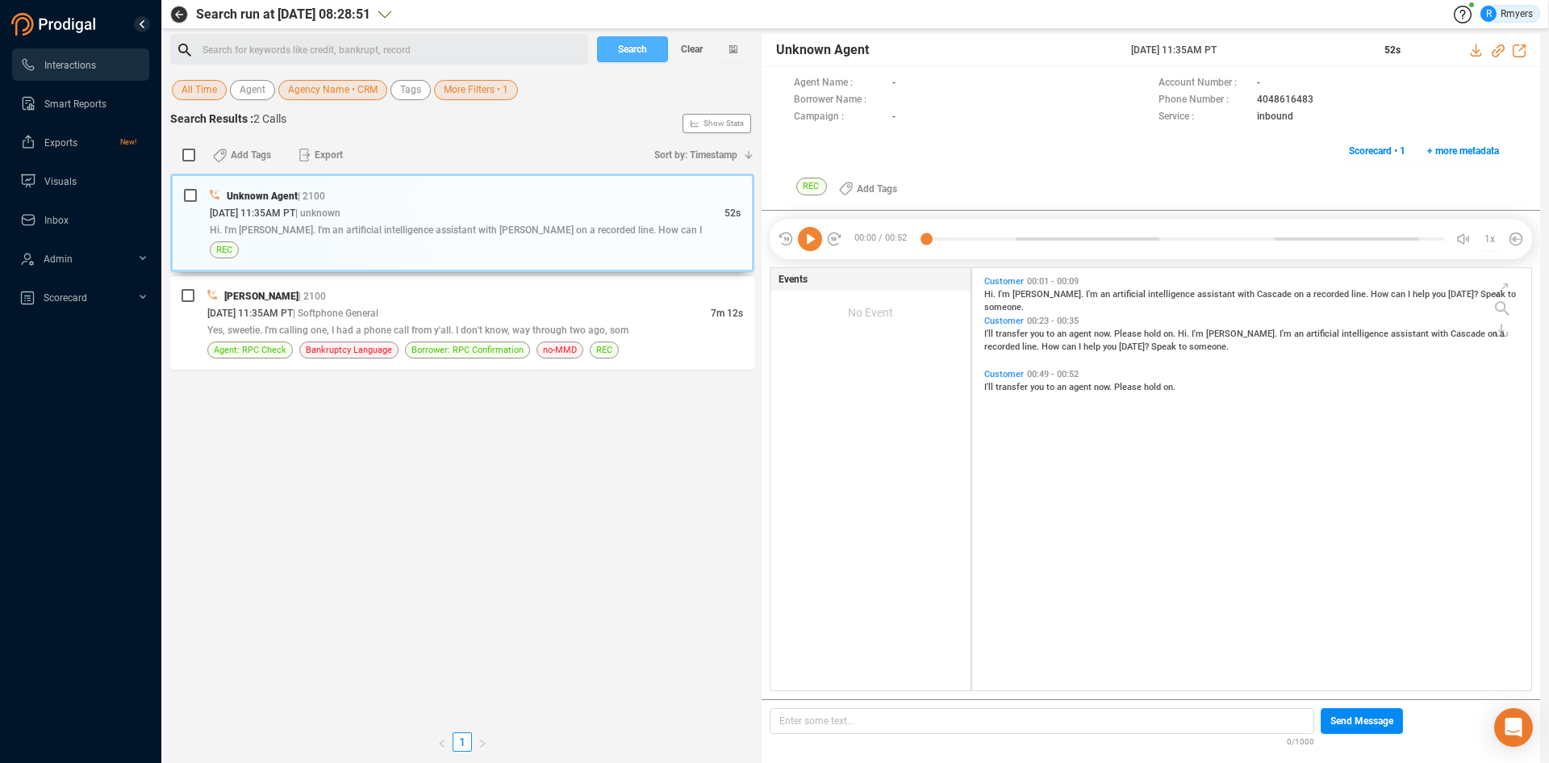
click at [625, 48] on span "Search" at bounding box center [632, 49] width 29 height 26
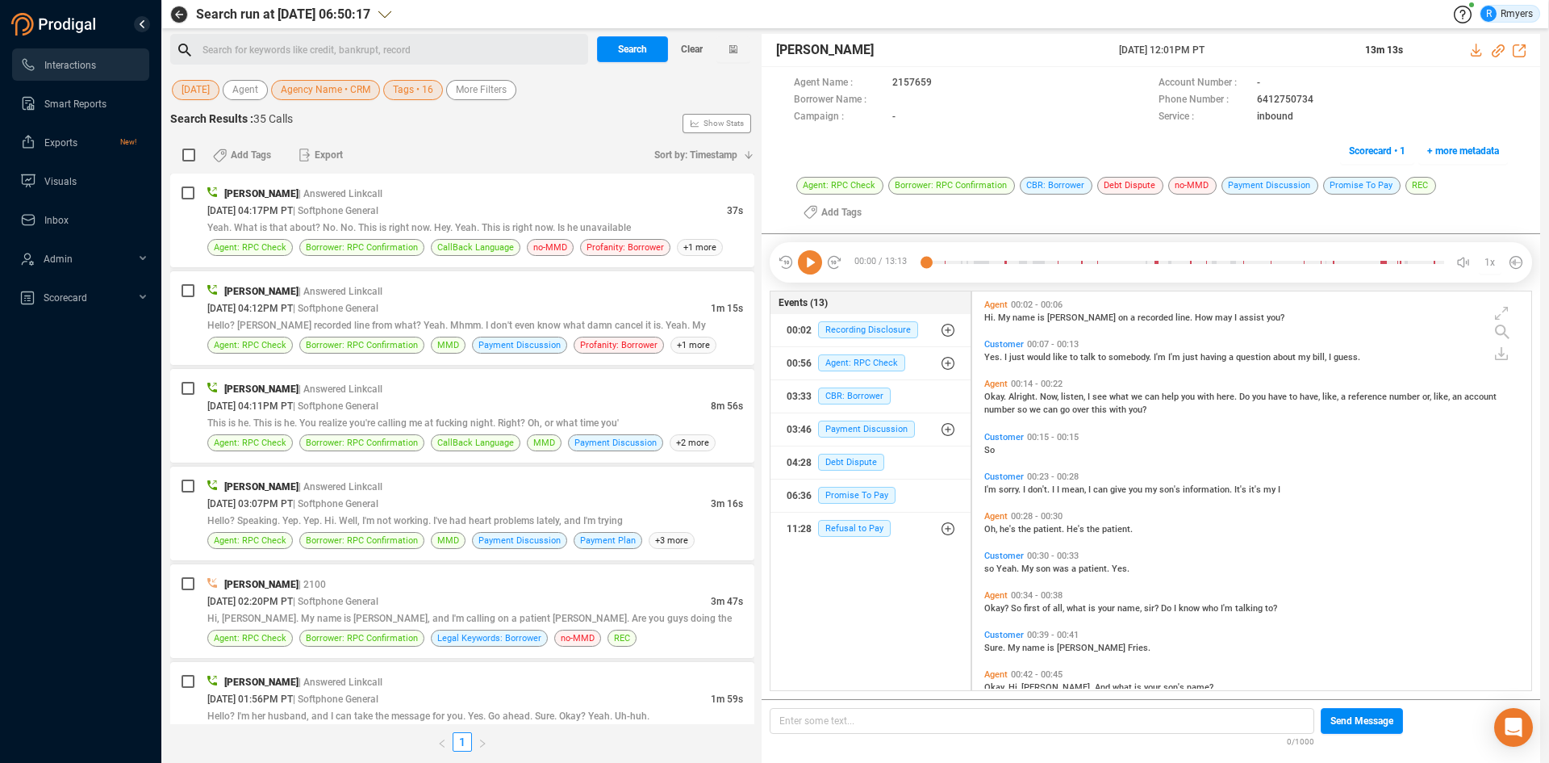
scroll to position [395, 551]
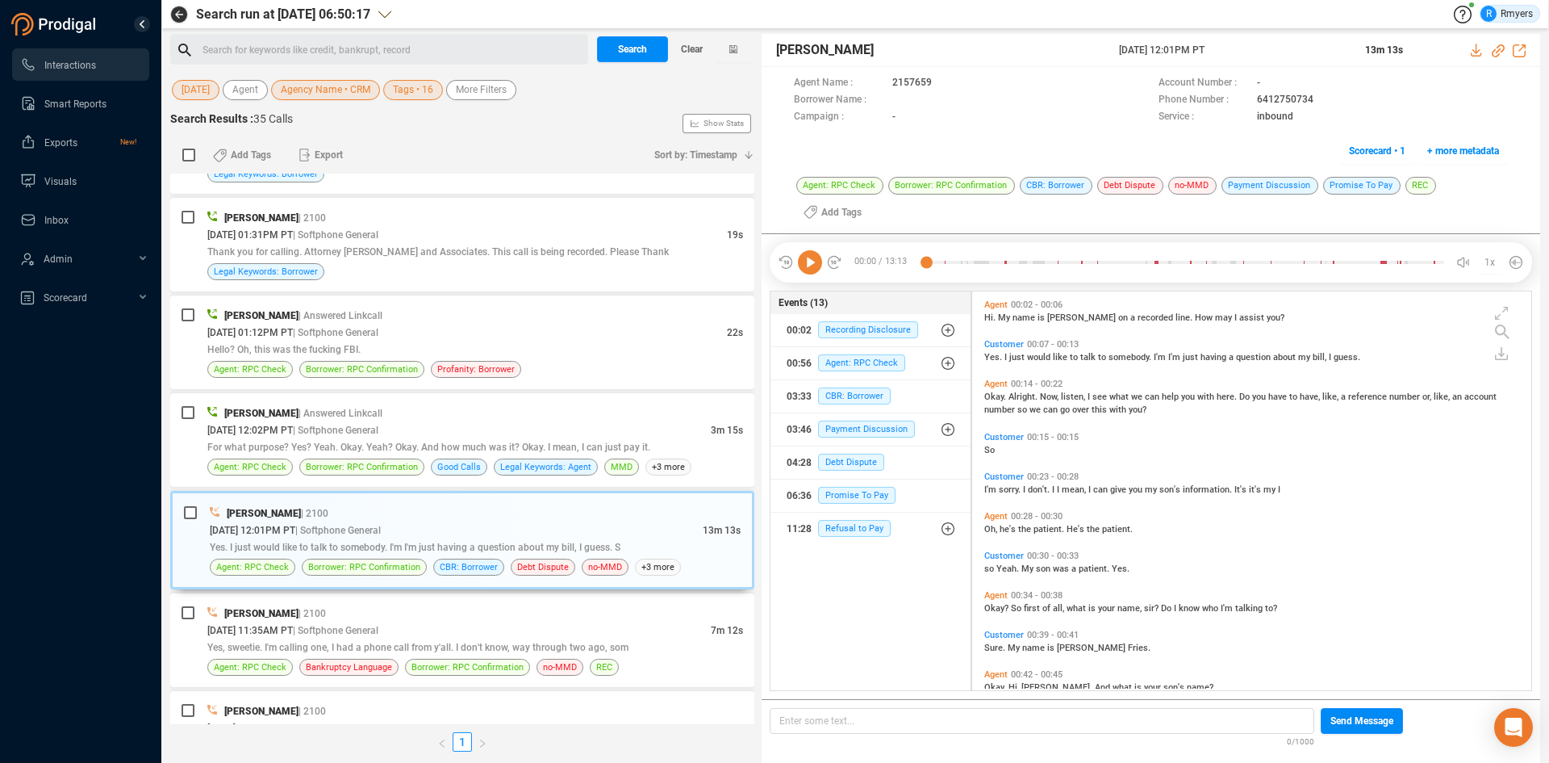
click at [813, 261] on icon at bounding box center [810, 262] width 24 height 24
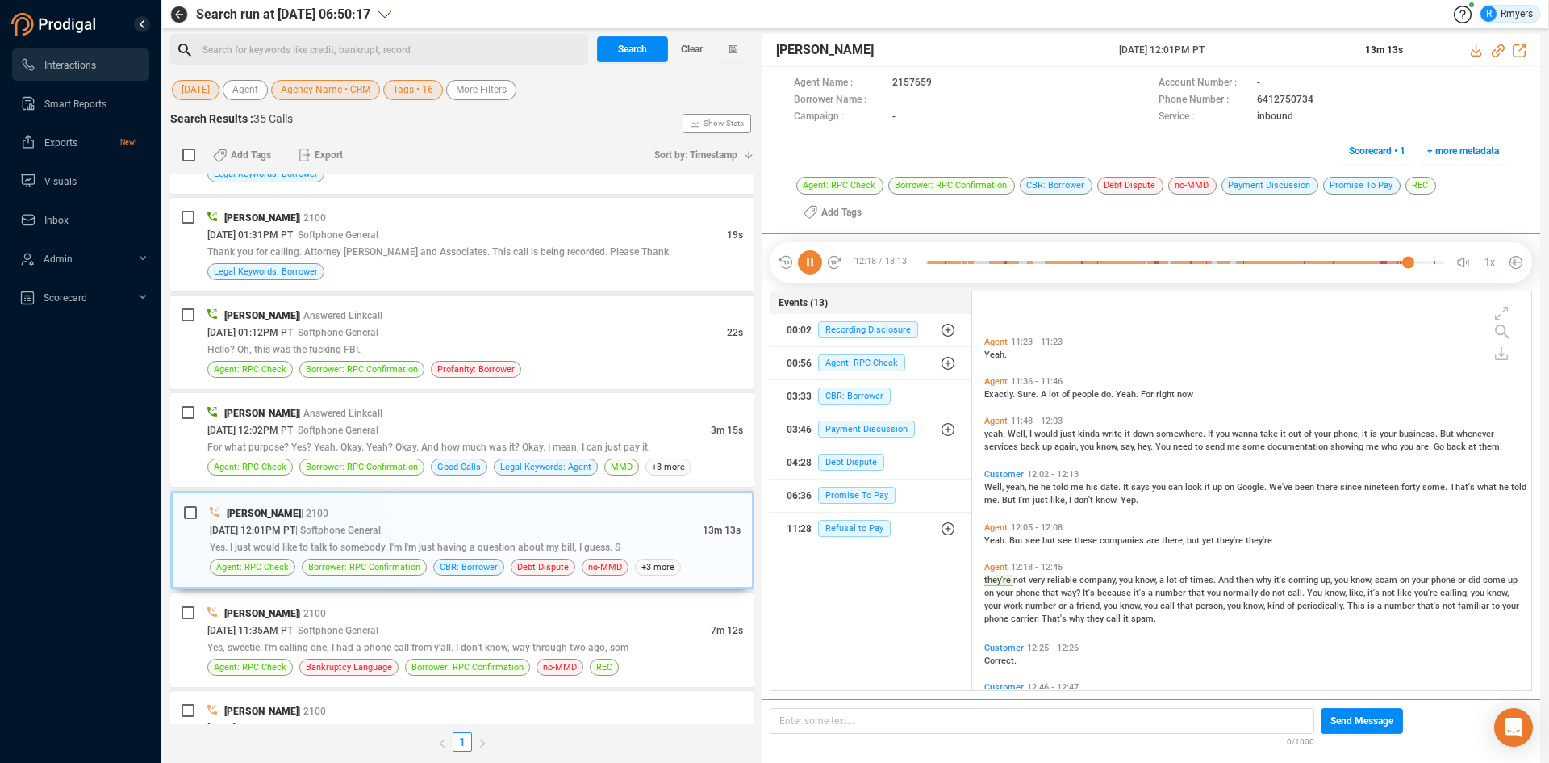
scroll to position [3561, 0]
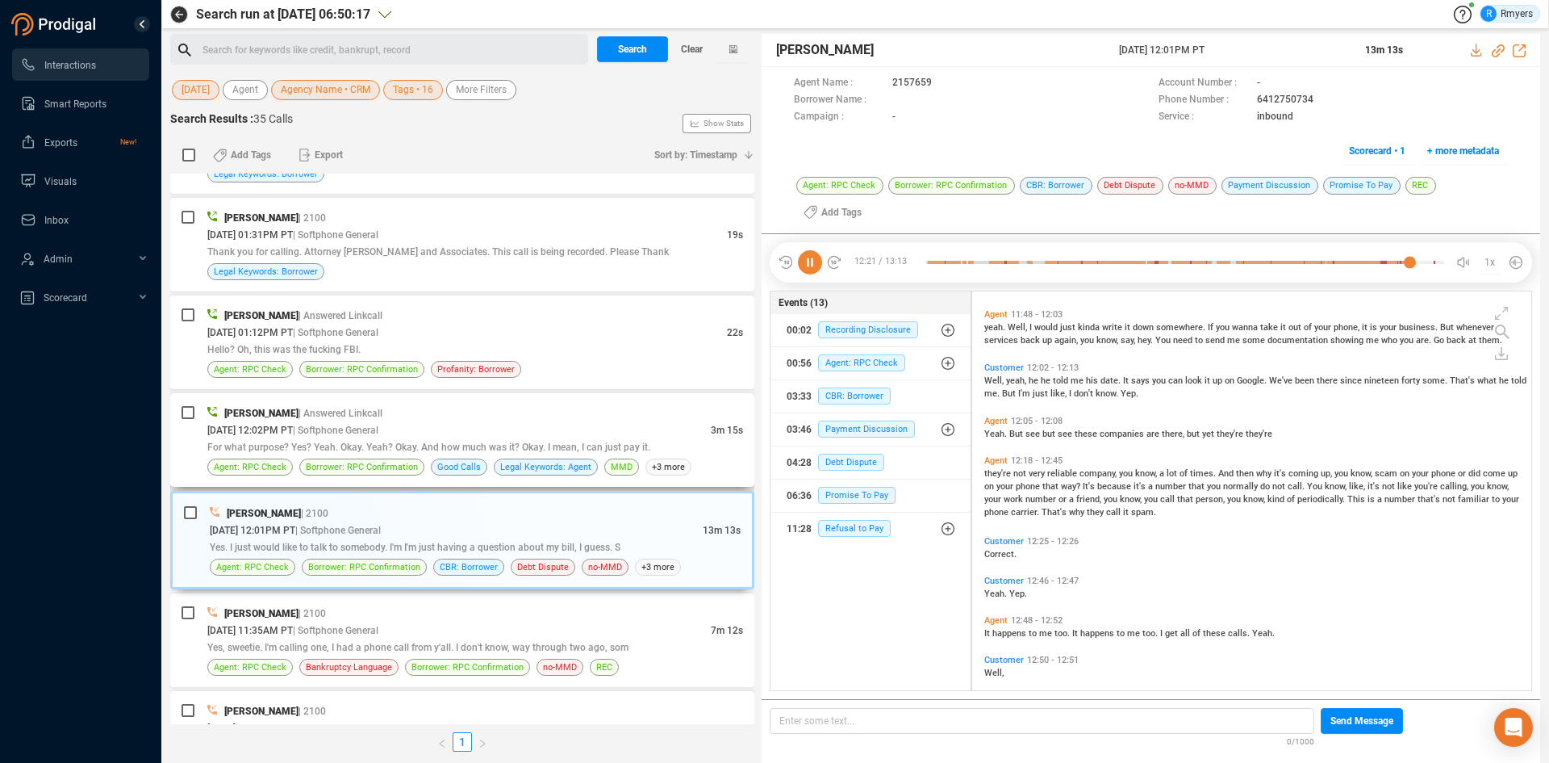
click at [624, 443] on span "For what purpose? Yes? Yeah. Okay. Yeah? Okay. And how much was it? Okay. I mea…" at bounding box center [428, 446] width 443 height 11
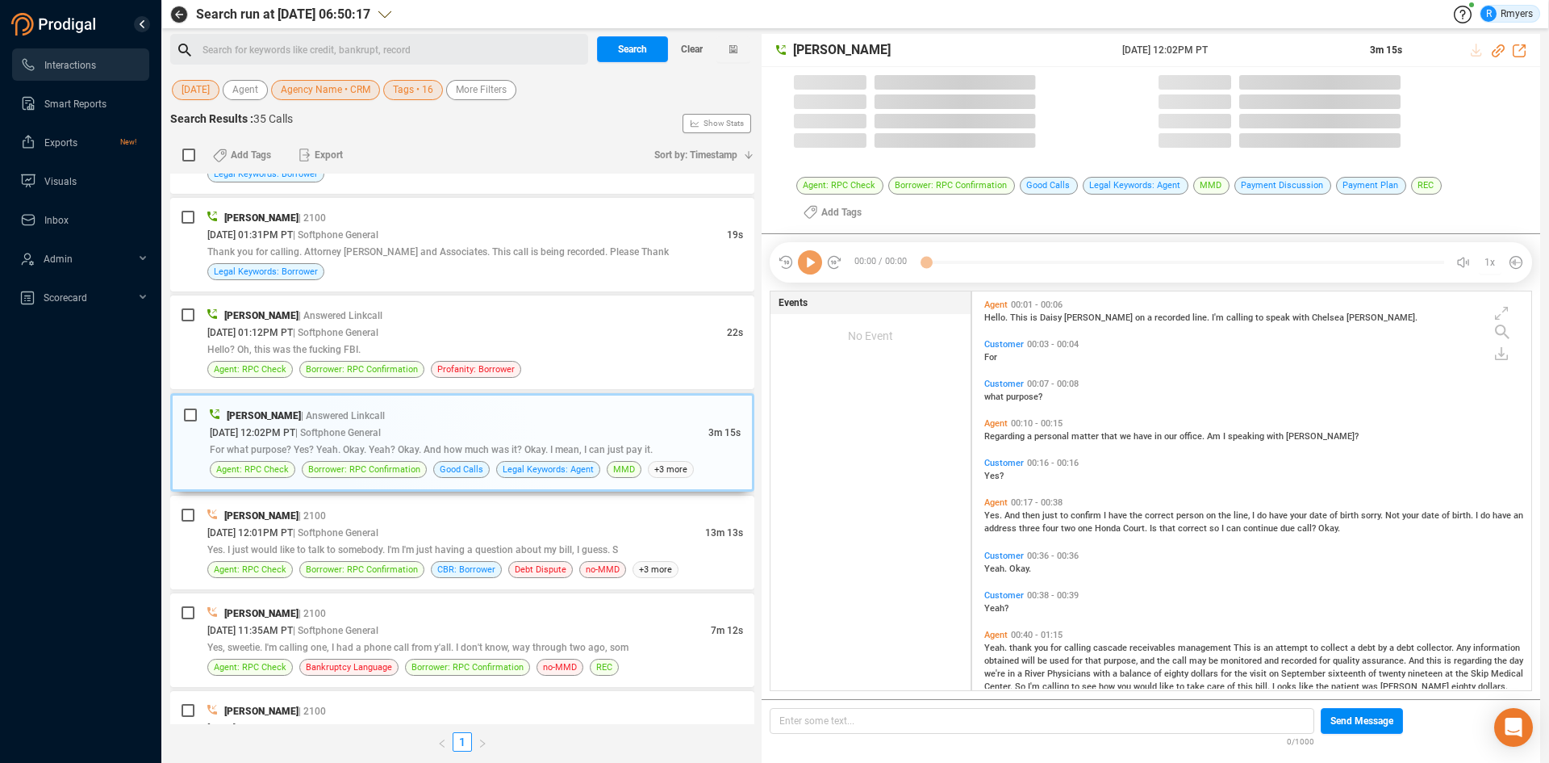
scroll to position [395, 551]
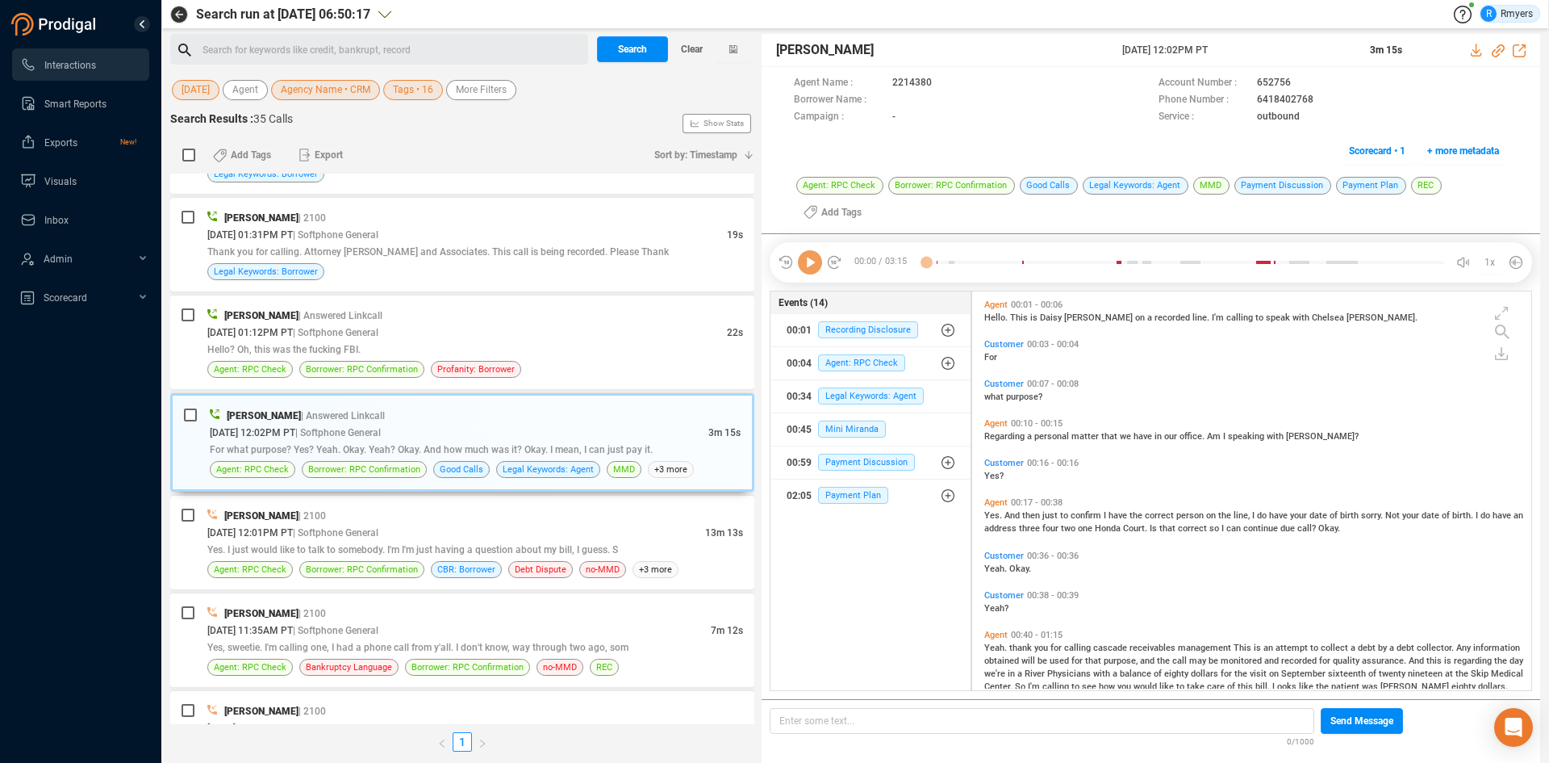
click at [818, 276] on div "00:00 / 03:15 1x" at bounding box center [1151, 262] width 763 height 40
click at [821, 261] on icon at bounding box center [810, 262] width 24 height 24
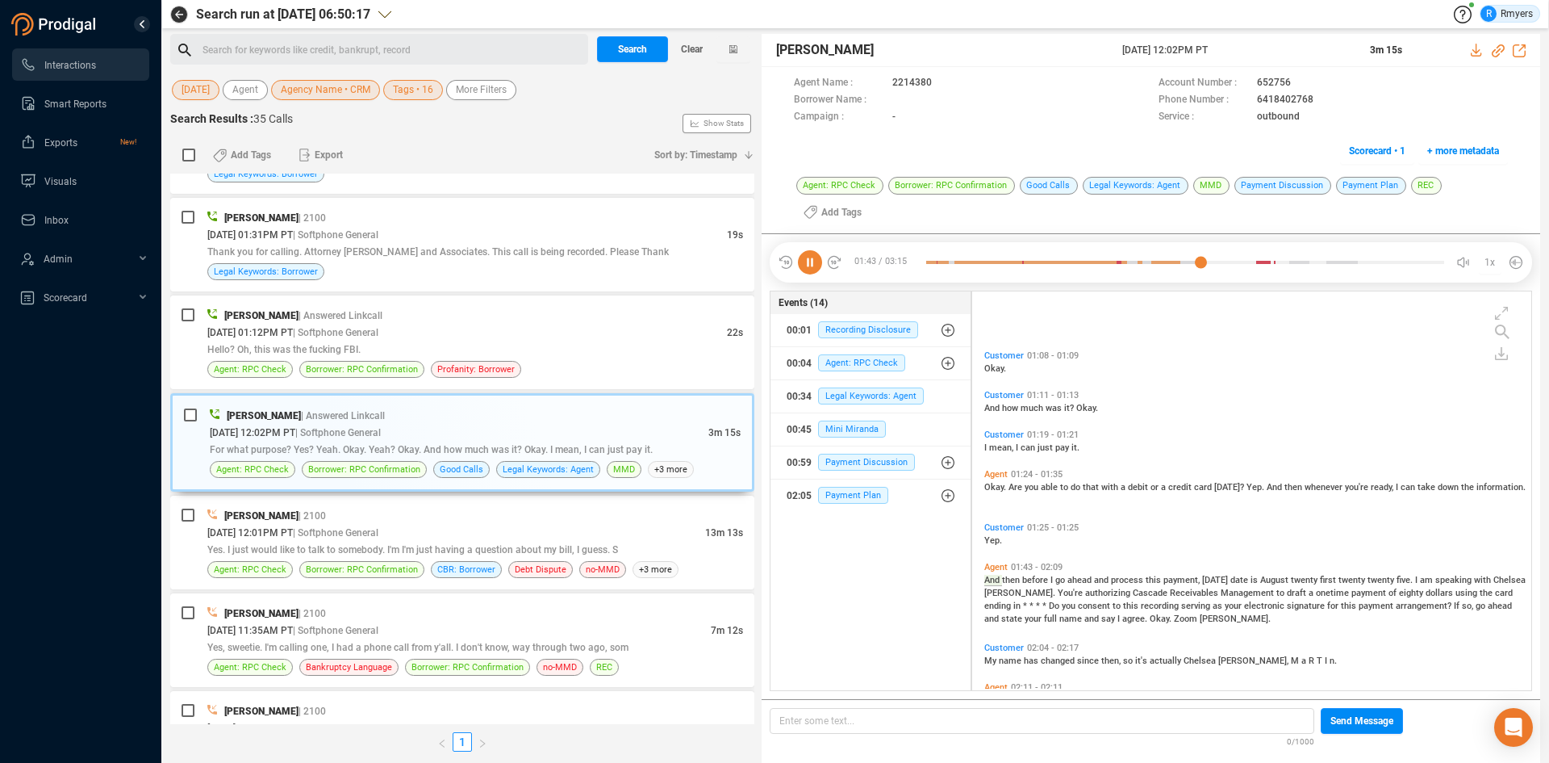
scroll to position [466, 0]
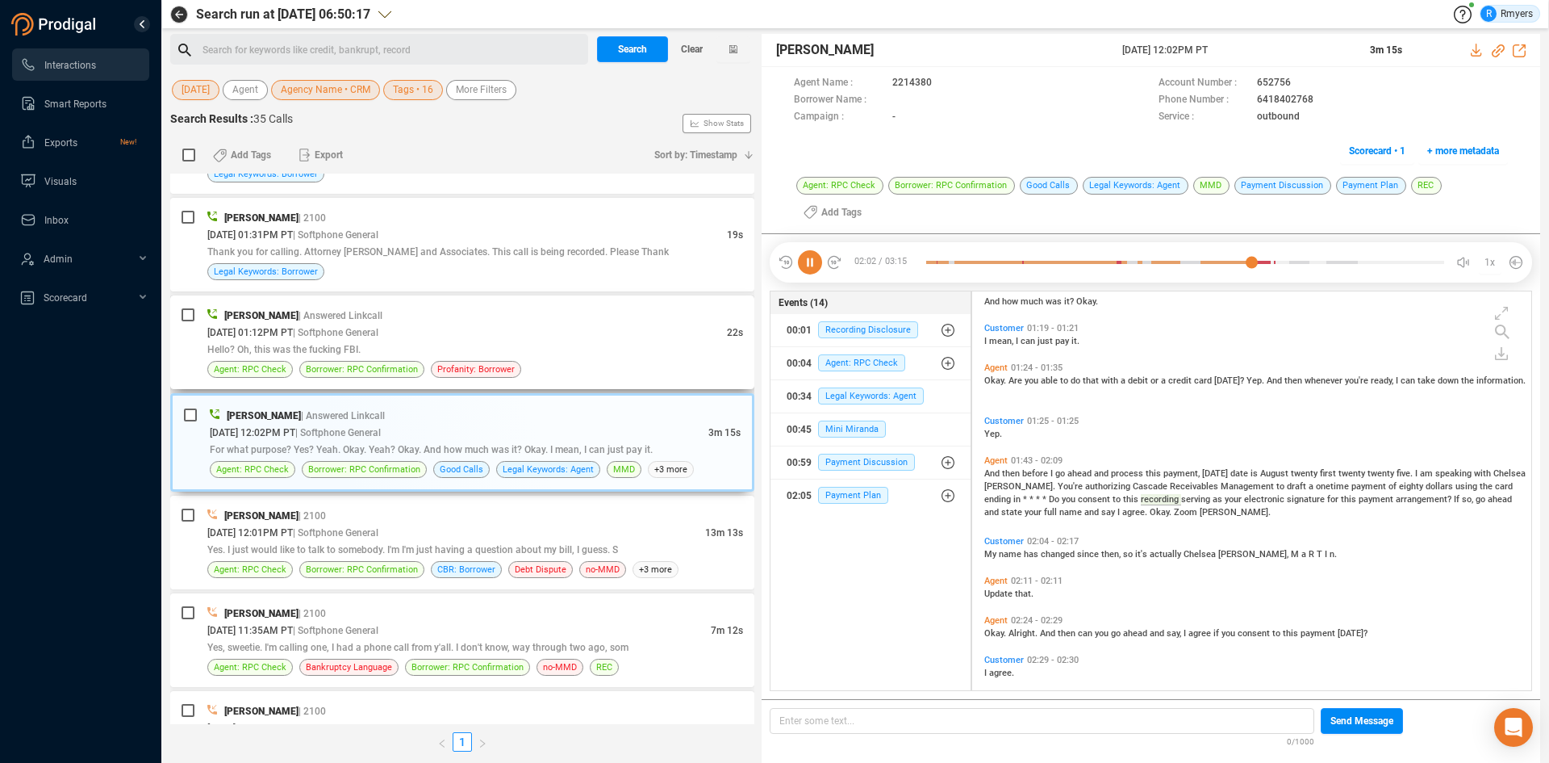
click at [517, 355] on div "Hello? Oh, this was the fucking FBI." at bounding box center [475, 349] width 536 height 17
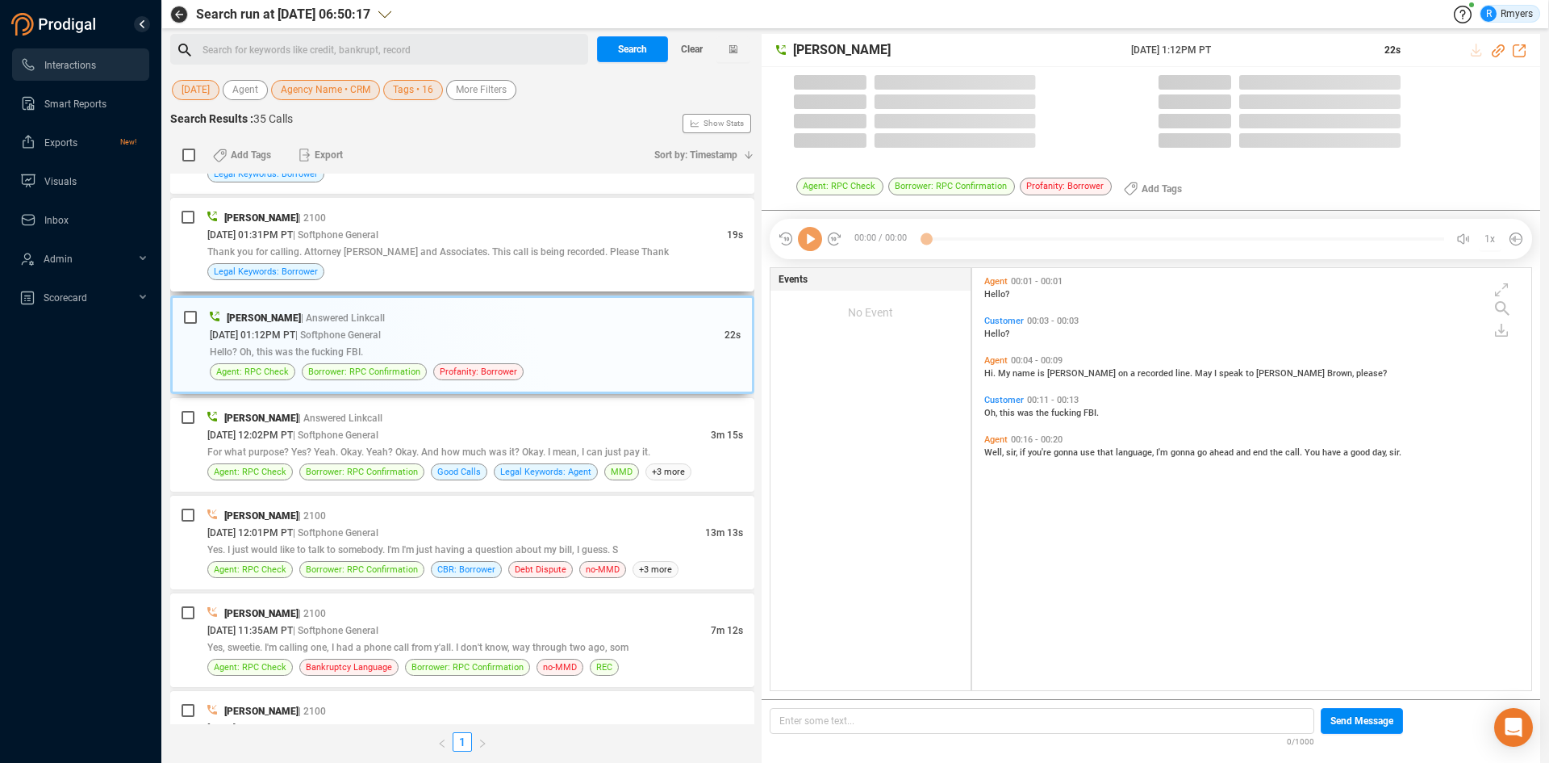
scroll to position [418, 551]
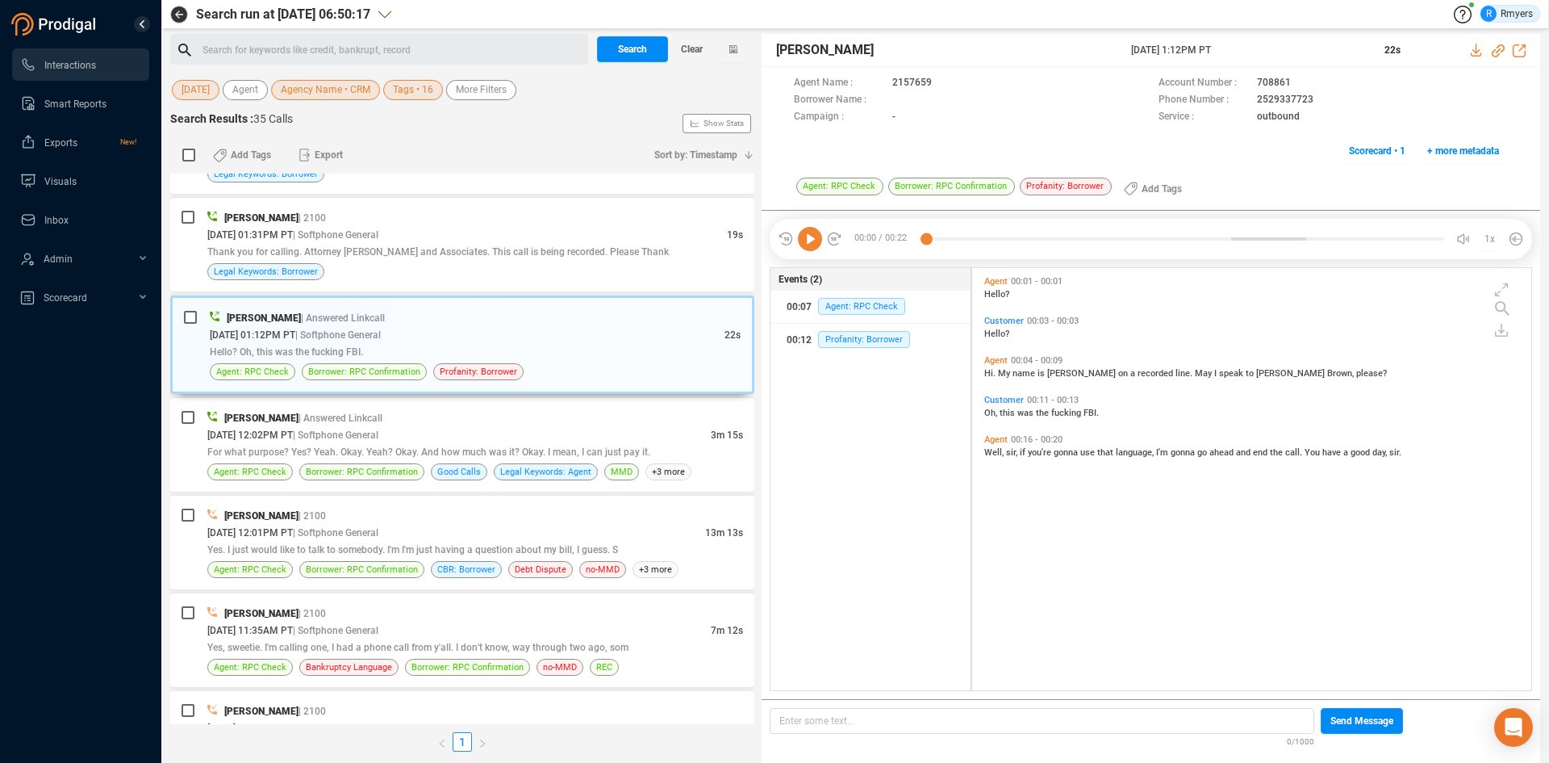
click at [811, 247] on icon at bounding box center [810, 239] width 24 height 24
drag, startPoint x: 639, startPoint y: 481, endPoint x: 635, endPoint y: 428, distance: 52.6
click at [639, 480] on div "Daisy Spahr | Answered Linkcall 08/21/2025 @ 12:02PM PT | Softphone General 3m …" at bounding box center [462, 445] width 584 height 94
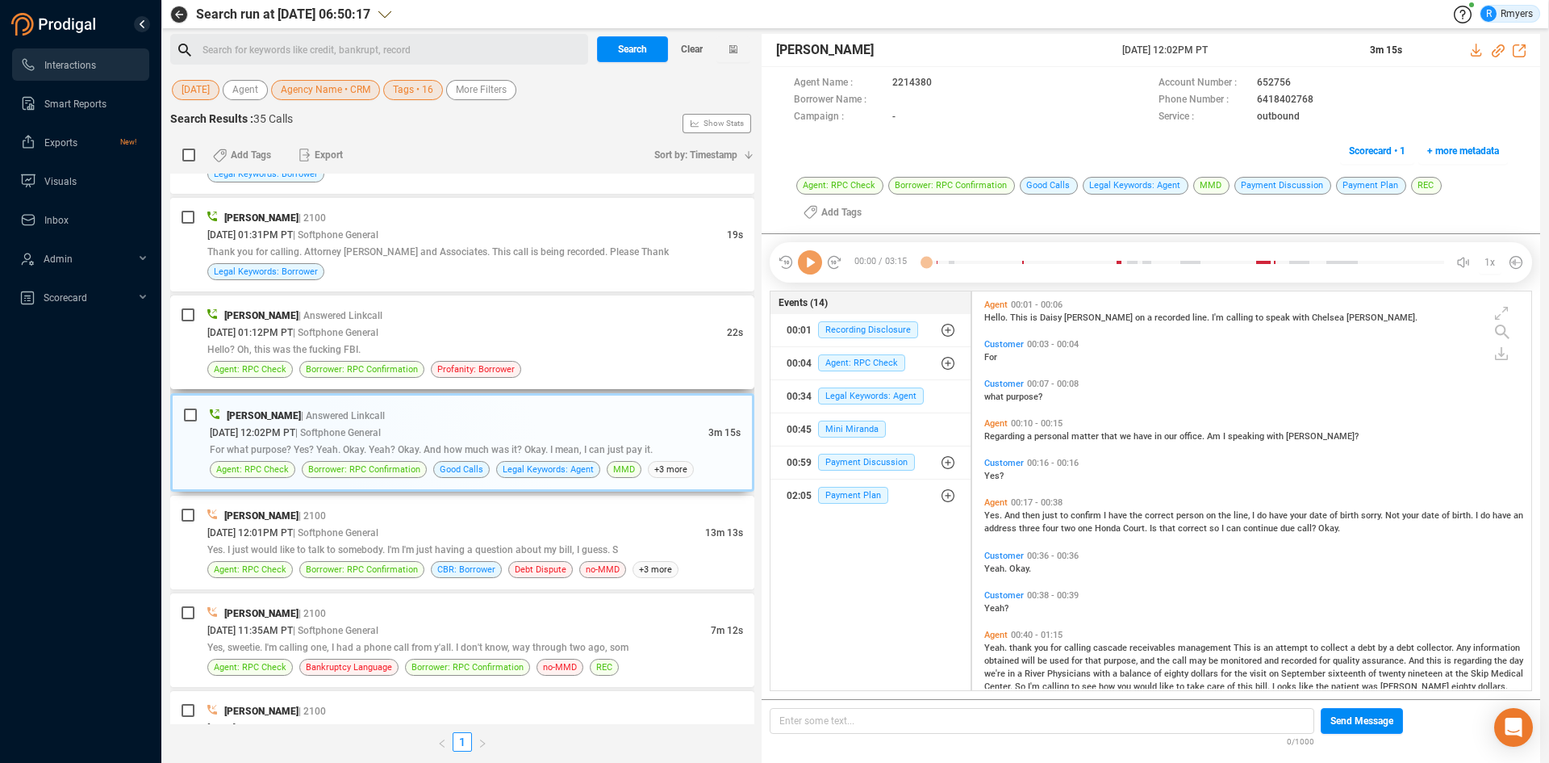
scroll to position [395, 551]
click at [620, 366] on div "Agent: RPC Check Borrower: RPC Confirmation Profanity: Borrower" at bounding box center [475, 369] width 536 height 17
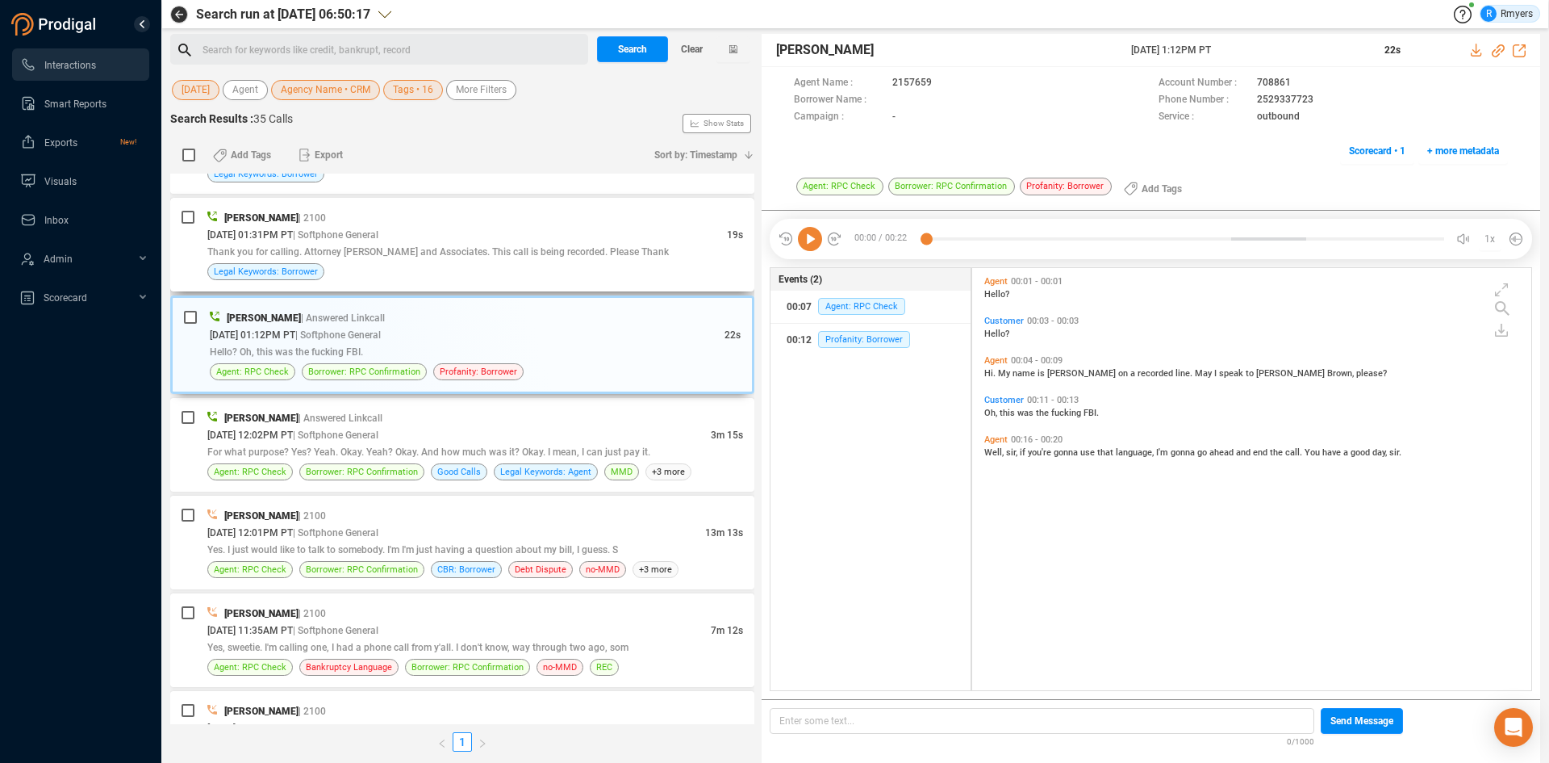
scroll to position [418, 551]
click at [809, 249] on icon at bounding box center [810, 239] width 24 height 24
click at [428, 232] on div "08/21/2025 @ 01:31PM PT | Softphone General" at bounding box center [467, 234] width 520 height 17
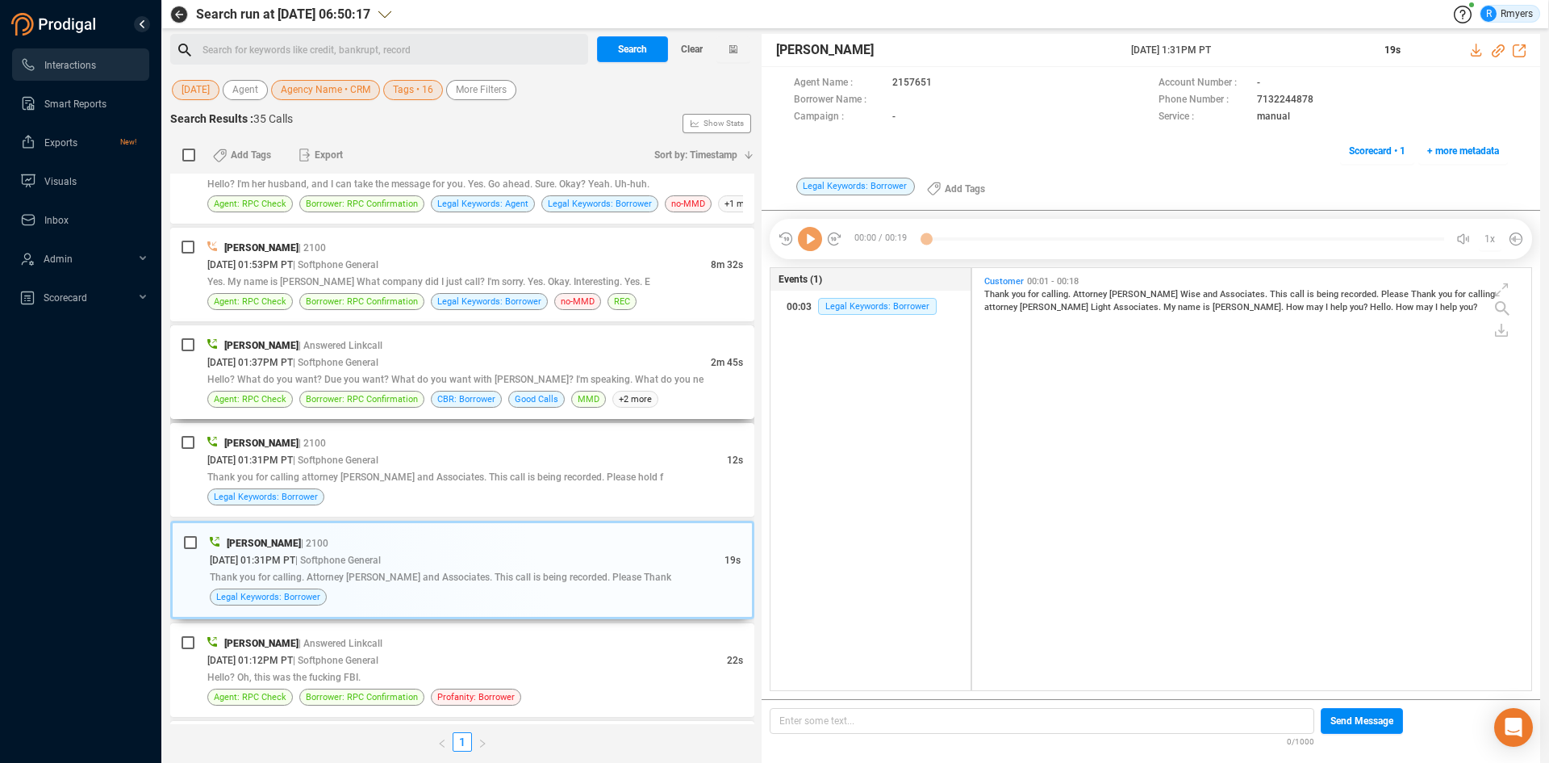
scroll to position [451, 0]
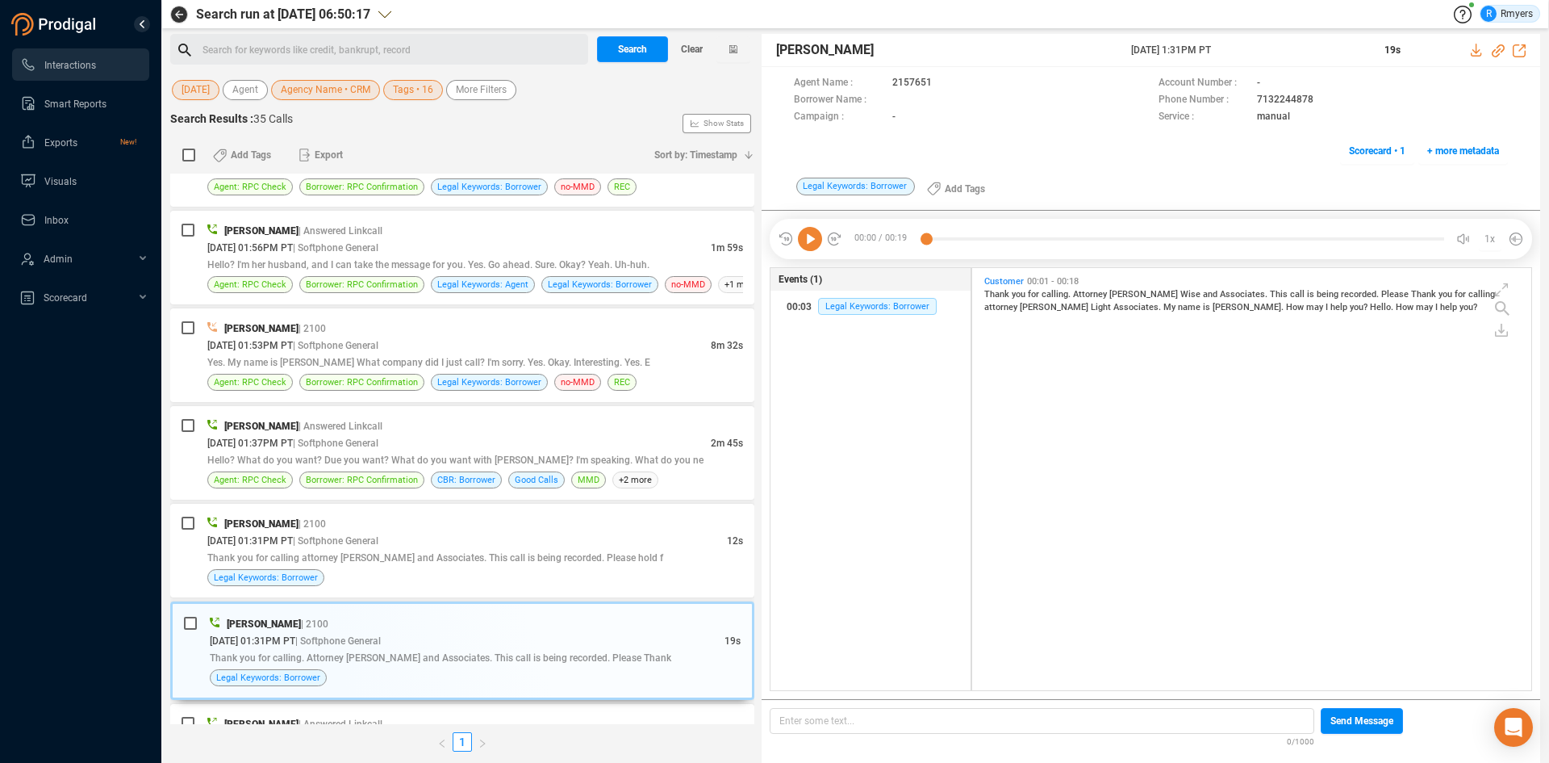
click at [810, 243] on icon at bounding box center [810, 239] width 24 height 24
click at [338, 527] on div "Elizabeth Thorpe | 2100" at bounding box center [475, 523] width 536 height 17
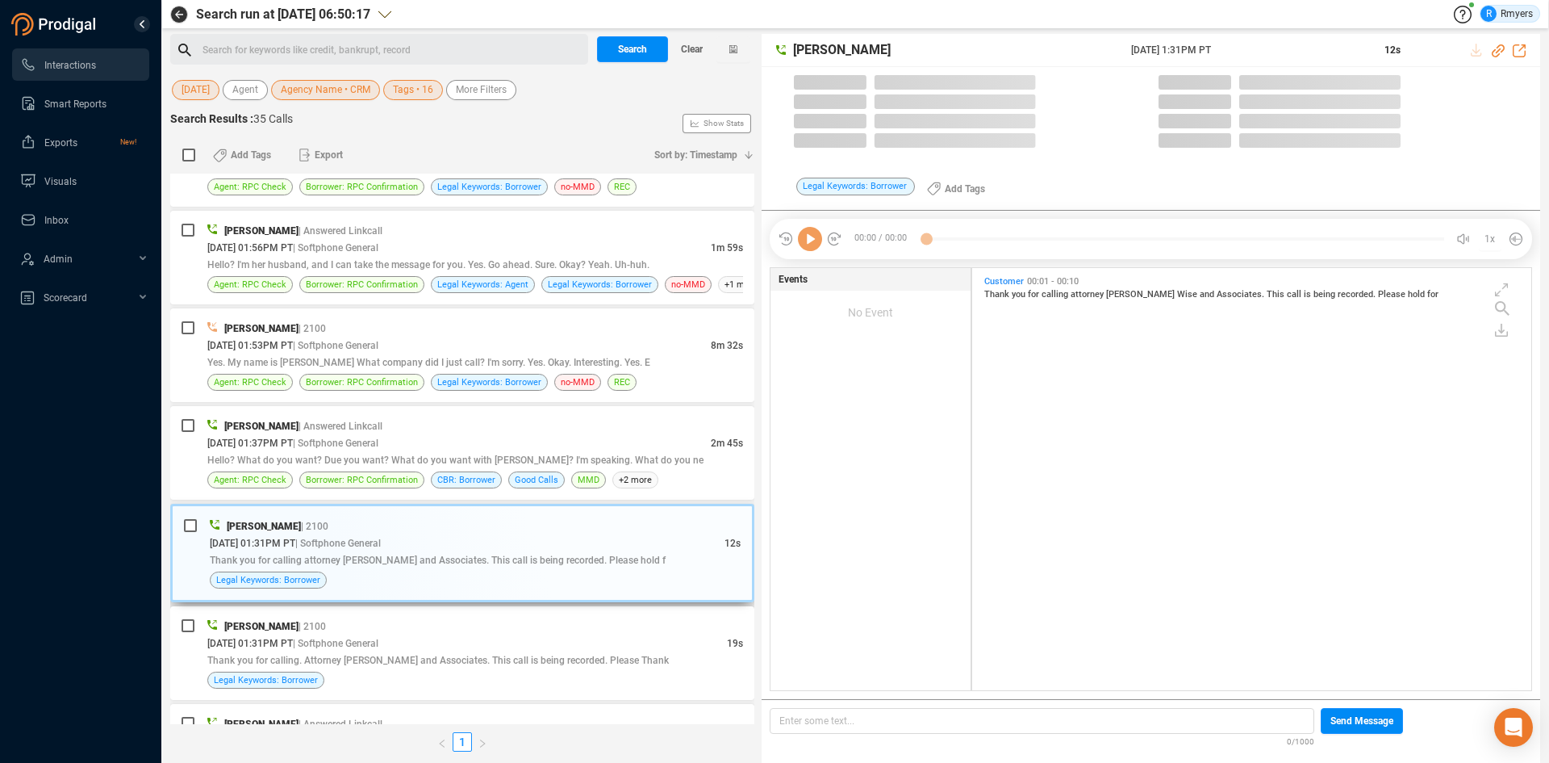
scroll to position [418, 551]
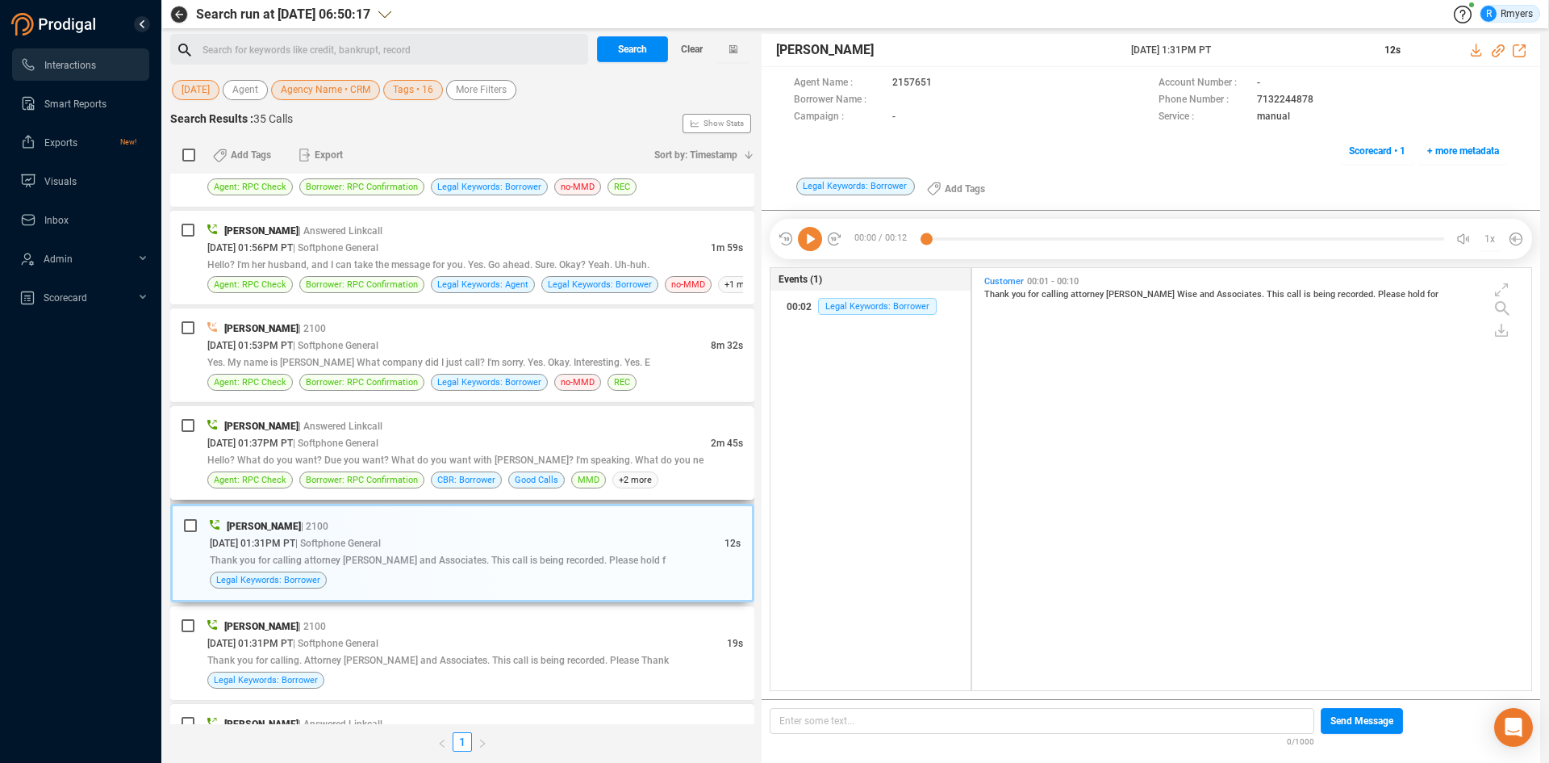
click at [533, 449] on div "08/21/2025 @ 01:37PM PT | Softphone General" at bounding box center [459, 442] width 504 height 17
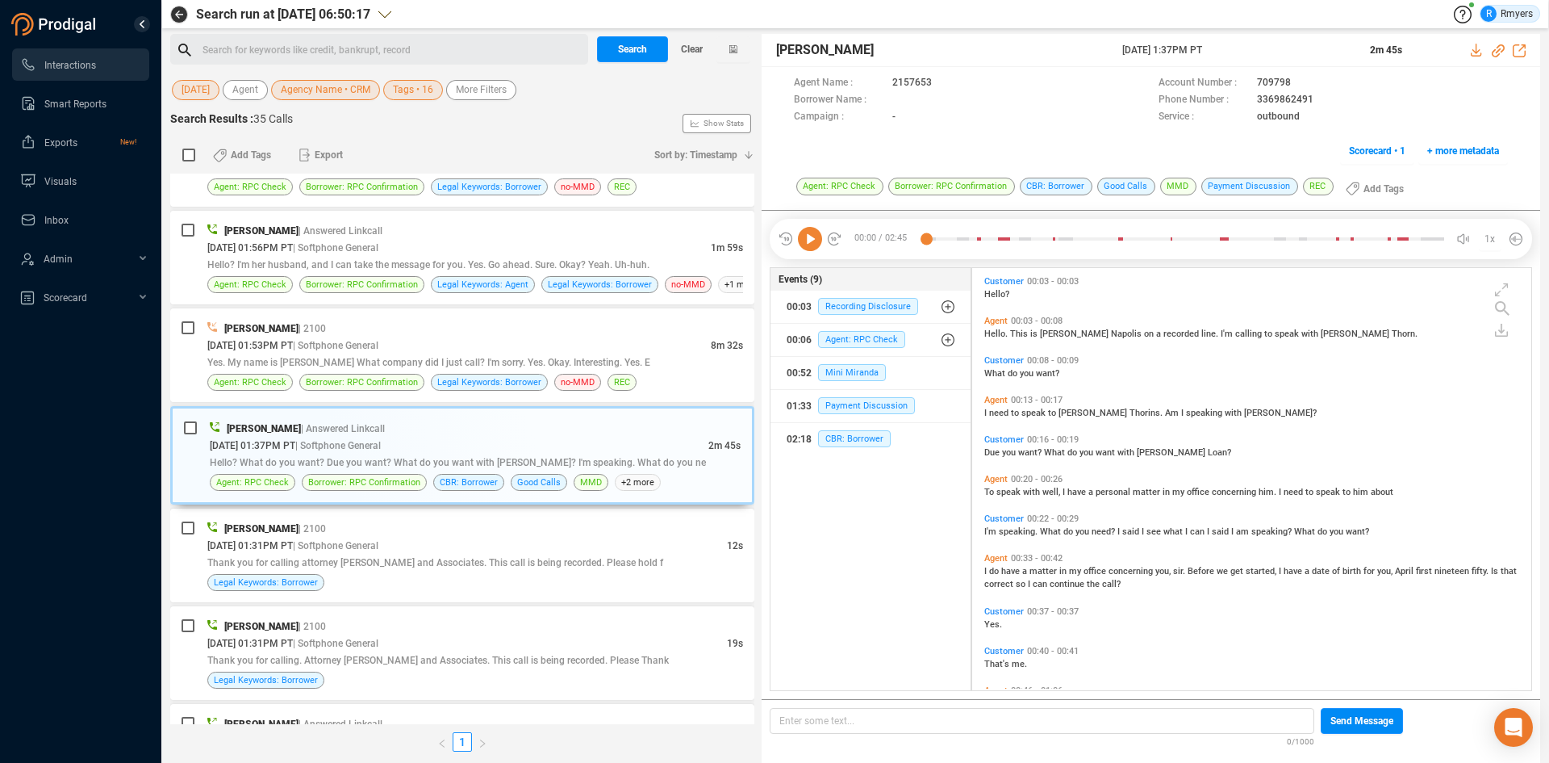
click at [813, 252] on div "00:00 / 02:45 1x" at bounding box center [1151, 239] width 763 height 40
click at [814, 245] on icon at bounding box center [810, 239] width 24 height 24
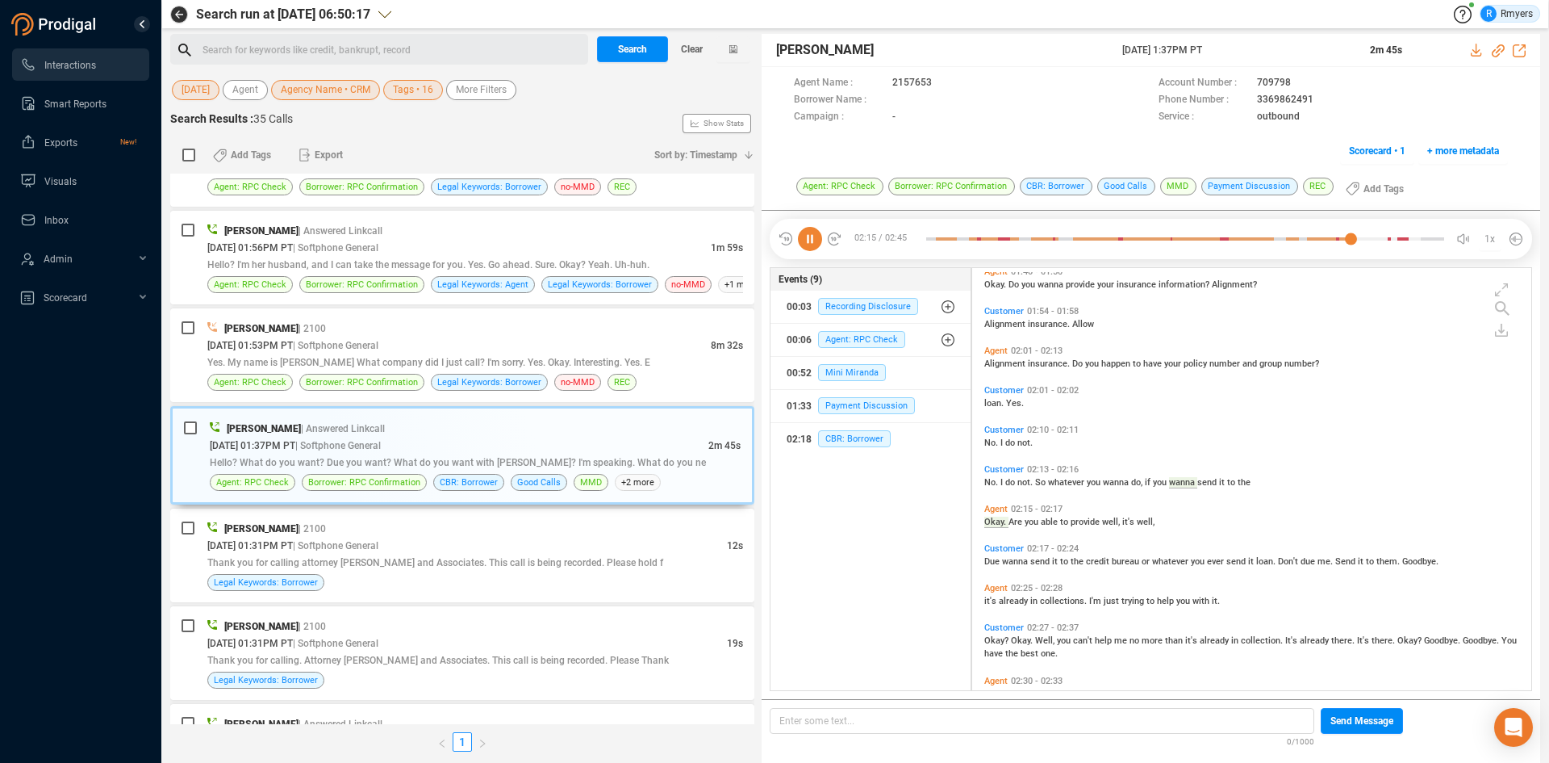
scroll to position [957, 0]
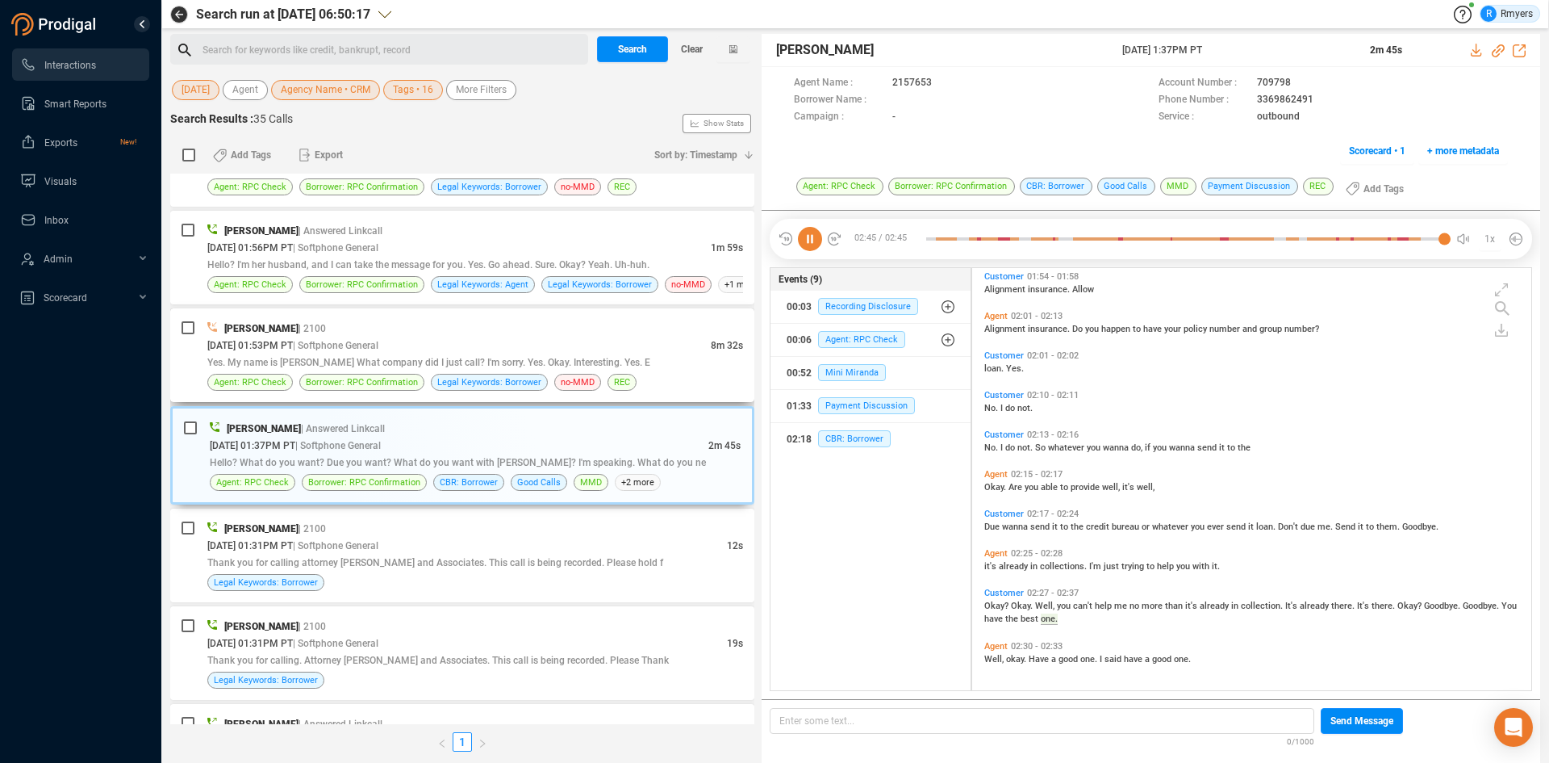
click at [472, 343] on div "08/21/2025 @ 01:53PM PT | Softphone General" at bounding box center [459, 345] width 504 height 17
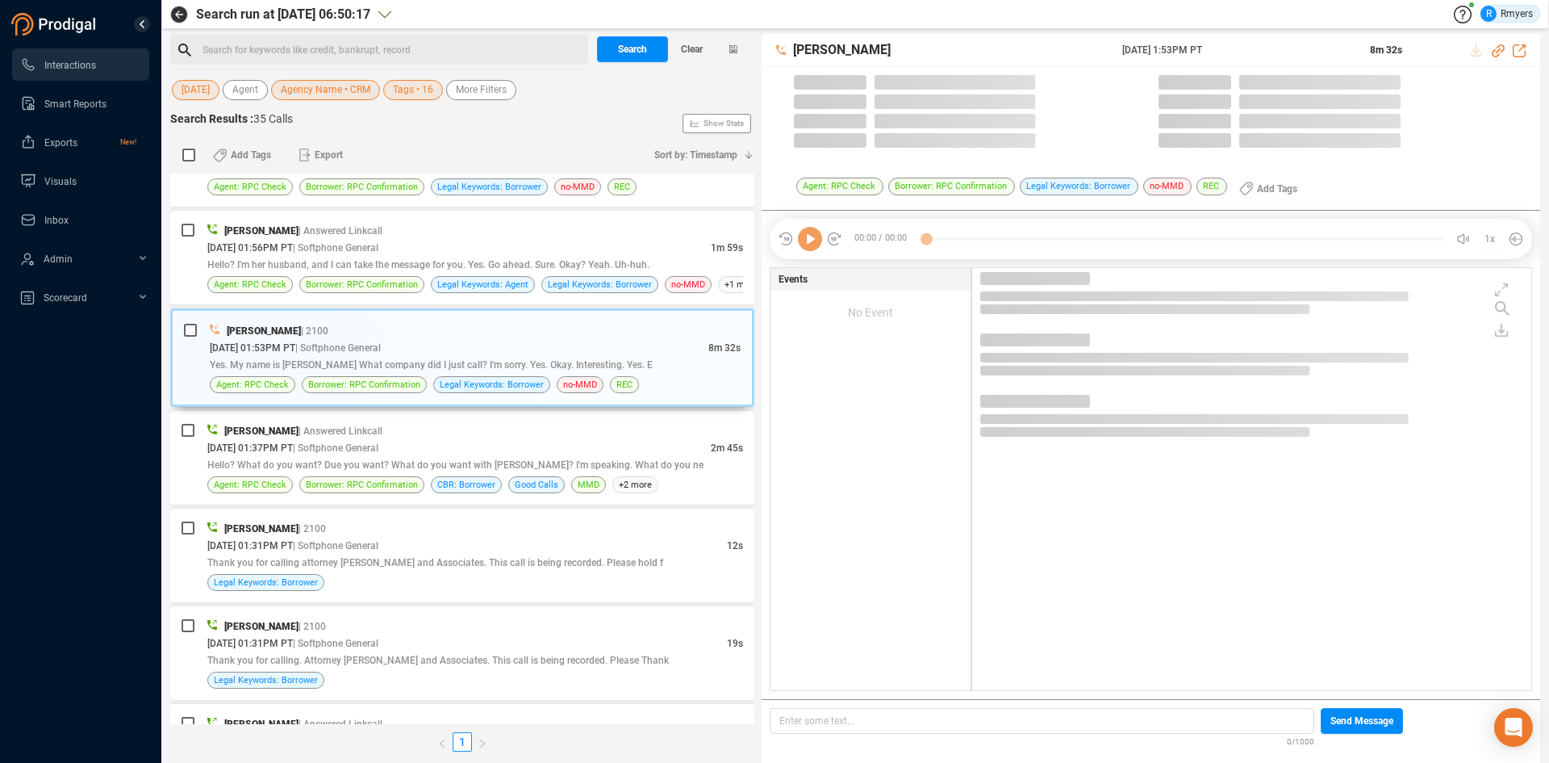
click at [812, 237] on icon at bounding box center [810, 239] width 24 height 24
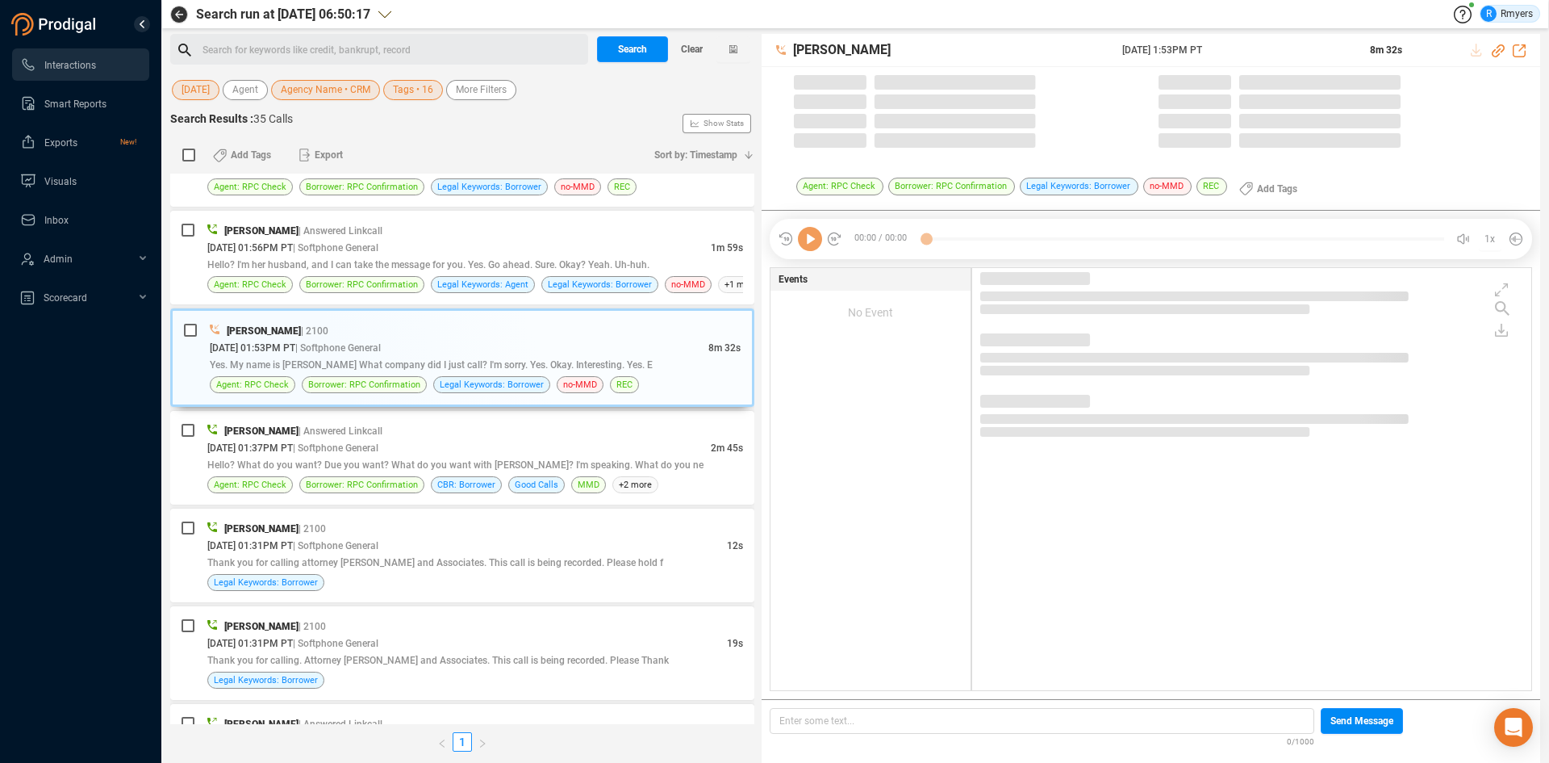
click at [812, 238] on icon at bounding box center [810, 239] width 24 height 24
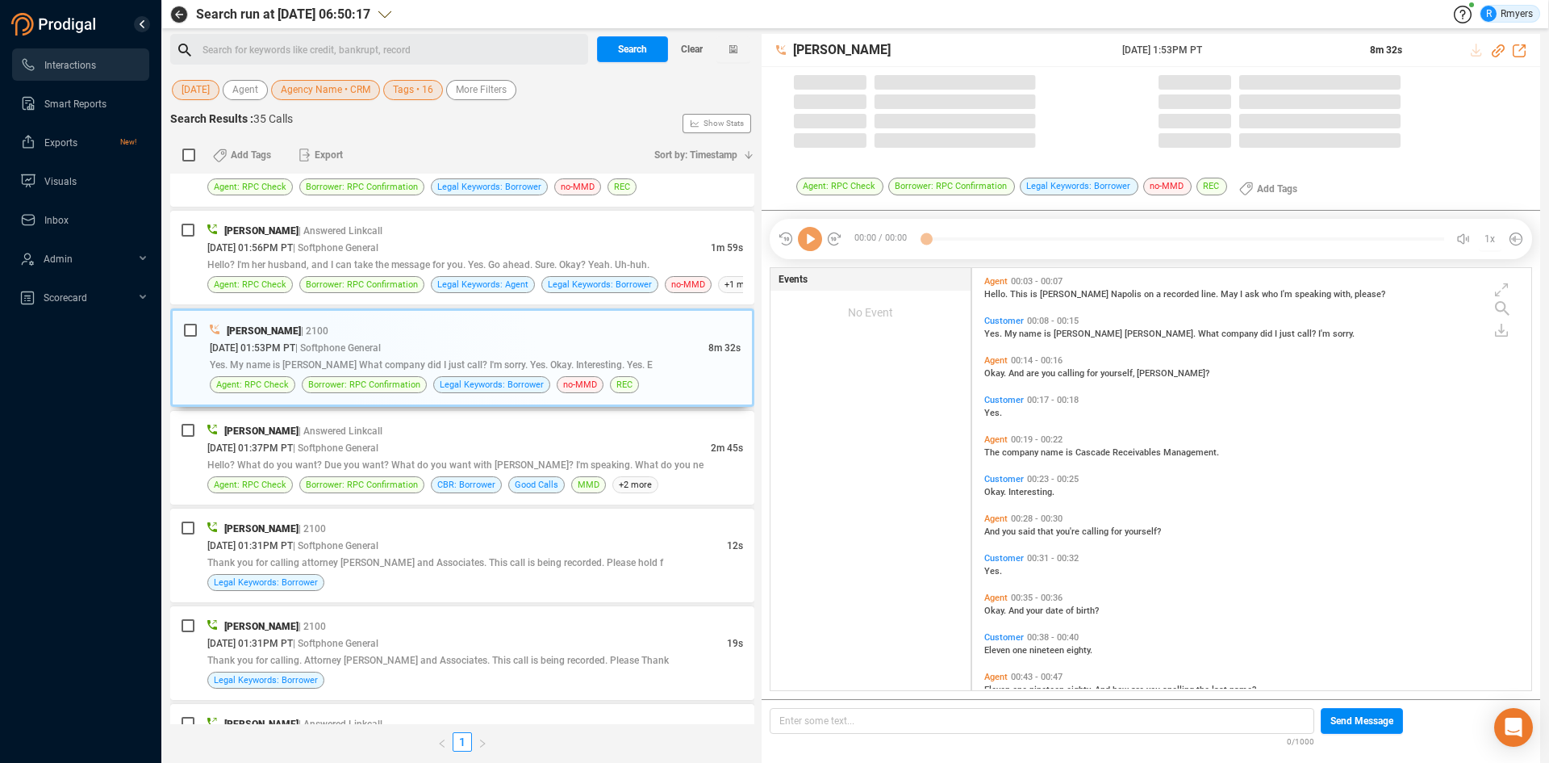
scroll to position [418, 551]
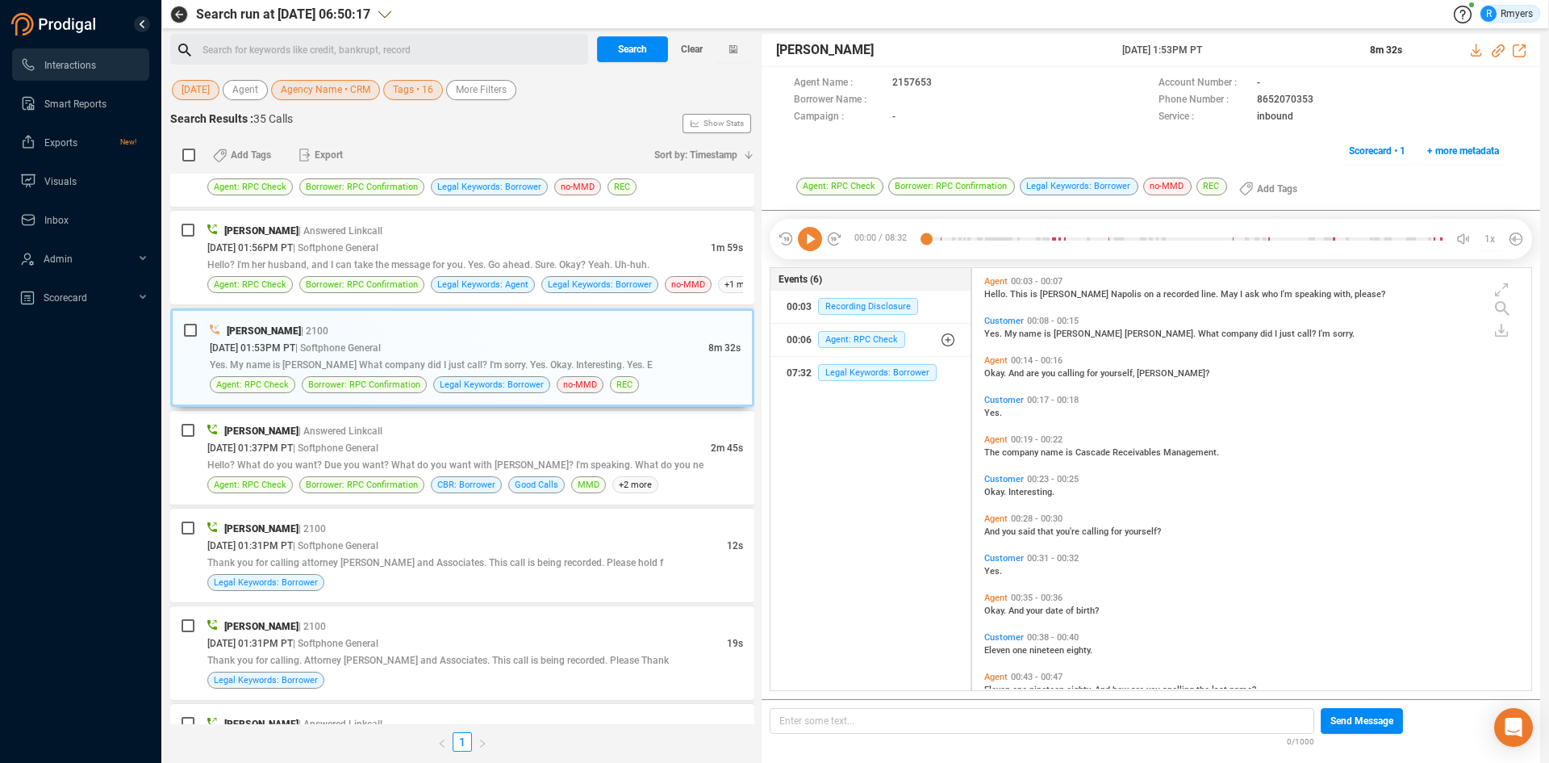
click at [806, 245] on icon at bounding box center [810, 239] width 24 height 24
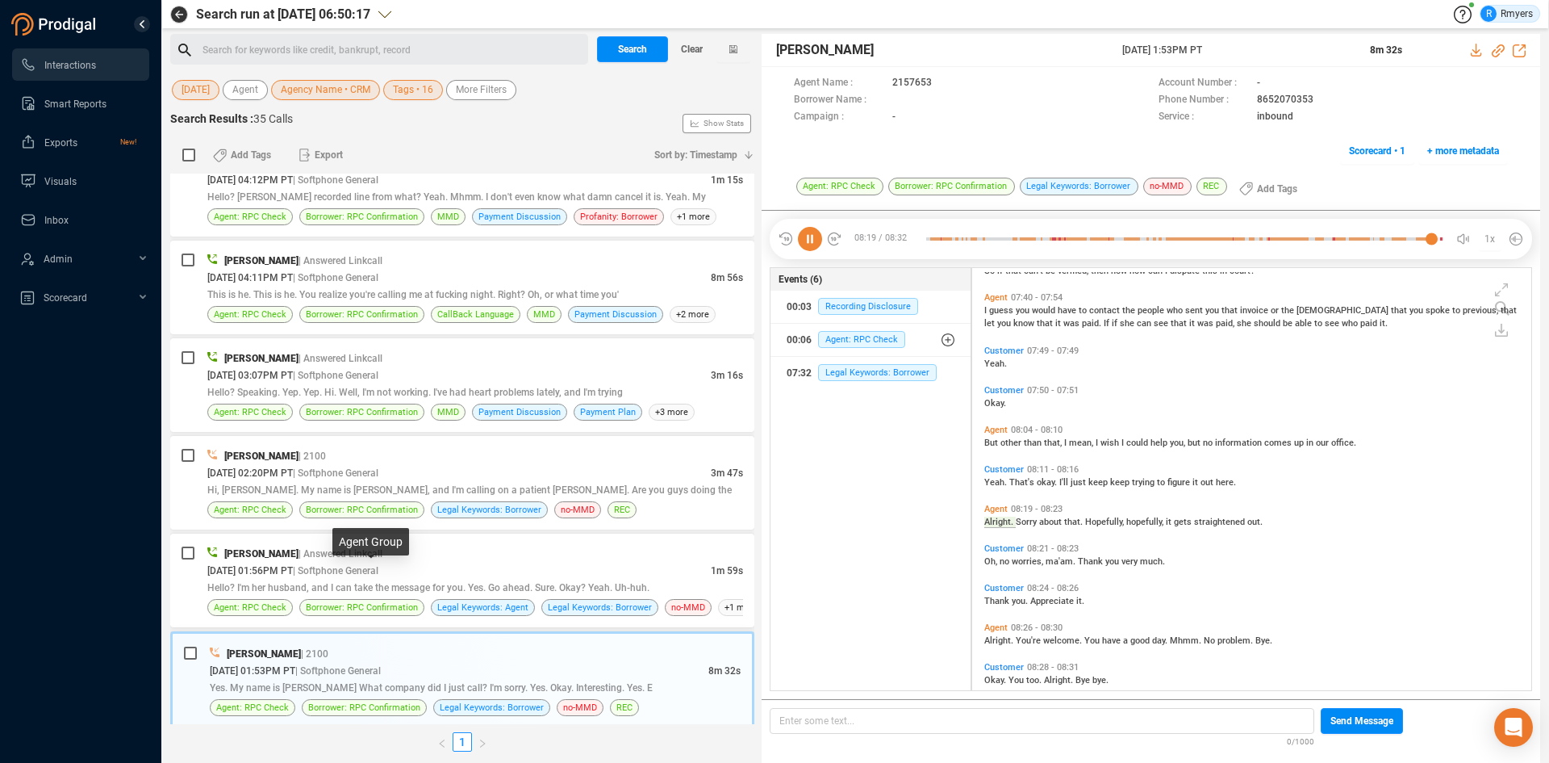
scroll to position [2518, 0]
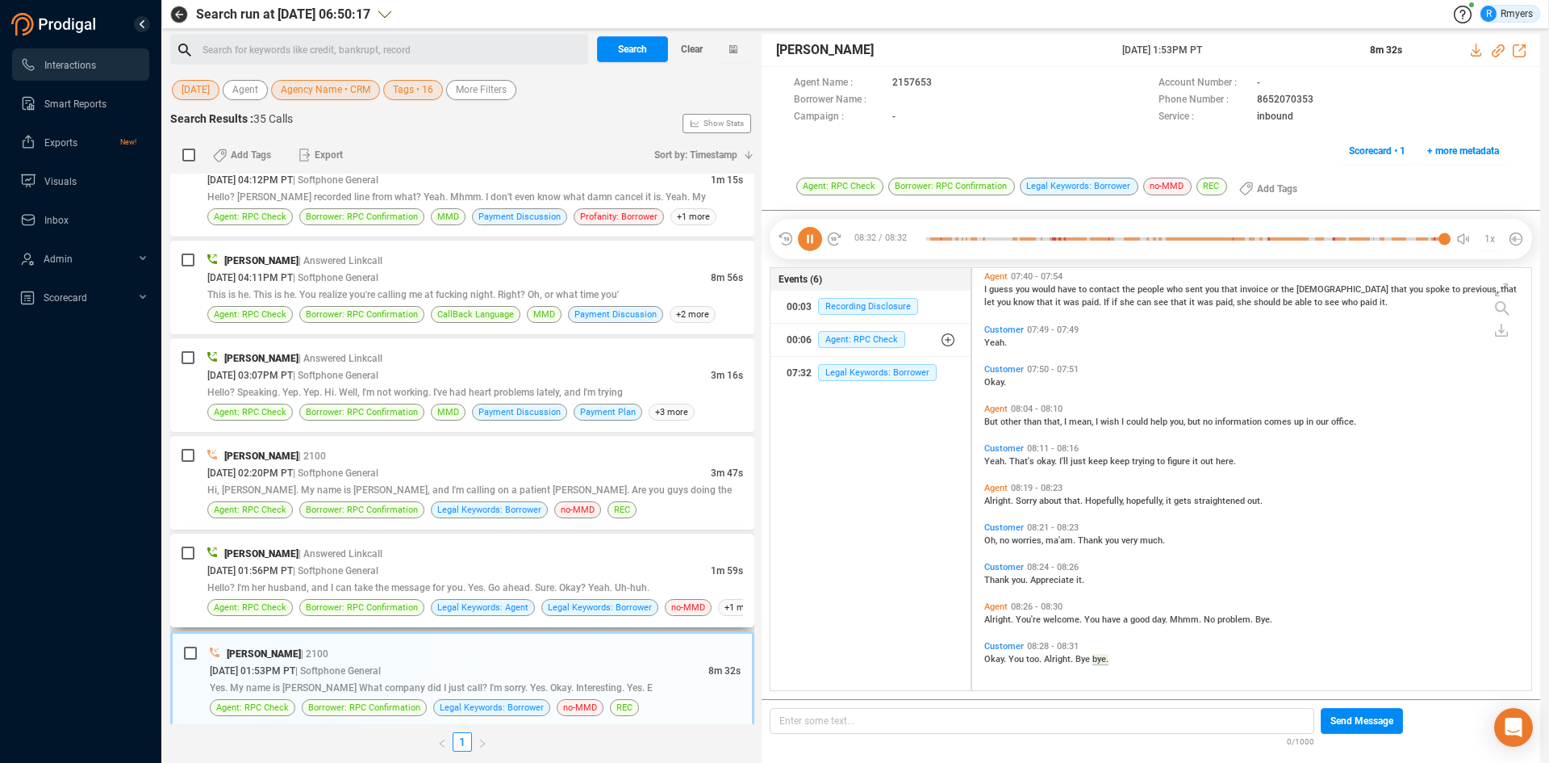
click at [491, 582] on span "Hello? I'm her husband, and I can take the message for you. Yes. Go ahead. Sure…" at bounding box center [428, 587] width 442 height 11
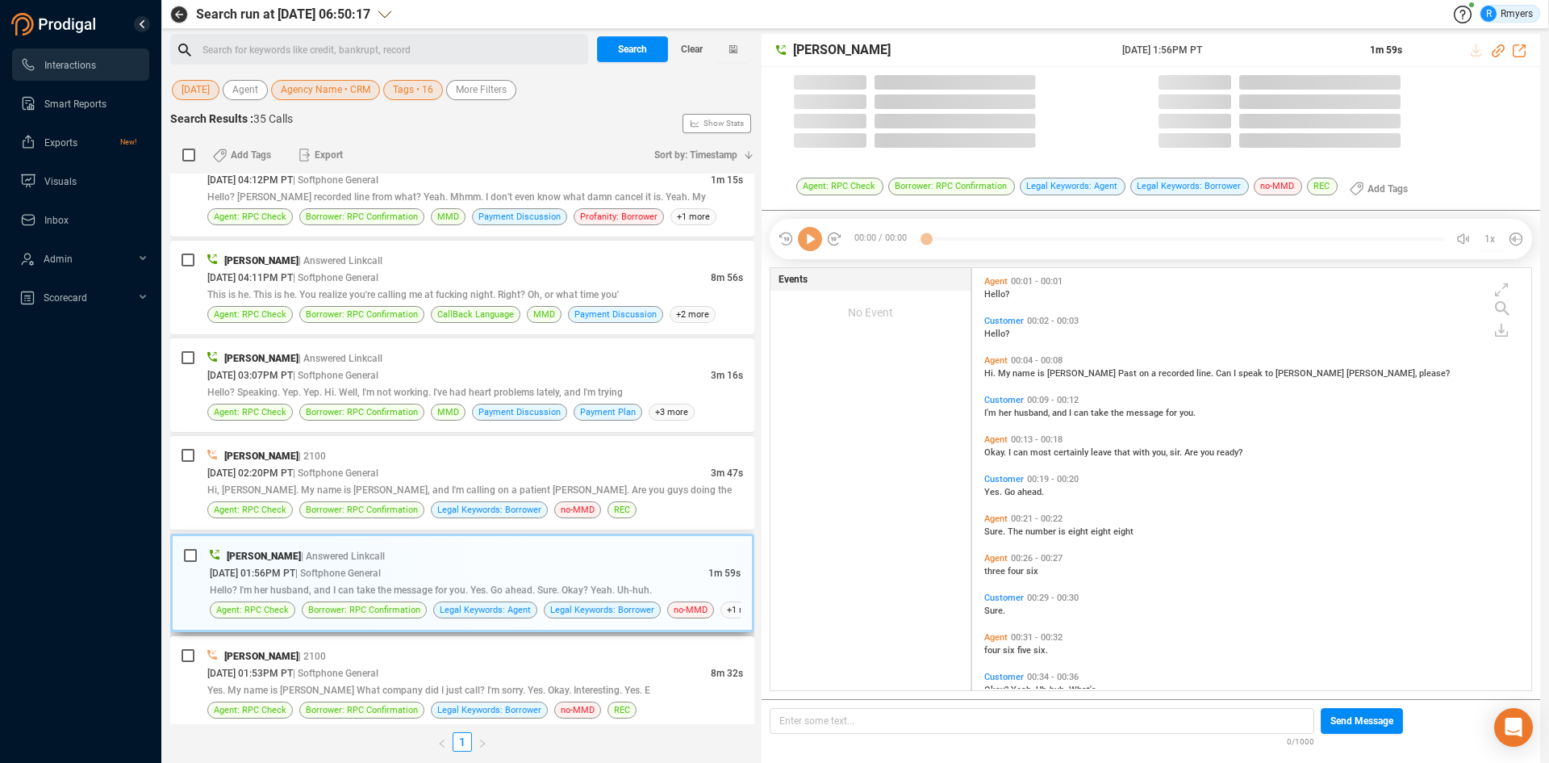
scroll to position [418, 551]
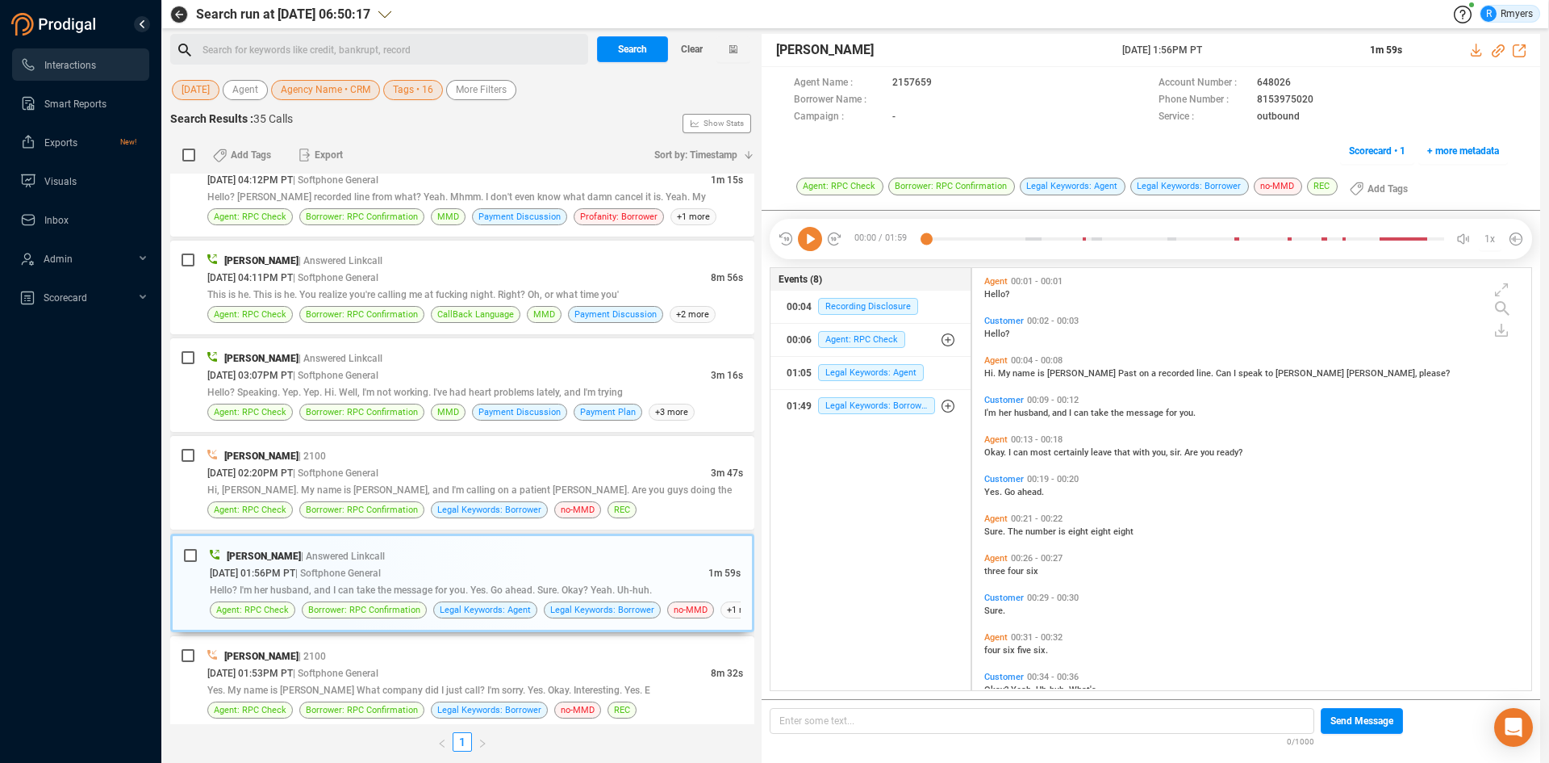
click at [813, 243] on icon at bounding box center [810, 239] width 24 height 24
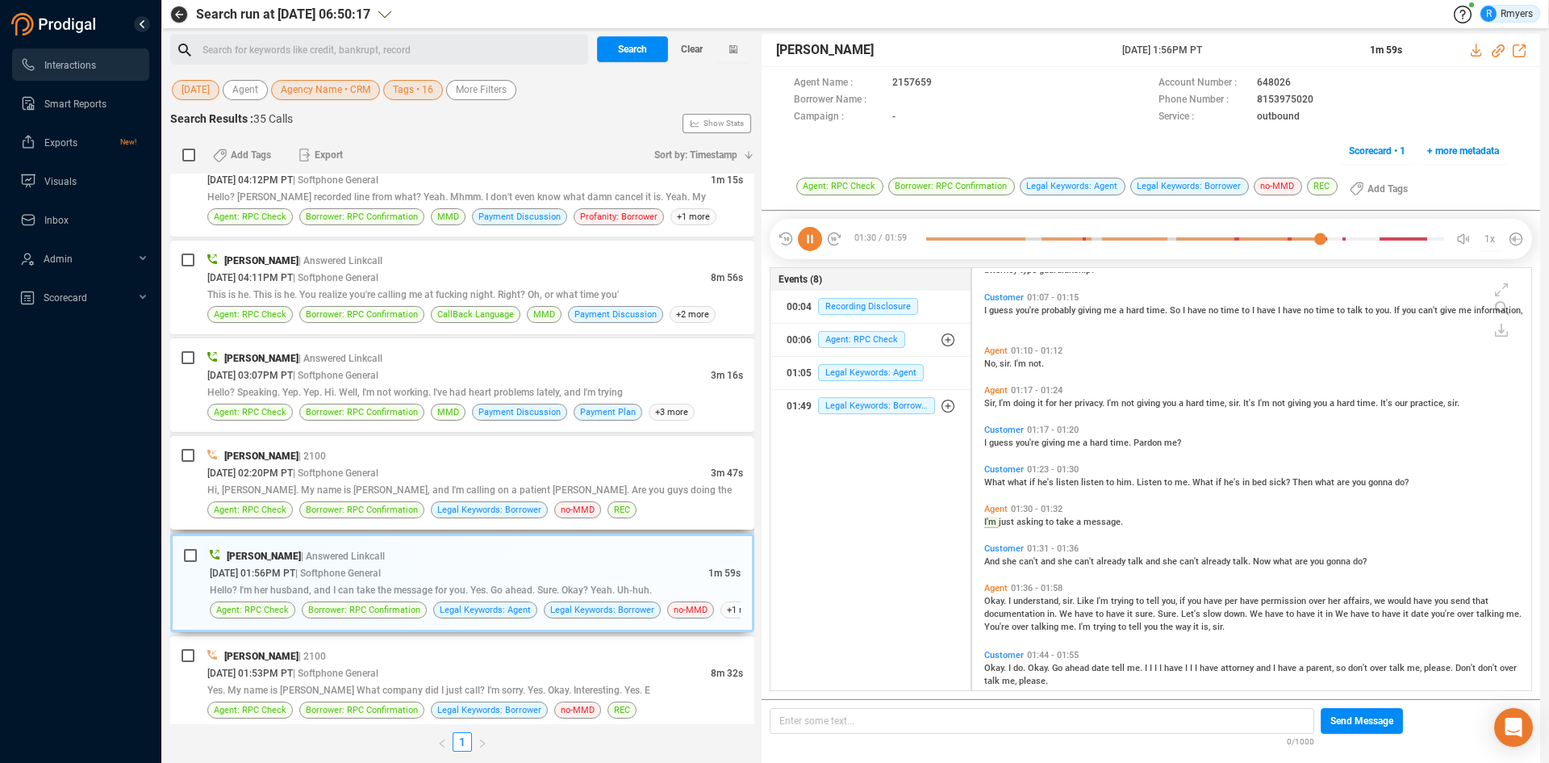
scroll to position [732, 0]
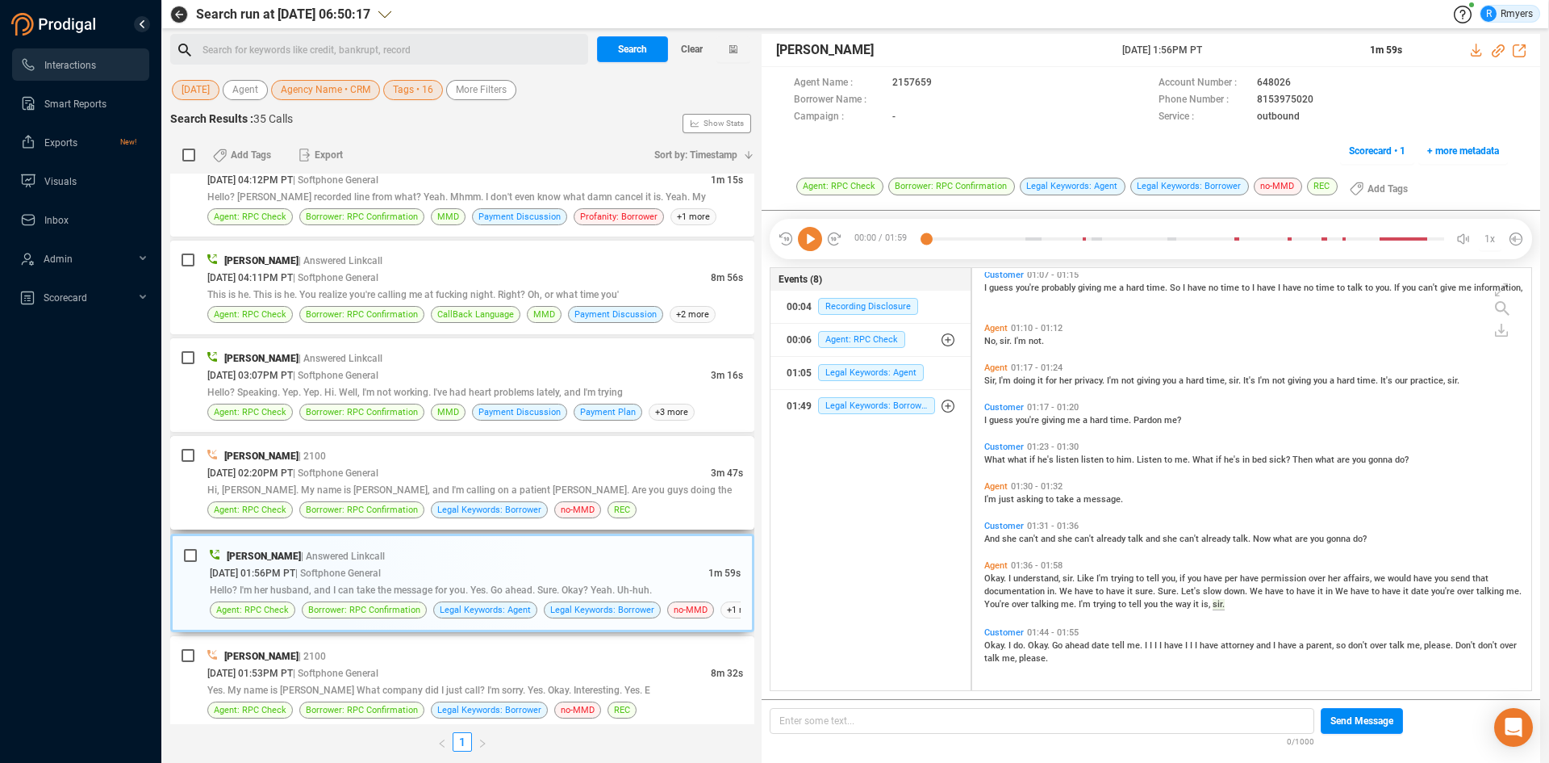
click at [458, 459] on div "[PERSON_NAME] | 2100" at bounding box center [475, 455] width 536 height 17
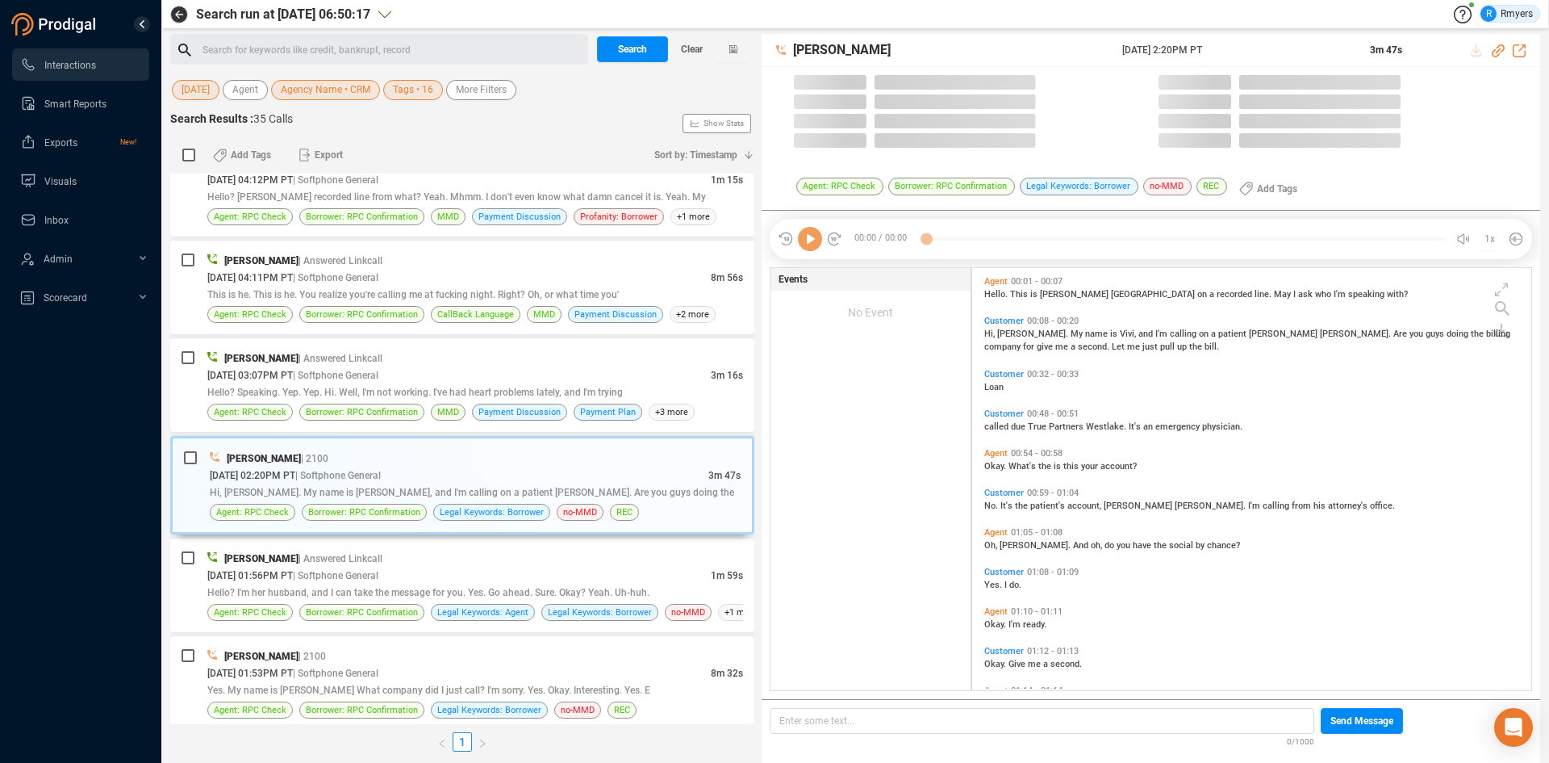
scroll to position [418, 551]
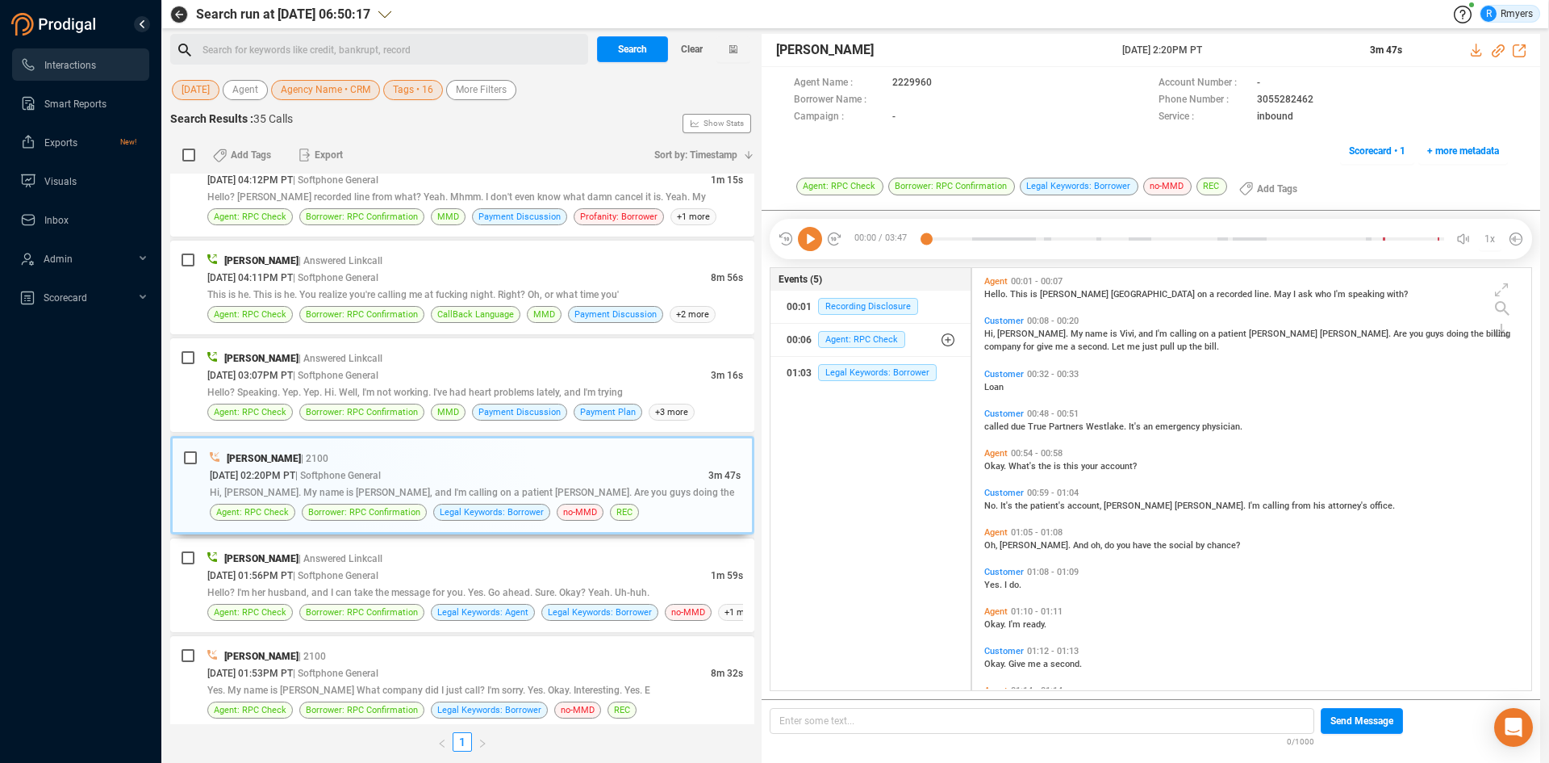
click at [805, 247] on icon at bounding box center [810, 239] width 24 height 24
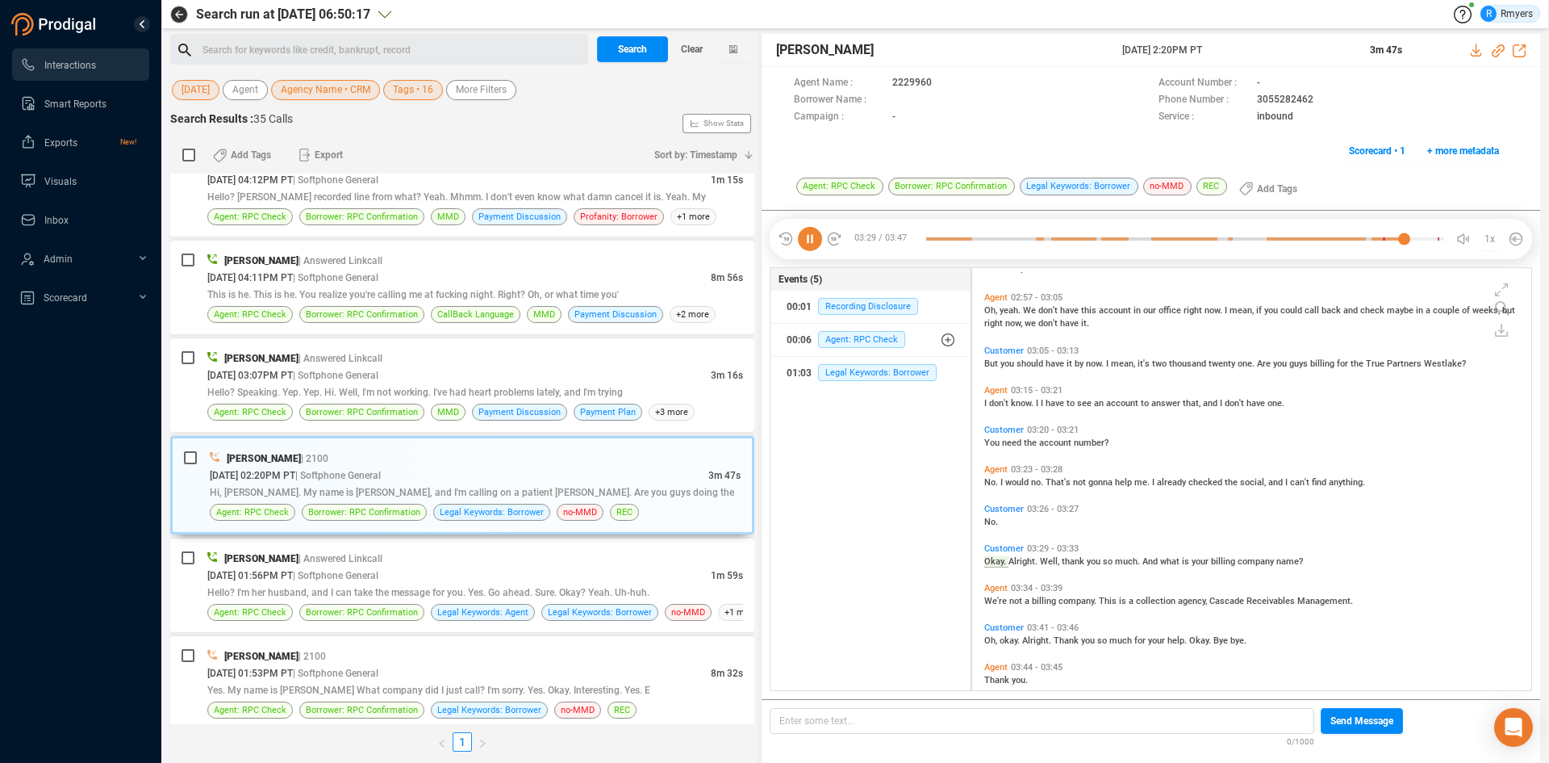
scroll to position [1009, 0]
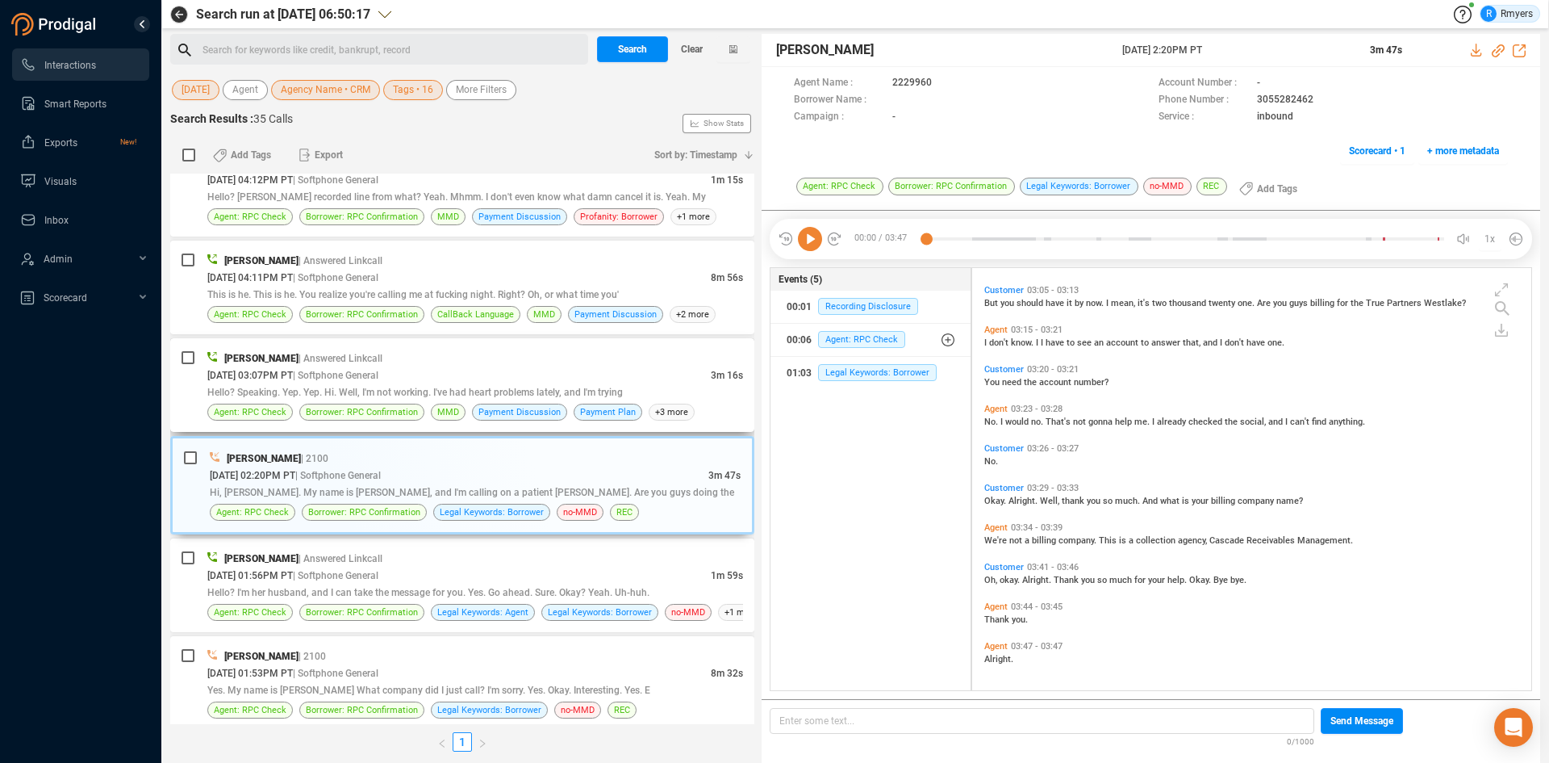
click at [418, 392] on span "Hello? Speaking. Yep. Yep. Hi. Well, I'm not working. I've had heart problems l…" at bounding box center [415, 392] width 416 height 11
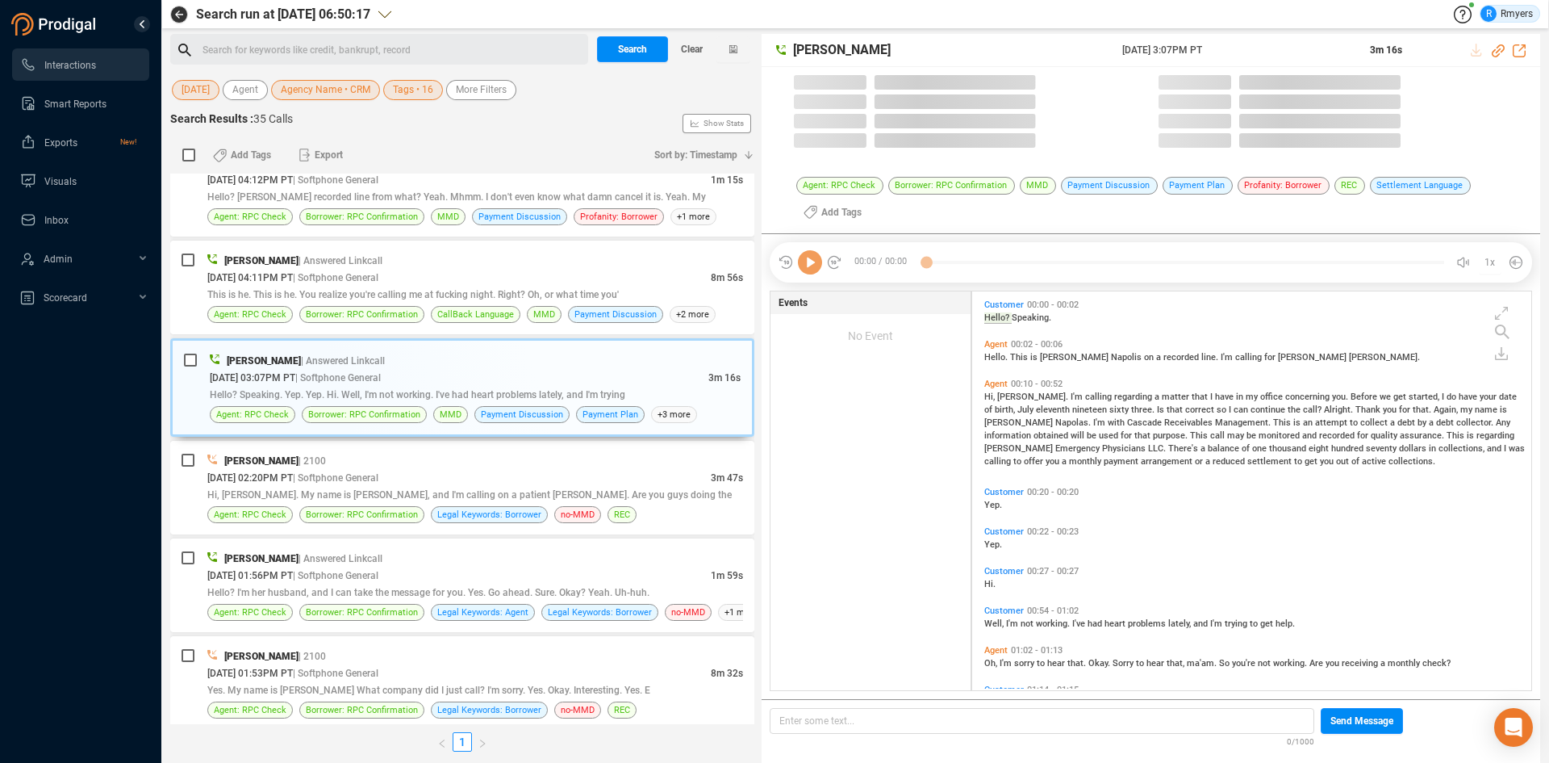
scroll to position [395, 551]
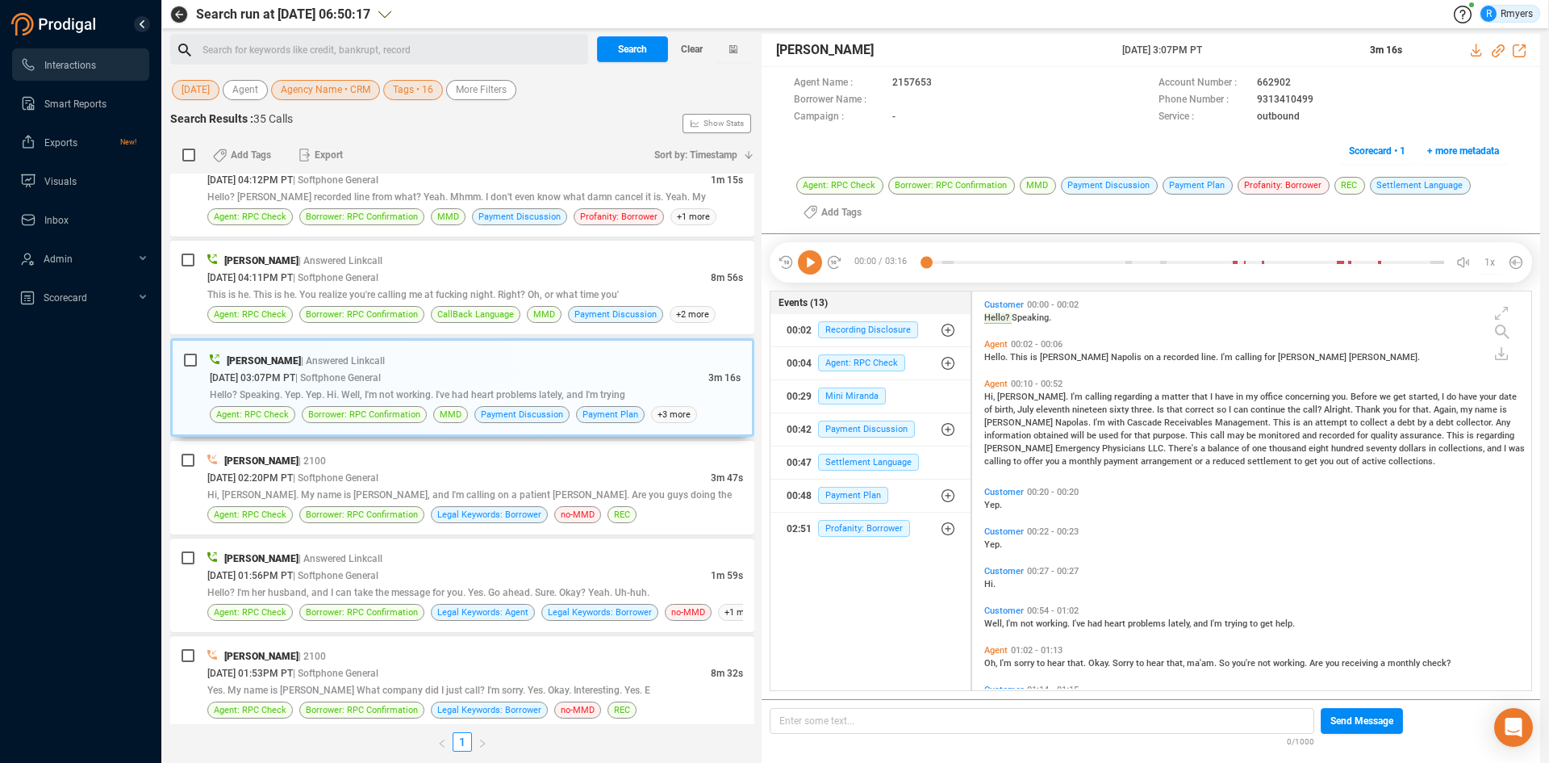
click at [805, 266] on icon at bounding box center [810, 262] width 24 height 24
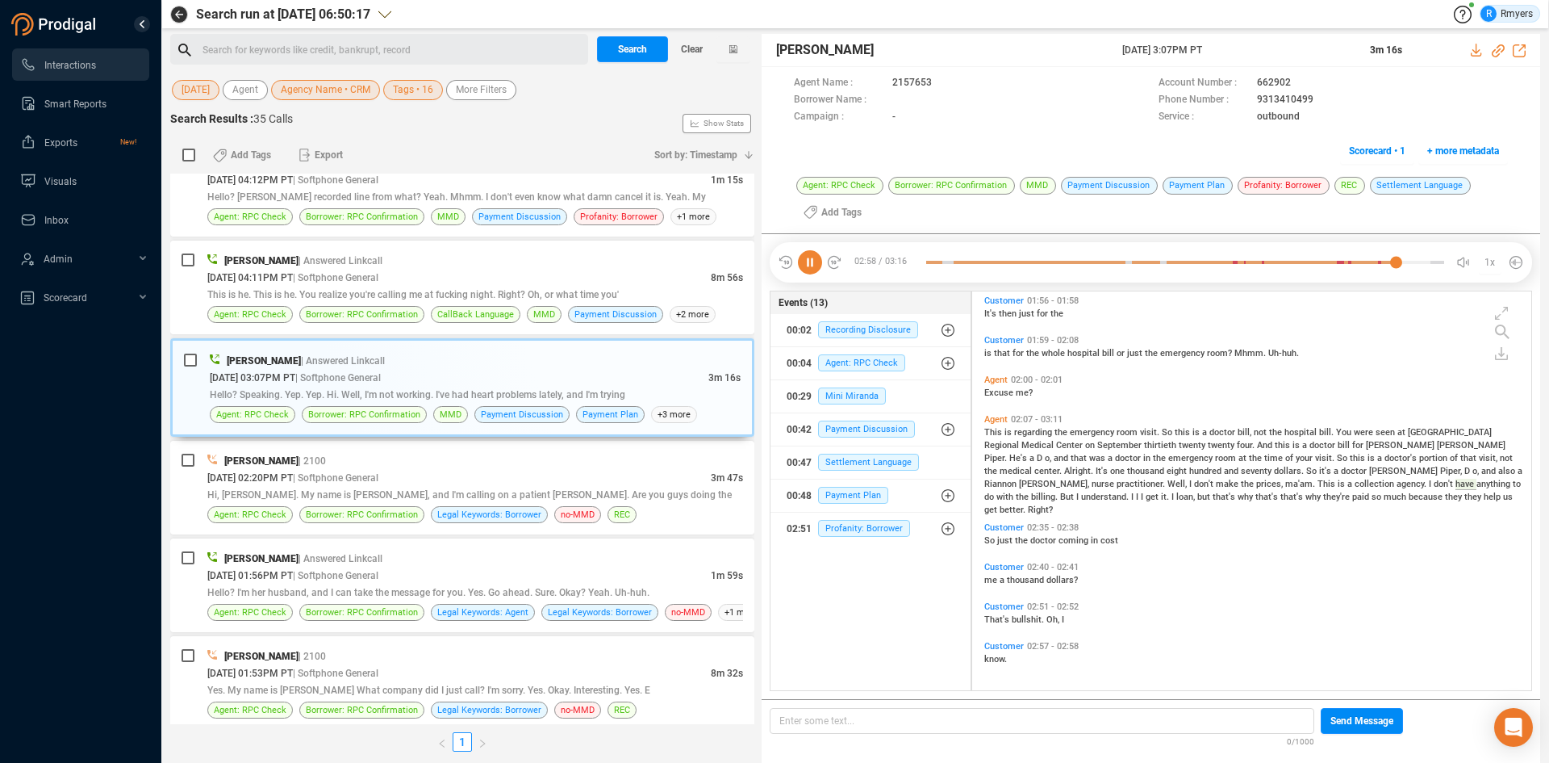
scroll to position [547, 0]
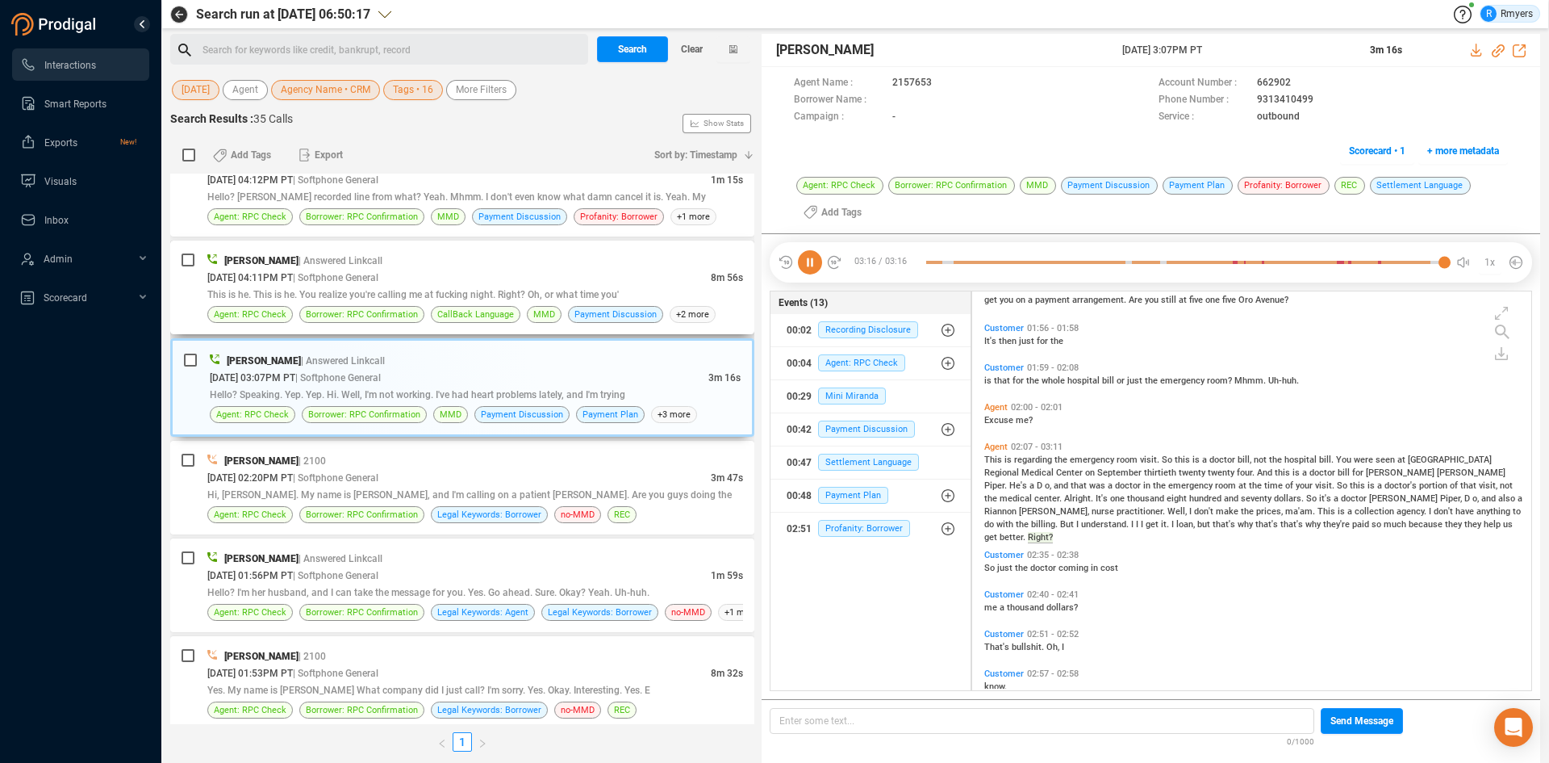
drag, startPoint x: 447, startPoint y: 287, endPoint x: 431, endPoint y: 383, distance: 97.4
click at [447, 290] on div "This is he. This is he. You realize you're calling me at fucking night. Right? …" at bounding box center [475, 294] width 536 height 17
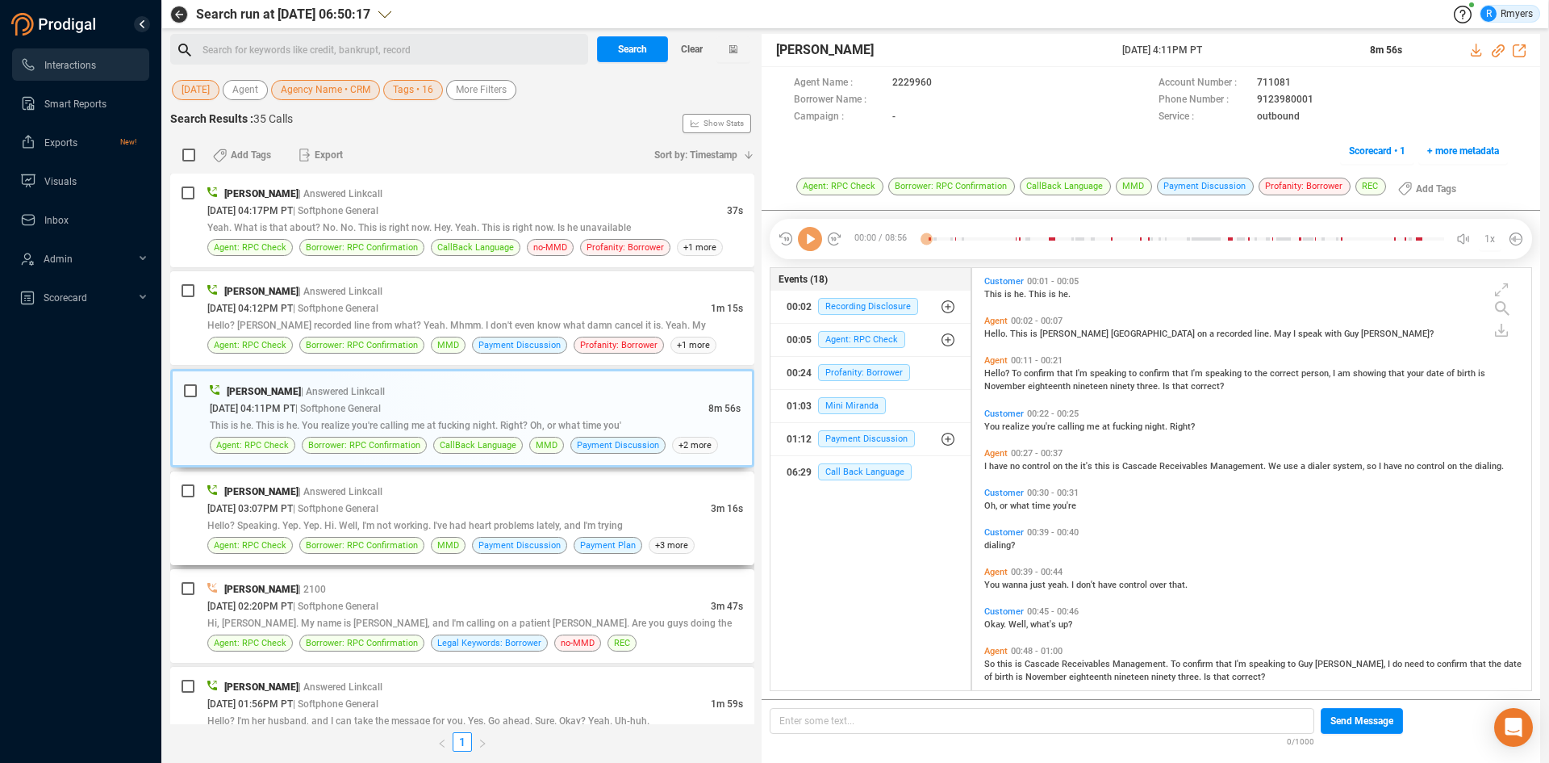
scroll to position [418, 551]
click at [809, 240] on icon at bounding box center [810, 239] width 24 height 24
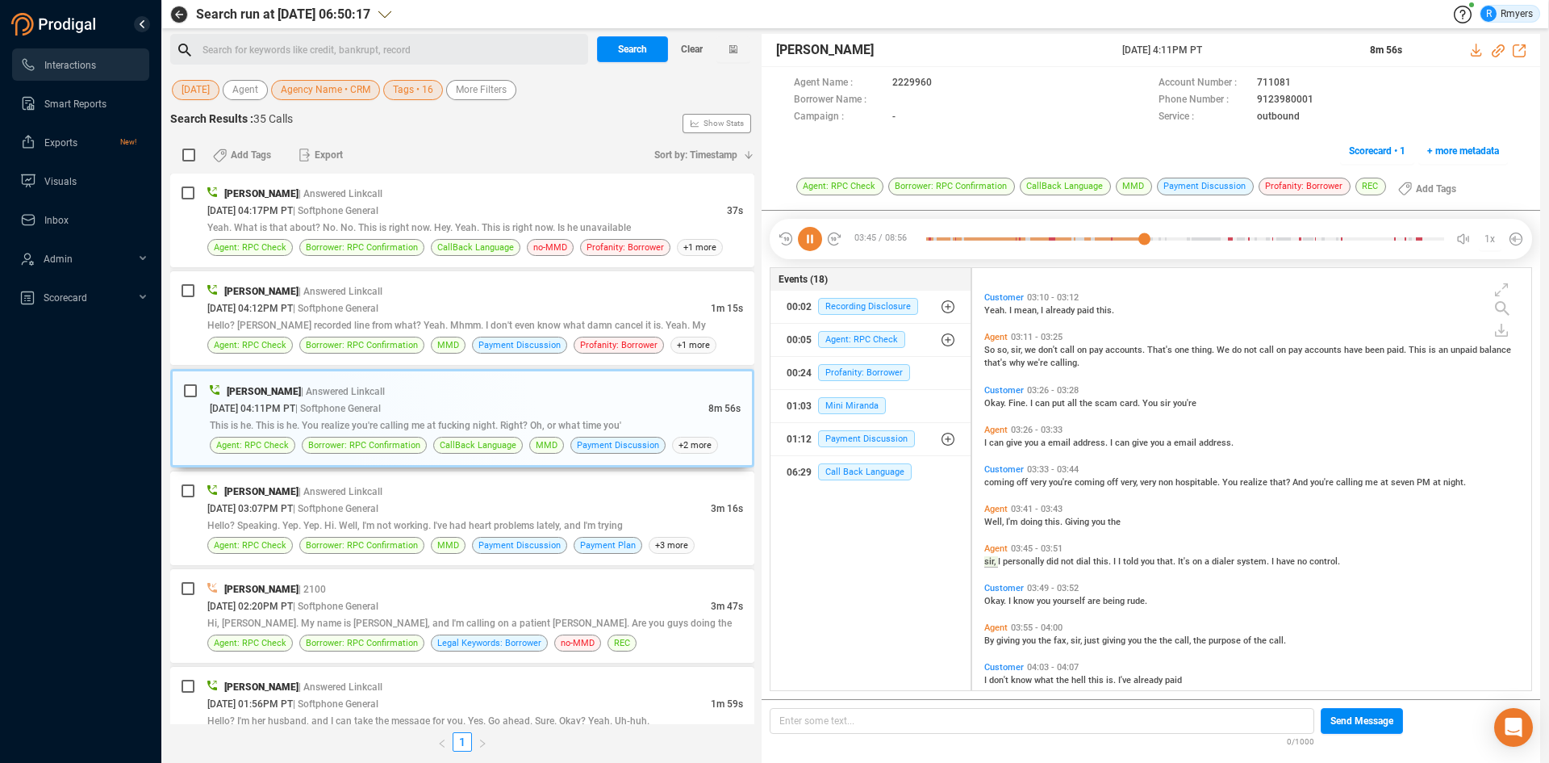
scroll to position [1478, 0]
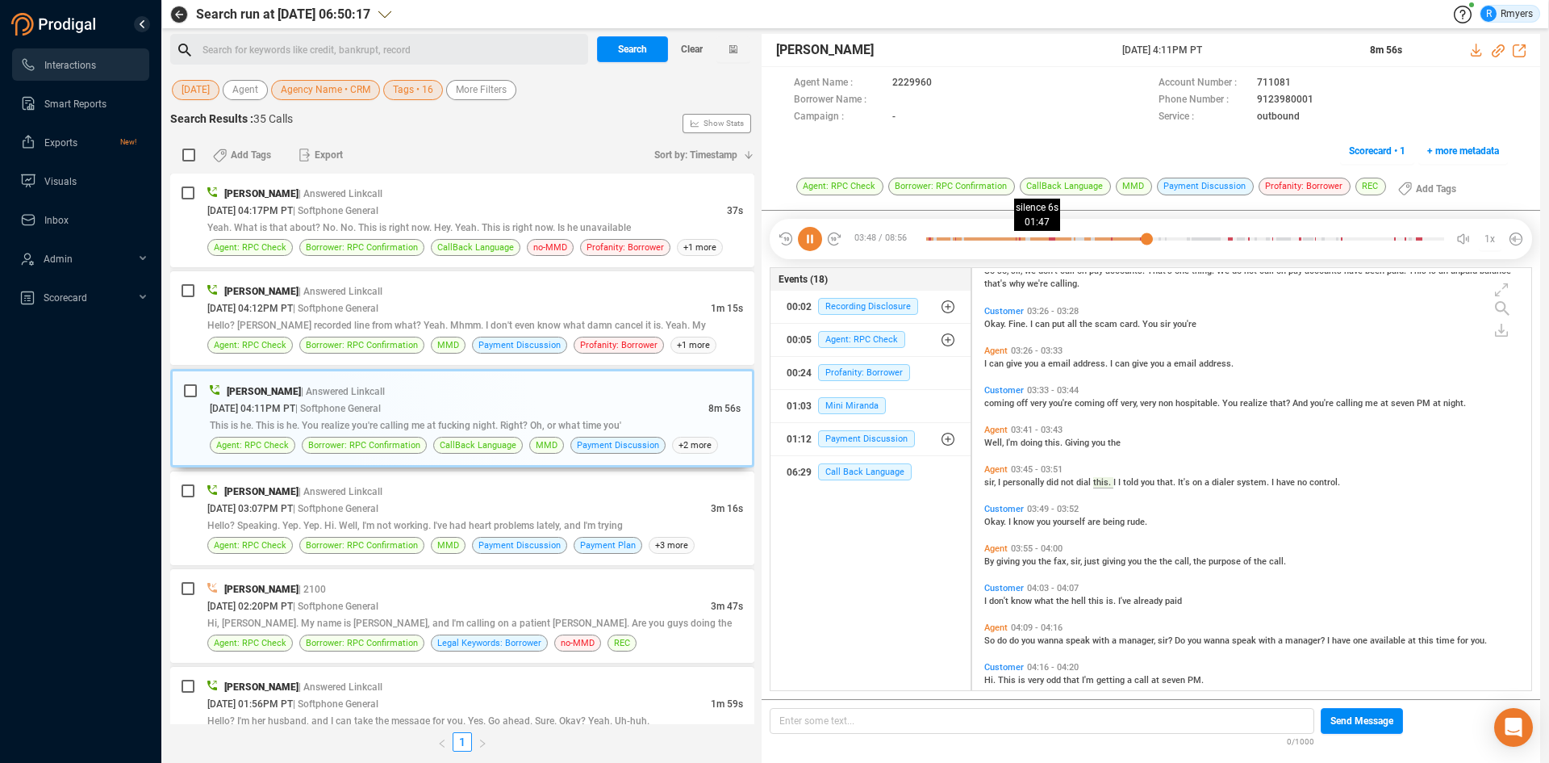
click at [1030, 240] on div at bounding box center [1185, 239] width 518 height 24
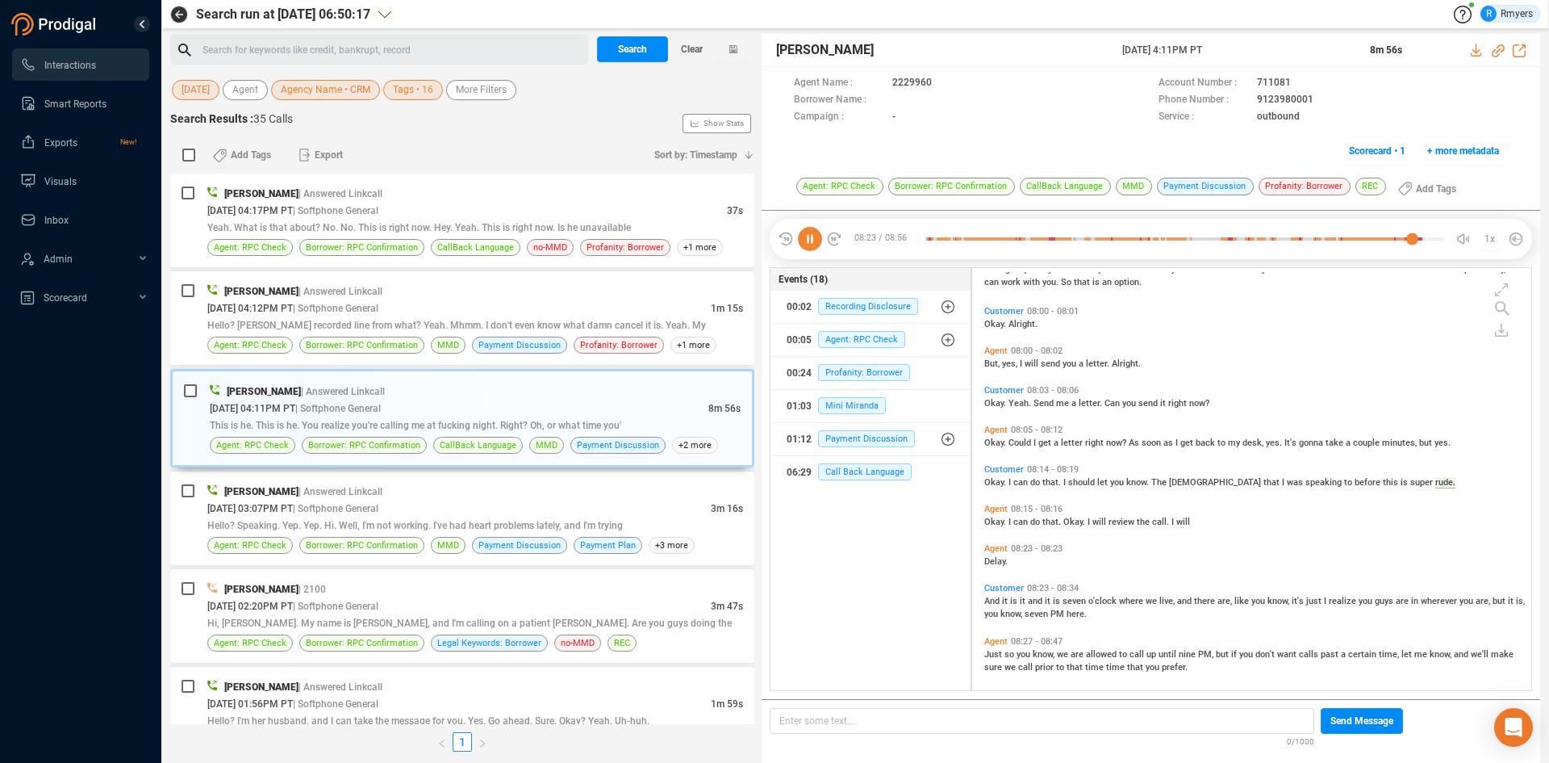
scroll to position [3255, 0]
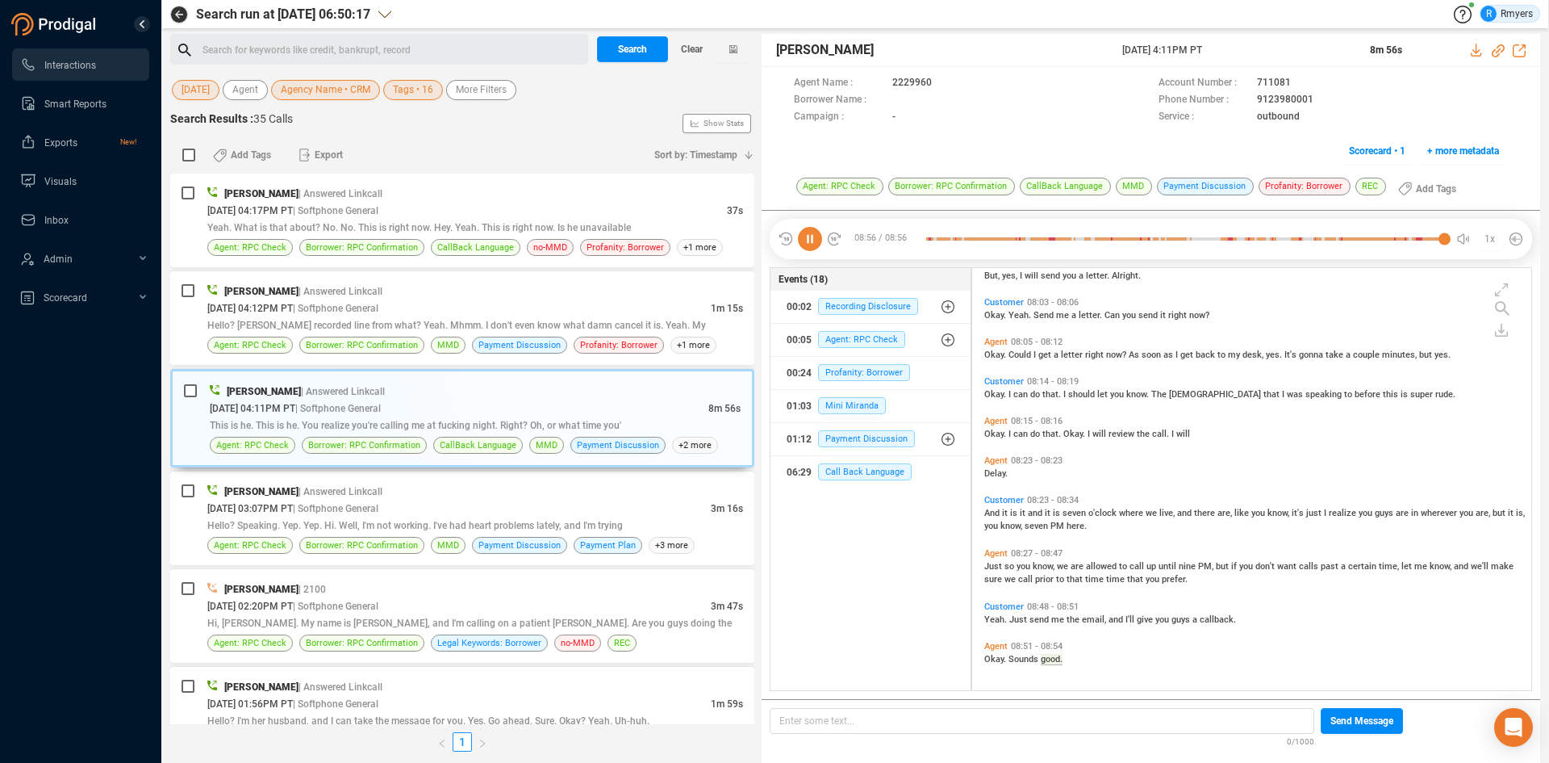
click at [817, 242] on icon at bounding box center [810, 239] width 24 height 24
click at [810, 244] on icon at bounding box center [810, 239] width 24 height 24
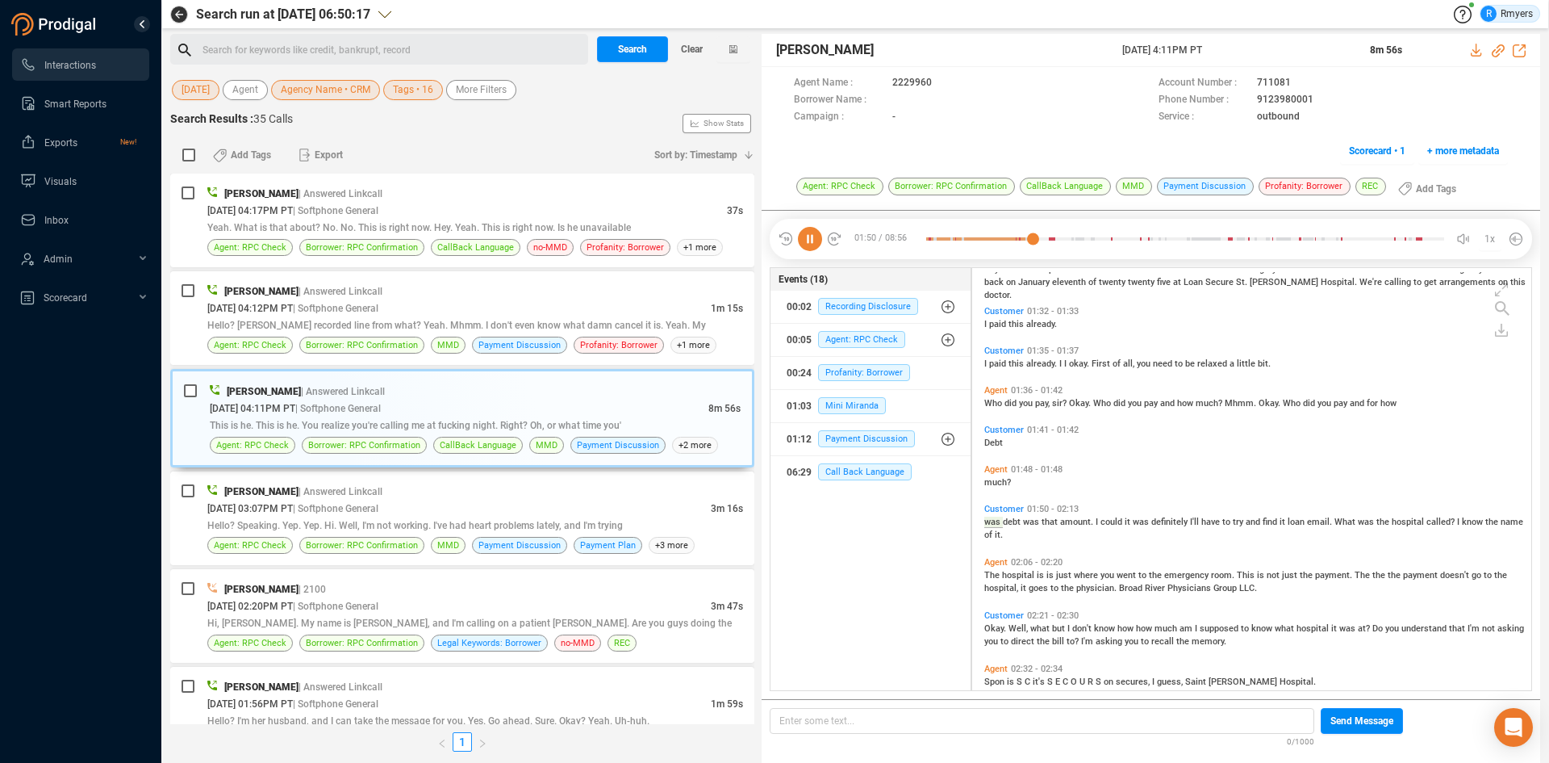
scroll to position [559, 0]
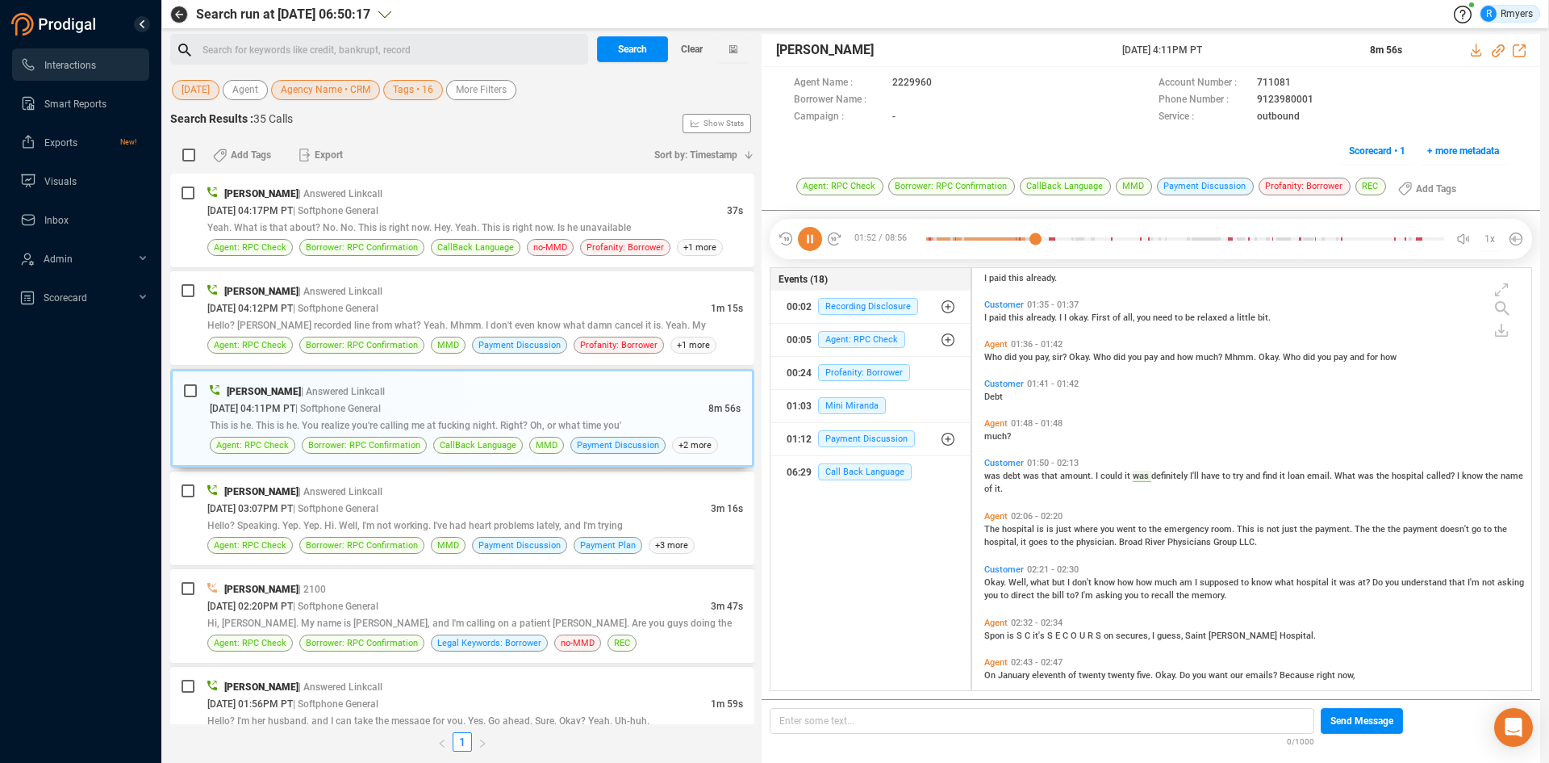
click at [999, 316] on span "paid" at bounding box center [998, 317] width 19 height 10
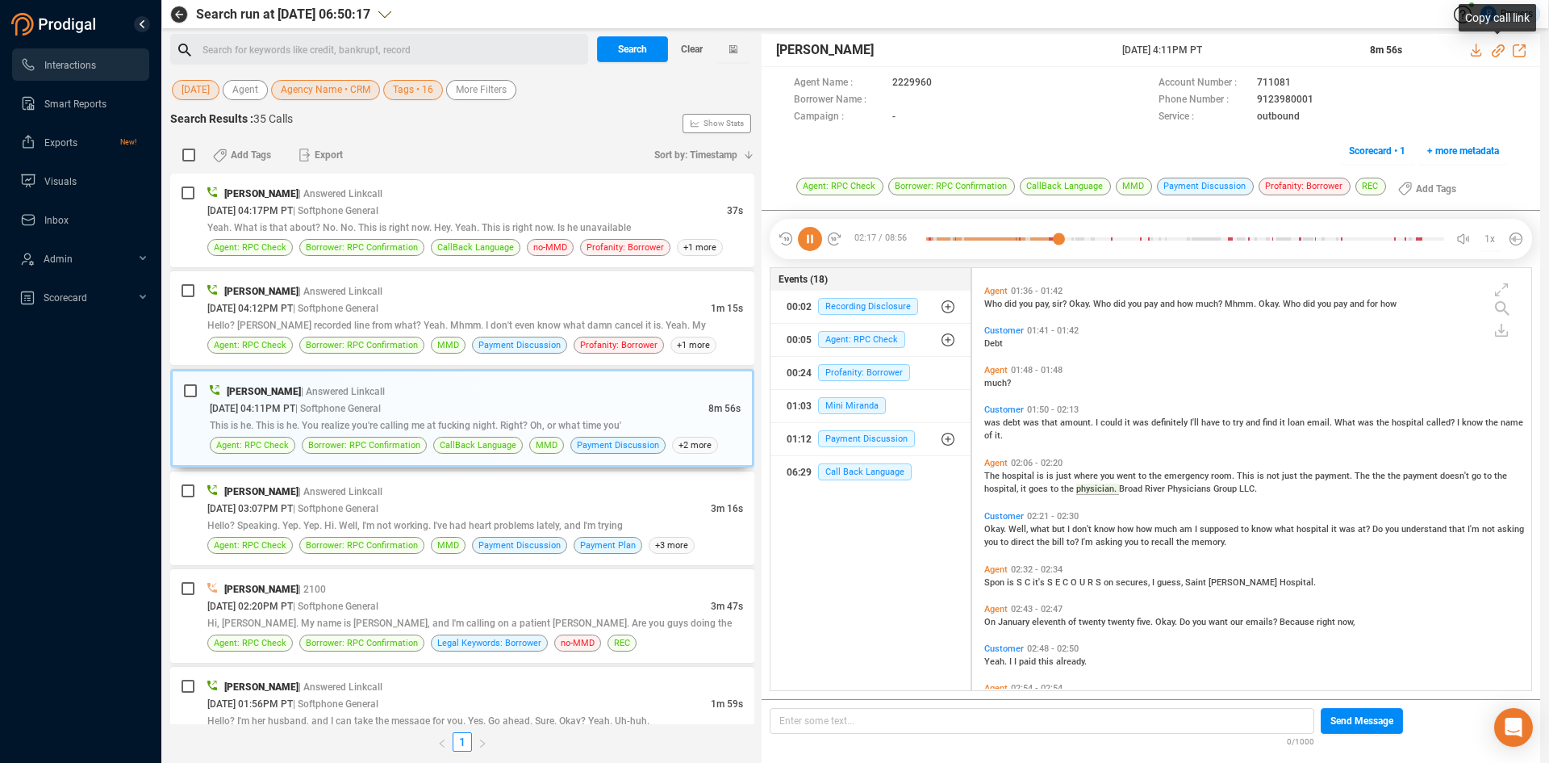
click at [1497, 48] on icon at bounding box center [1498, 50] width 13 height 13
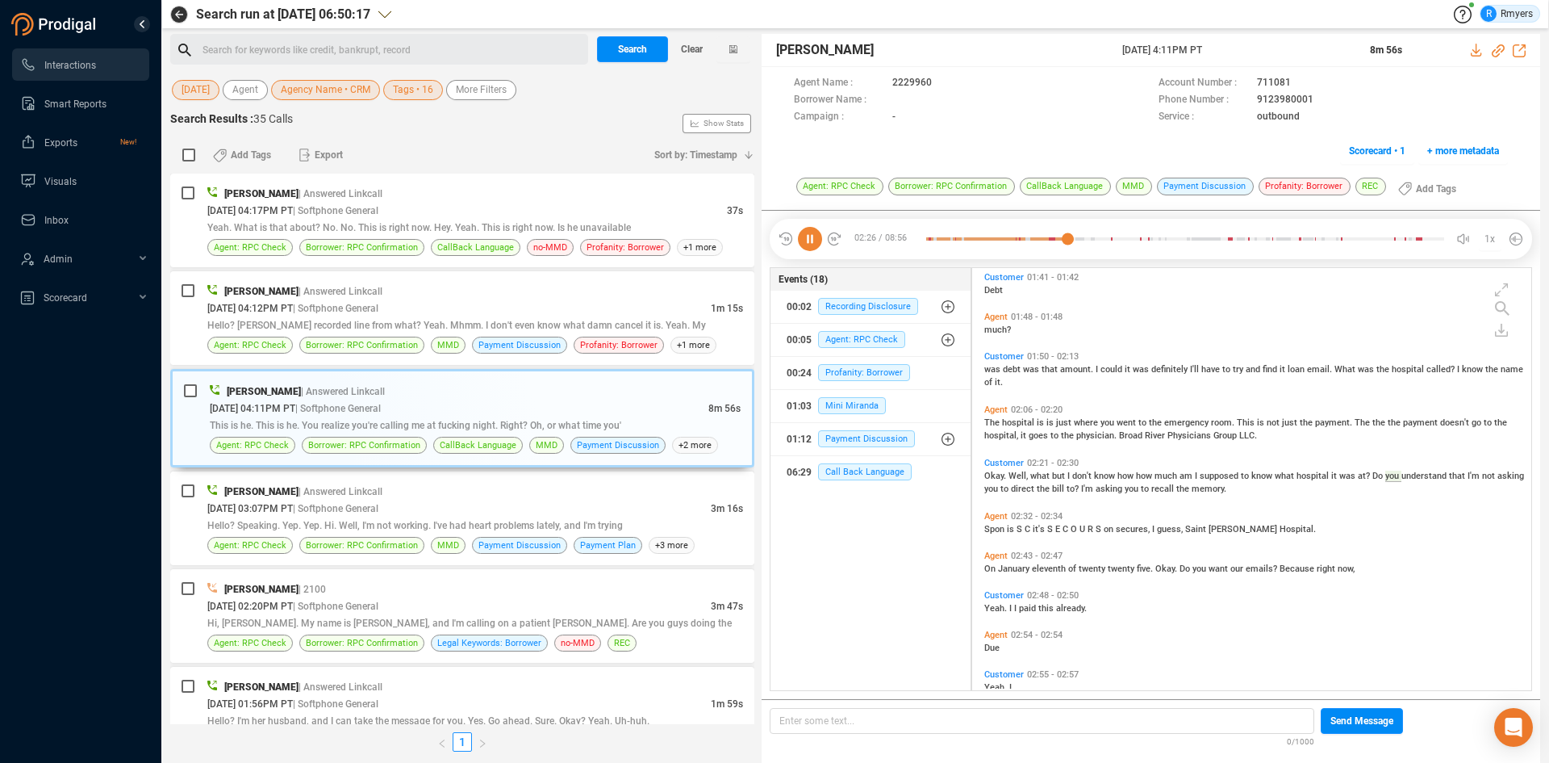
drag, startPoint x: 1122, startPoint y: 48, endPoint x: 1252, endPoint y: 38, distance: 130.3
click at [1252, 38] on div "Elizabeth Napoles 21 Aug 2025 @ 4:11PM PT 8m 56s" at bounding box center [1151, 50] width 779 height 33
copy span "21 Aug 2025 @ 4:11PM PT"
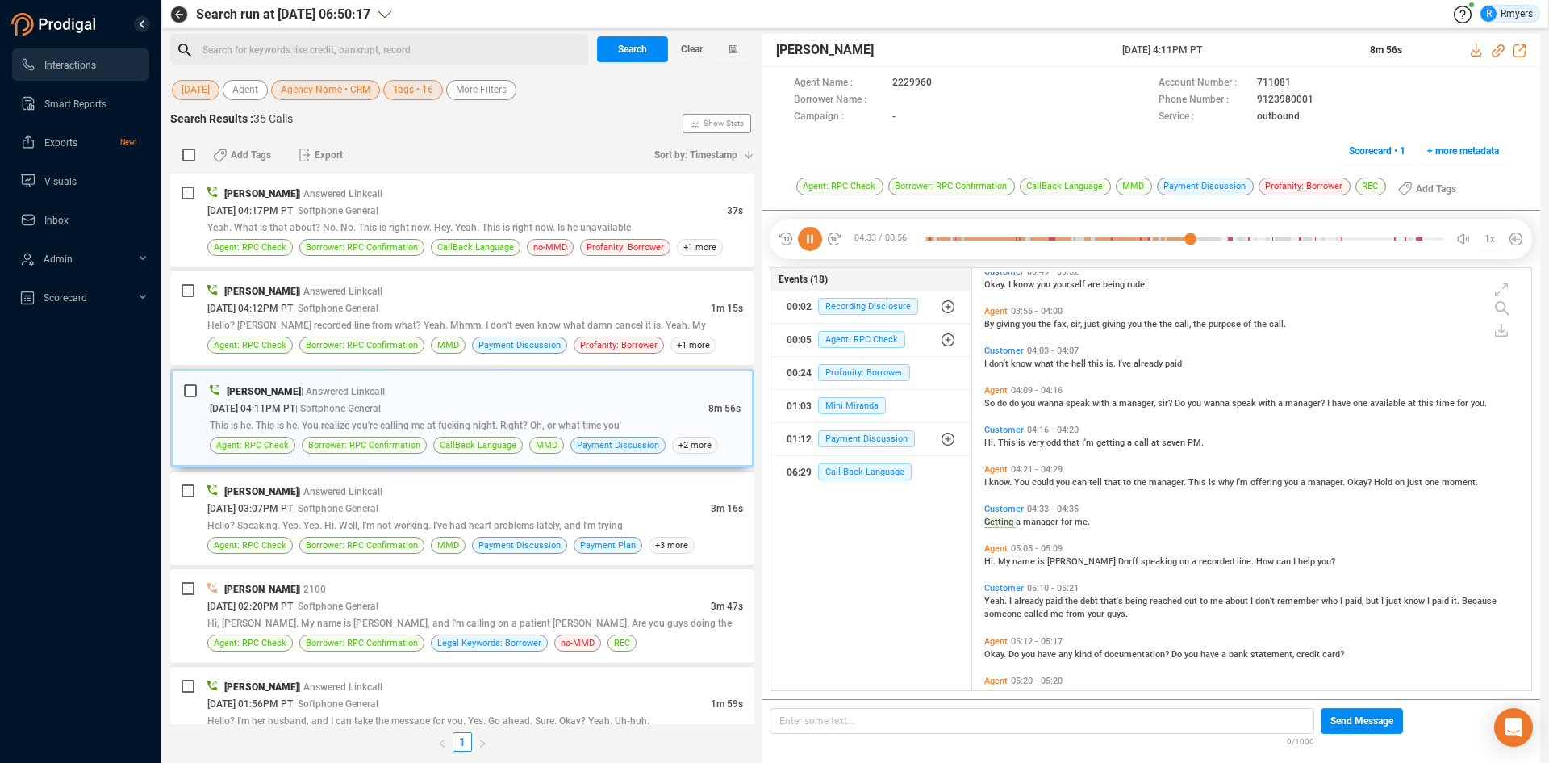
scroll to position [1754, 0]
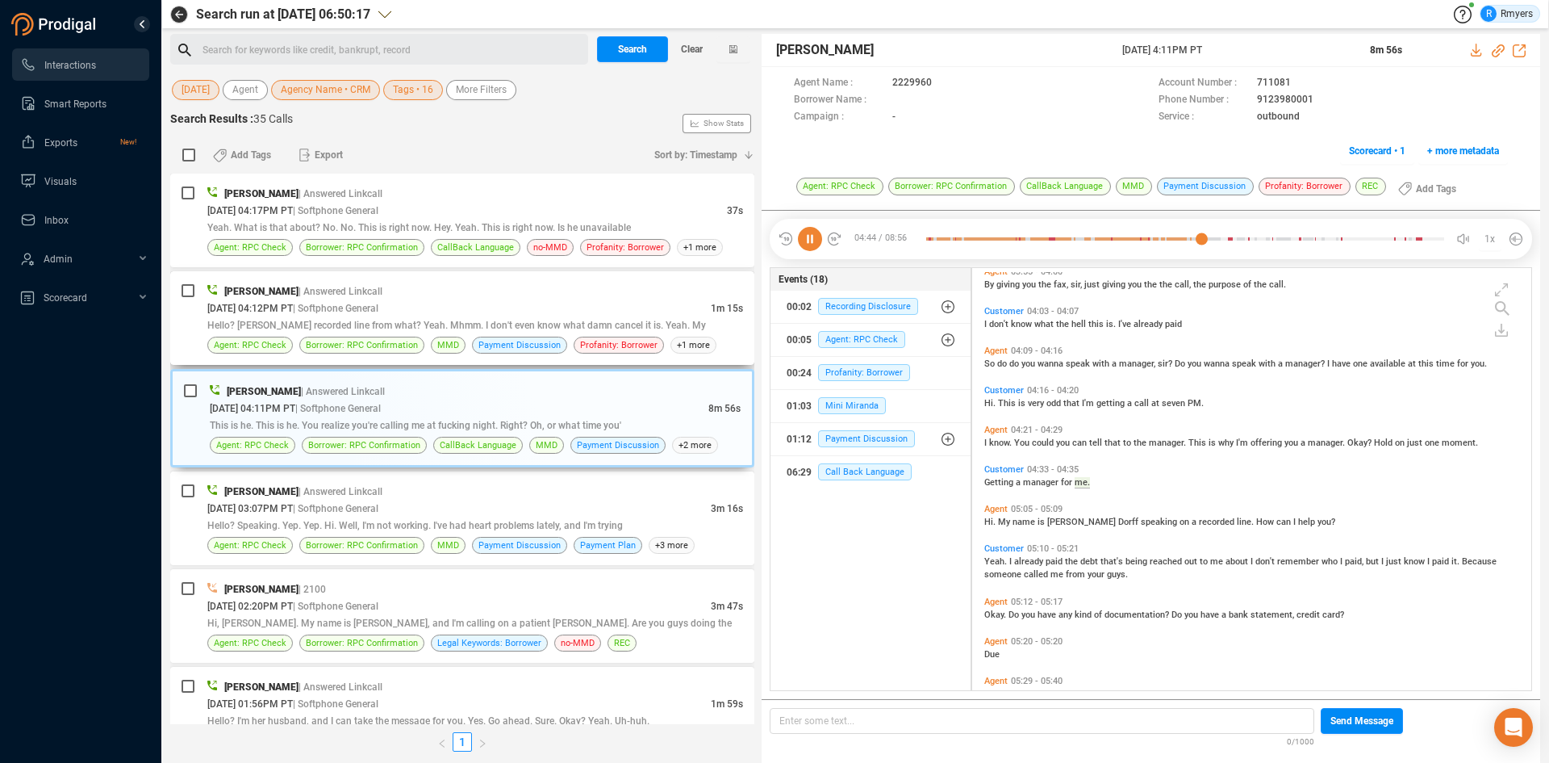
click at [408, 322] on span "Hello? [PERSON_NAME] recorded line from what? Yeah. Mhmm. I don't even know wha…" at bounding box center [456, 325] width 499 height 11
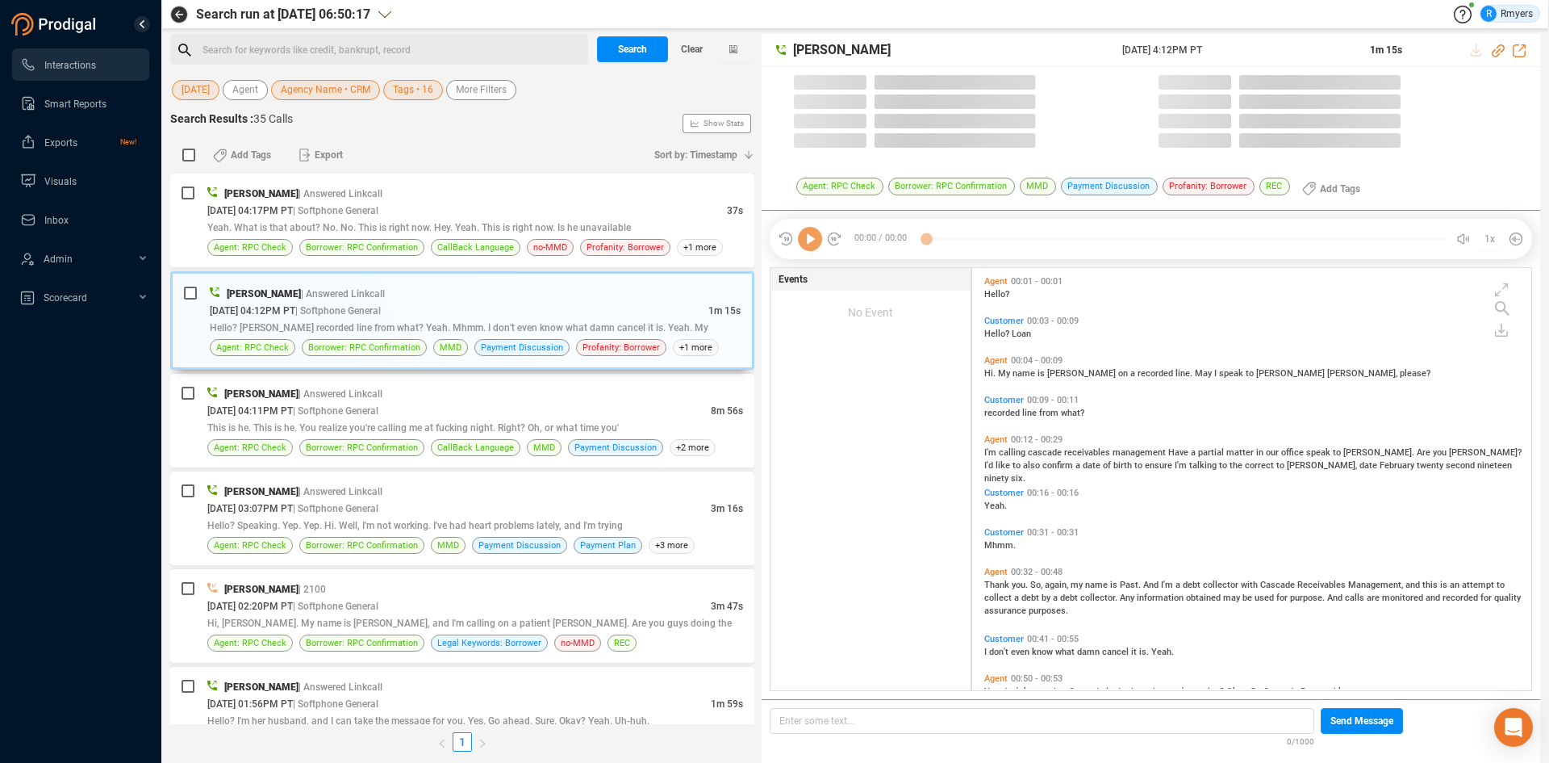
scroll to position [418, 551]
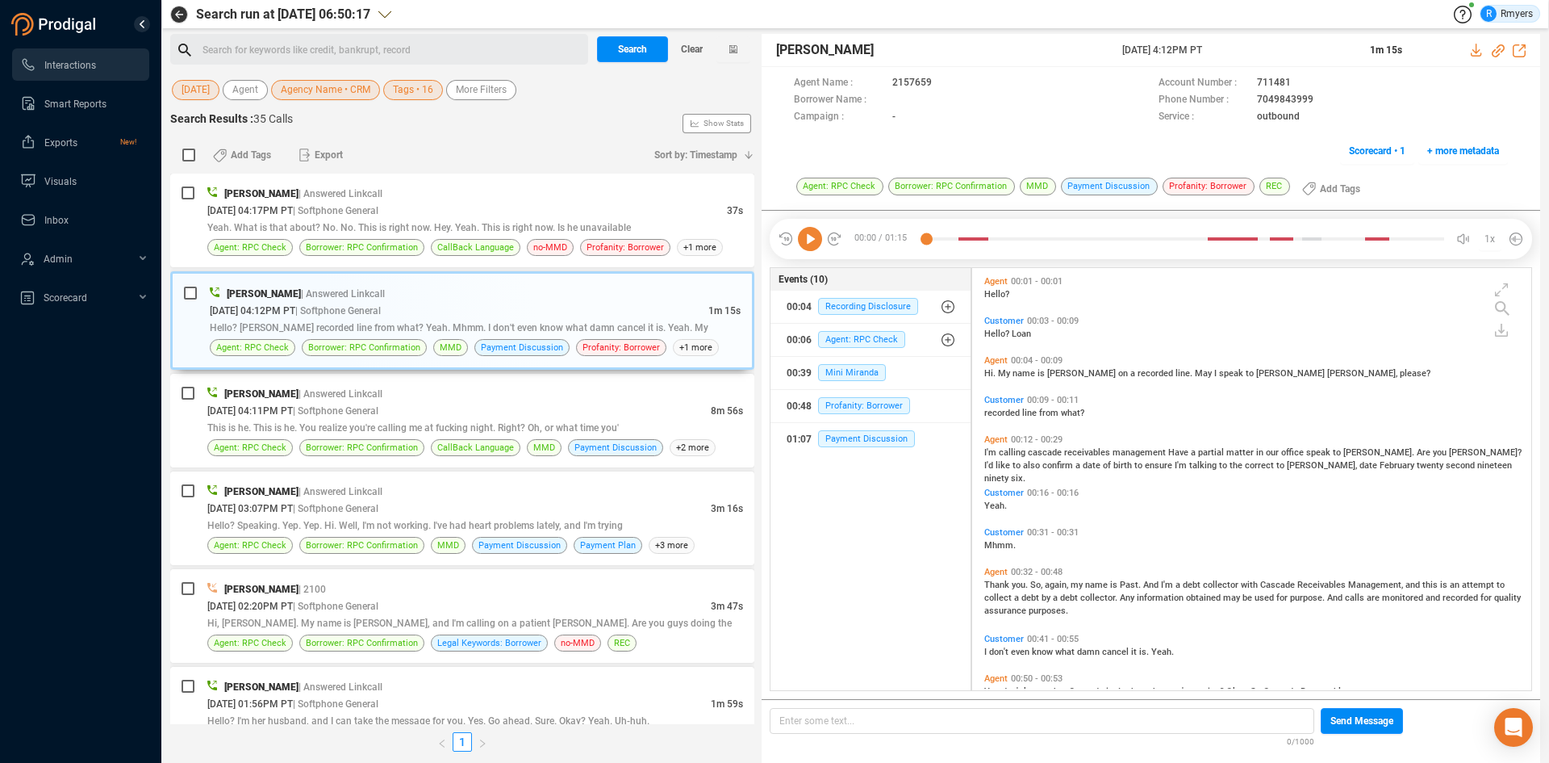
click at [812, 239] on icon at bounding box center [810, 239] width 24 height 24
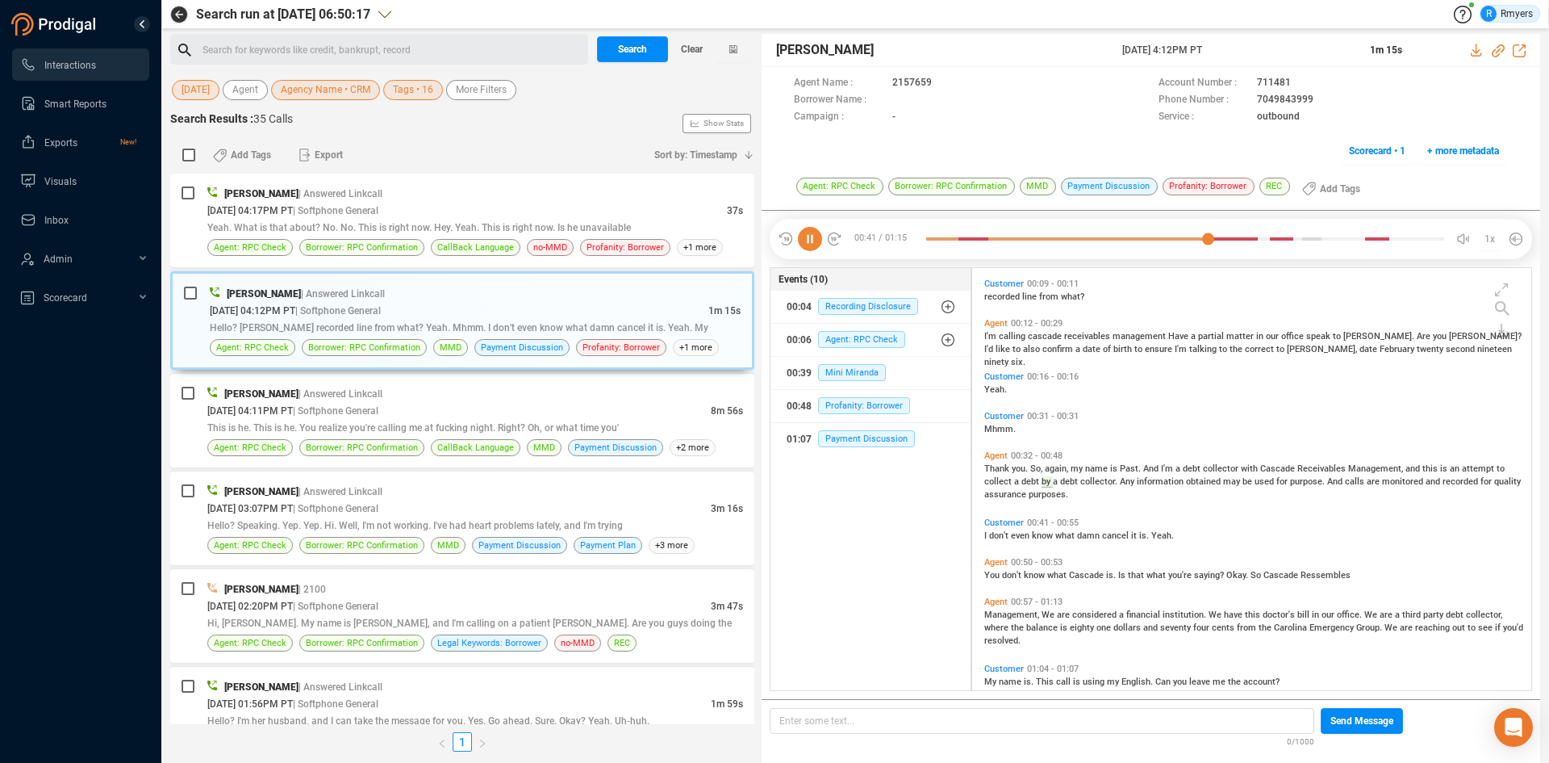
scroll to position [139, 0]
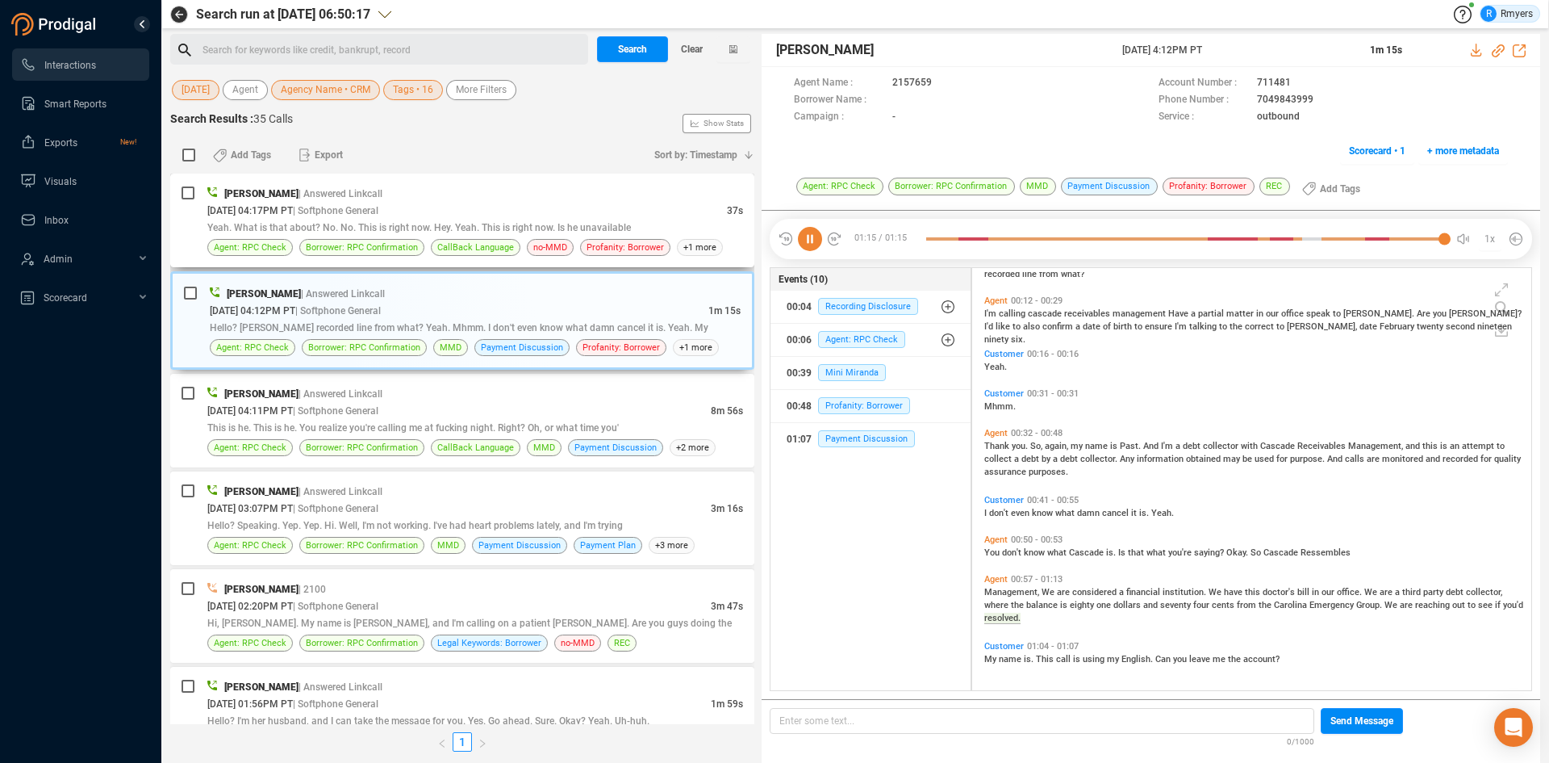
click at [391, 236] on div "Gregory Robles | Answered Linkcall 08/21/2025 @ 04:17PM PT | Softphone General …" at bounding box center [475, 220] width 536 height 71
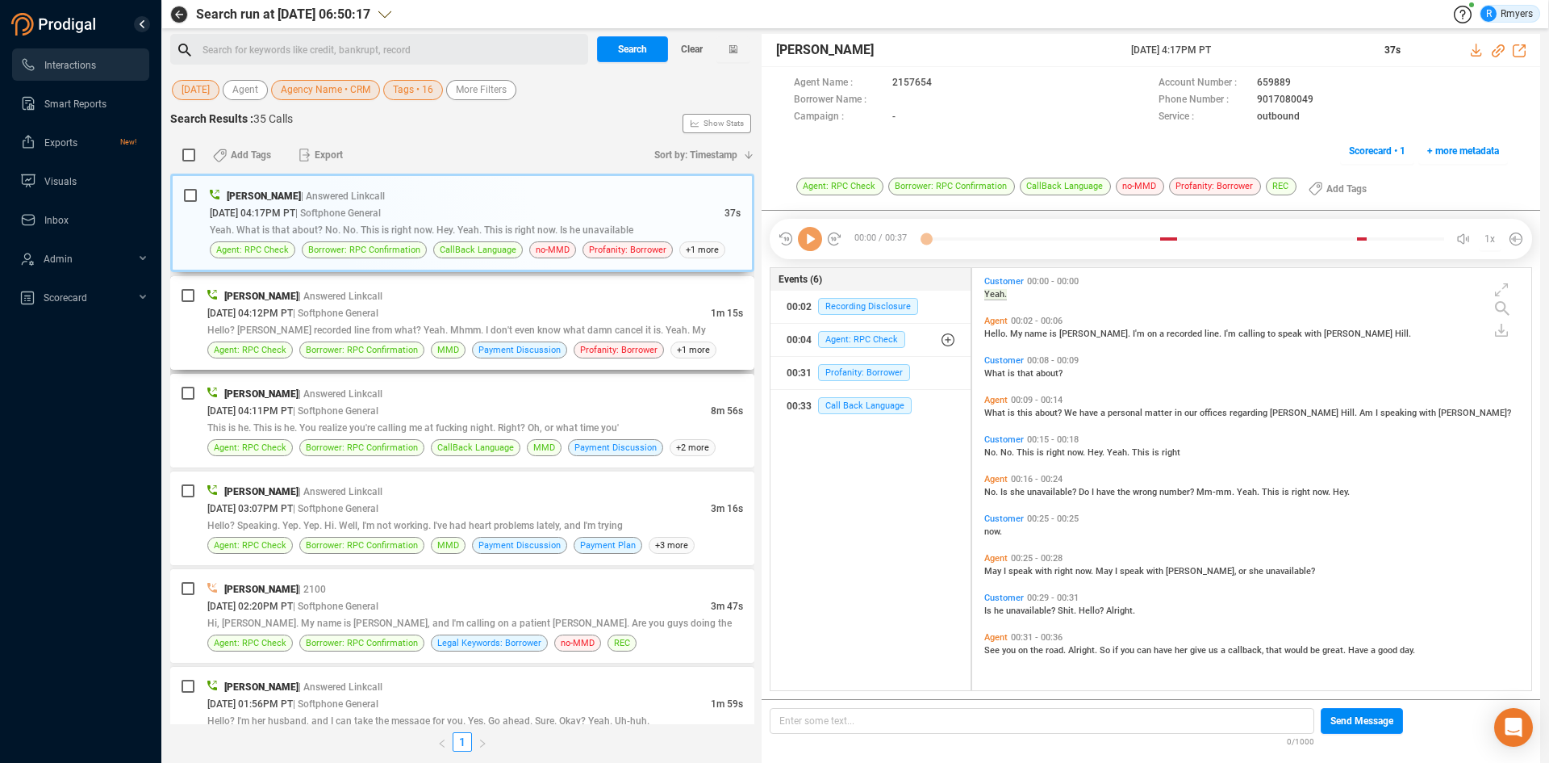
scroll to position [418, 551]
click at [810, 240] on icon at bounding box center [810, 239] width 24 height 24
click at [806, 232] on icon at bounding box center [810, 239] width 24 height 24
